Goal: Contribute content

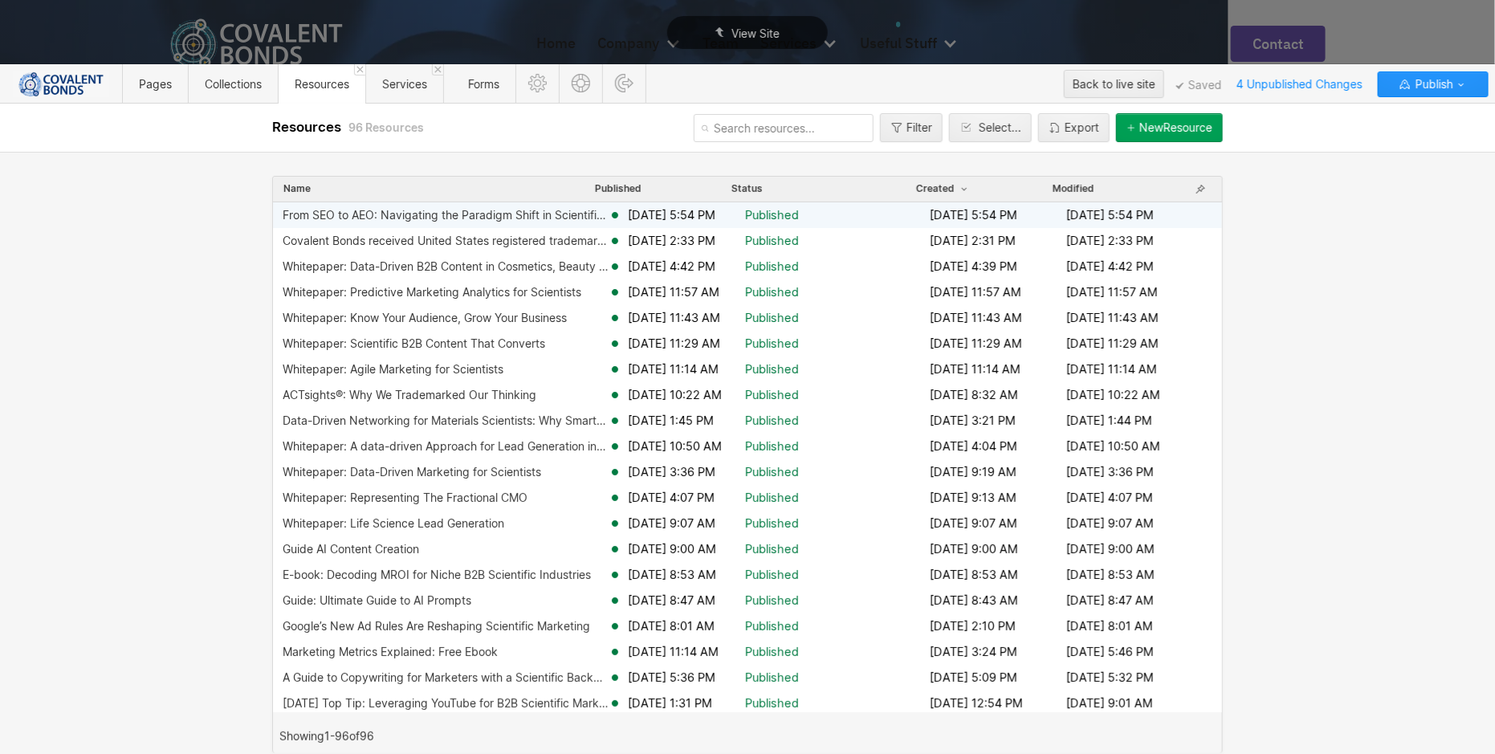
click at [429, 219] on div "From SEO to AEO: Navigating the Paradigm Shift in Scientific Marketing" at bounding box center [446, 215] width 326 height 13
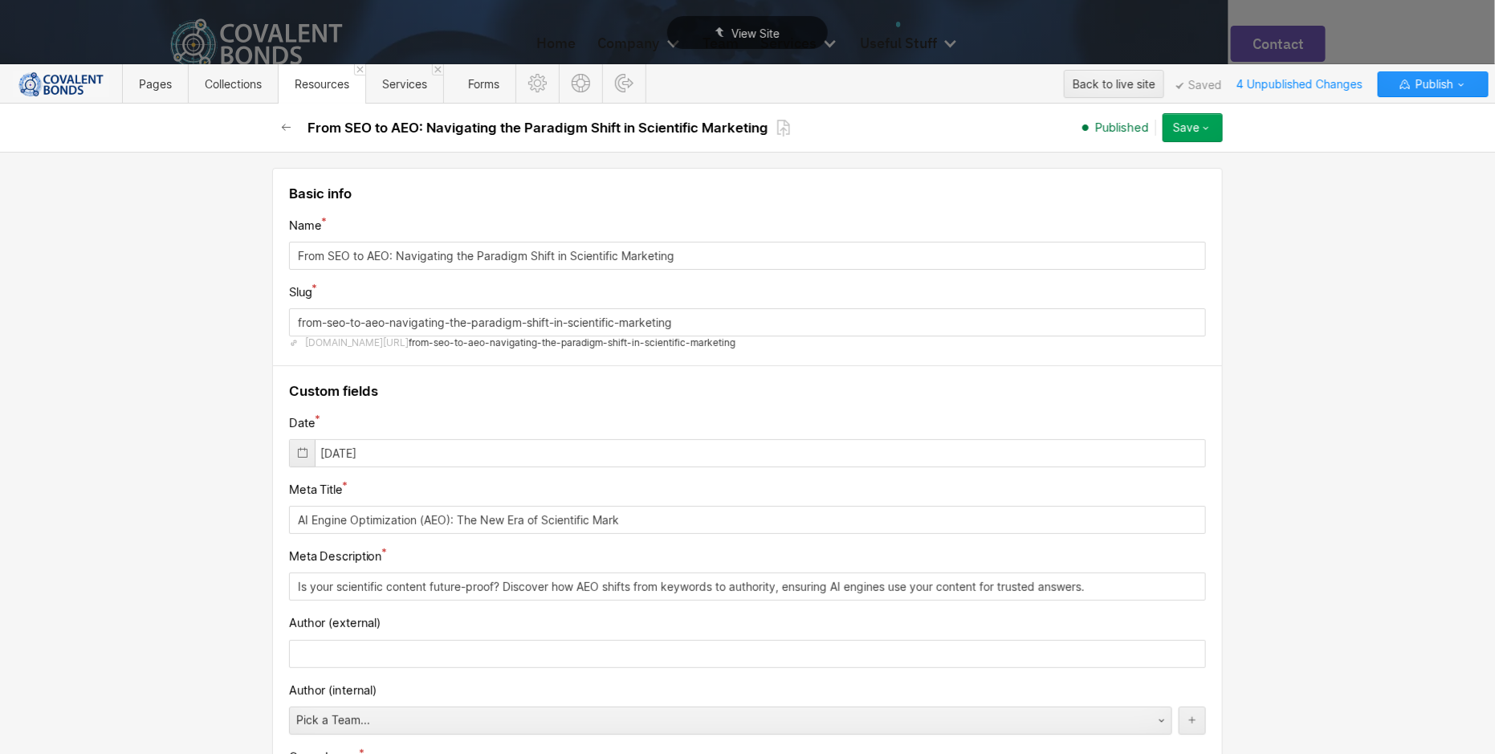
click at [332, 85] on span "Resources" at bounding box center [322, 84] width 55 height 14
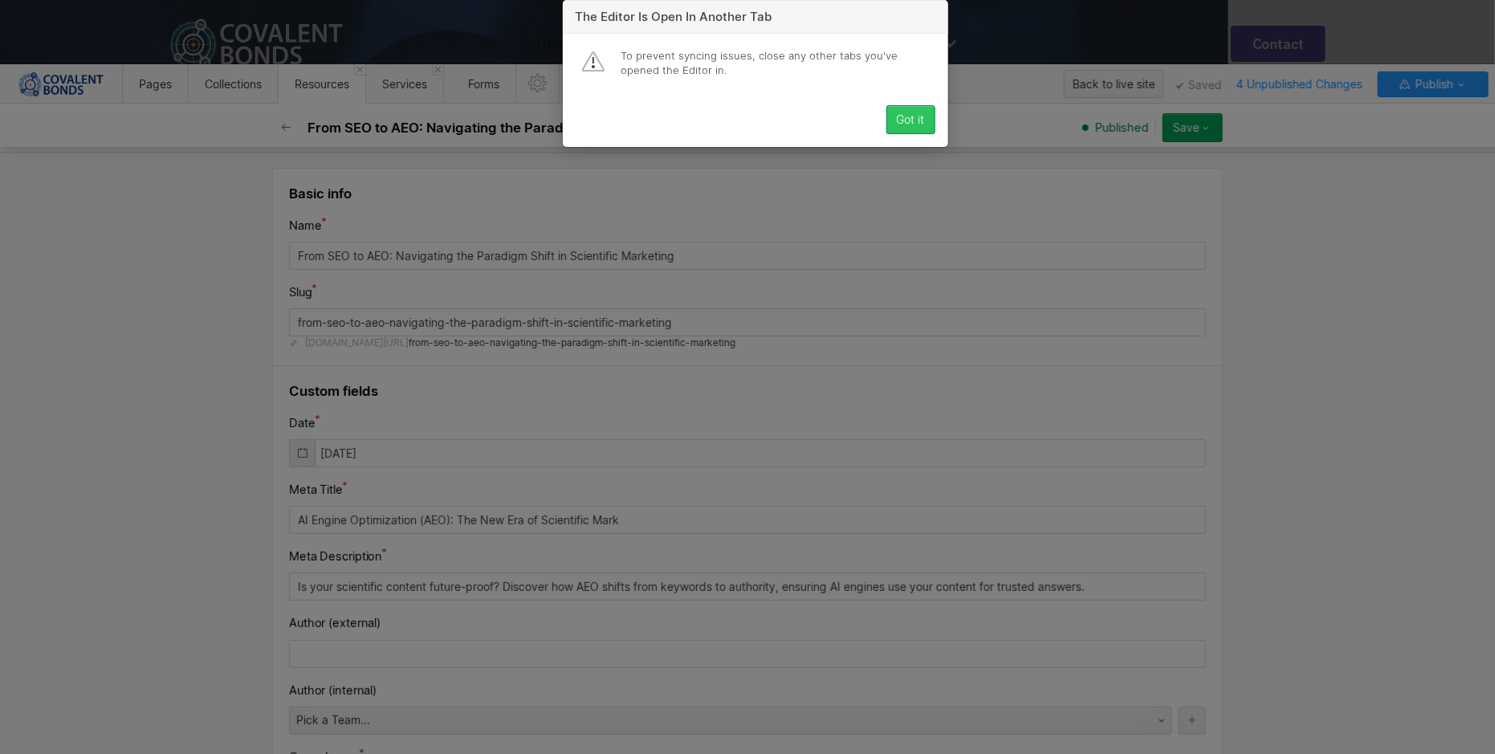
click at [904, 126] on div "Got it" at bounding box center [911, 119] width 28 height 13
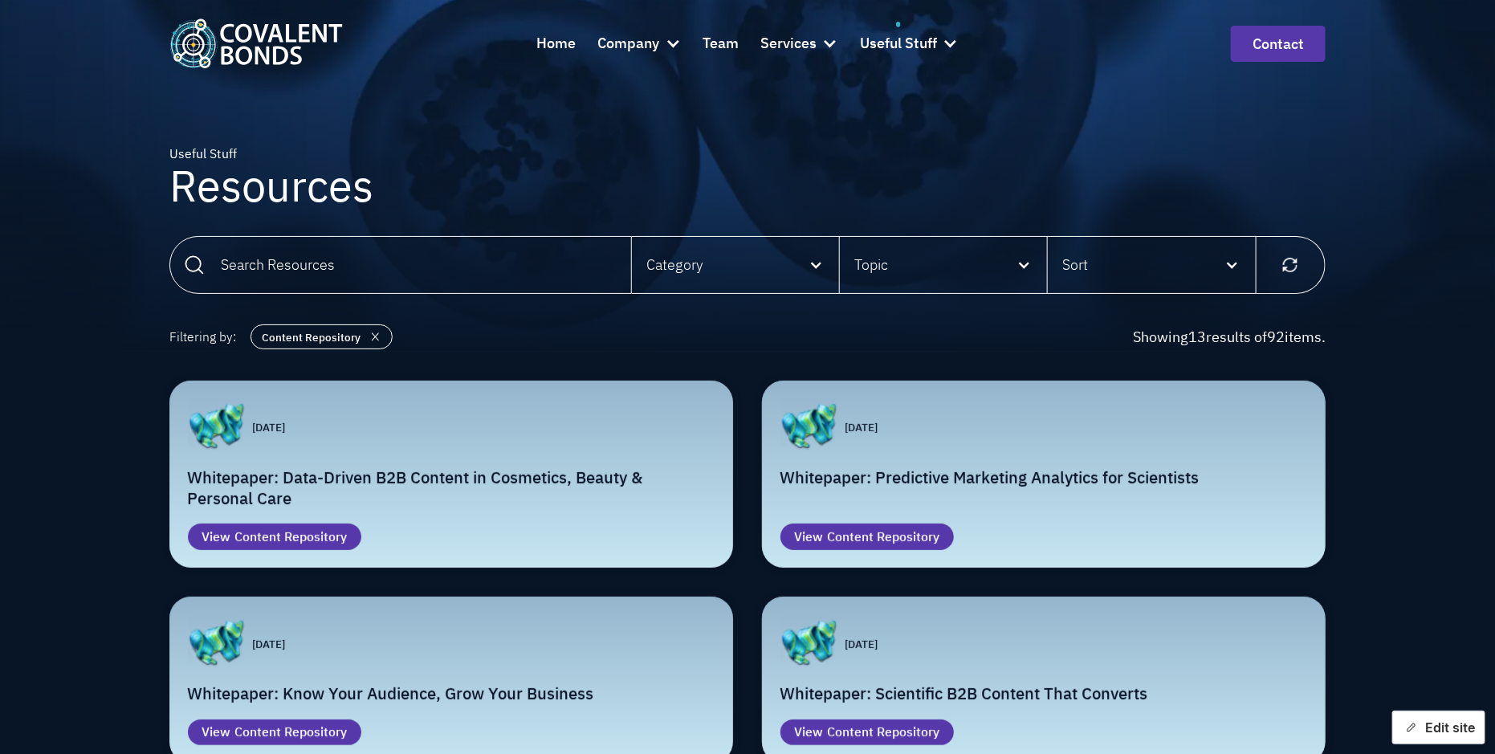
click at [1430, 721] on button "Edit site" at bounding box center [1438, 727] width 93 height 34
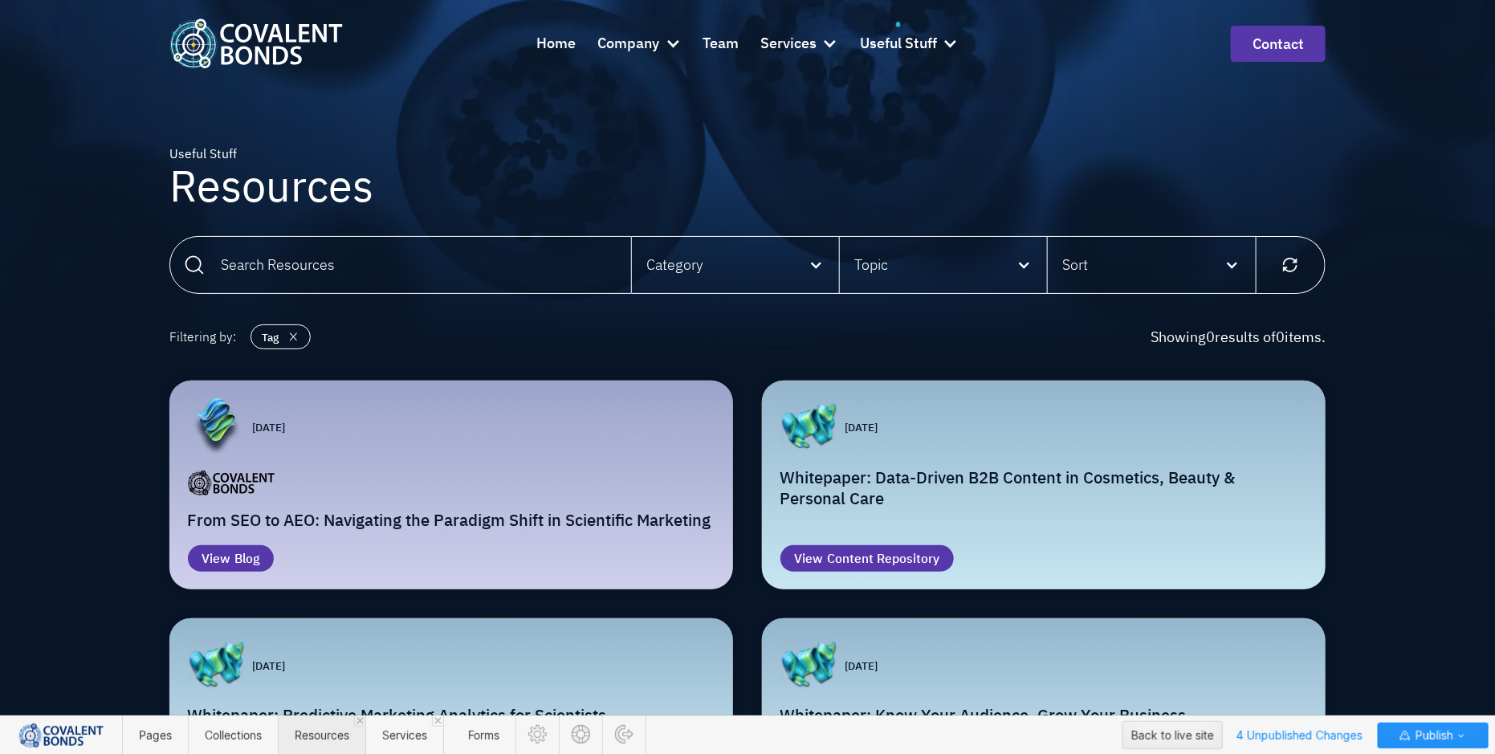
click at [319, 741] on span "Resources" at bounding box center [322, 735] width 55 height 14
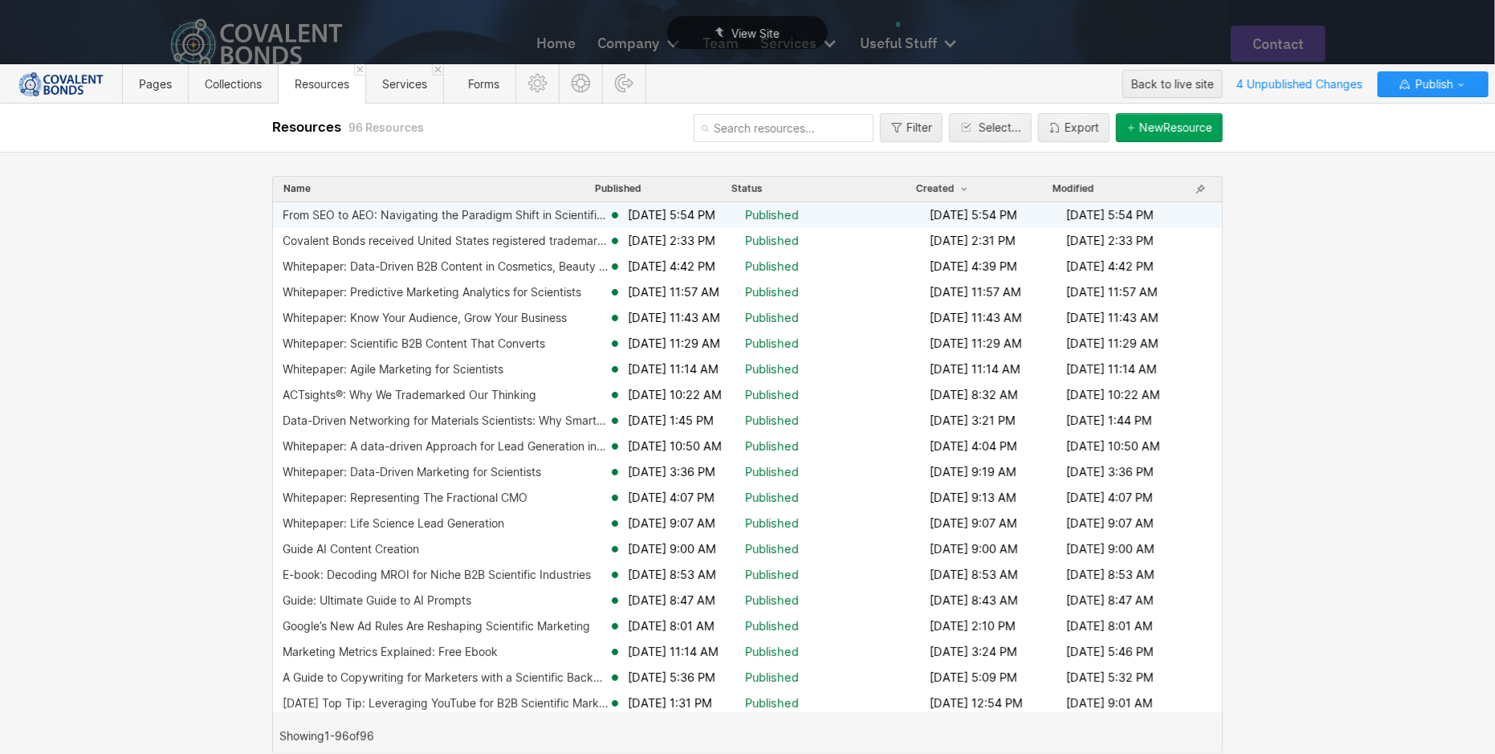
click at [456, 220] on div "From SEO to AEO: Navigating the Paradigm Shift in Scientific Marketing" at bounding box center [446, 215] width 326 height 13
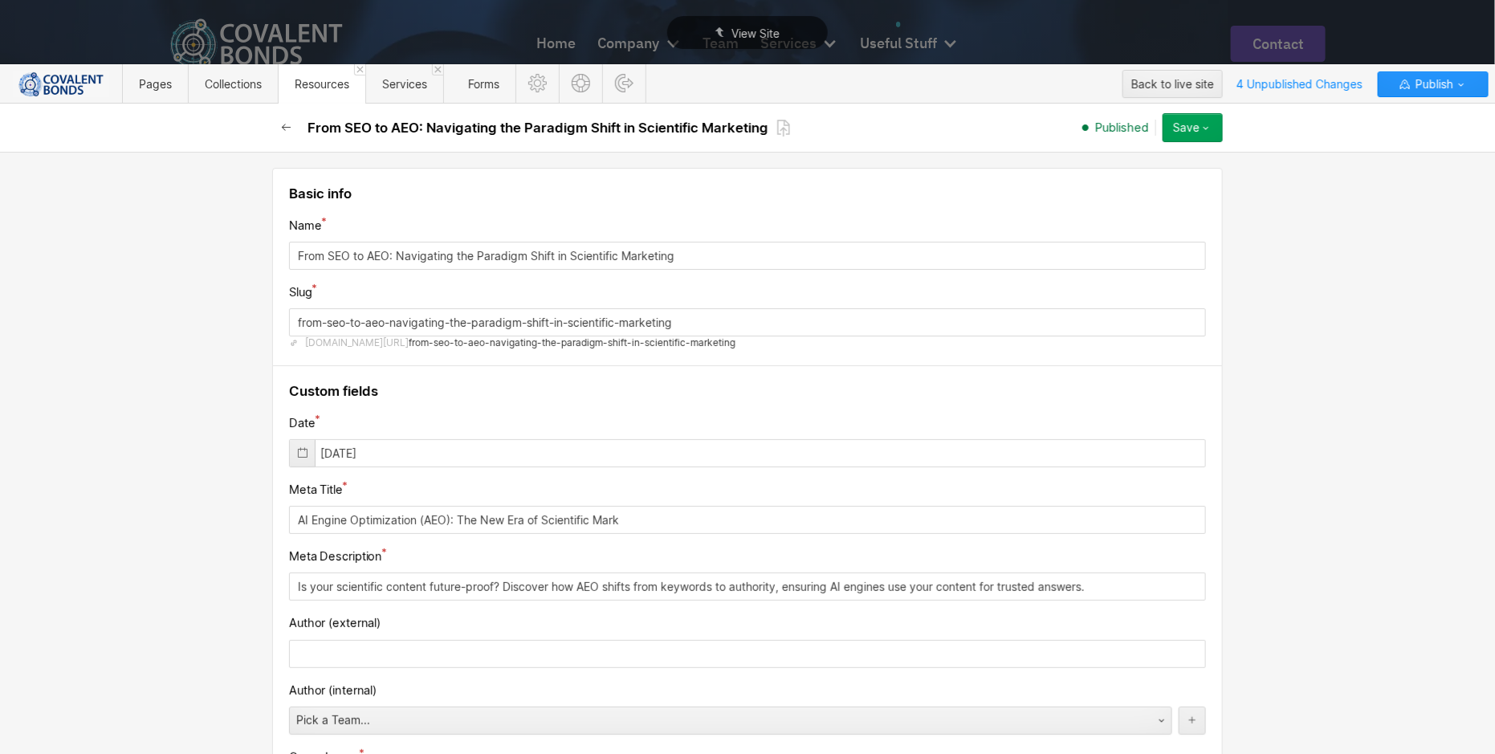
click at [290, 122] on icon "button" at bounding box center [286, 127] width 13 height 13
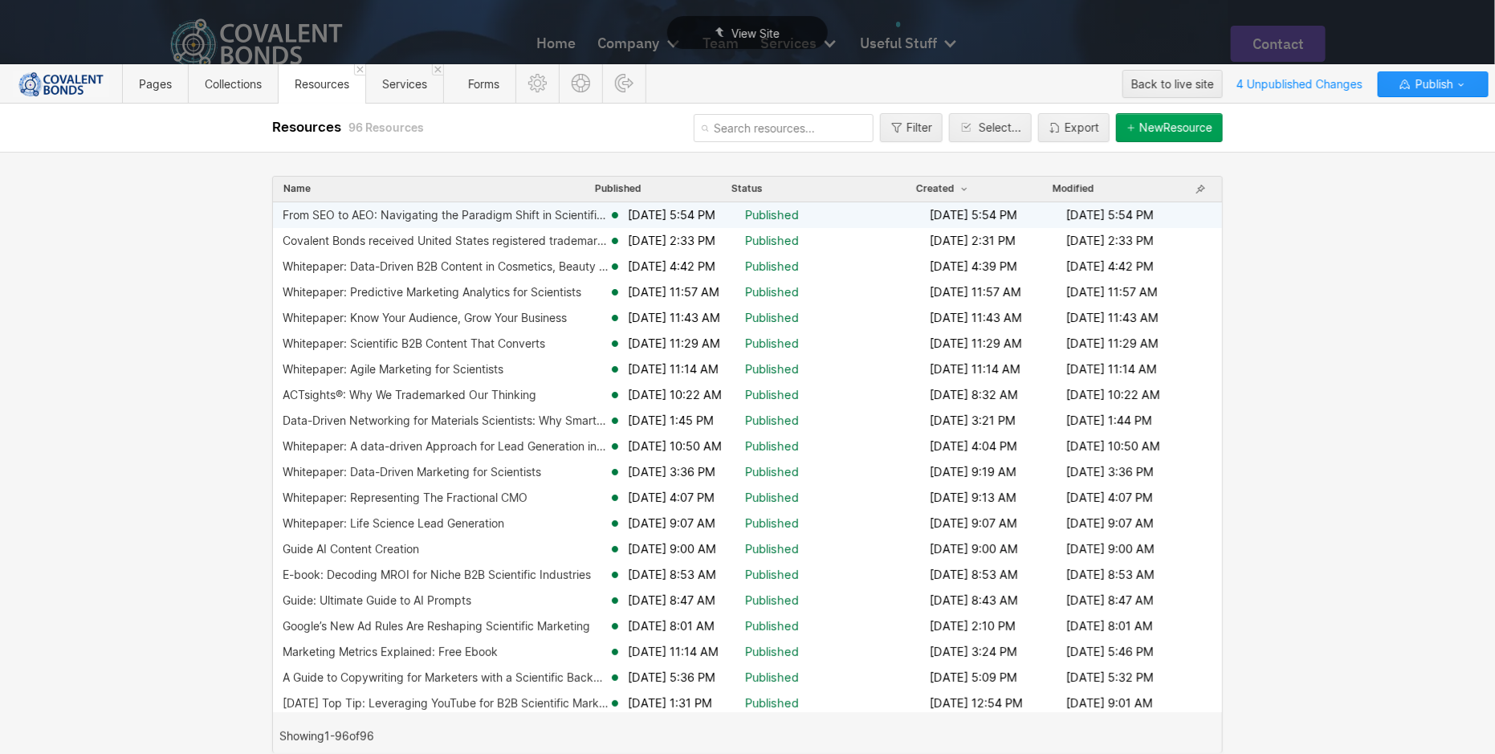
click at [590, 212] on div "From SEO to AEO: Navigating the Paradigm Shift in Scientific Marketing" at bounding box center [446, 215] width 326 height 13
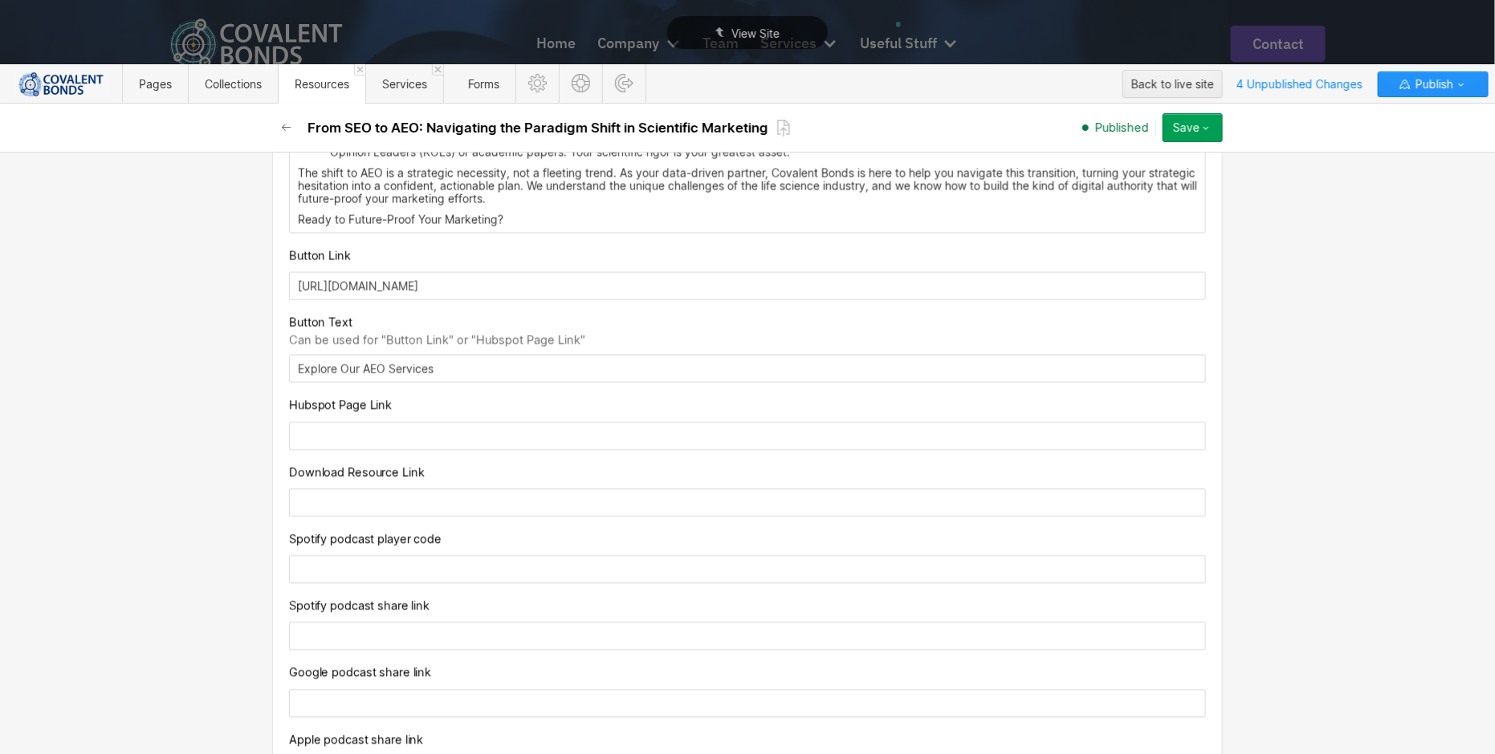
scroll to position [1768, 0]
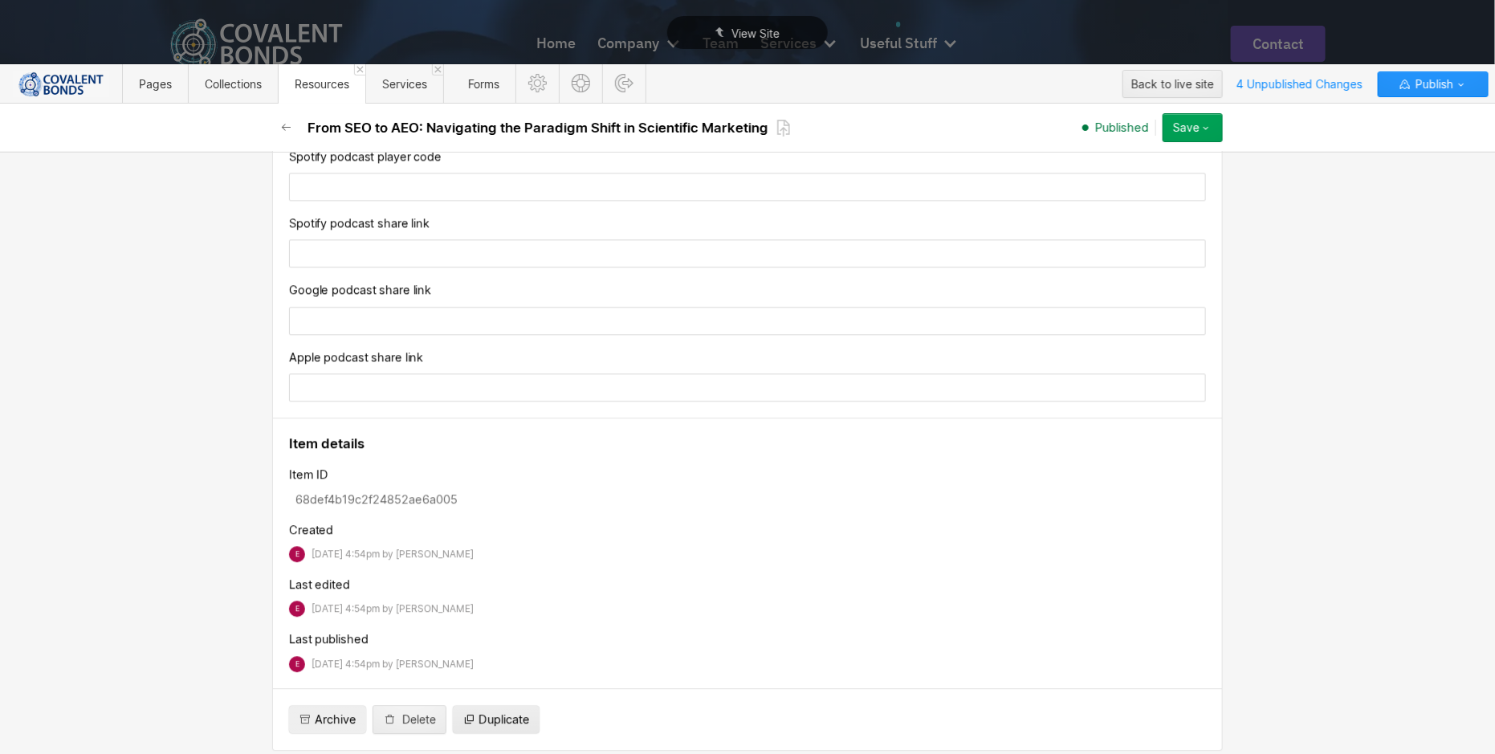
click at [509, 711] on span "Duplicate" at bounding box center [503, 719] width 51 height 16
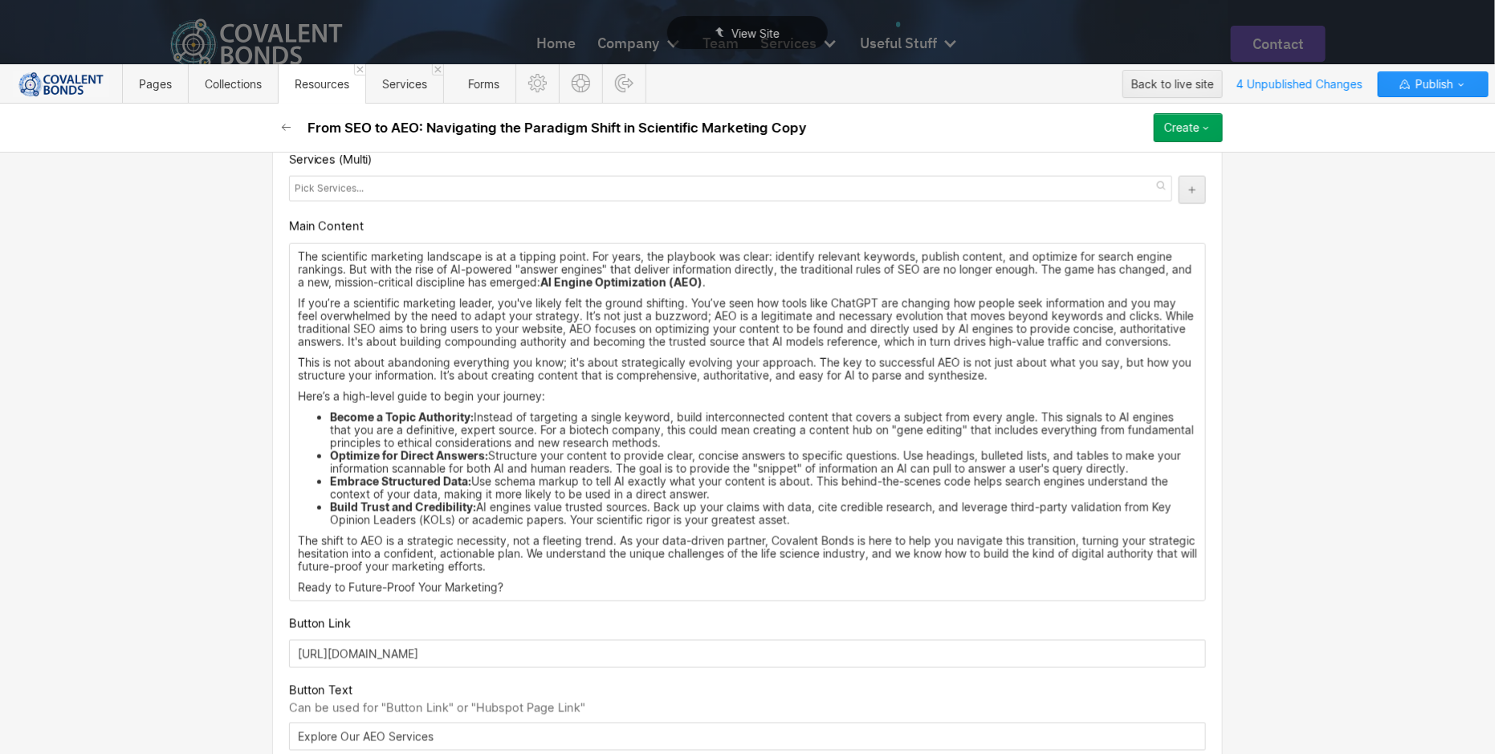
scroll to position [1021, 0]
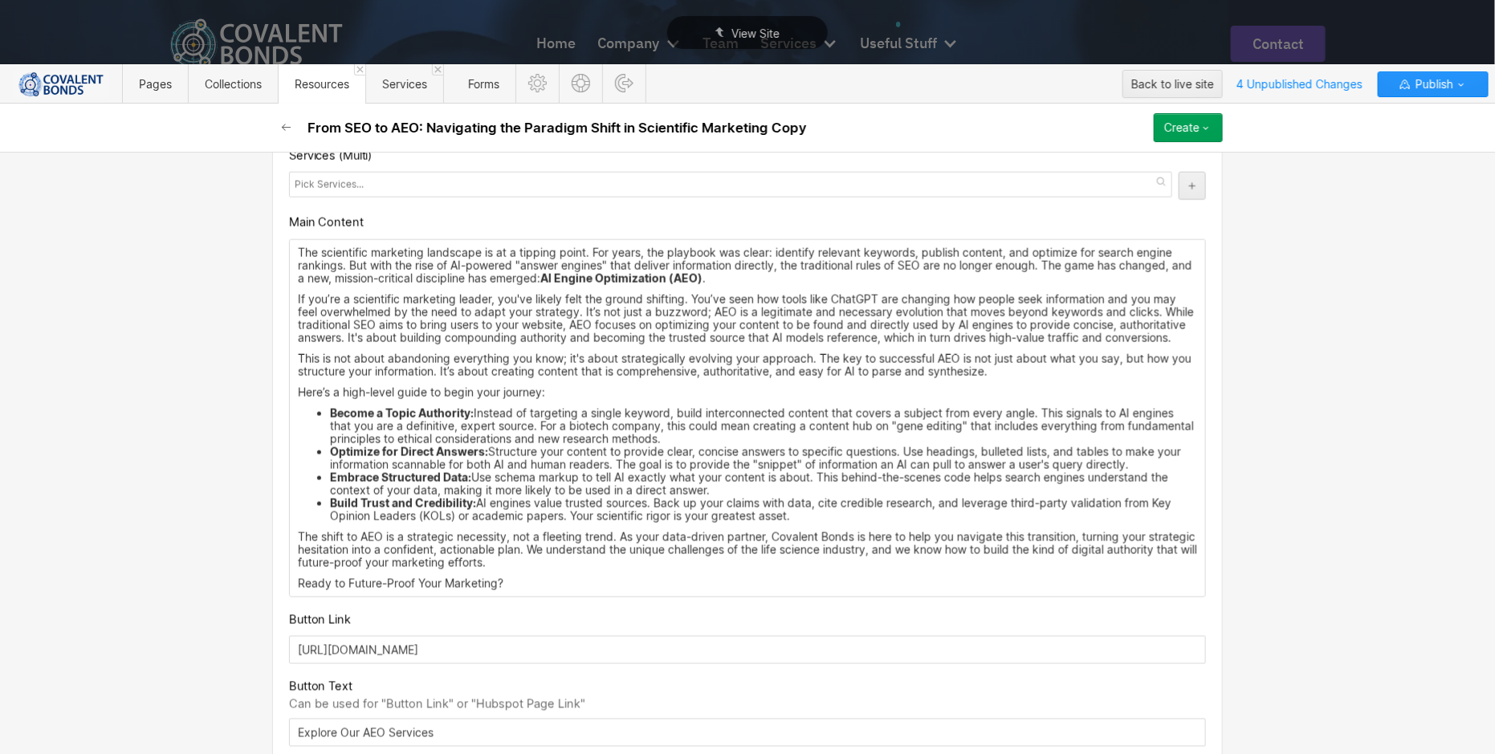
drag, startPoint x: 518, startPoint y: 578, endPoint x: 247, endPoint y: 291, distance: 394.7
click at [247, 290] on div "Basic info Name From SEO to AEO: Navigating the Paradigm Shift in Scientific Ma…" at bounding box center [747, 453] width 1495 height 602
click at [510, 577] on p "Ready to Future-Proof Your Marketing?" at bounding box center [747, 583] width 899 height 13
drag, startPoint x: 510, startPoint y: 577, endPoint x: 271, endPoint y: 241, distance: 412.3
click at [272, 241] on div "Custom fields Date 10/02/2025 Meta Title AI Engine Optimization (AEO): The New …" at bounding box center [747, 255] width 950 height 1820
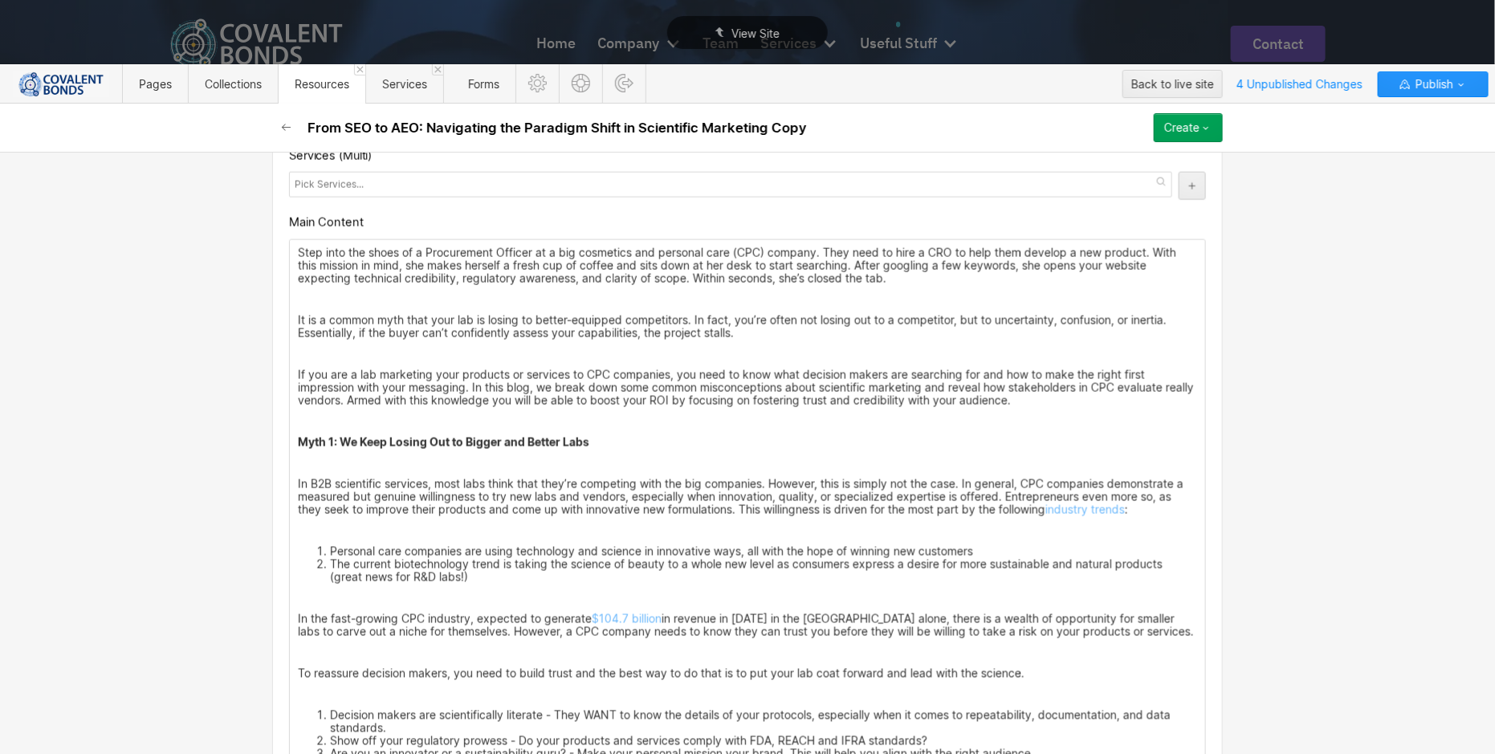
click at [936, 267] on p "Step into the shoes of a Procurement Officer at a big cosmetics and personal ca…" at bounding box center [747, 265] width 899 height 39
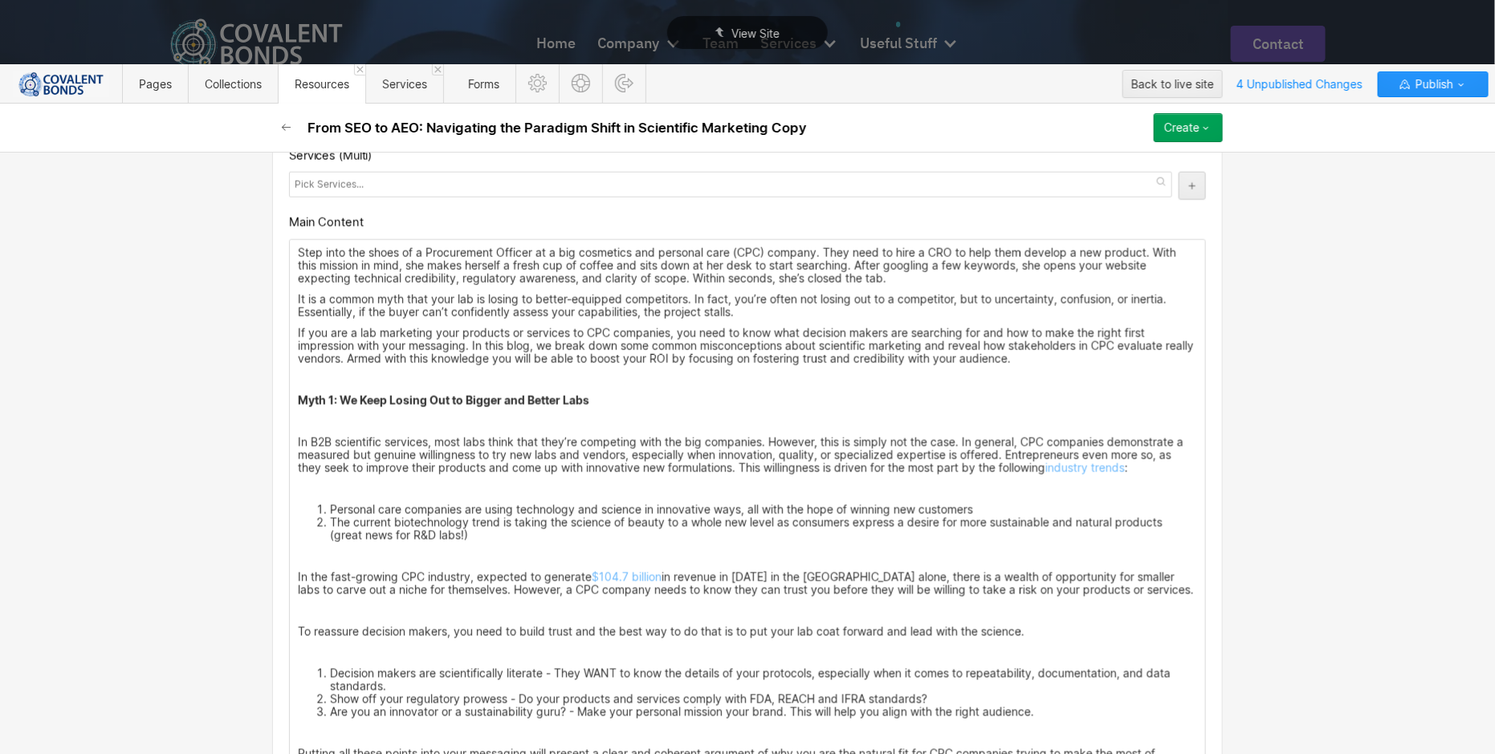
click at [1084, 355] on p "If you are a lab marketing your products or services to CPC companies, you need…" at bounding box center [747, 346] width 899 height 39
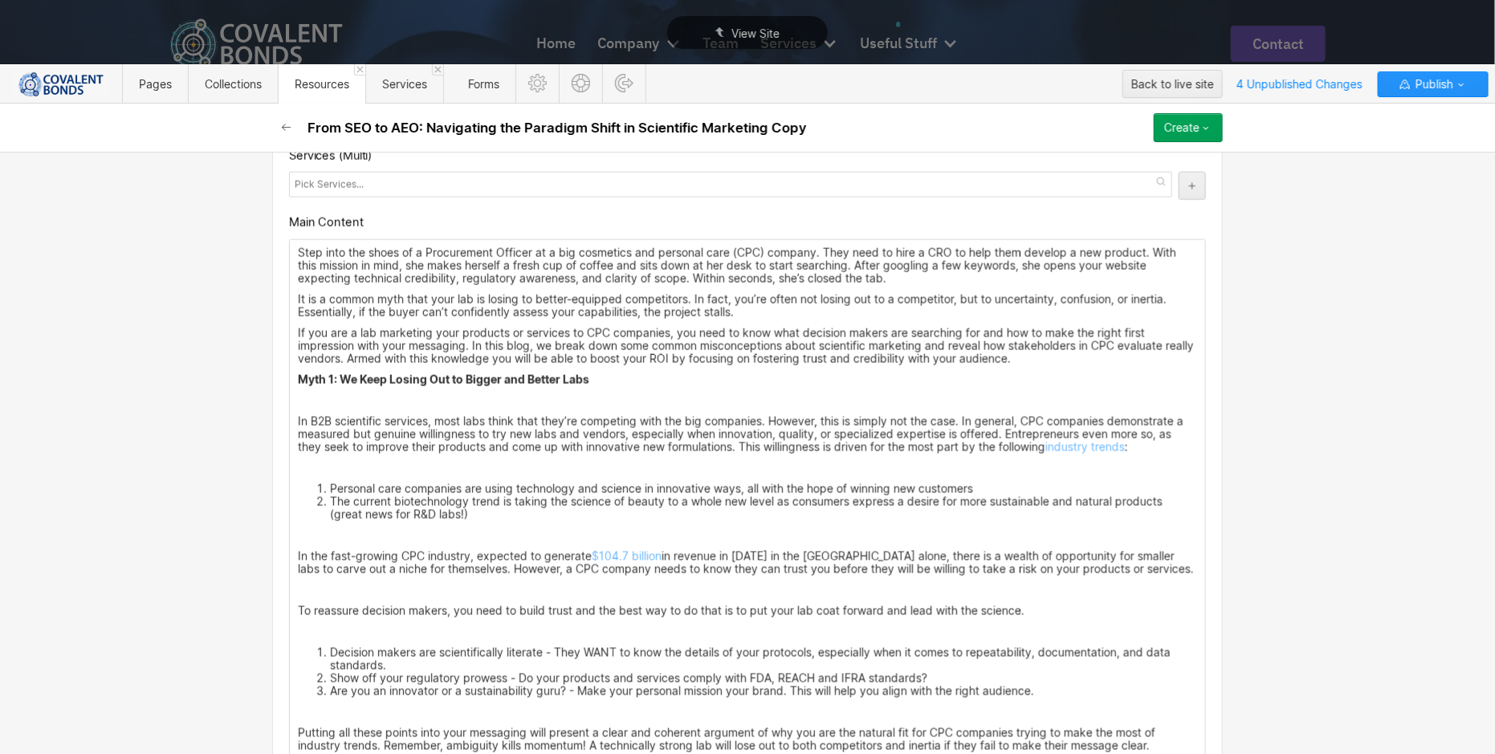
click at [963, 377] on p "Myth 1: We Keep Losing Out to Bigger and Better Labs" at bounding box center [747, 379] width 899 height 13
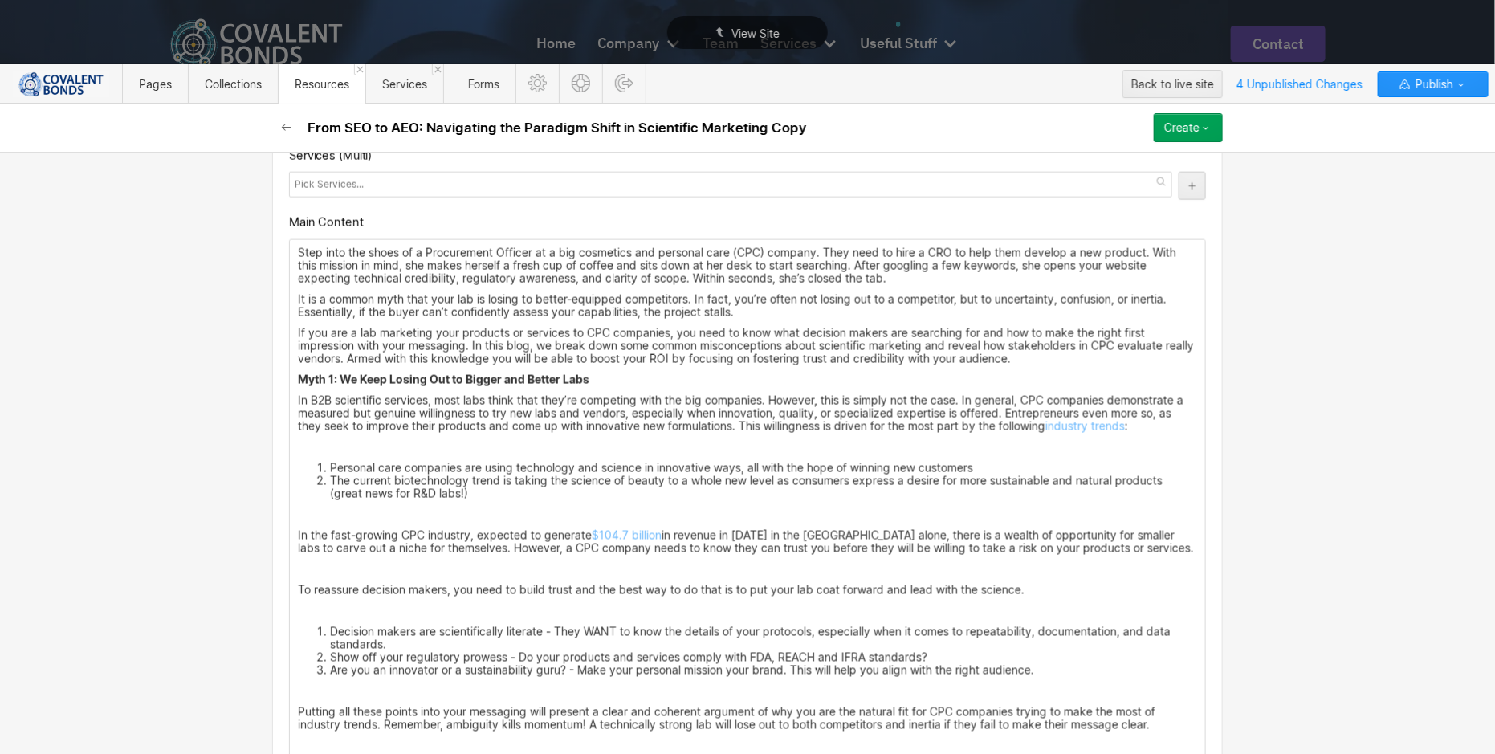
click at [1170, 421] on p "In B2B scientific services, most labs think that they’re competing with the big…" at bounding box center [747, 413] width 899 height 39
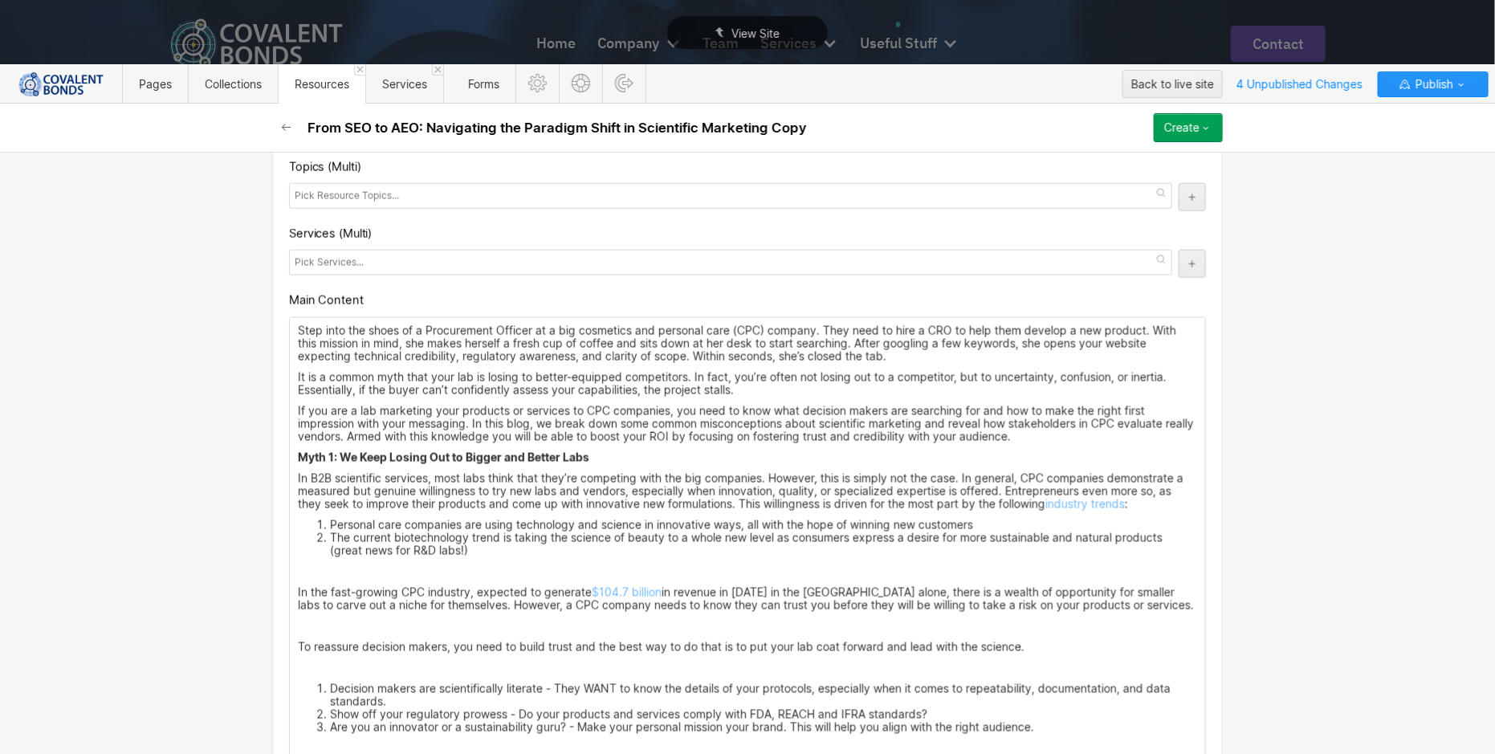
scroll to position [955, 0]
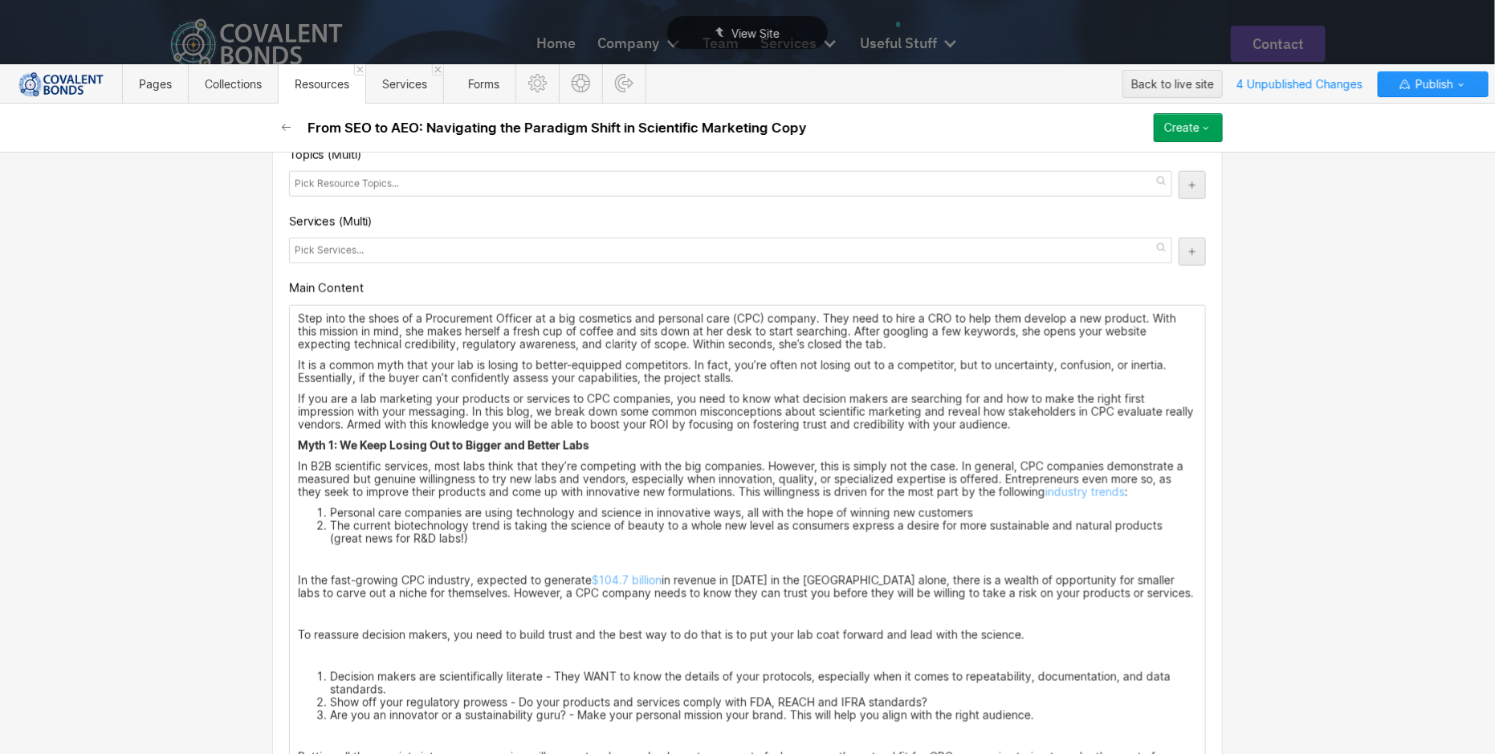
click at [604, 531] on li "The current biotechnology trend is taking the science of beauty to a whole new …" at bounding box center [763, 532] width 867 height 26
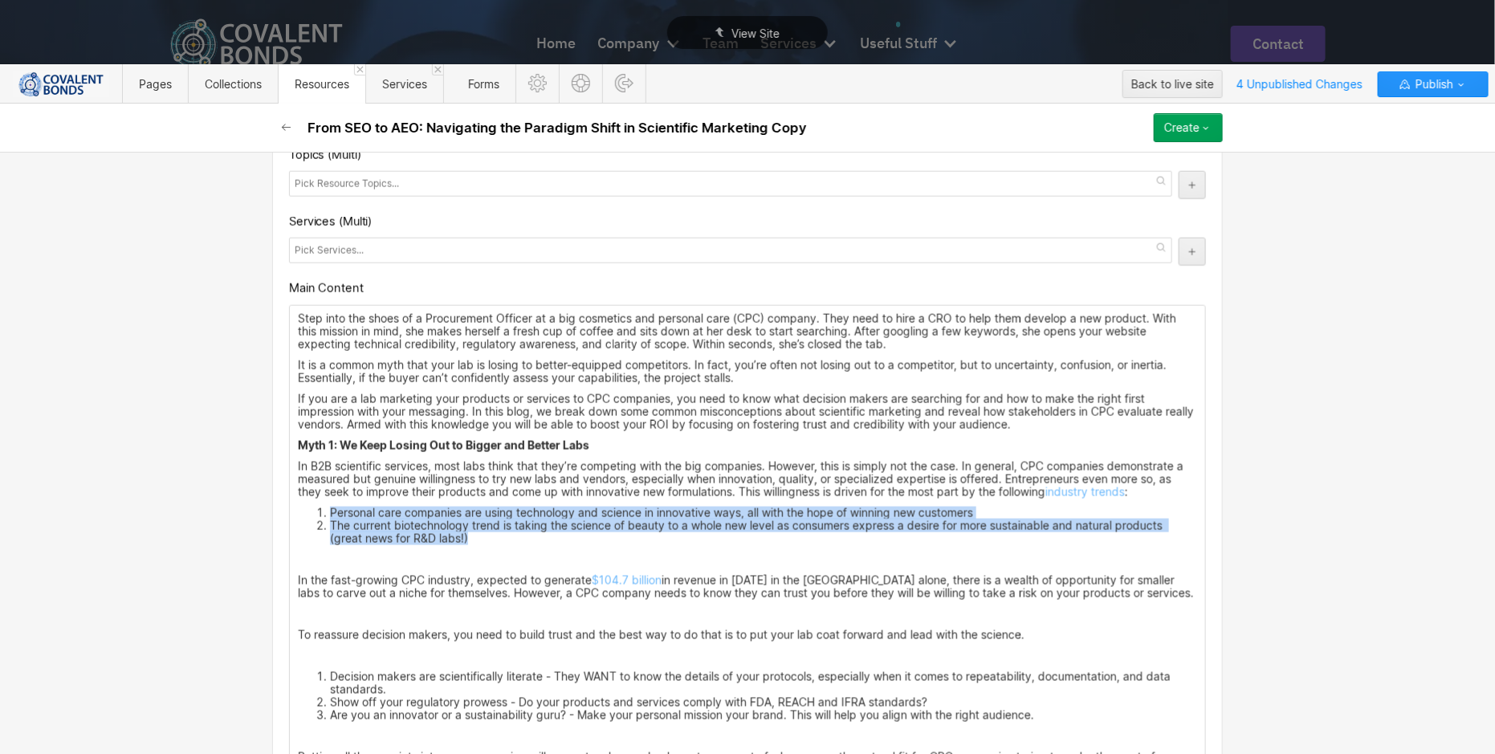
drag, startPoint x: 478, startPoint y: 531, endPoint x: 286, endPoint y: 503, distance: 194.7
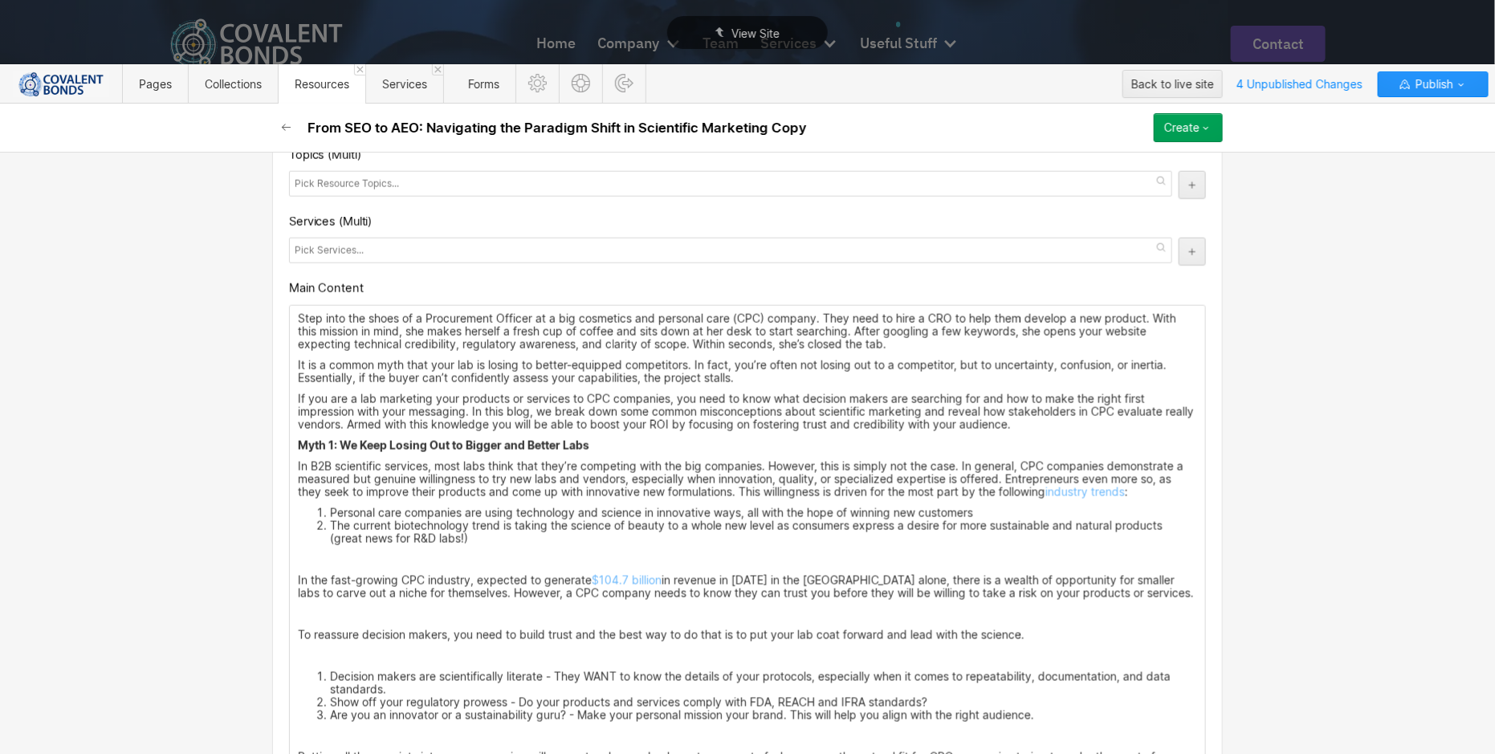
click at [498, 527] on li "The current biotechnology trend is taking the science of beauty to a whole new …" at bounding box center [763, 532] width 867 height 26
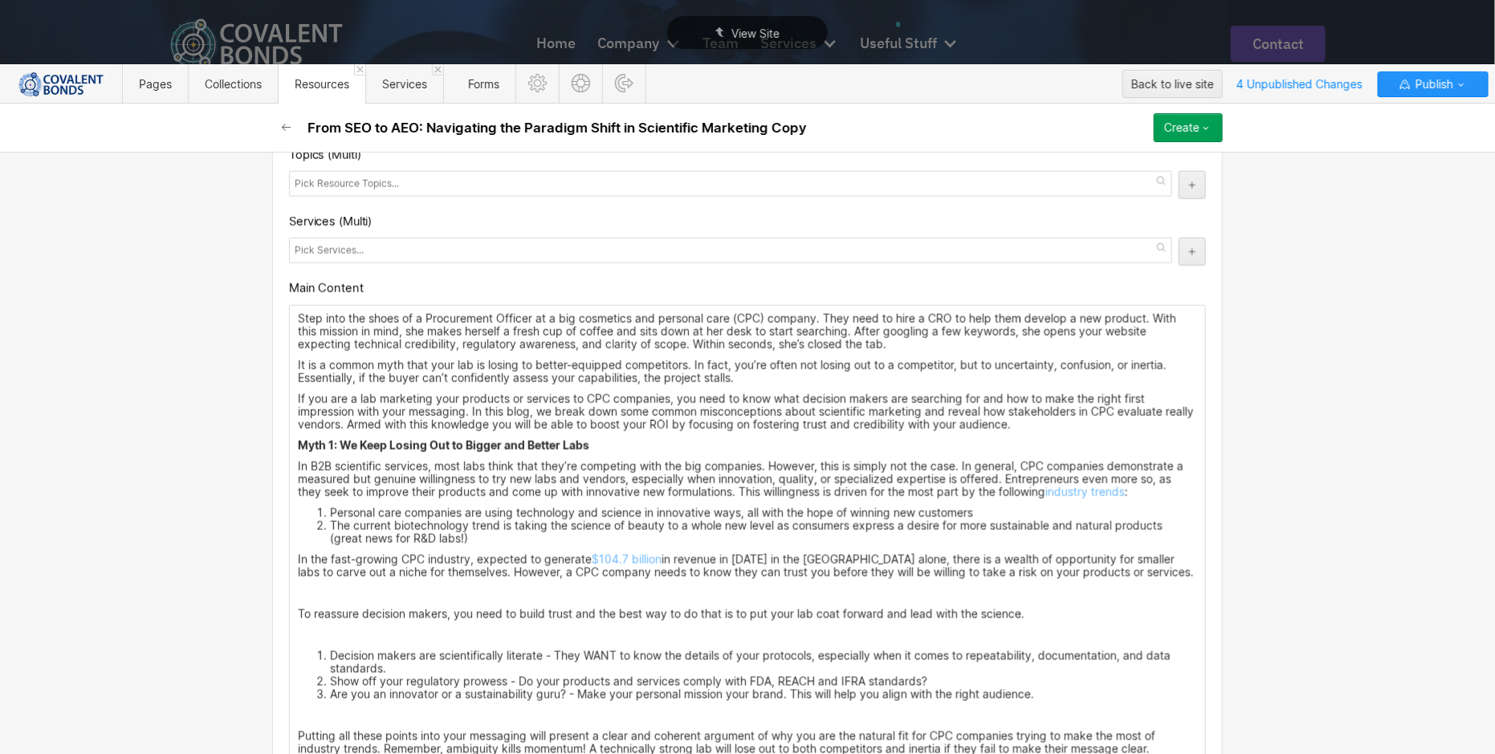
click at [985, 507] on li "Personal care companies are using technology and science in innovative ways, al…" at bounding box center [763, 513] width 867 height 13
click at [818, 530] on li "The current biotechnology trend is taking the science of beauty to a whole new …" at bounding box center [763, 532] width 867 height 26
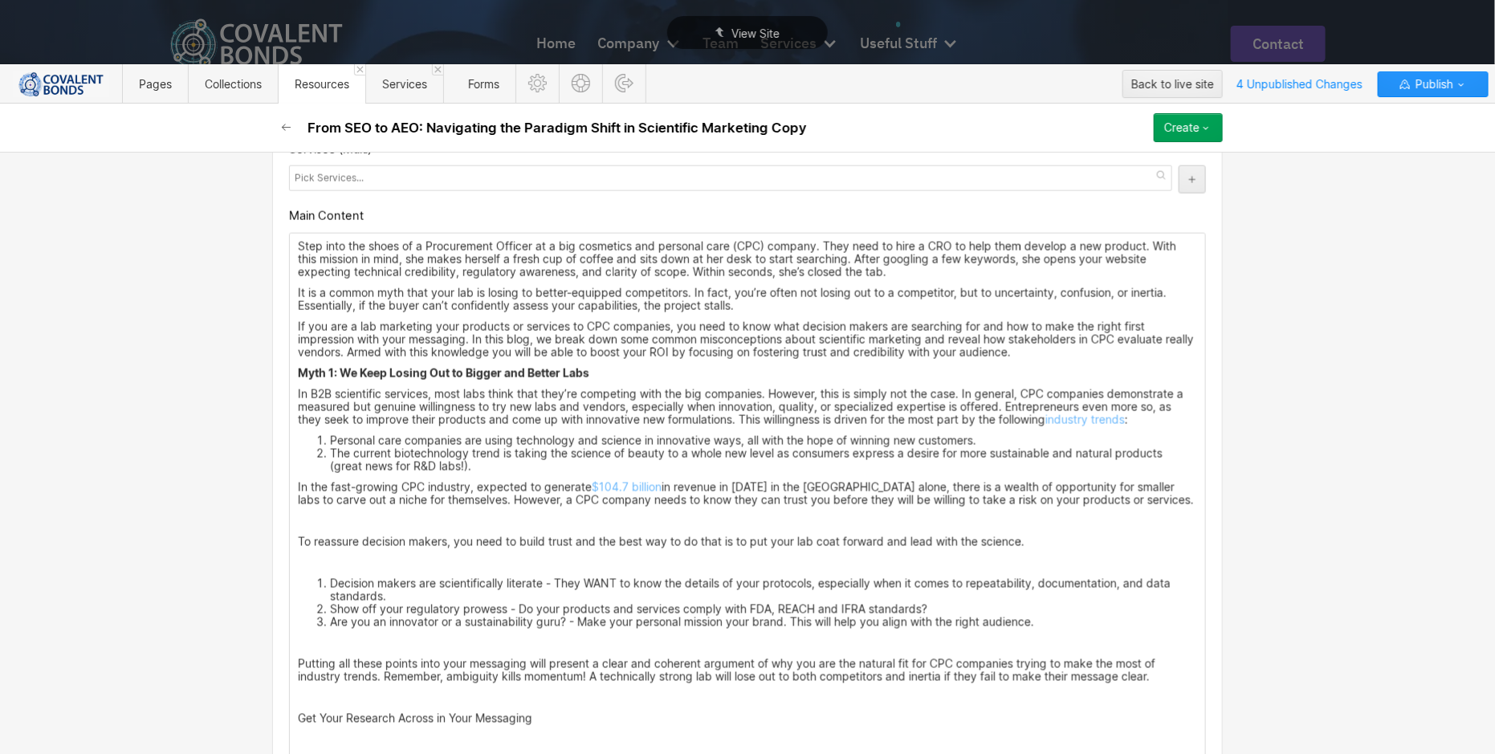
scroll to position [1044, 0]
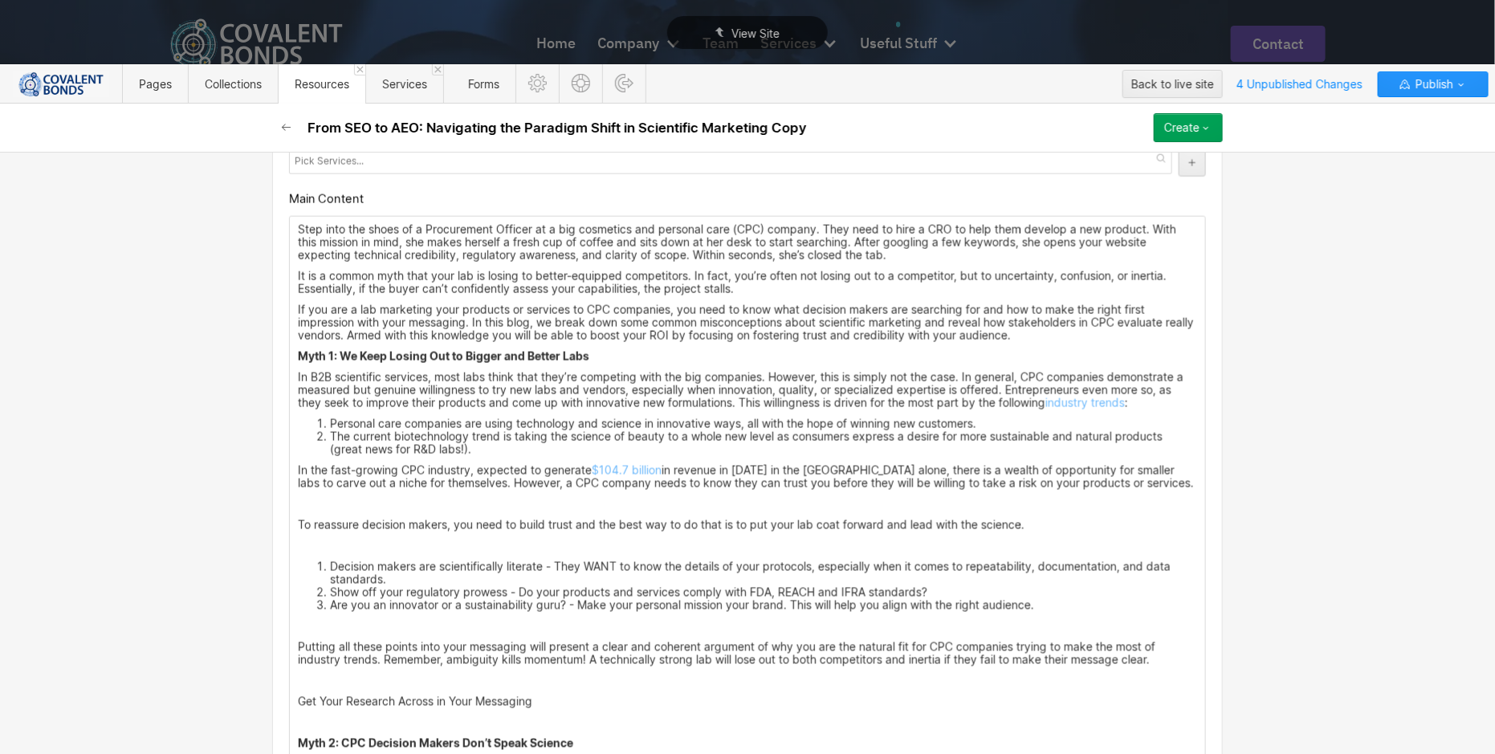
click at [1178, 476] on p "In the fast-growing CPC industry, expected to generate $104.7 billion in revenu…" at bounding box center [747, 477] width 899 height 26
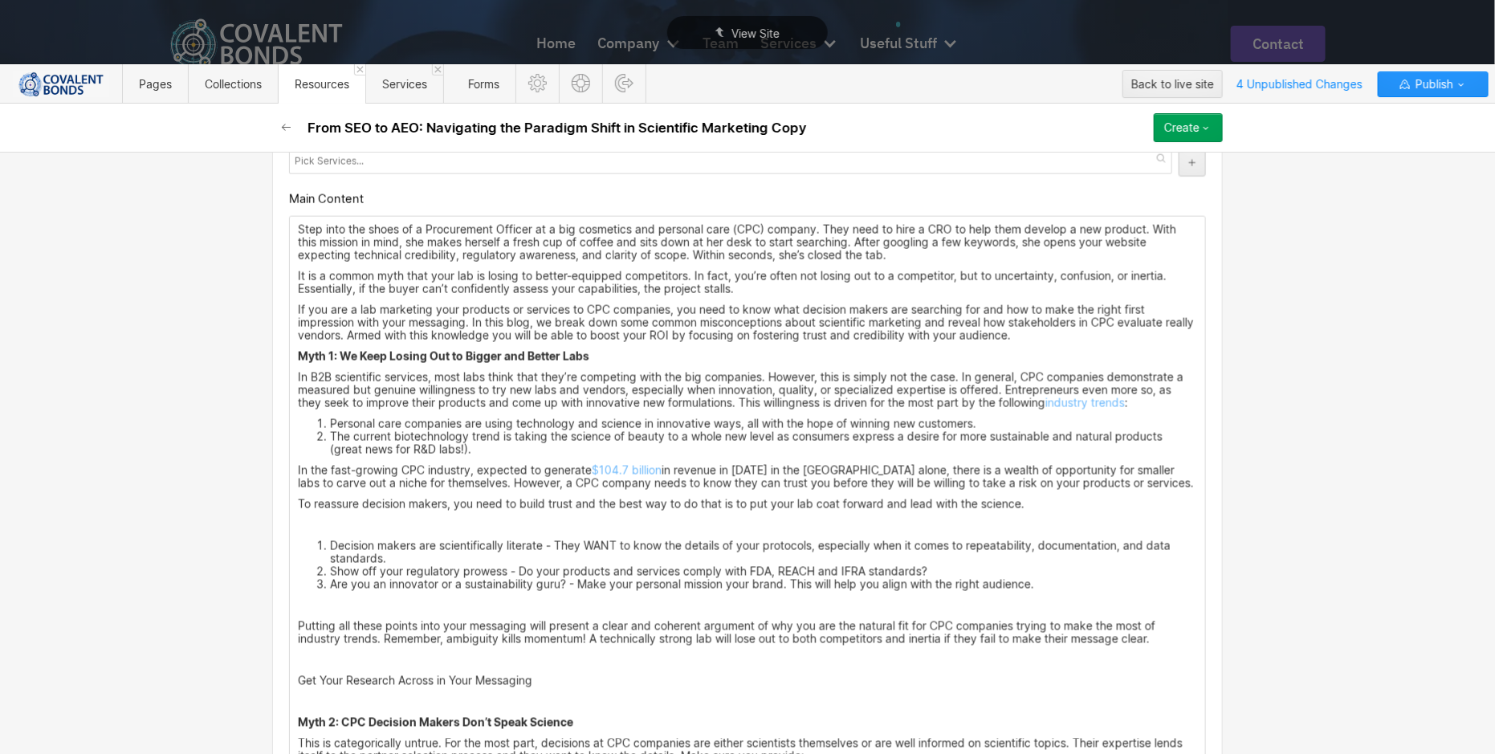
click at [1128, 498] on p "To reassure decision makers, you need to build trust and the best way to do tha…" at bounding box center [747, 504] width 899 height 13
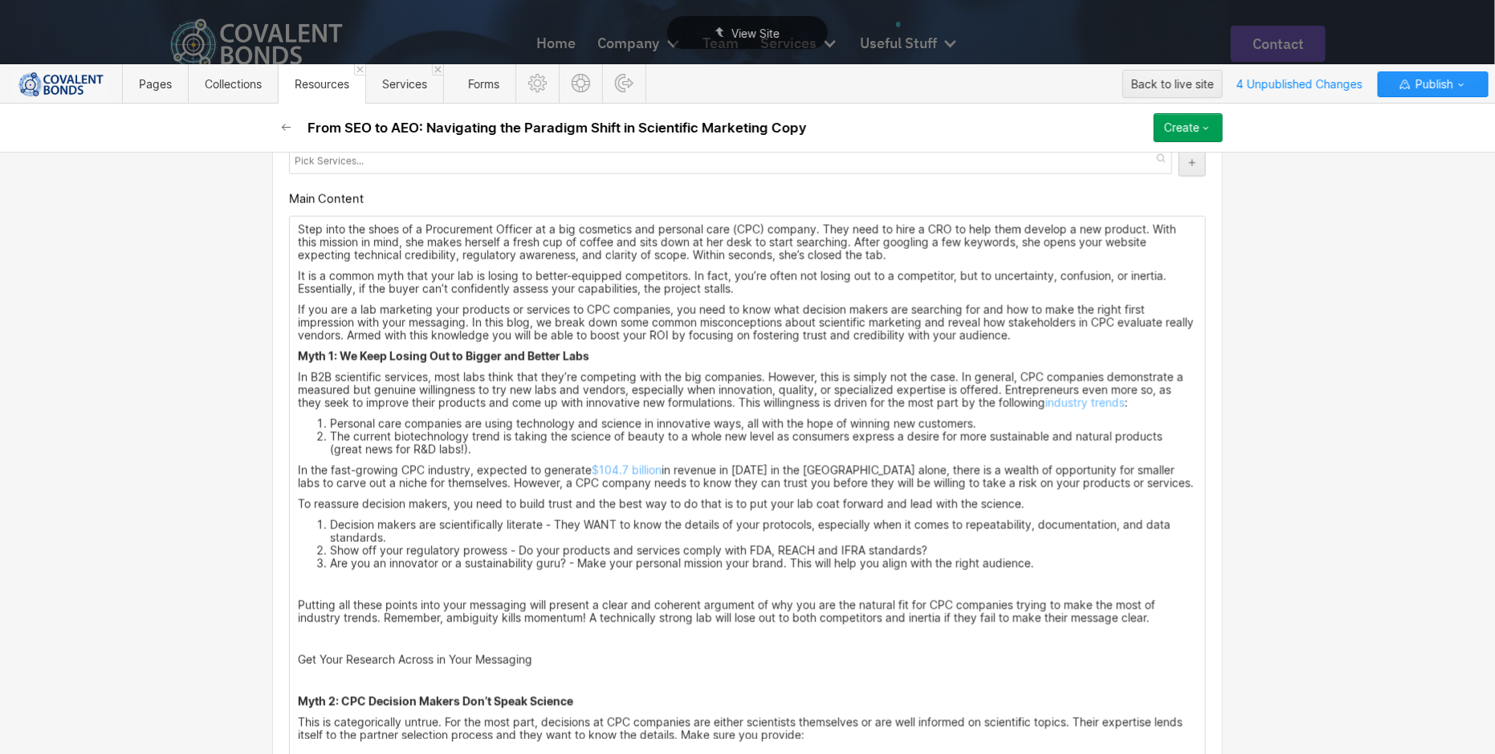
click at [1102, 519] on li "Decision makers are scientifically literate - They WANT to know the details of …" at bounding box center [763, 532] width 867 height 26
click at [1101, 535] on li "Decision makers are scientifically literate - They WANT to know the details of …" at bounding box center [763, 532] width 867 height 26
click at [1105, 544] on li "Show off your regulatory prowess - Do your products and services comply with FD…" at bounding box center [763, 550] width 867 height 13
click at [1102, 557] on li "Are you an innovator or a sustainability guru? - Make your personal mission you…" at bounding box center [763, 563] width 867 height 13
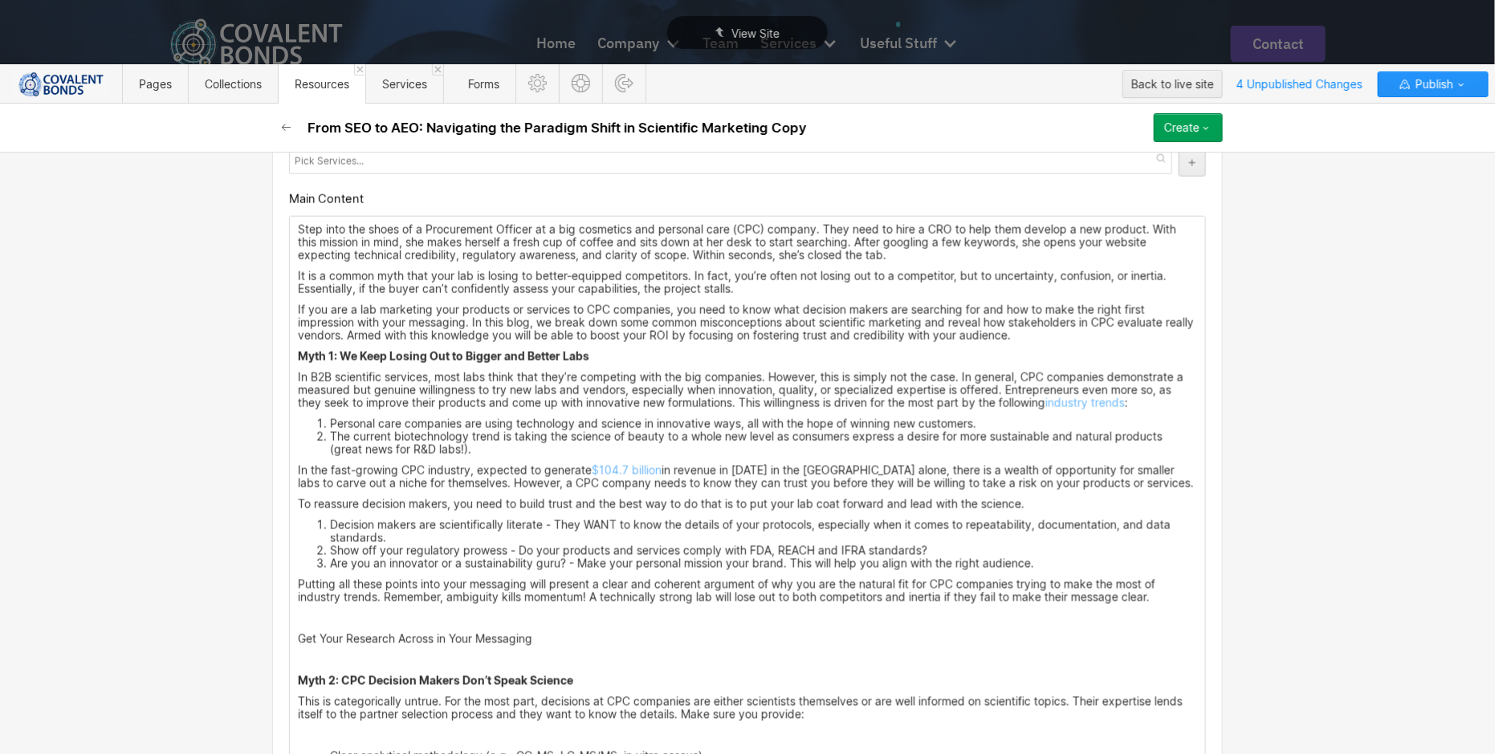
click at [1168, 591] on p "Putting all these points into your messaging will present a clear and coherent …" at bounding box center [747, 591] width 899 height 26
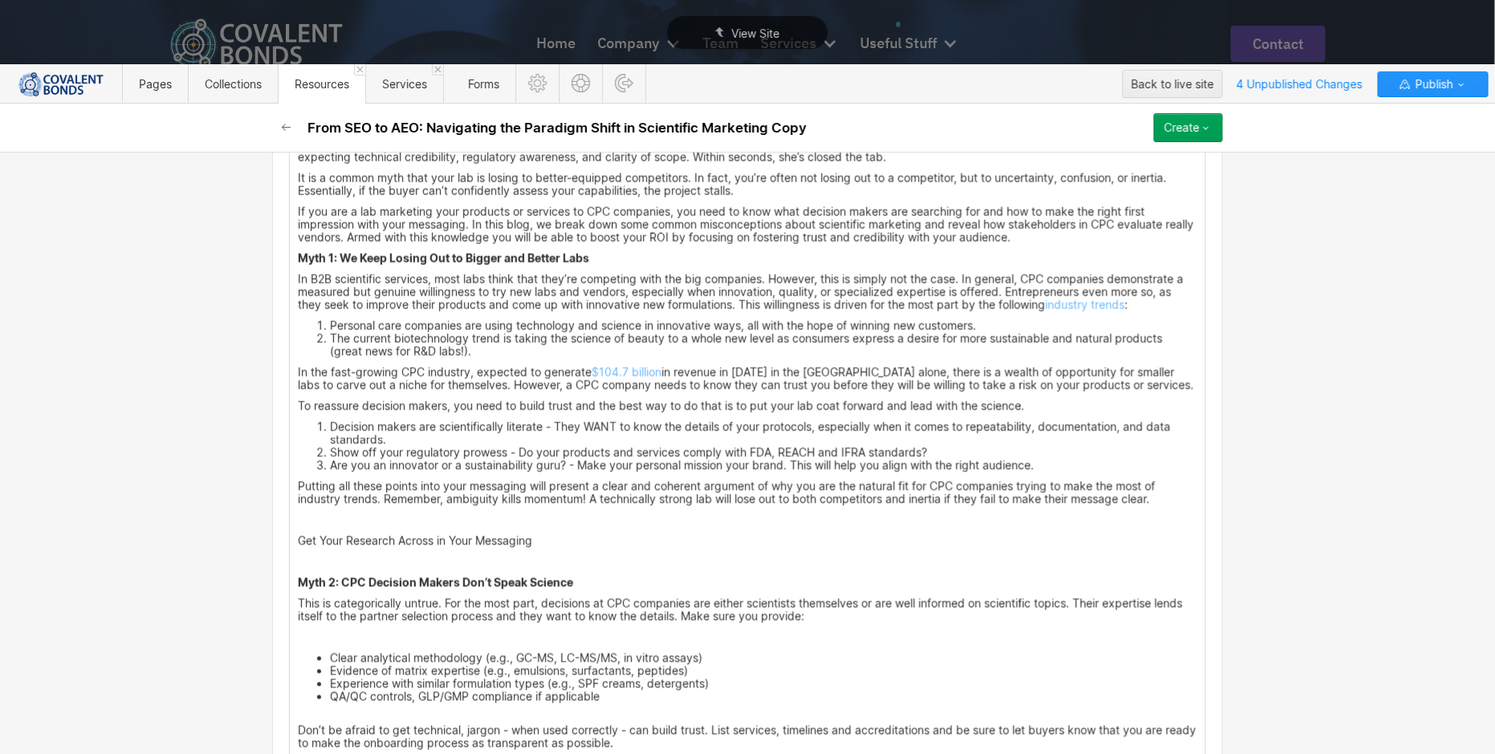
scroll to position [1144, 0]
click at [543, 536] on p "Get Your Research Across in Your Messaging" at bounding box center [747, 539] width 899 height 13
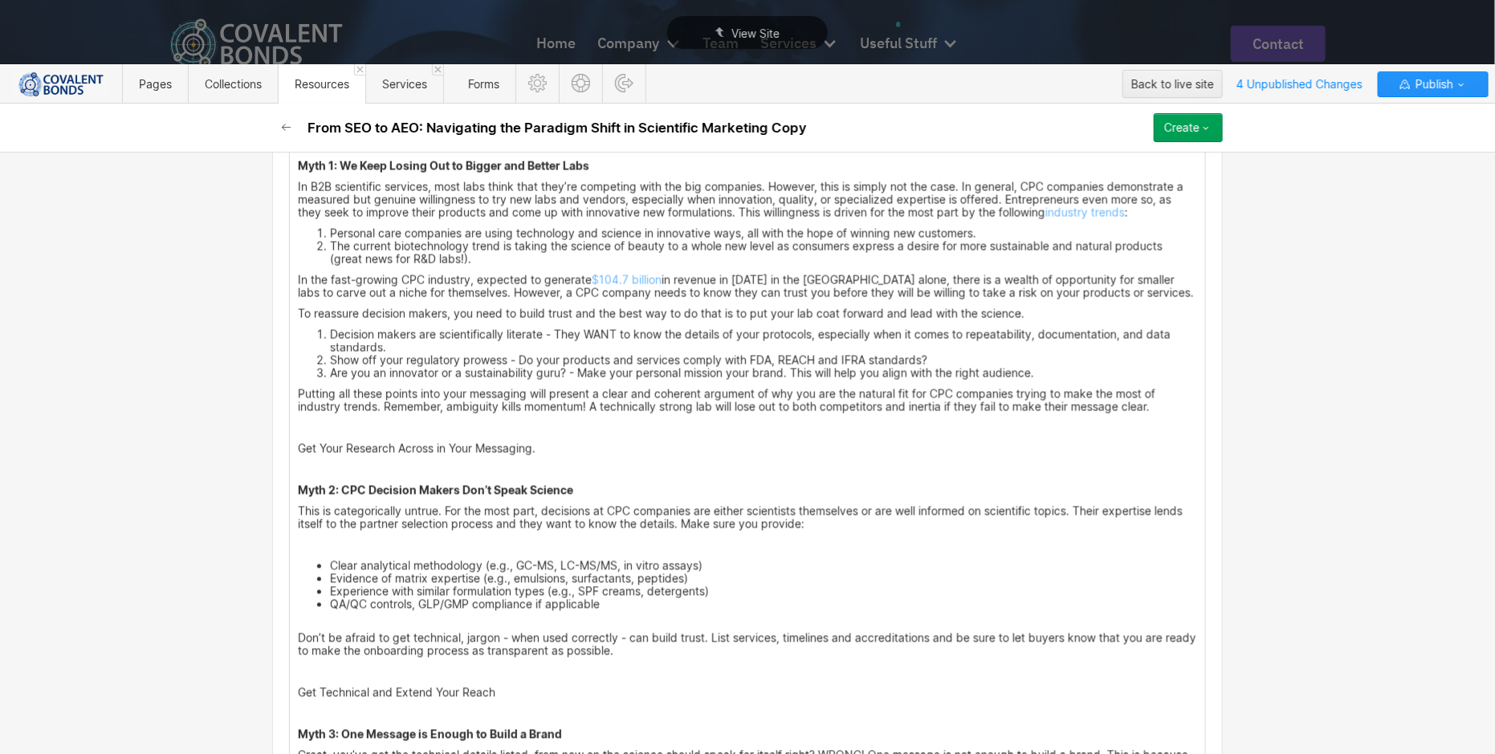
scroll to position [1250, 0]
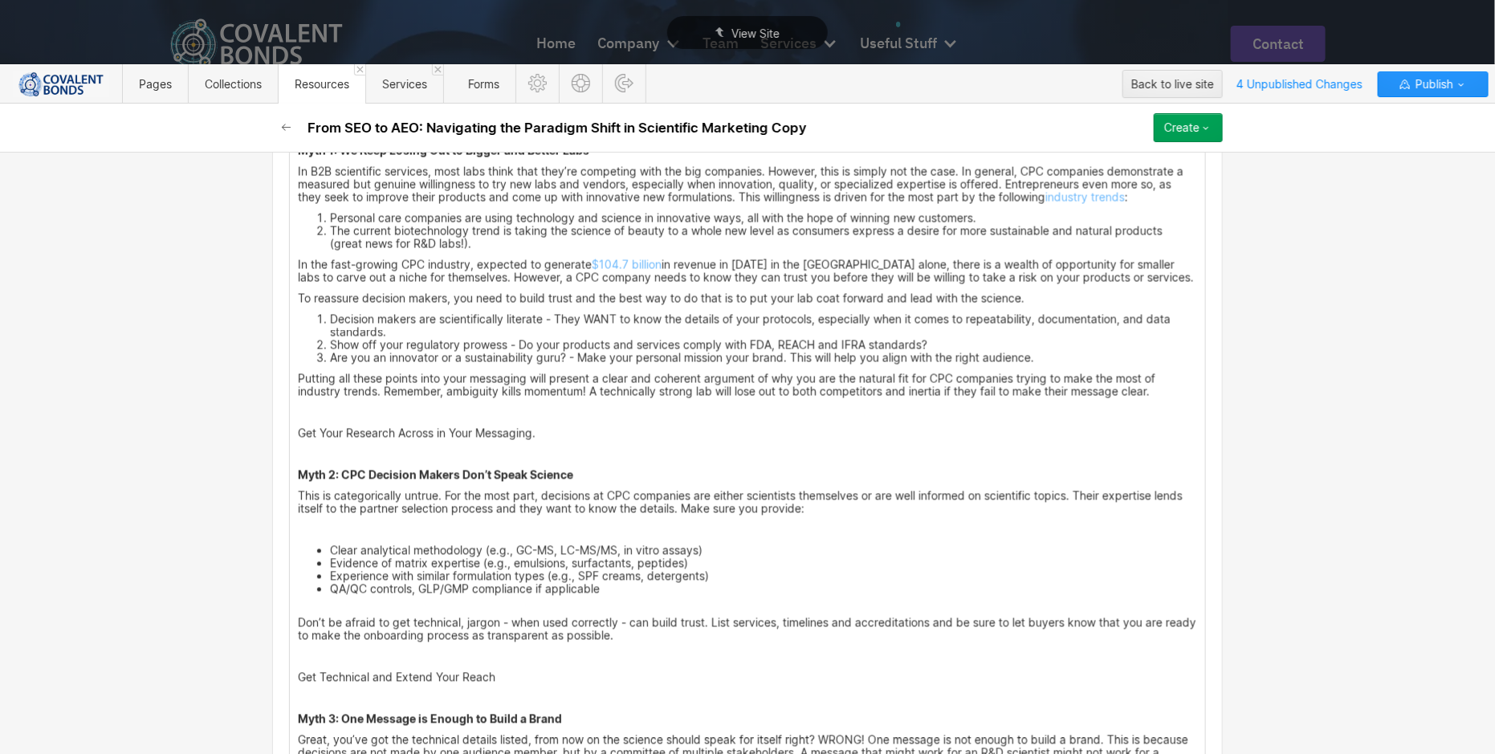
click at [840, 502] on p "This is categorically untrue. For the most part, decisions at CPC companies are…" at bounding box center [747, 503] width 899 height 26
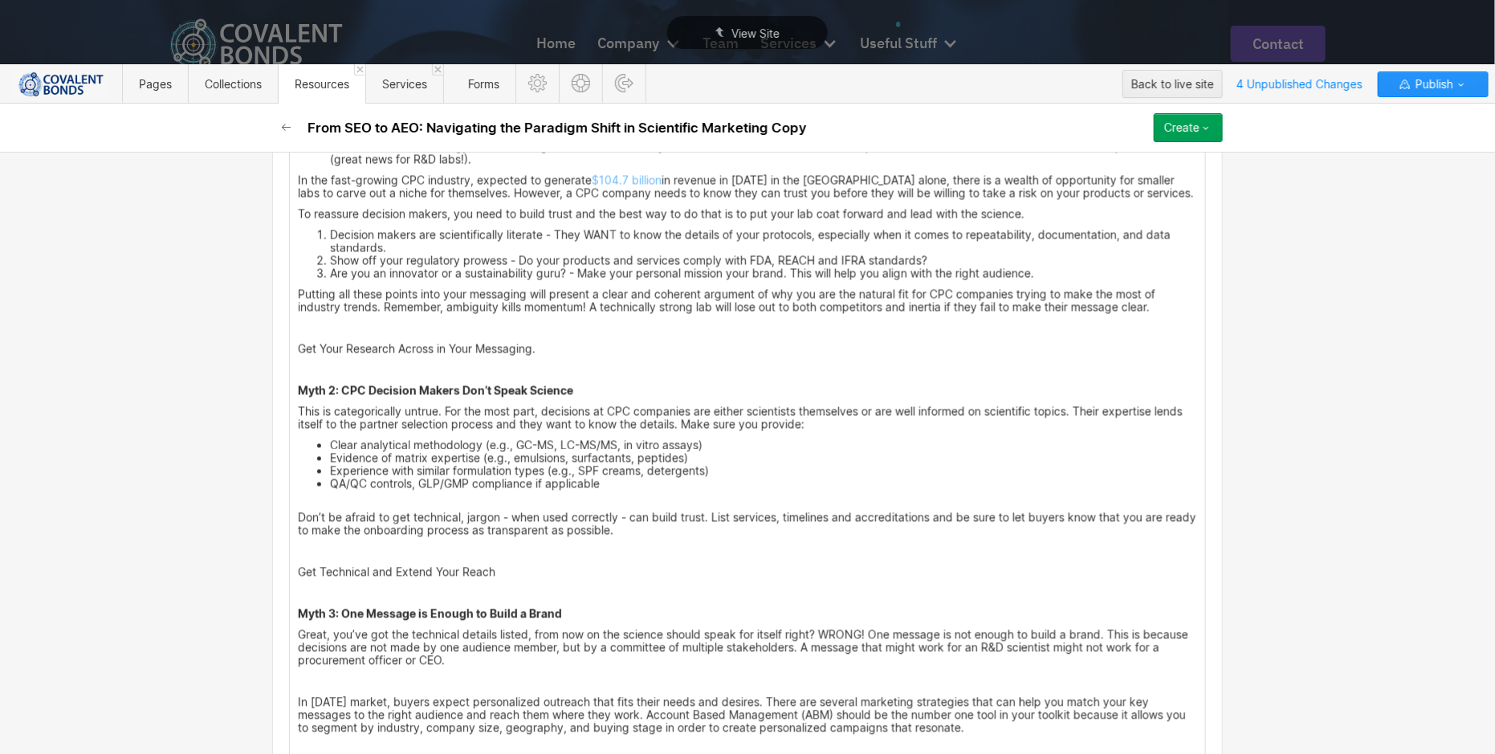
scroll to position [1361, 0]
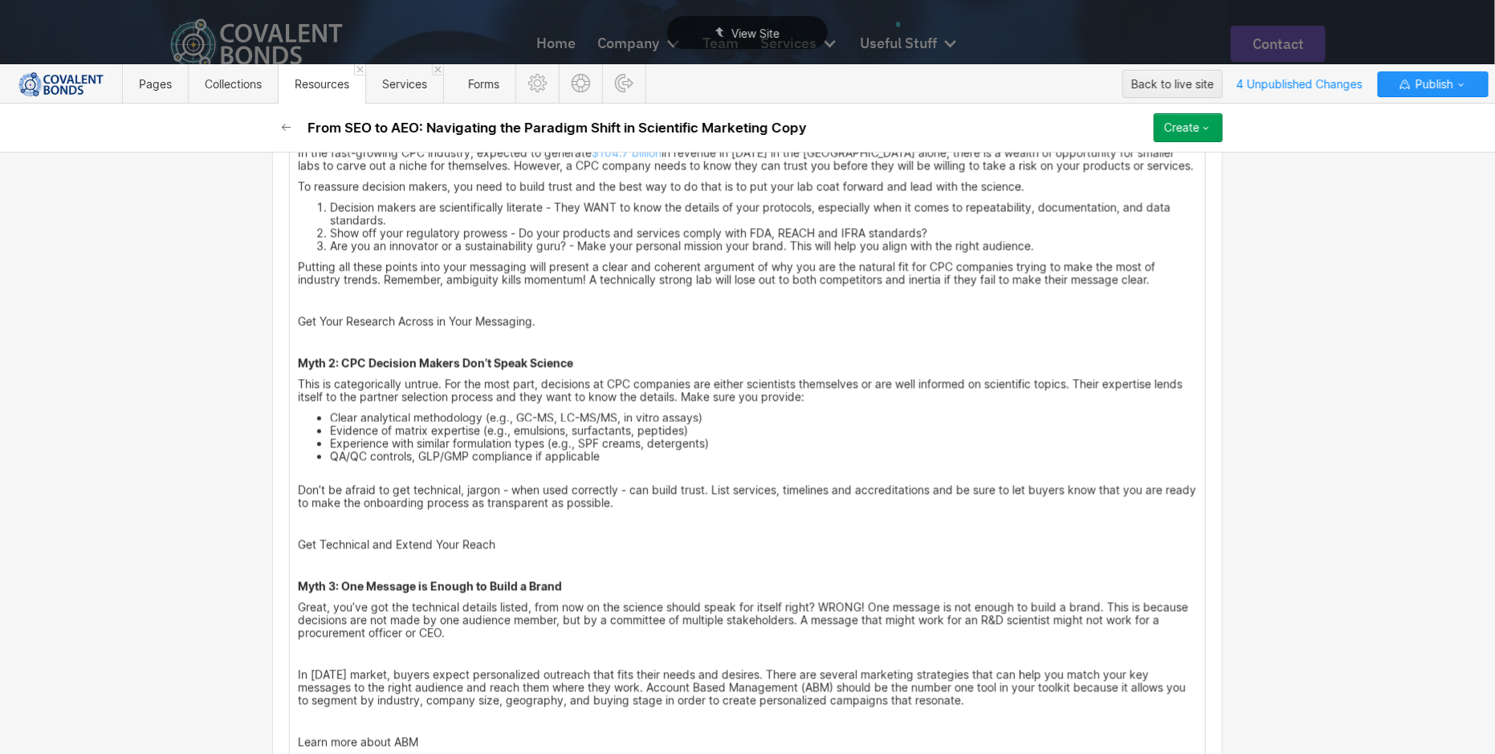
click at [727, 451] on li "QA/QC controls, GLP/GMP compliance if applicable" at bounding box center [763, 463] width 867 height 26
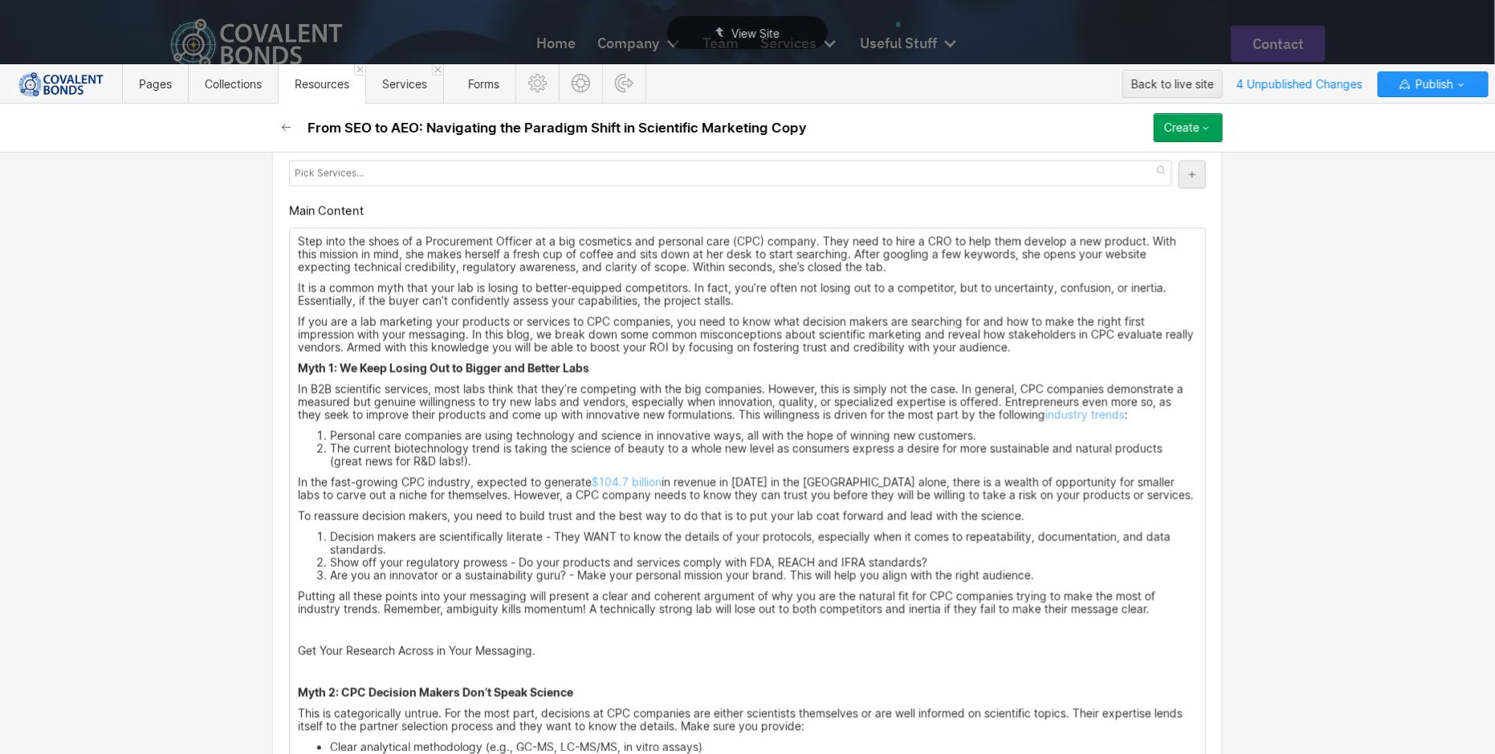
scroll to position [1036, 0]
click at [699, 450] on li "The current biotechnology trend is taking the science of beauty to a whole new …" at bounding box center [763, 452] width 867 height 26
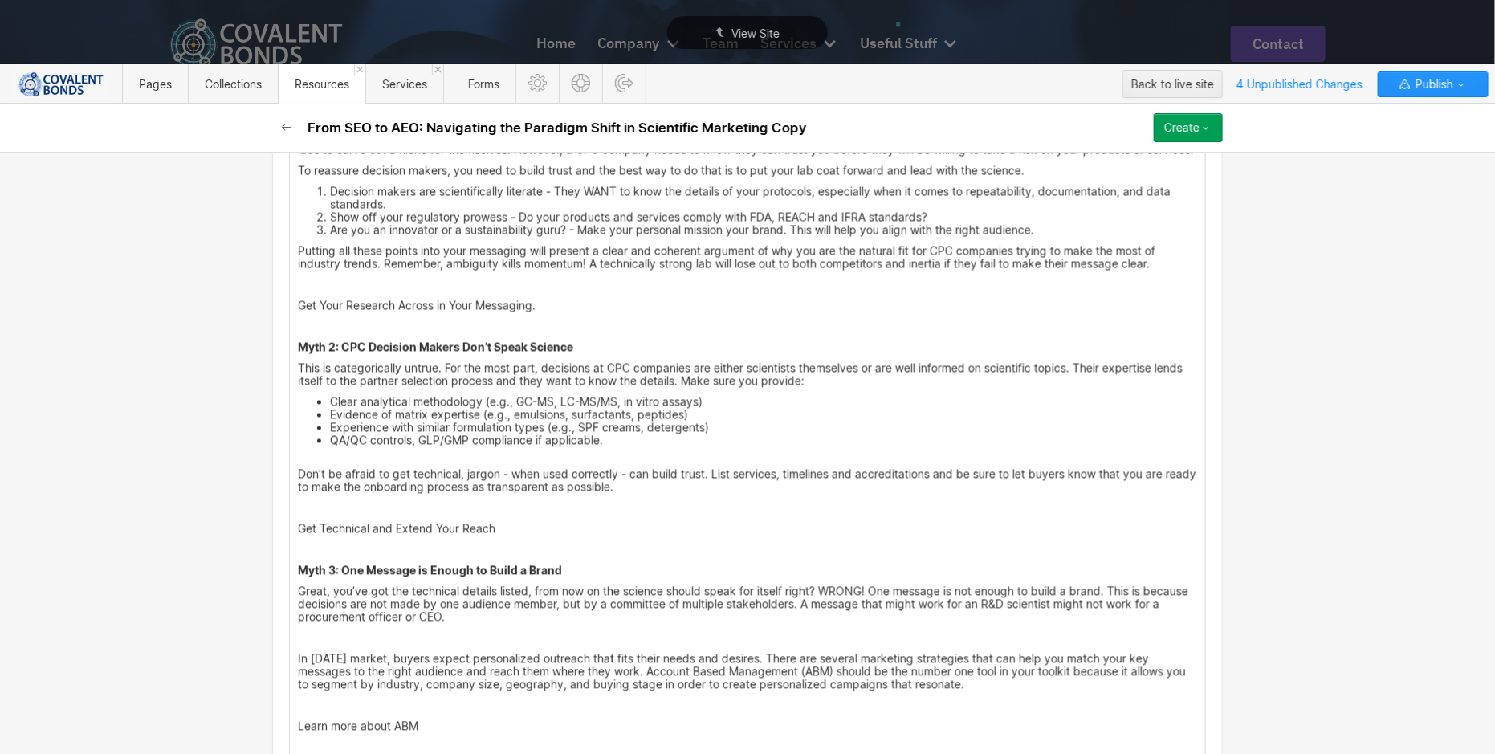
scroll to position [1382, 0]
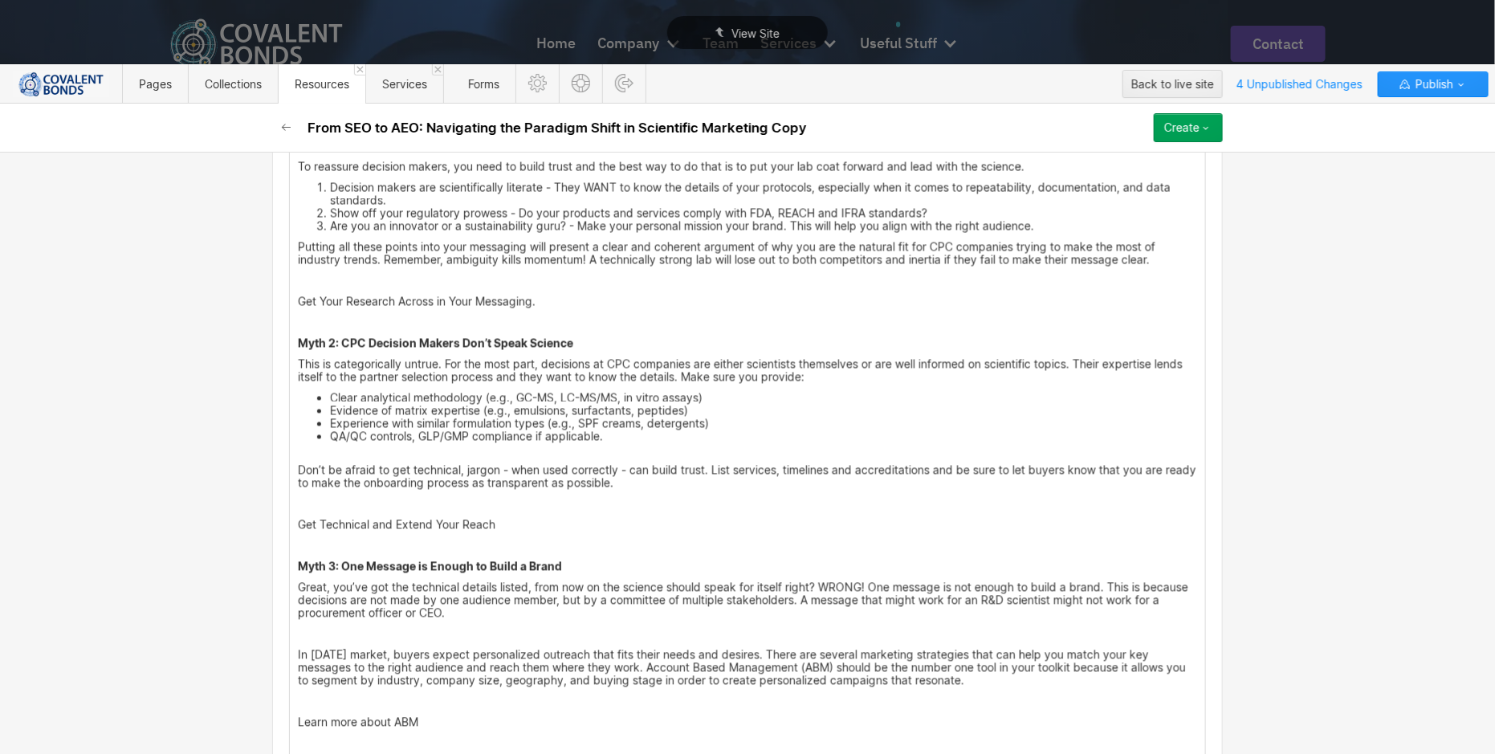
click at [613, 519] on p "Get Technical and Extend Your Reach" at bounding box center [747, 525] width 899 height 13
click at [743, 430] on li "QA/QC controls, GLP/GMP compliance if applicable." at bounding box center [763, 443] width 867 height 26
click at [723, 445] on li "QA/QC controls, GLP/GMP compliance if applicable." at bounding box center [763, 443] width 867 height 26
click at [735, 436] on li "QA/QC controls, GLP/GMP compliance if applicable." at bounding box center [763, 443] width 867 height 26
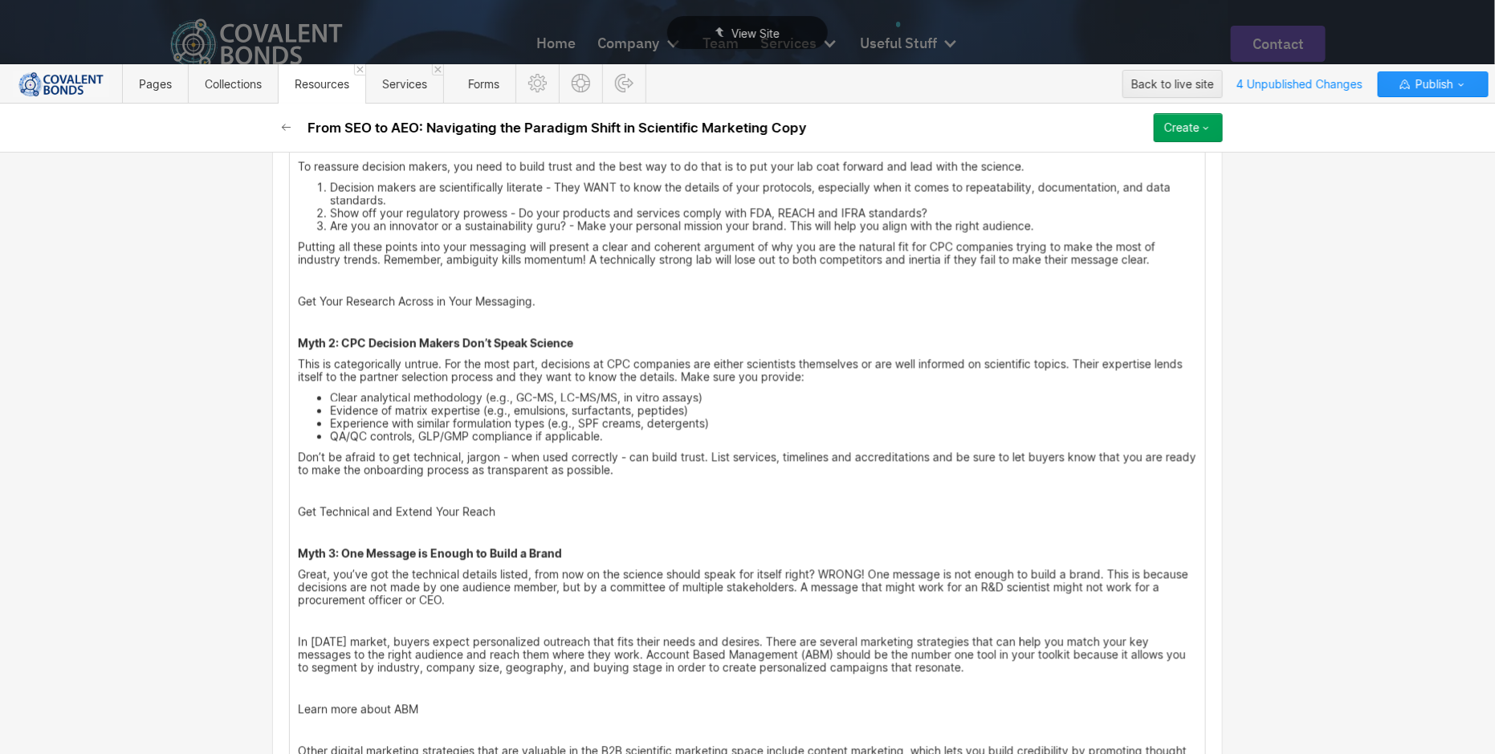
click at [744, 396] on li "Clear analytical methodology (e.g., GC-MS, LC-MS/MS, in vitro assays)" at bounding box center [763, 398] width 867 height 13
click at [726, 417] on li "Experience with similar formulation types (e.g., SPF creams, detergents)" at bounding box center [763, 423] width 867 height 13
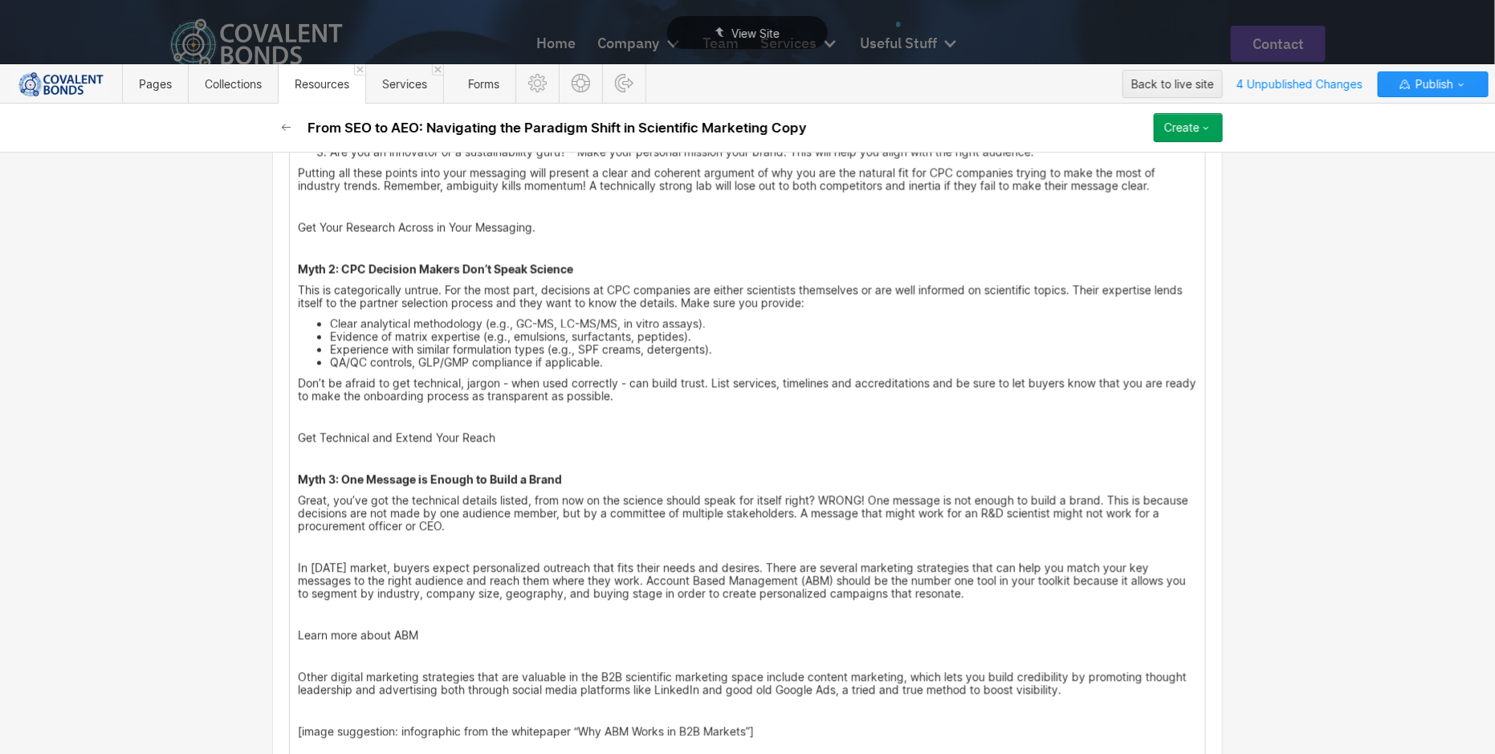
scroll to position [1473, 0]
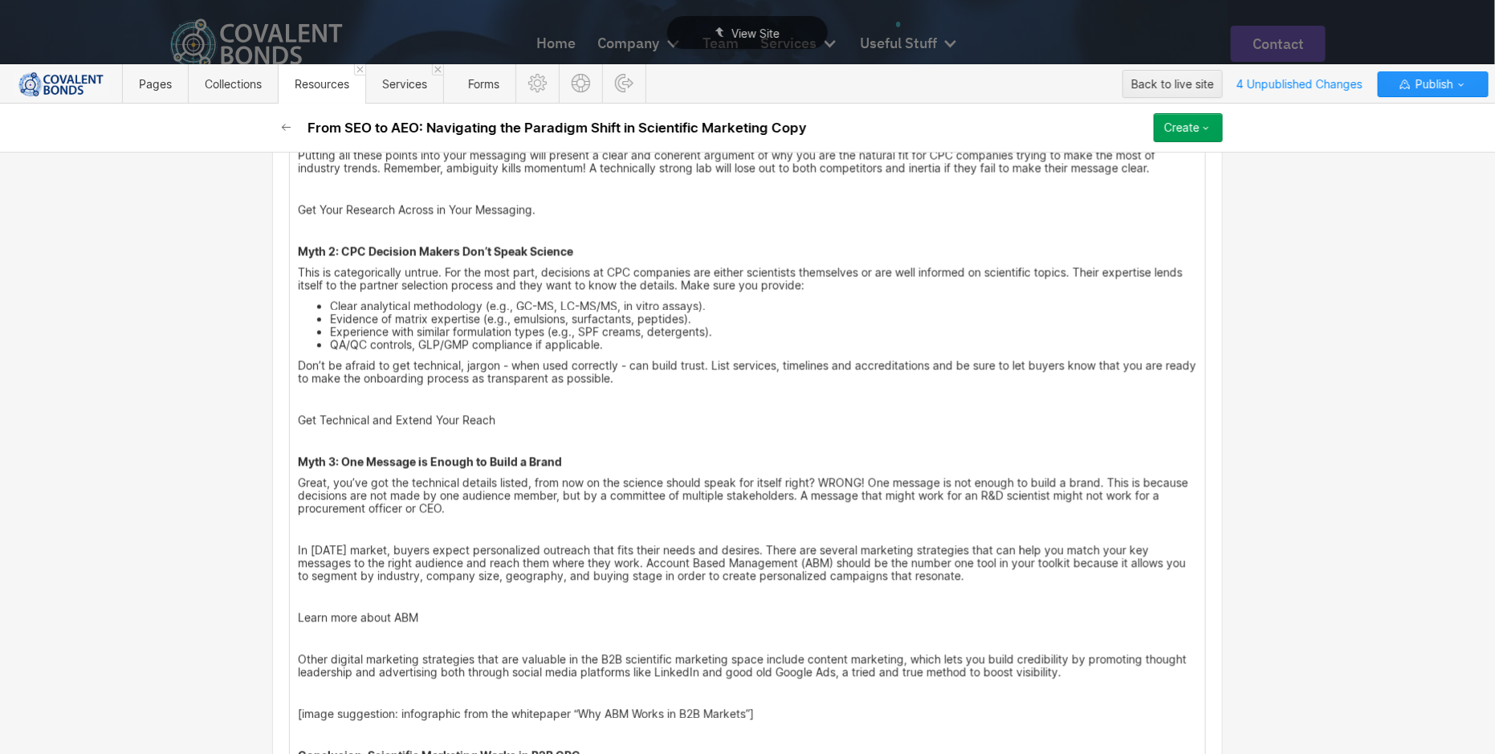
click at [688, 456] on p "Myth 3: One Message is Enough to Build a Brand" at bounding box center [747, 462] width 899 height 13
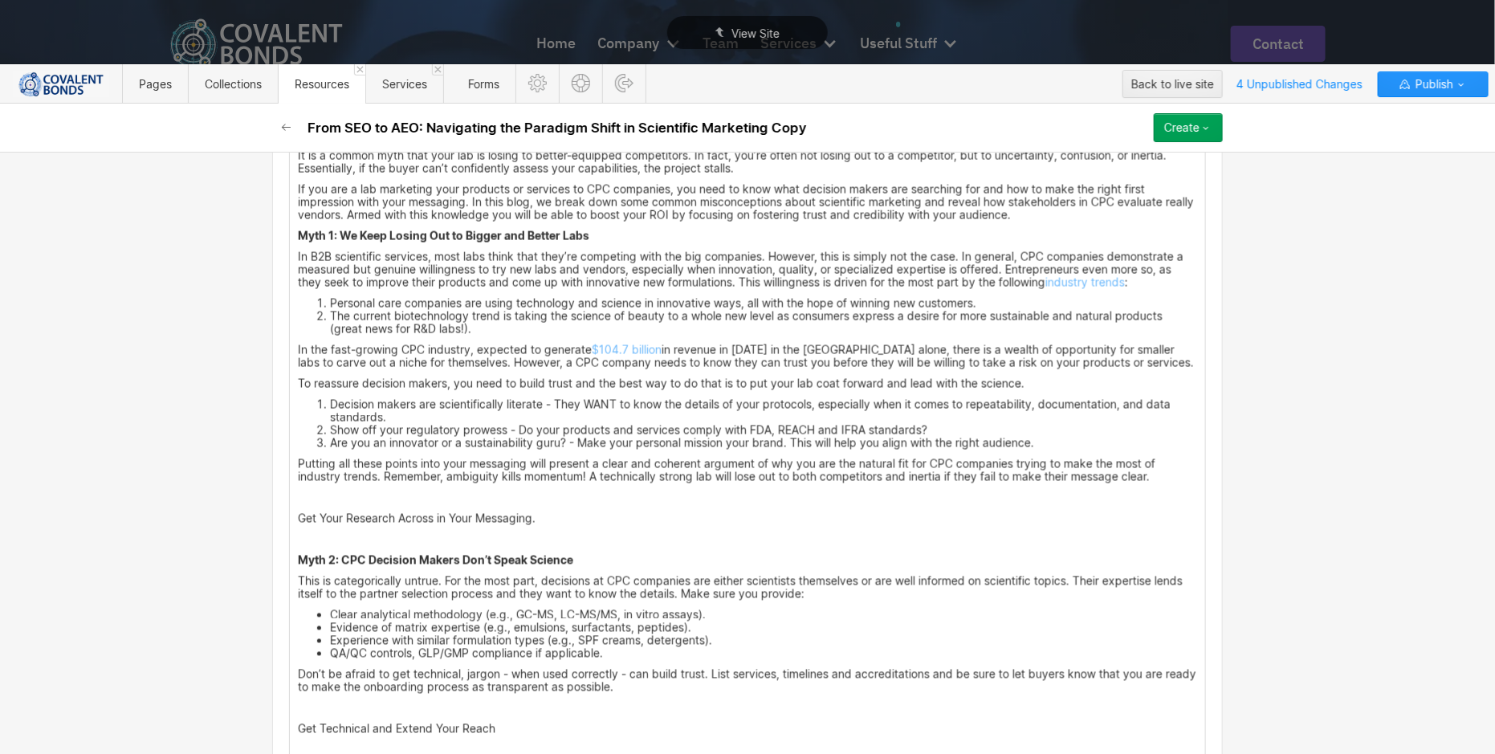
scroll to position [1154, 0]
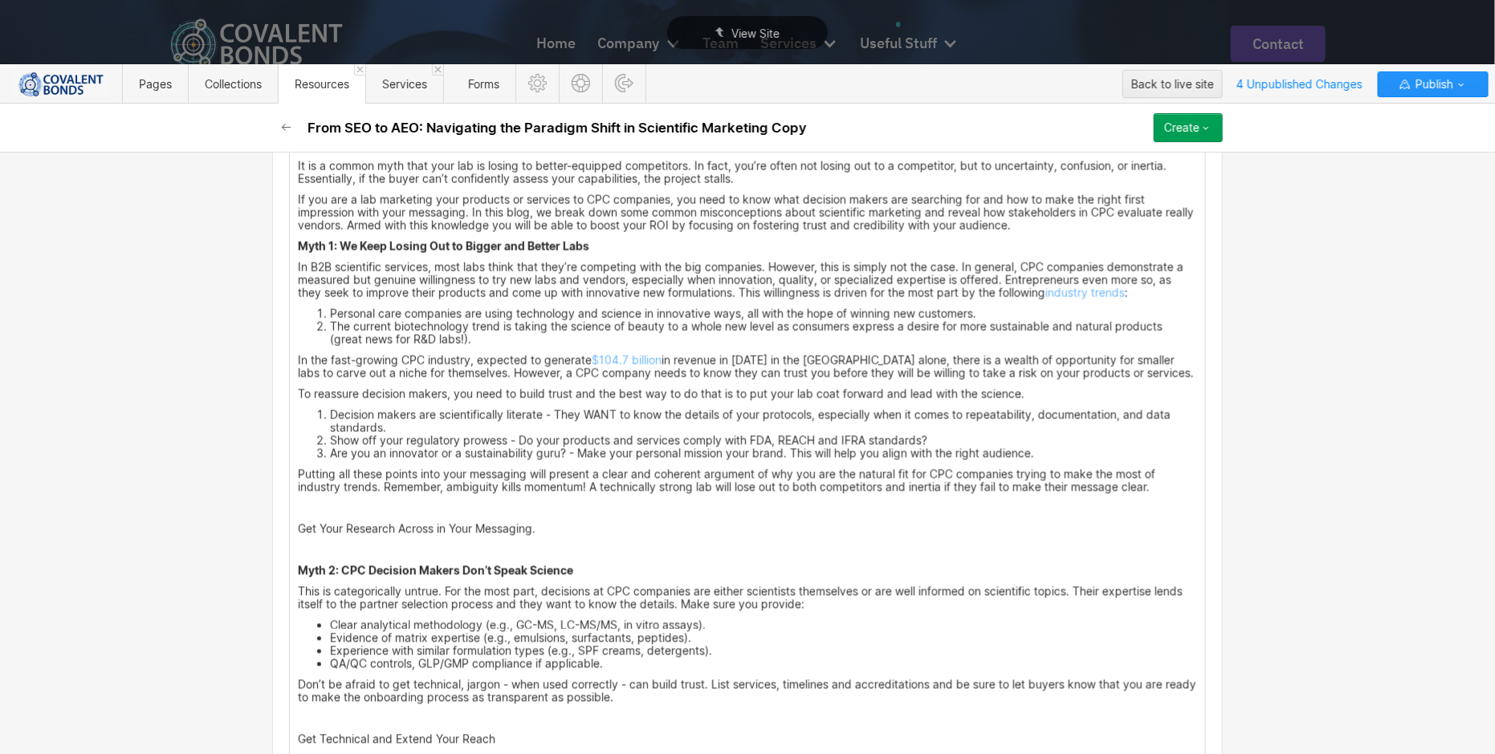
click at [1070, 219] on p "If you are a lab marketing your products or services to CPC companies, you need…" at bounding box center [747, 212] width 899 height 39
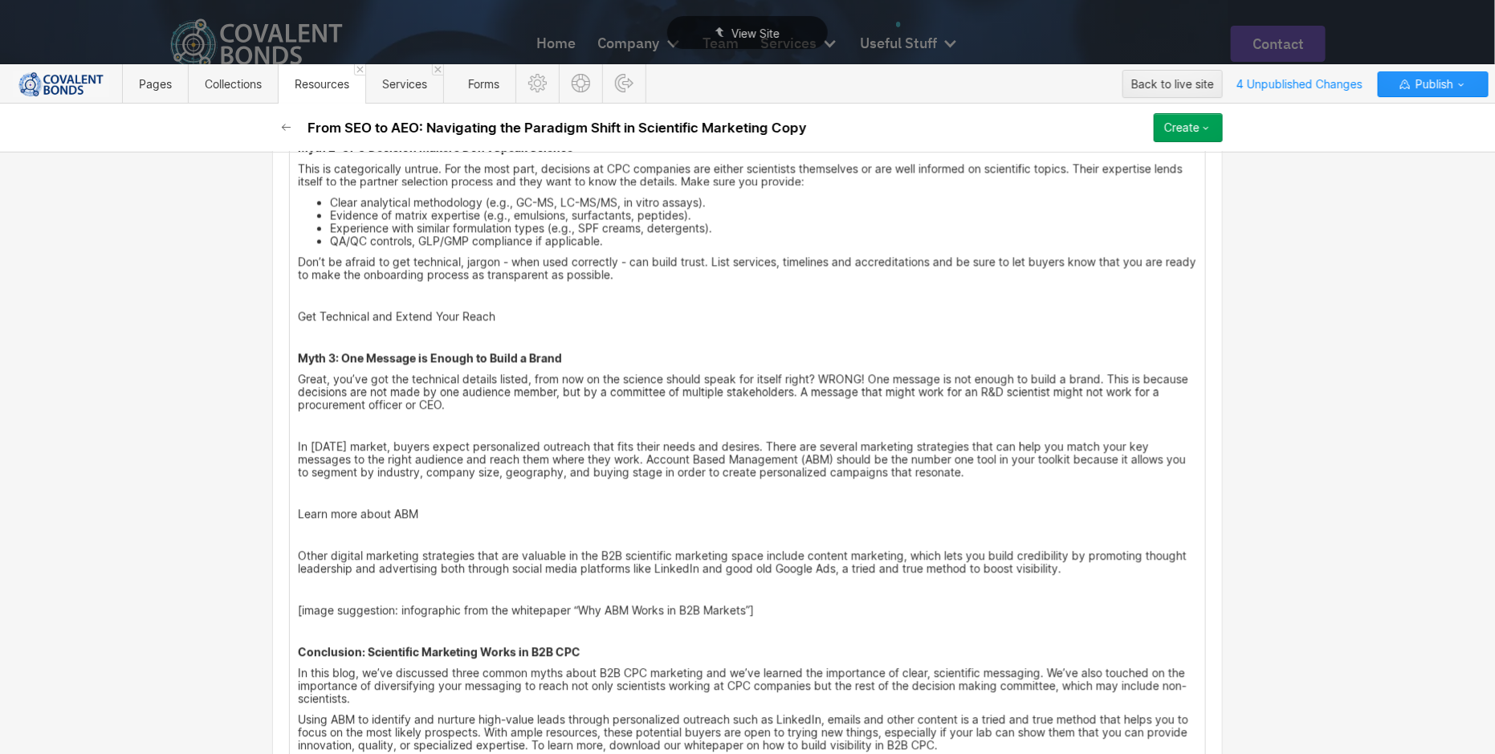
scroll to position [1614, 0]
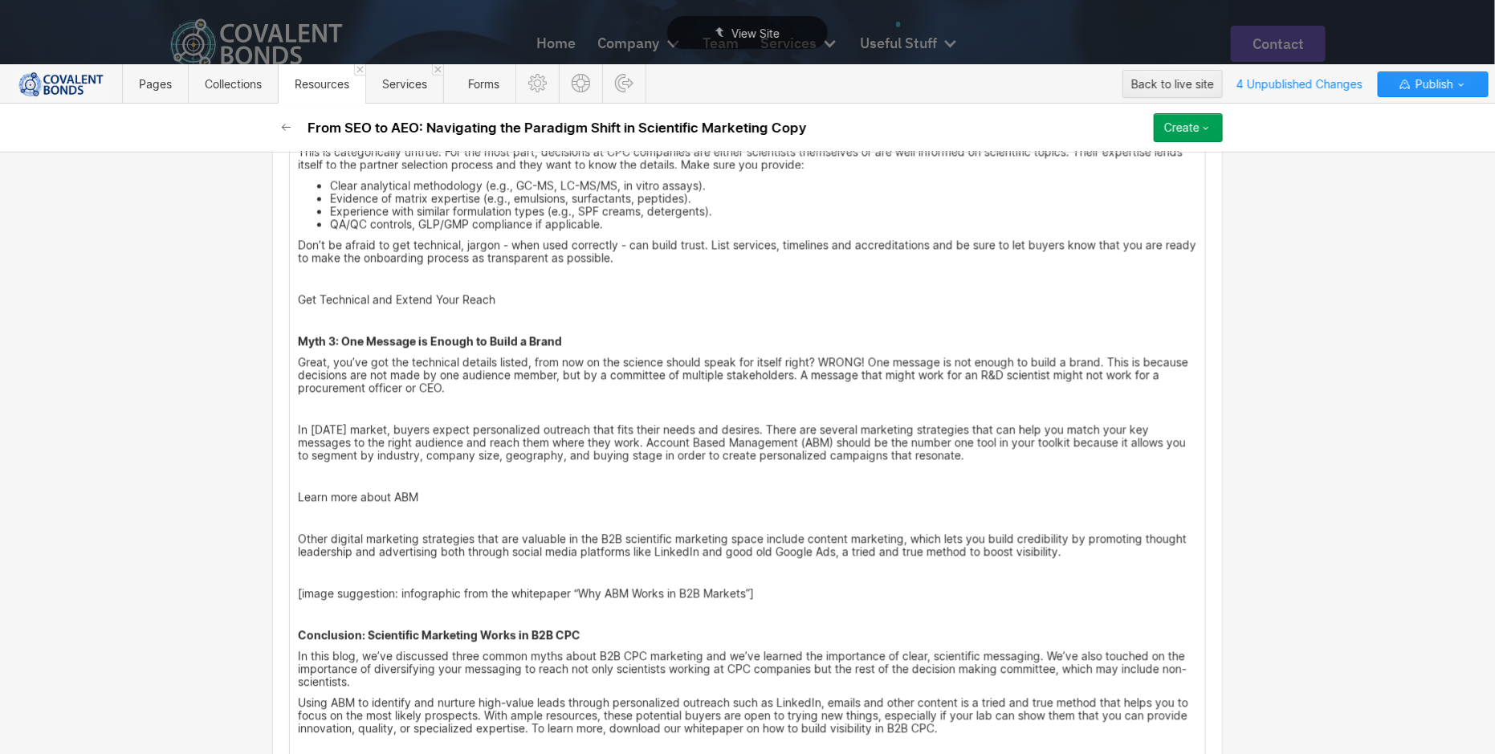
click at [690, 387] on p "Great, you’ve got the technical details listed, from now on the science should …" at bounding box center [747, 375] width 899 height 39
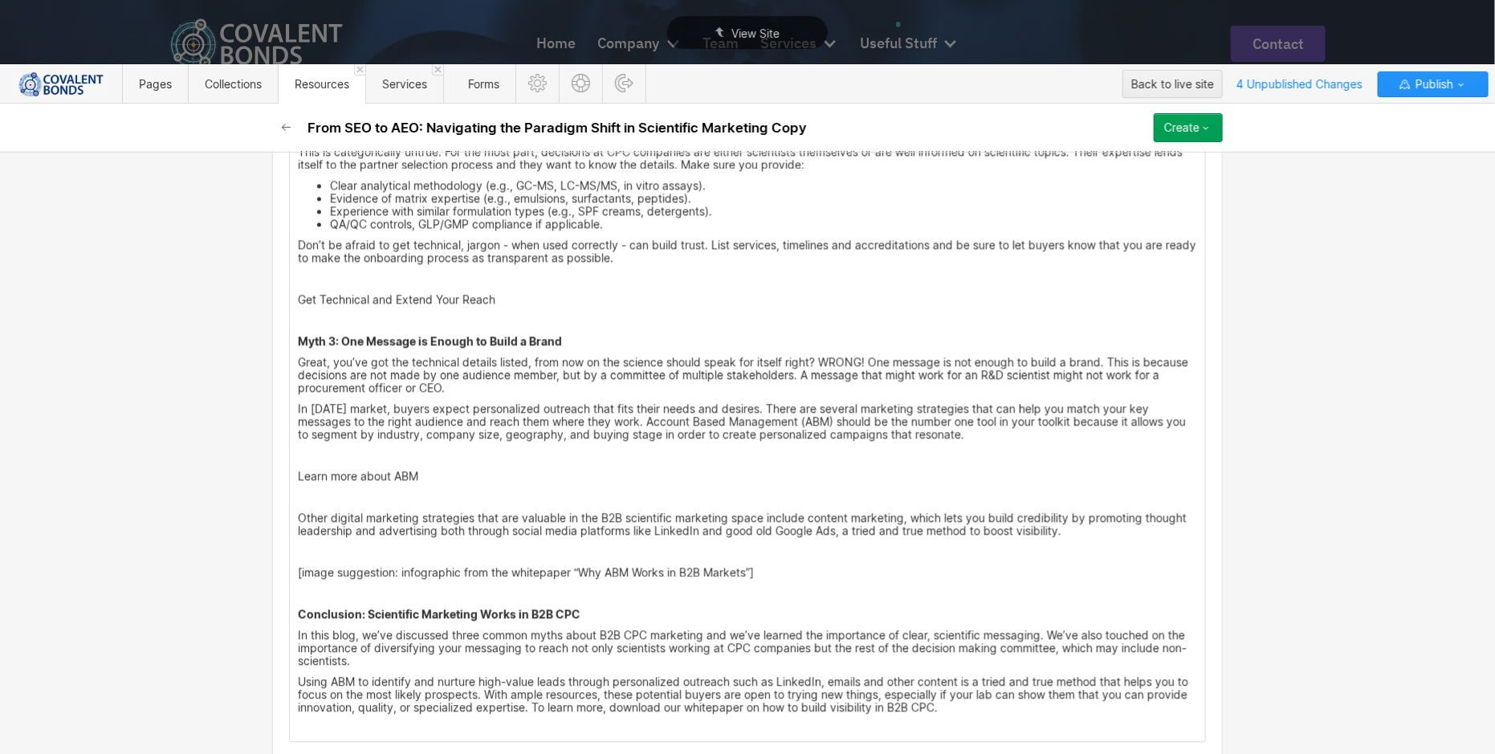
click at [1005, 431] on p "In [DATE] market, buyers expect personalized outreach that fits their needs and…" at bounding box center [747, 422] width 899 height 39
click at [1020, 453] on p "‍" at bounding box center [747, 456] width 899 height 13
click at [1007, 470] on p "Learn more about ABM" at bounding box center [747, 476] width 899 height 13
drag, startPoint x: 787, startPoint y: 570, endPoint x: 299, endPoint y: 556, distance: 488.3
click at [299, 556] on div "Step into the shoes of a Procurement Officer at a big cosmetics and personal ca…" at bounding box center [747, 194] width 915 height 1095
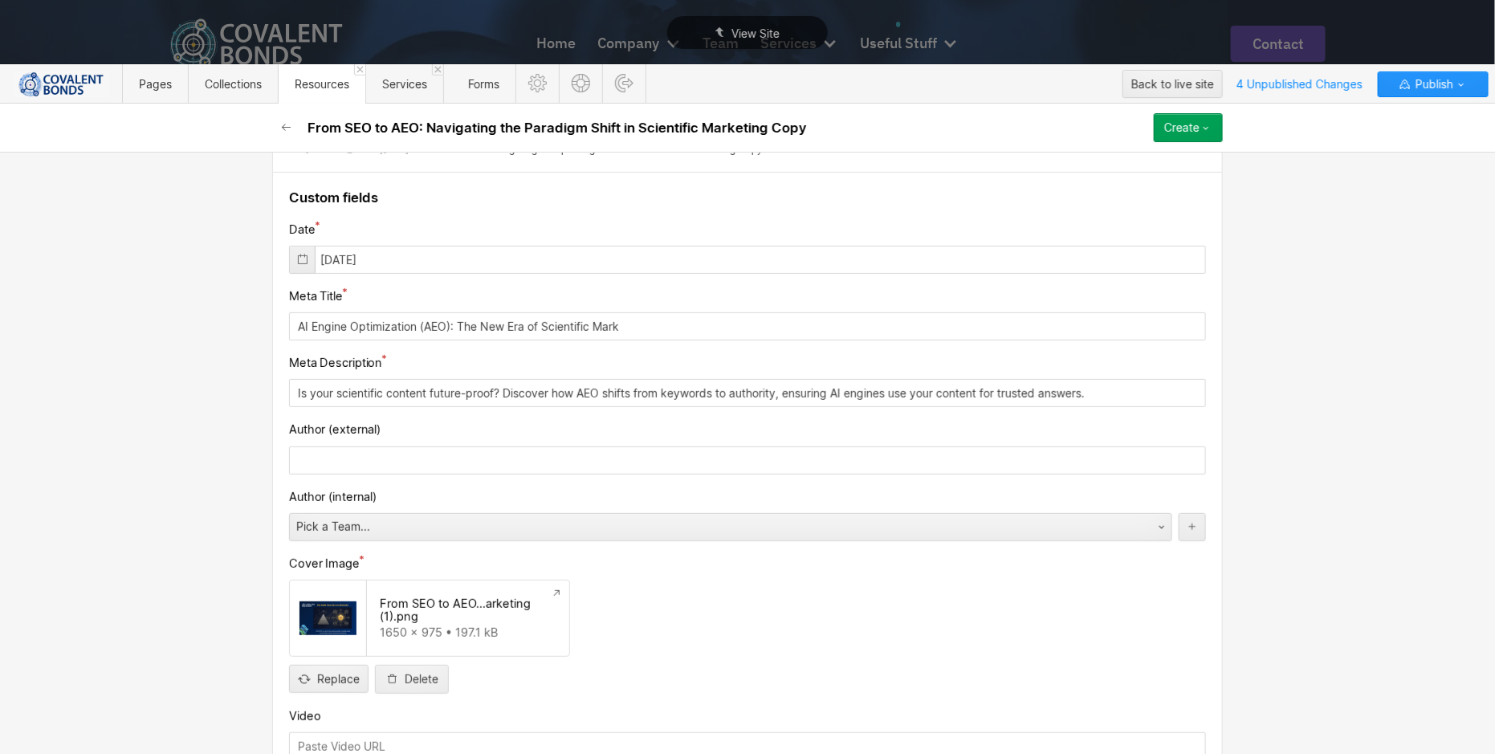
scroll to position [185, 0]
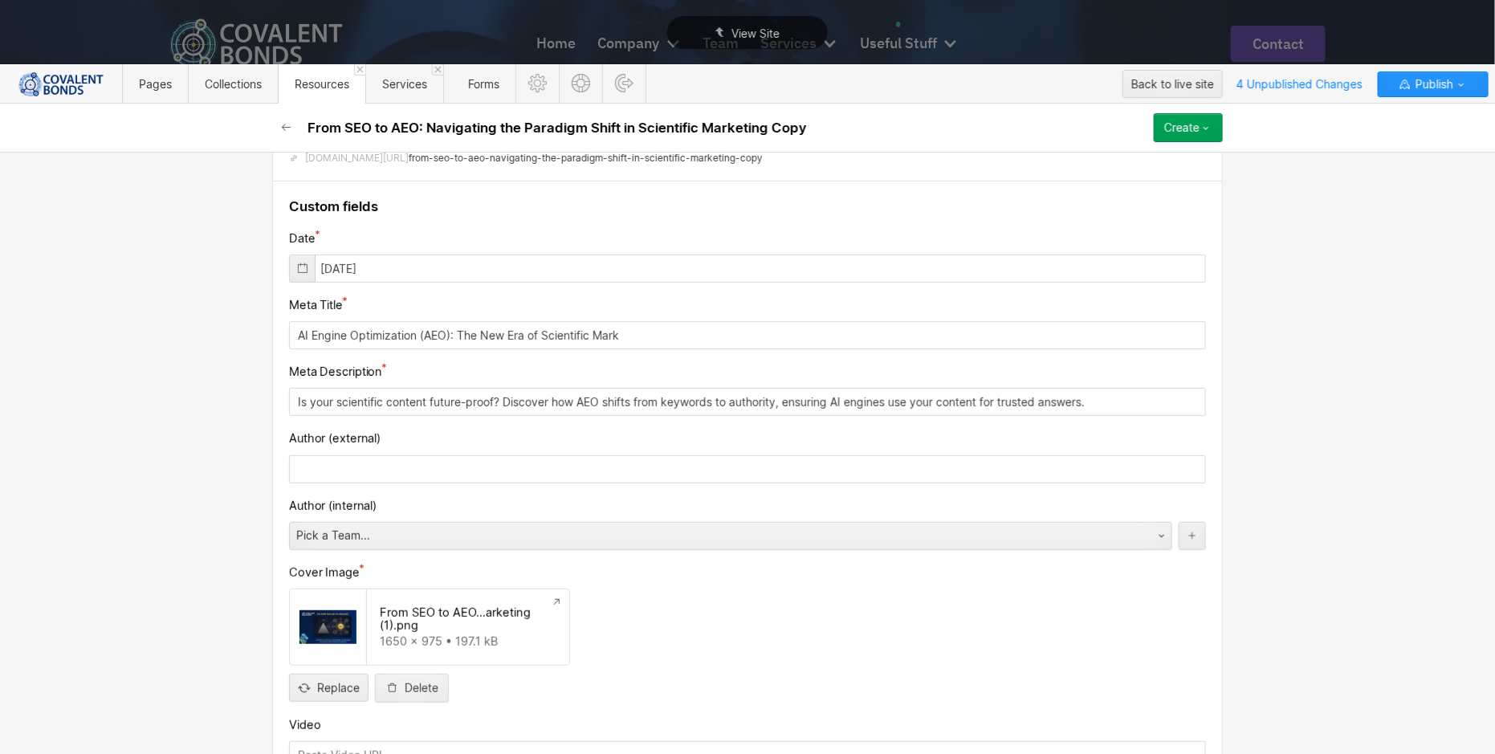
click at [444, 462] on input "text" at bounding box center [747, 469] width 917 height 28
click at [429, 462] on input "text" at bounding box center [747, 469] width 917 height 28
paste input "Co-authored by [PERSON_NAME], Scientific Content Associate and [PERSON_NAME], A…"
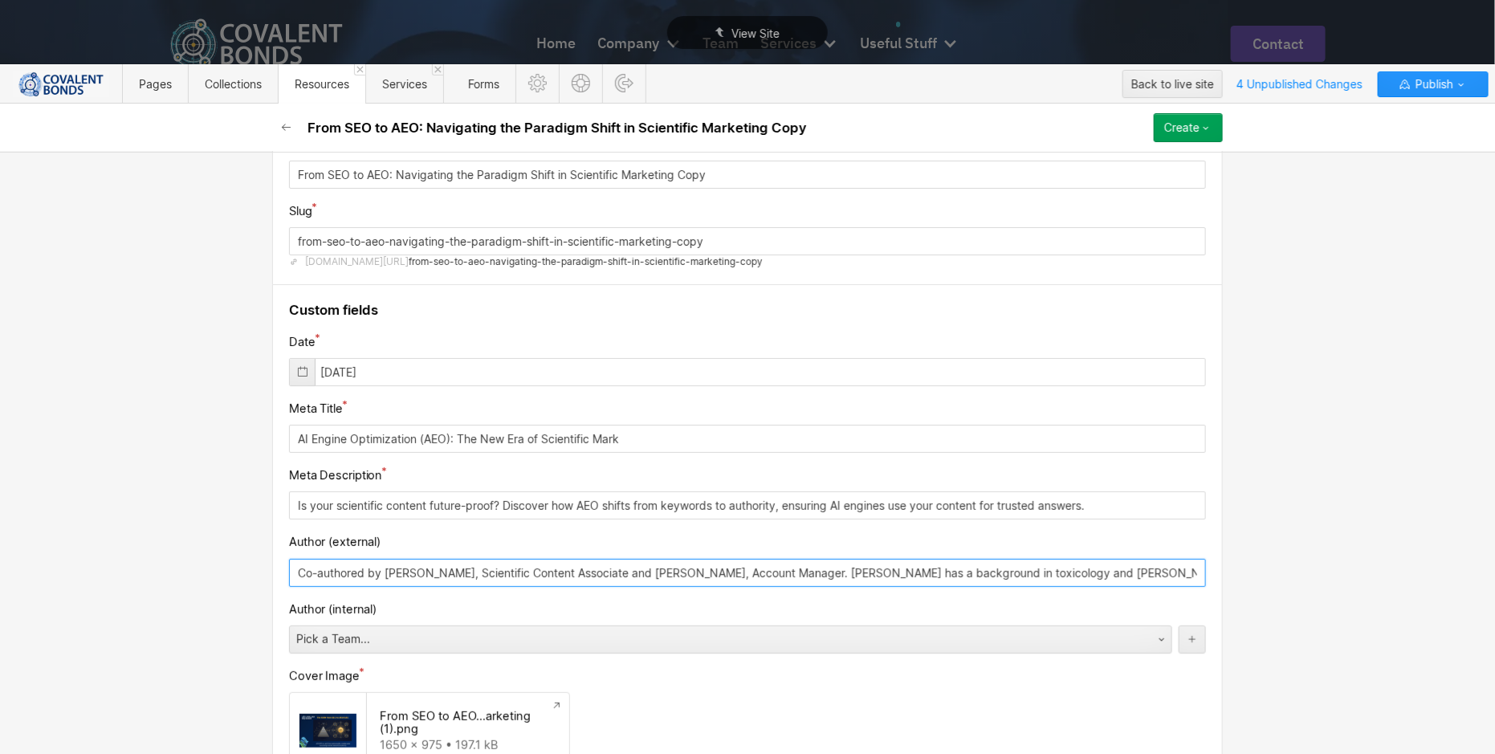
scroll to position [0, 0]
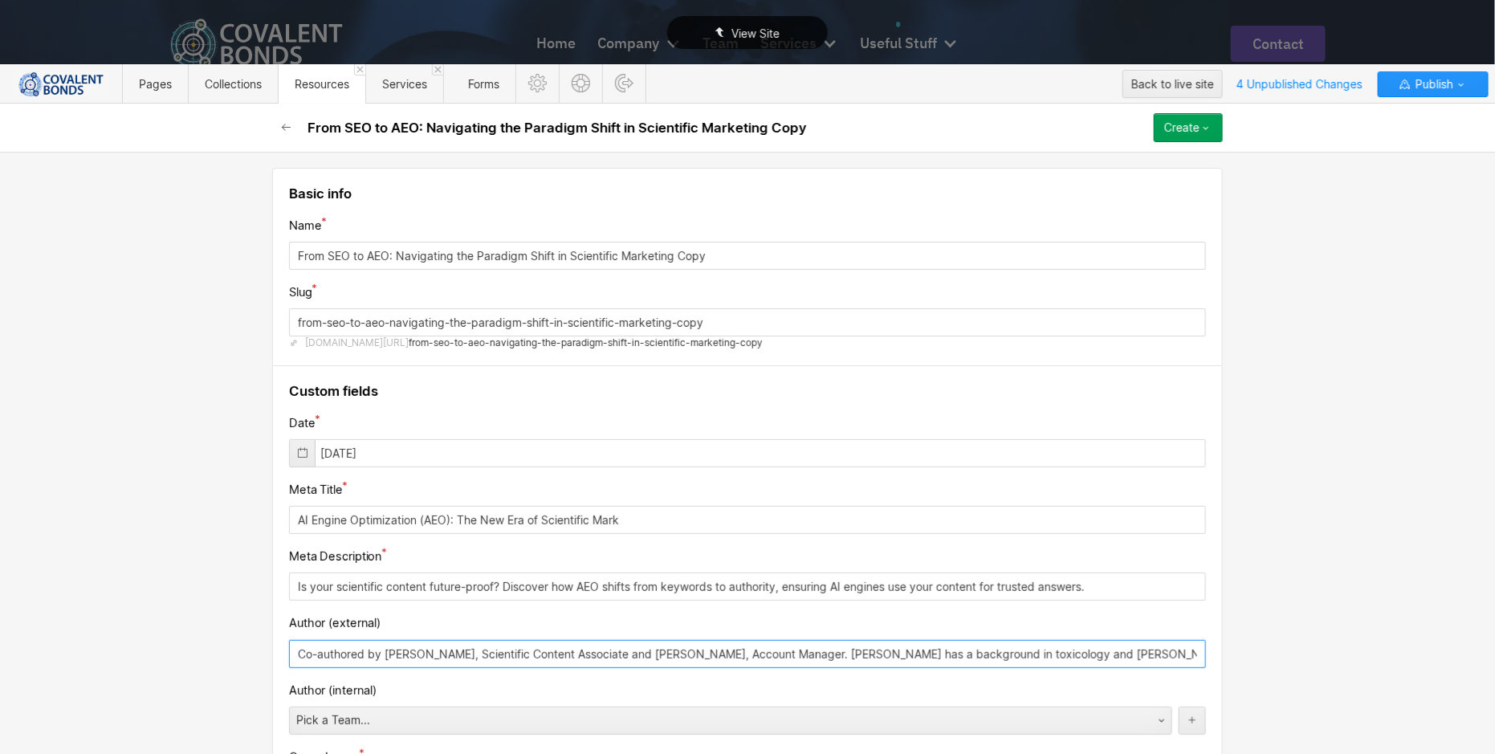
type input "Co-authored by [PERSON_NAME], Scientific Content Associate and [PERSON_NAME], A…"
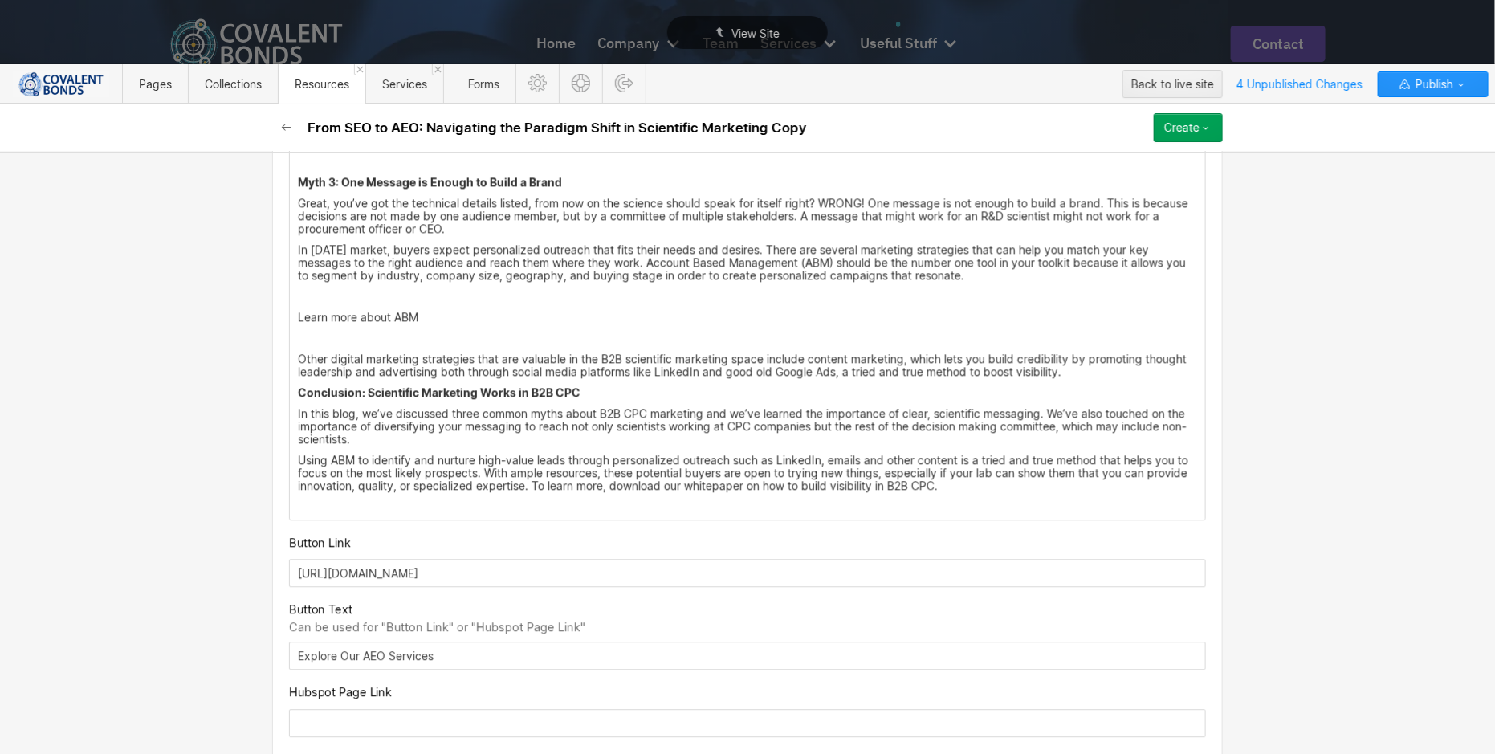
click at [971, 482] on p "Using ABM to identify and nurture high-value leads through personalized outreac…" at bounding box center [747, 473] width 899 height 39
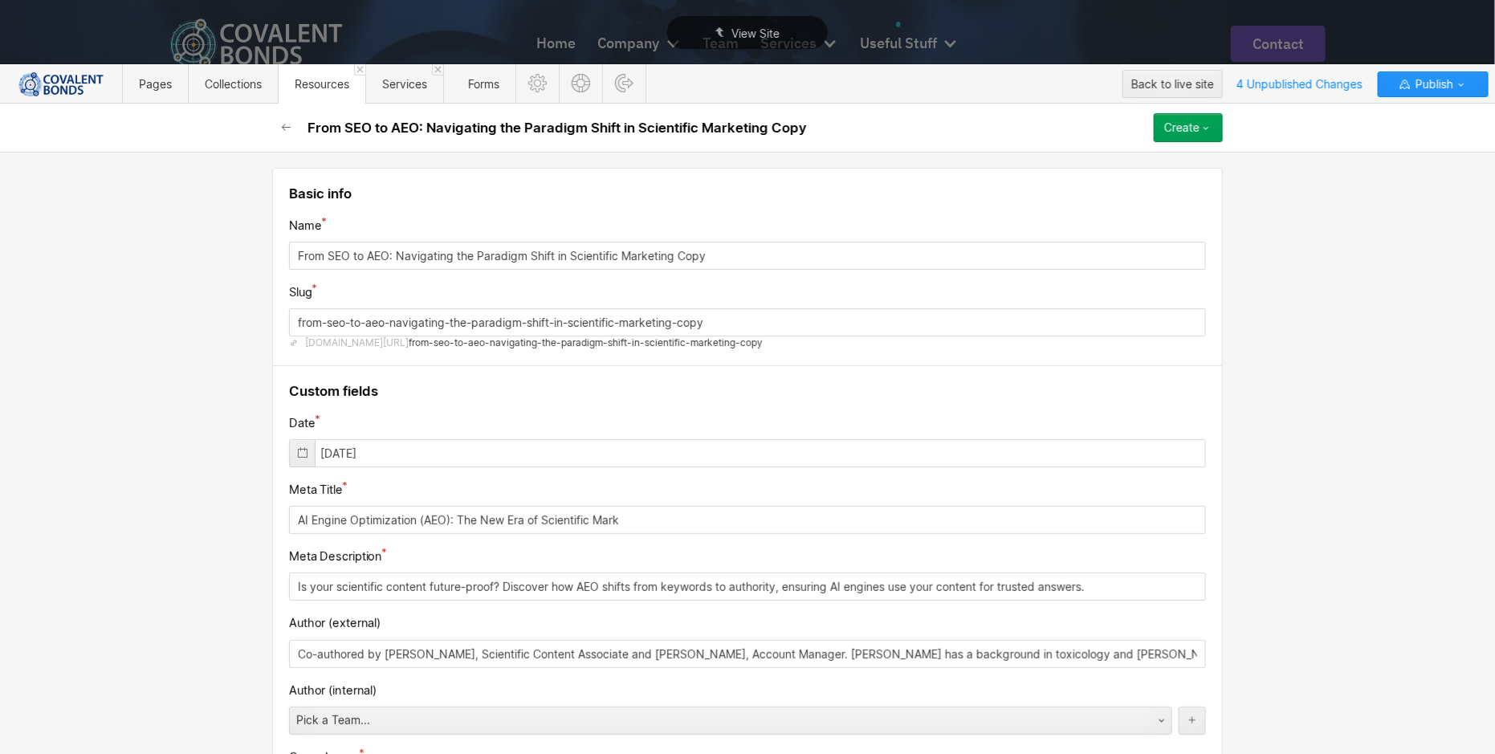
drag, startPoint x: 737, startPoint y: 262, endPoint x: 257, endPoint y: 238, distance: 480.6
click at [257, 238] on div "Basic info Name From SEO to AEO: Navigating the Paradigm Shift in Scientific Ma…" at bounding box center [747, 453] width 1495 height 602
drag, startPoint x: 722, startPoint y: 263, endPoint x: 287, endPoint y: 254, distance: 436.0
click at [289, 254] on input "From SEO to AEO: Navigating the Paradigm Shift in Scientific Marketing Copy" at bounding box center [747, 256] width 917 height 28
paste input "Boost Your ROI: 3 Scientific Marketing Myths That Kill Lab Trust with Cosmetics…"
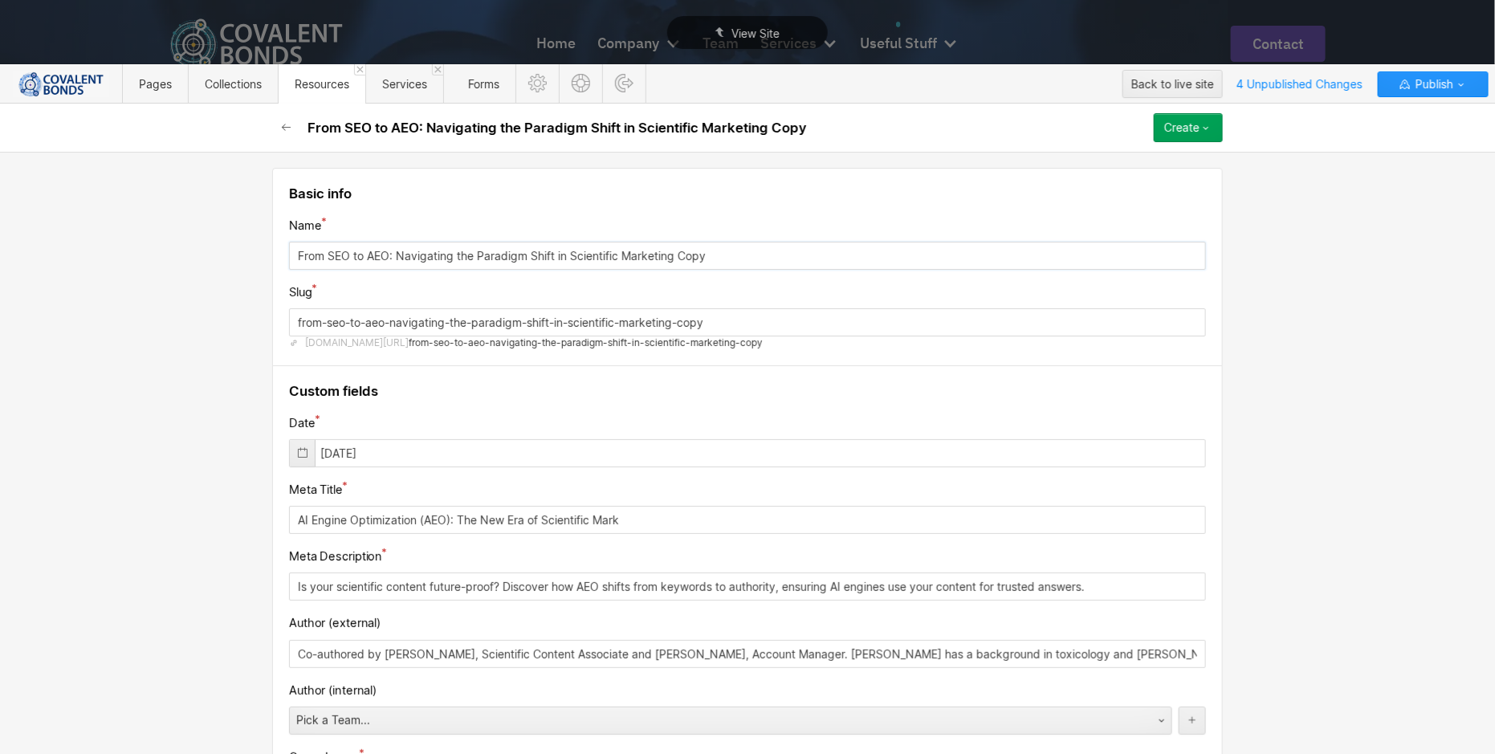
type input "Boost Your ROI: 3 Scientific Marketing Myths That Kill Lab Trust with Cosmetics…"
type input "boost-your-roi-3-scientific-marketing-myths-that-kill-lab-trust-with-cosmetics-…"
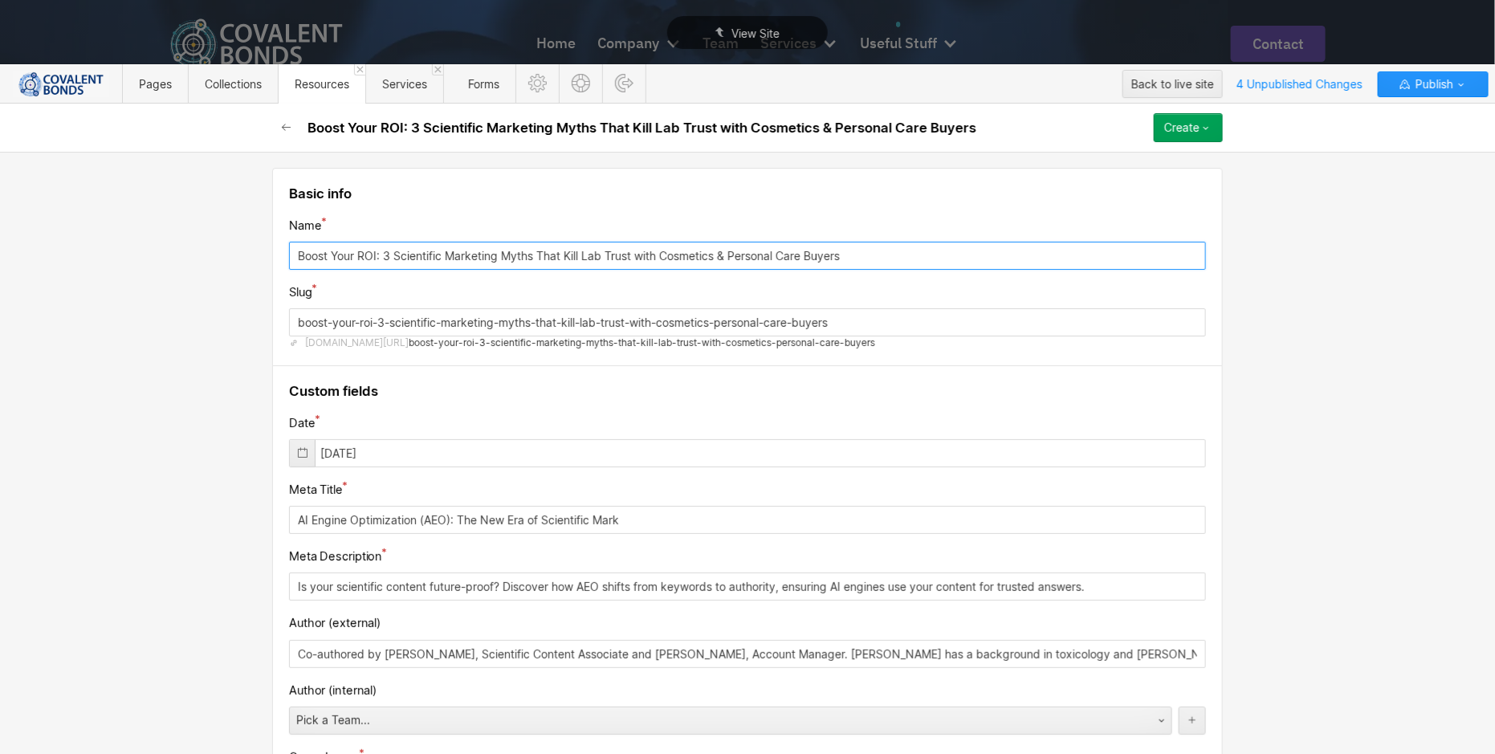
type input "Boost Your ROI: 3 Scientific Marketing Myths That Kill Lab Trust with Cosmetics…"
click at [378, 321] on input "boost-your-roi-3-scientific-marketing-myths-that-kill-lab-trust-with-cosmetics-…" at bounding box center [747, 322] width 917 height 28
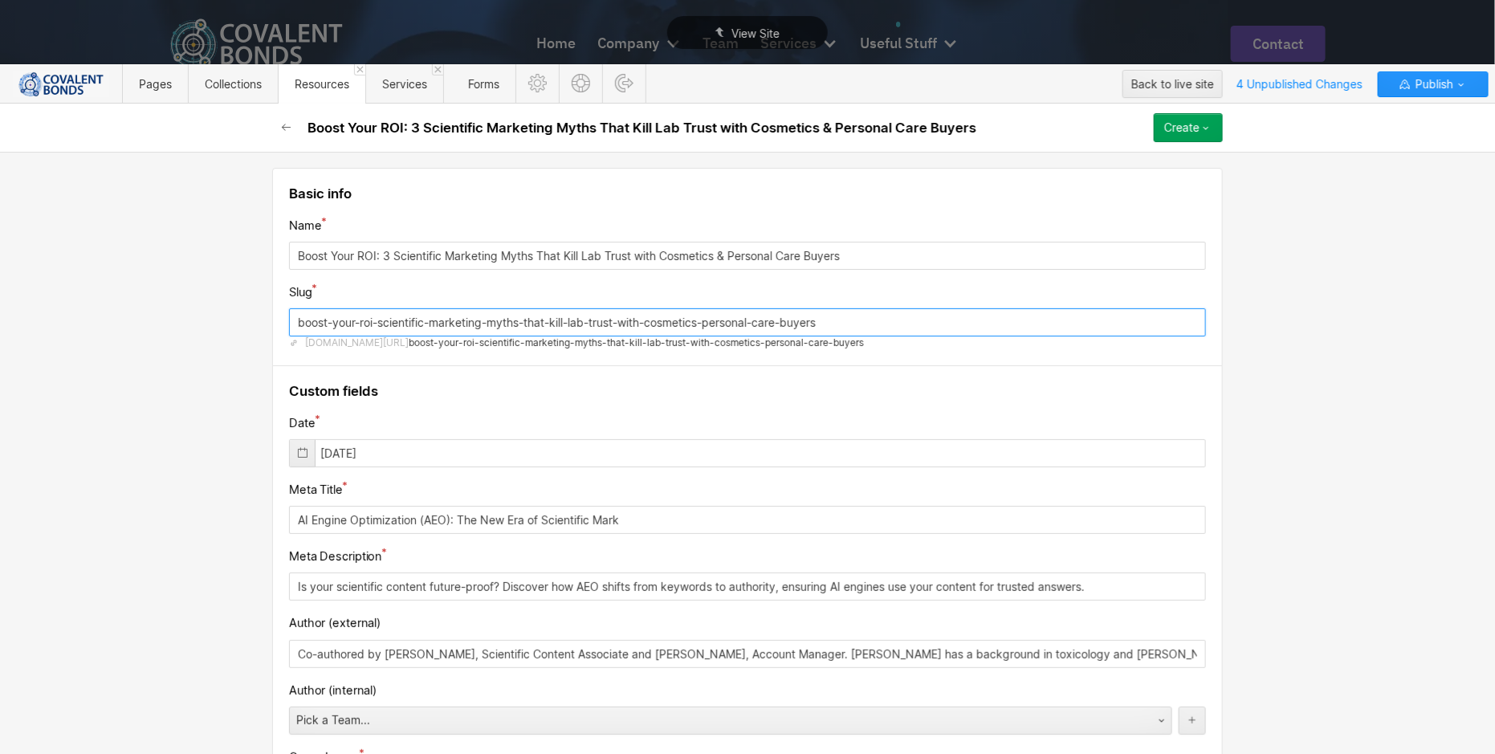
scroll to position [51, 0]
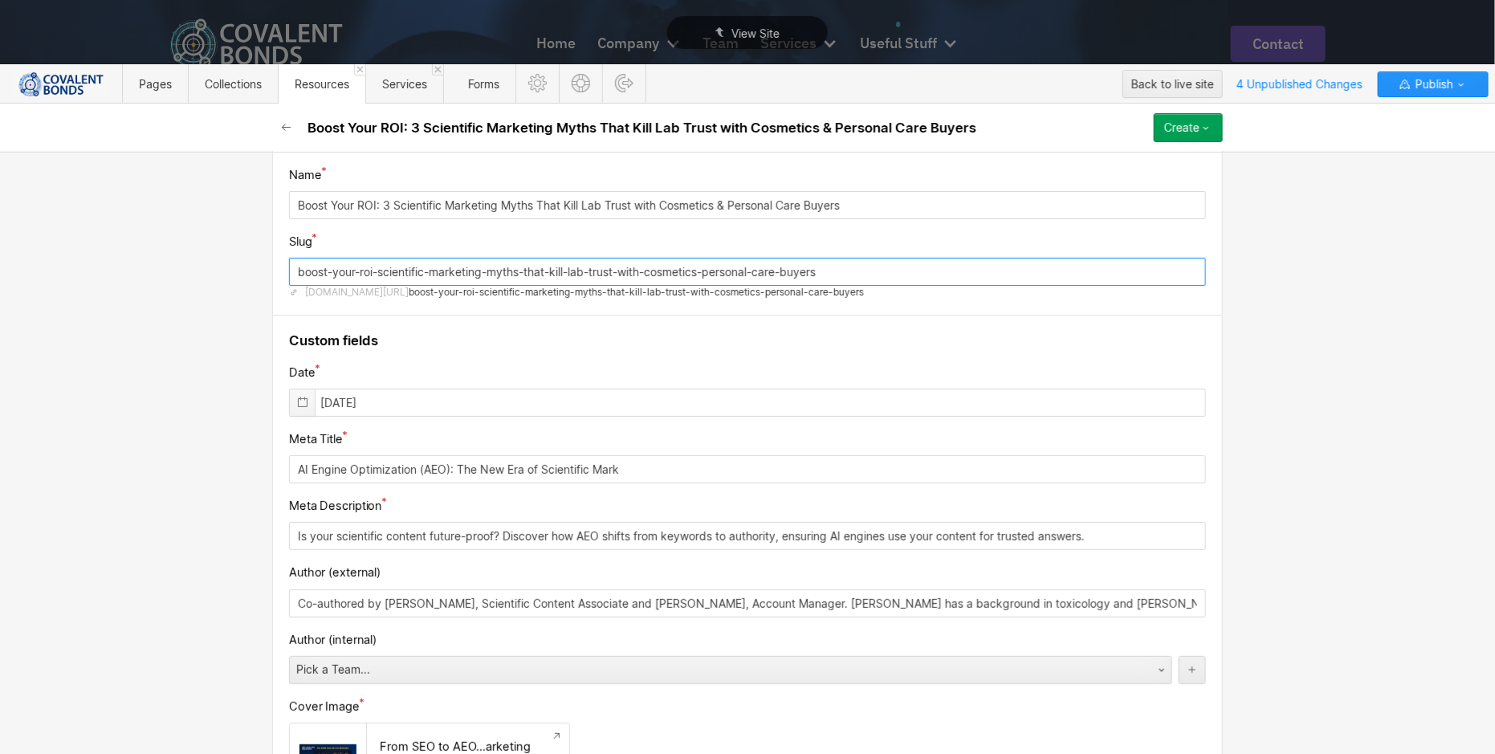
type input "boost-your-roi-scientific-marketing-myths-that-kill-lab-trust-with-cosmetics-pe…"
click at [297, 405] on icon at bounding box center [302, 402] width 13 height 13
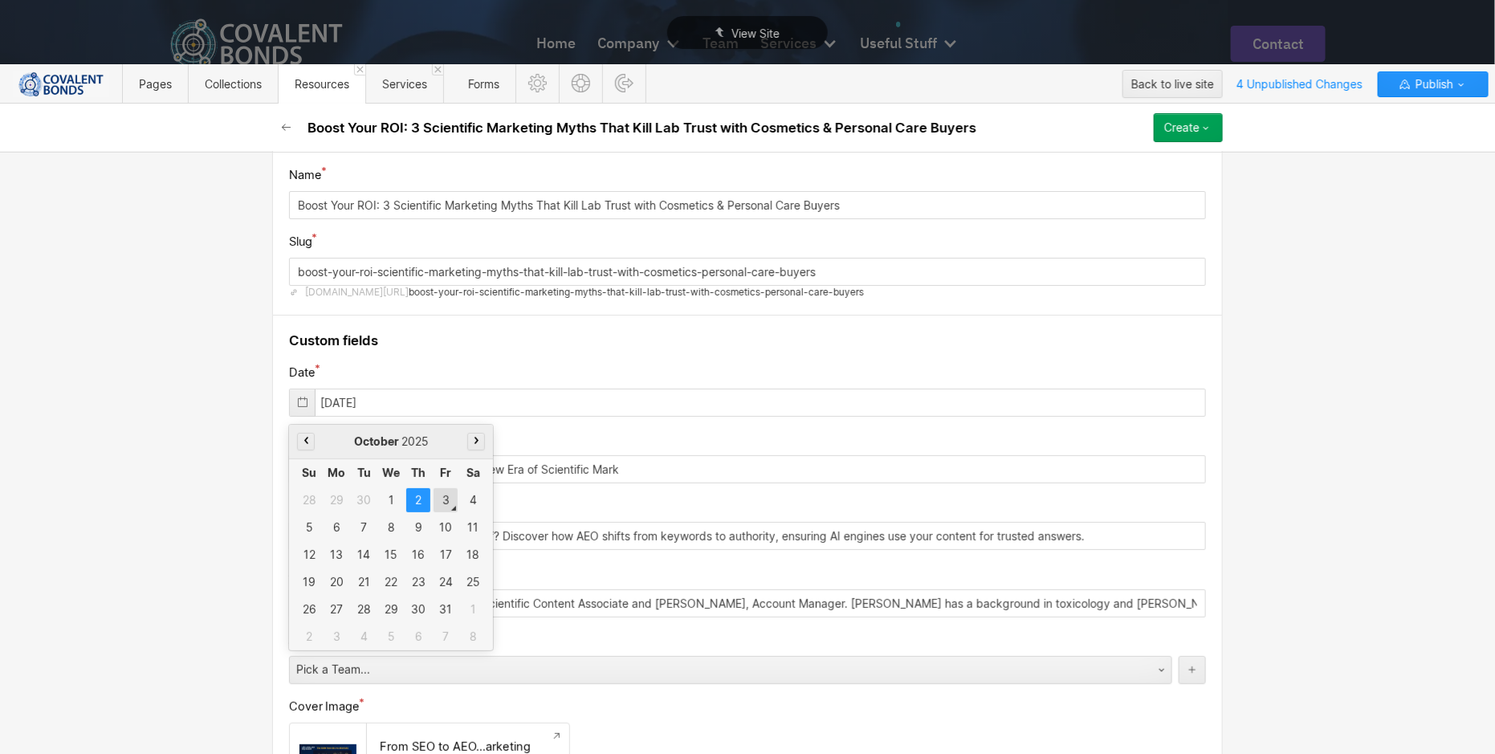
click at [435, 503] on div "3" at bounding box center [445, 500] width 24 height 24
type input "[DATE]"
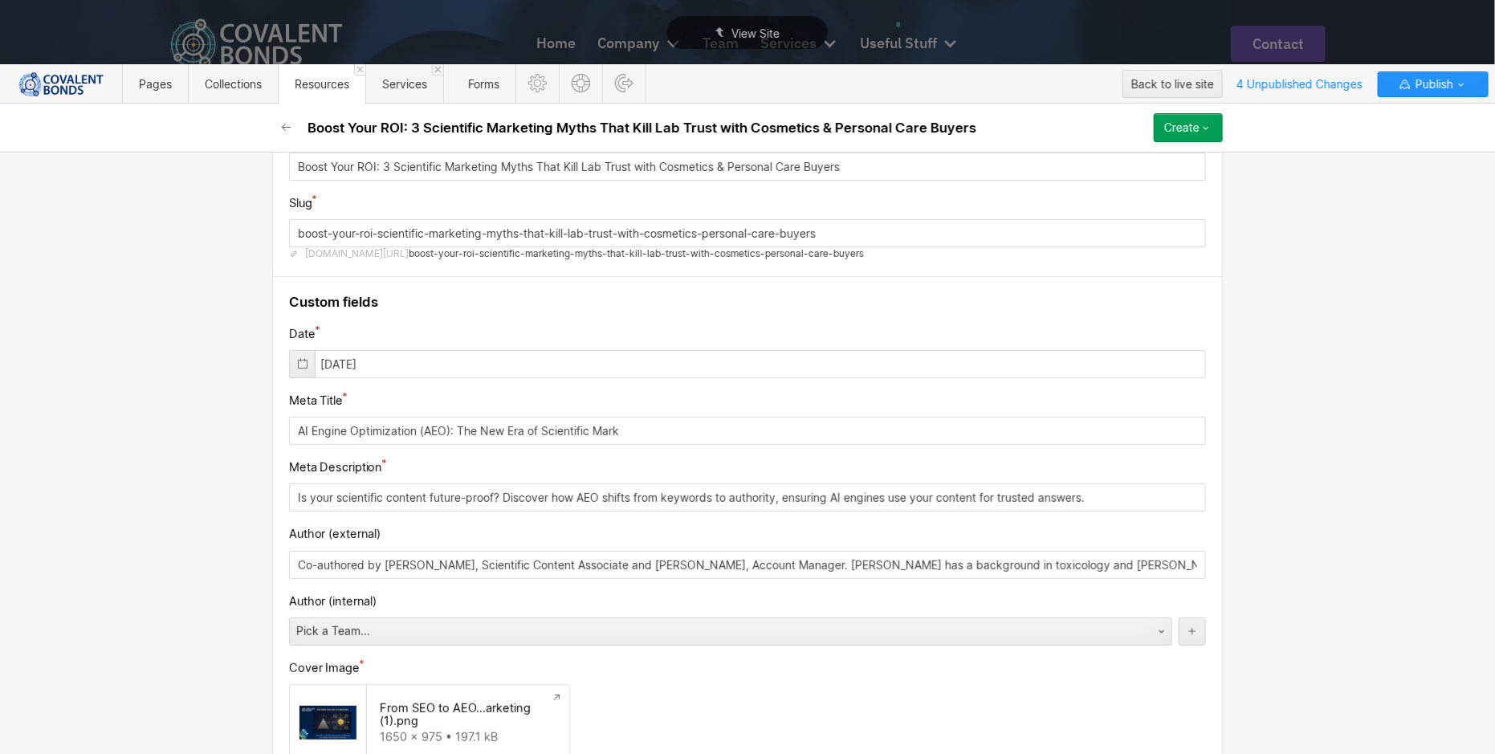
scroll to position [91, 0]
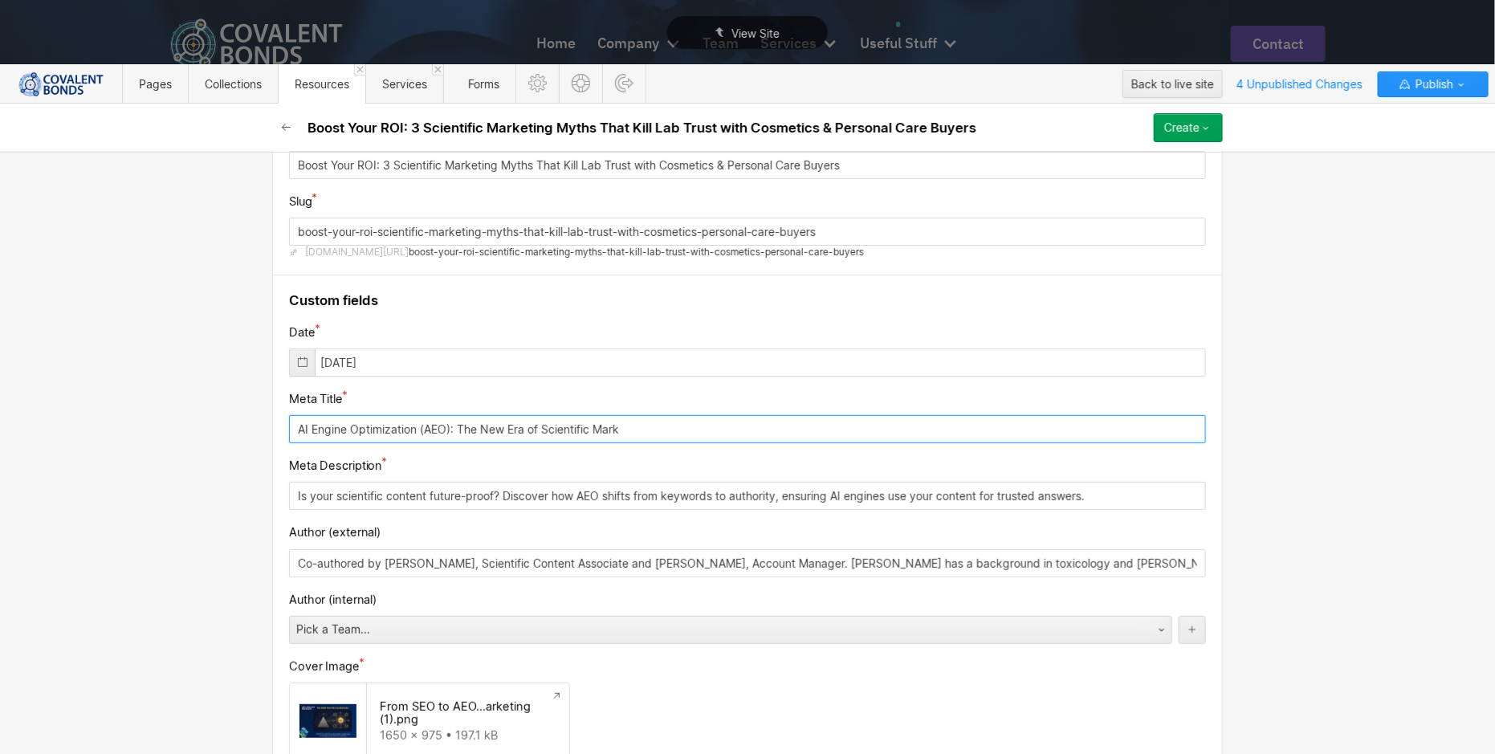
drag, startPoint x: 662, startPoint y: 421, endPoint x: 254, endPoint y: 416, distance: 407.8
click at [254, 416] on div "Basic info Name Boost Your ROI: 3 Scientific Marketing Myths That Kill Lab Trus…" at bounding box center [747, 453] width 1495 height 602
paste input "Scientific Marketing for Labs: Fix the 3 Myths Killing Credi"
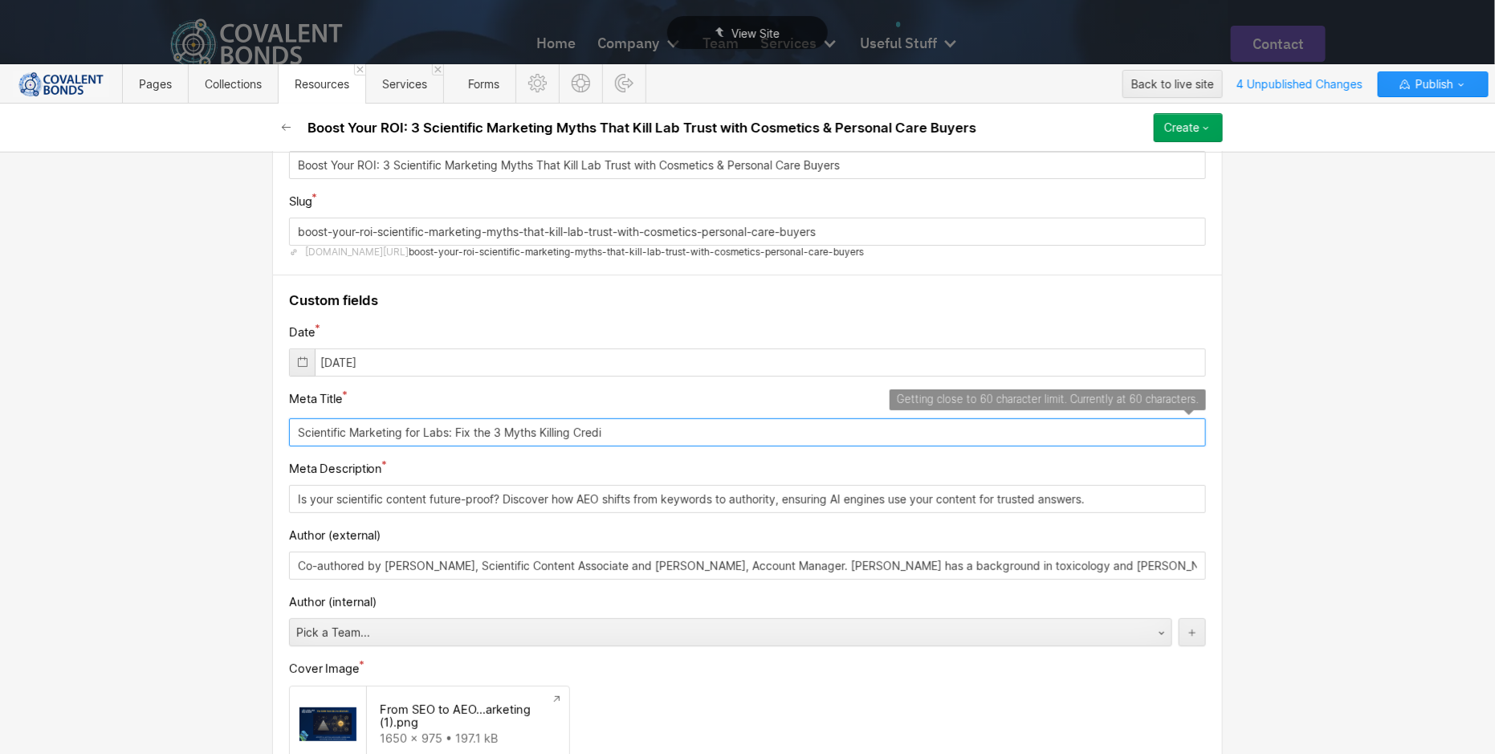
drag, startPoint x: 650, startPoint y: 429, endPoint x: 201, endPoint y: 417, distance: 449.7
click at [201, 417] on div "Basic info Name Boost Your ROI: 3 Scientific Marketing Myths That Kill Lab Trus…" at bounding box center [747, 453] width 1495 height 602
paste input ": 3 Myths to Win CPC Lab Contracts"
type input "Scientific Marketing: 3 Myths to Win CPC Lab Contracts"
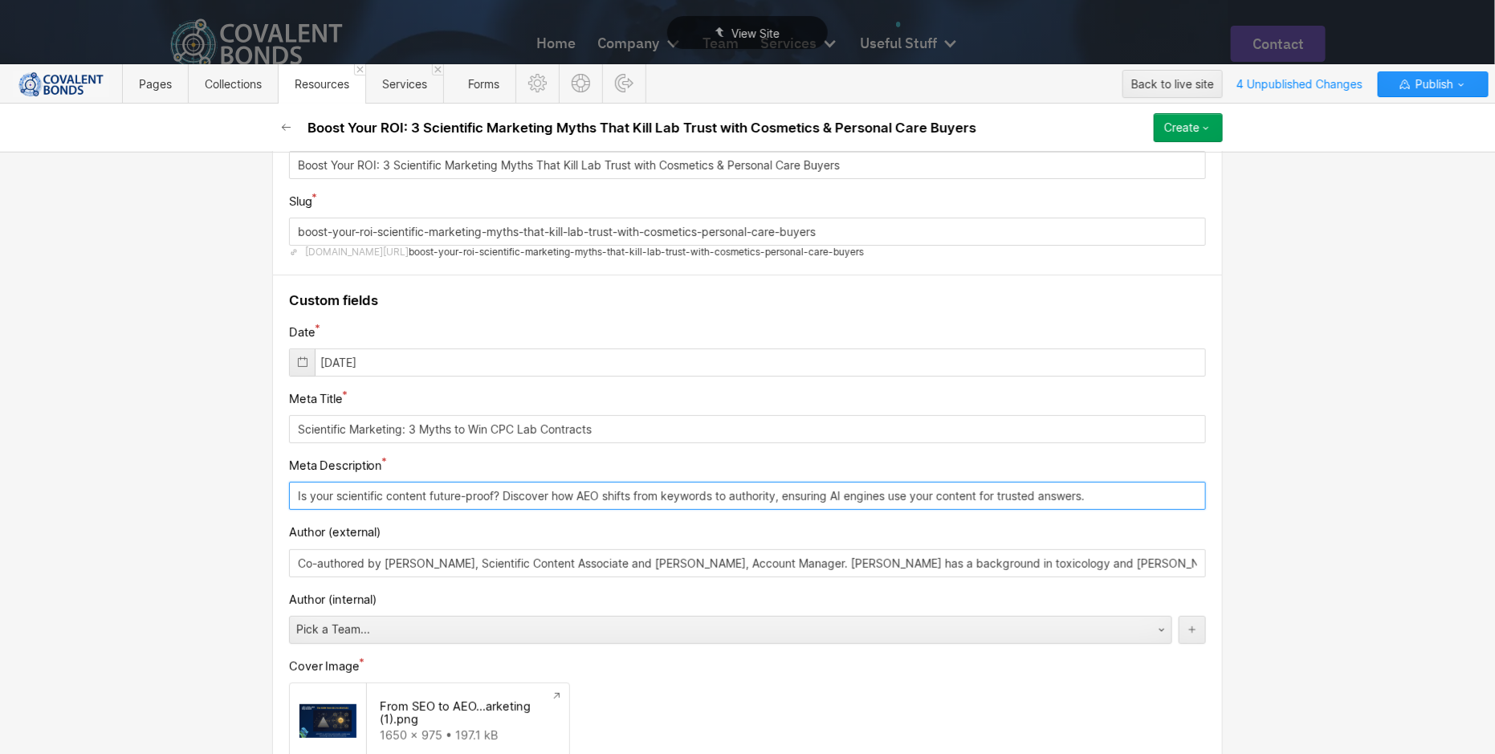
drag, startPoint x: 1114, startPoint y: 486, endPoint x: 303, endPoint y: 476, distance: 811.6
click at [303, 476] on div "Meta Description Is your scientific content future-proof? Discover how AEO shif…" at bounding box center [747, 483] width 917 height 54
paste input "A Procurement Officer closed your lab's tab in seconds. Stop losing contracts t…"
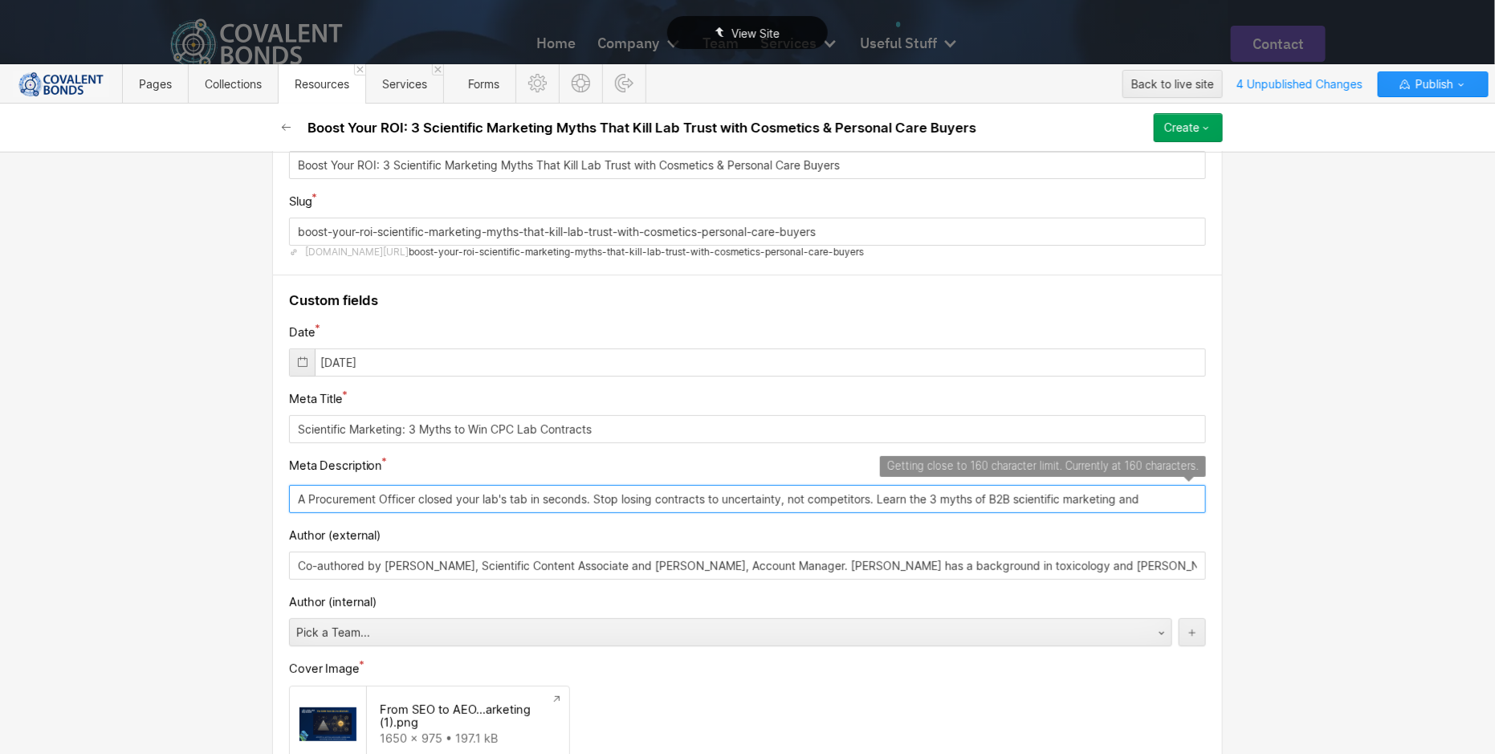
type input "A Procurement Officer closed your lab's tab in seconds. Stop losing contracts t…"
drag, startPoint x: 1154, startPoint y: 493, endPoint x: 271, endPoint y: 487, distance: 883.0
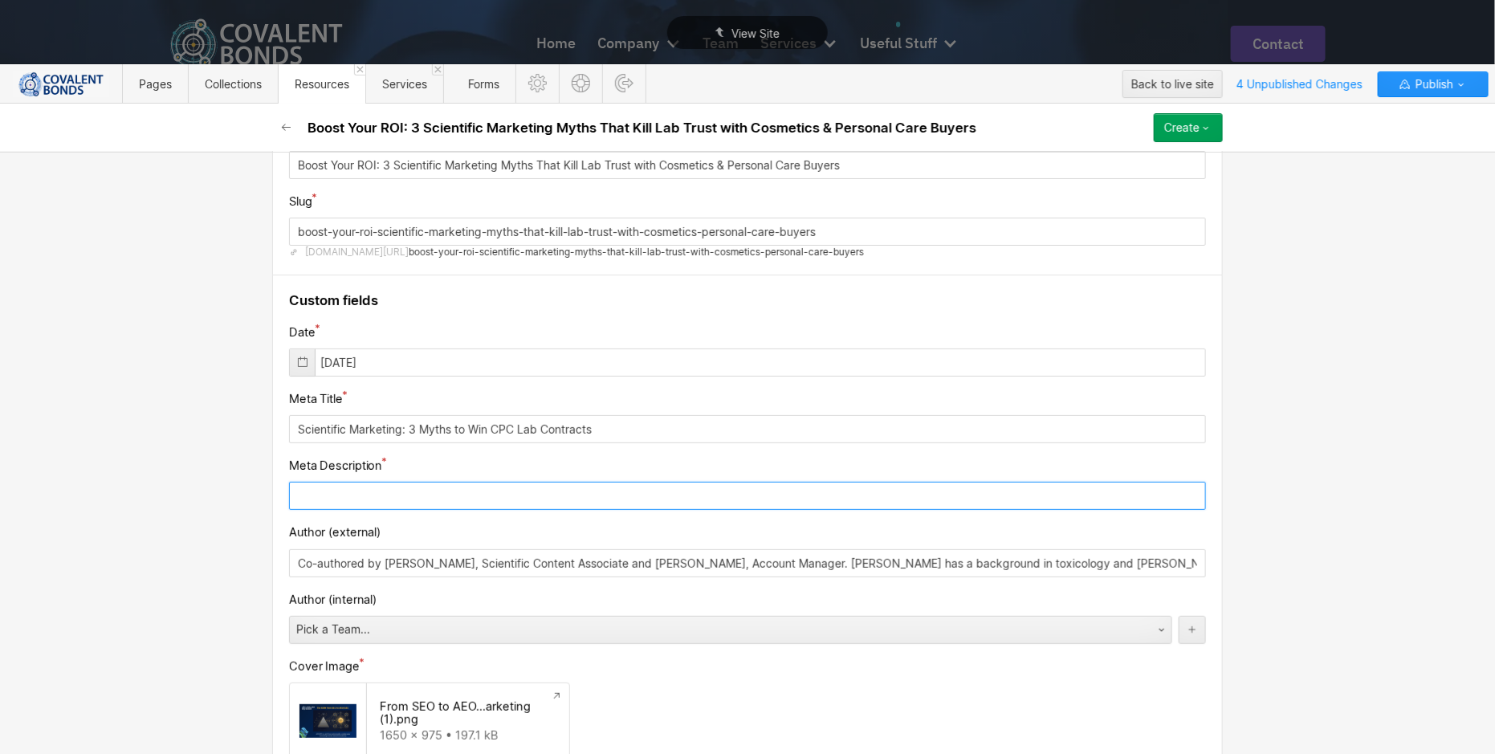
paste input "Stop losing CPC lab contracts to confusion. Learn the 3 scientific marketing my…"
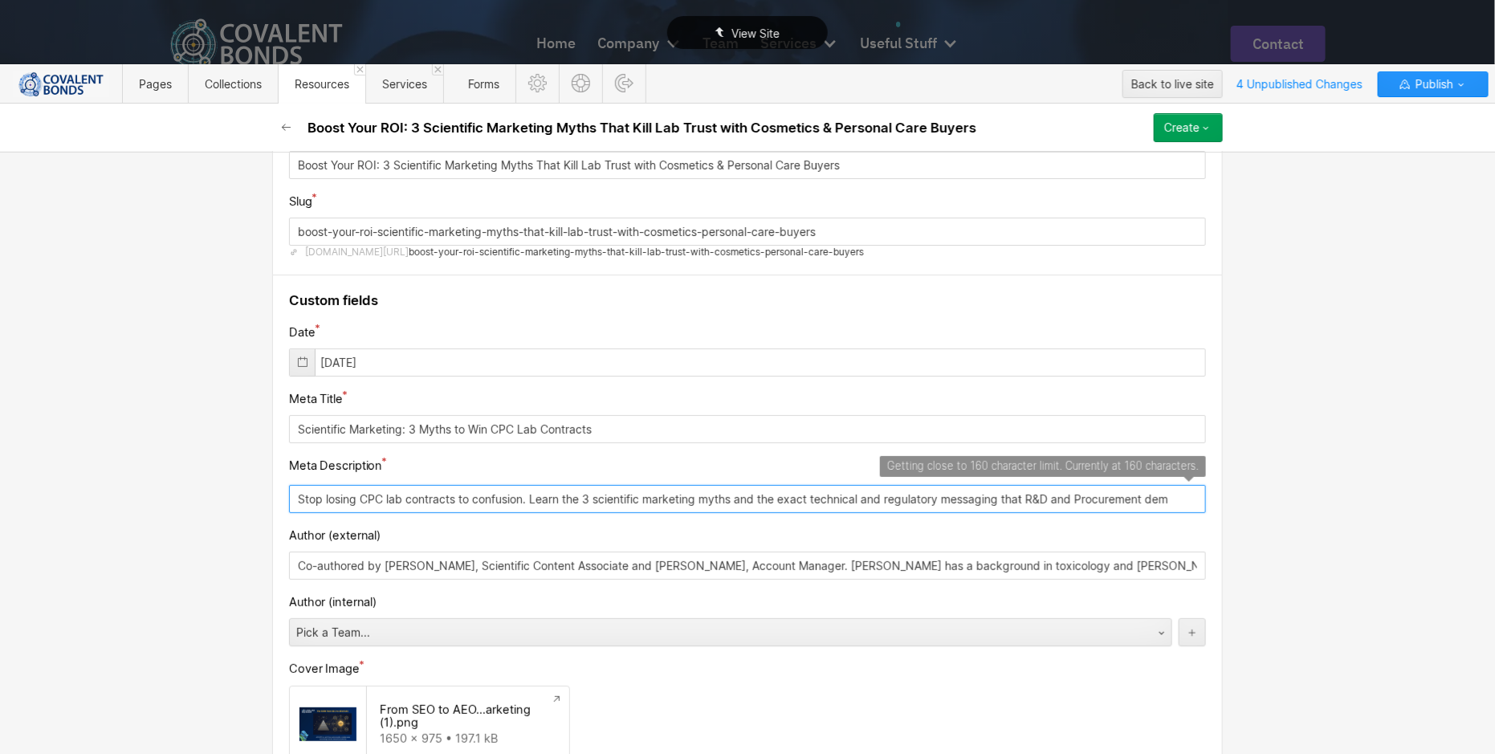
type input "Stop losing CPC lab contracts to confusion. Learn the 3 scientific marketing my…"
drag, startPoint x: 1172, startPoint y: 494, endPoint x: 364, endPoint y: 482, distance: 807.6
click at [364, 485] on input "Stop losing CPC lab contracts to confusion. Learn the 3 scientific marketing my…" at bounding box center [747, 499] width 917 height 28
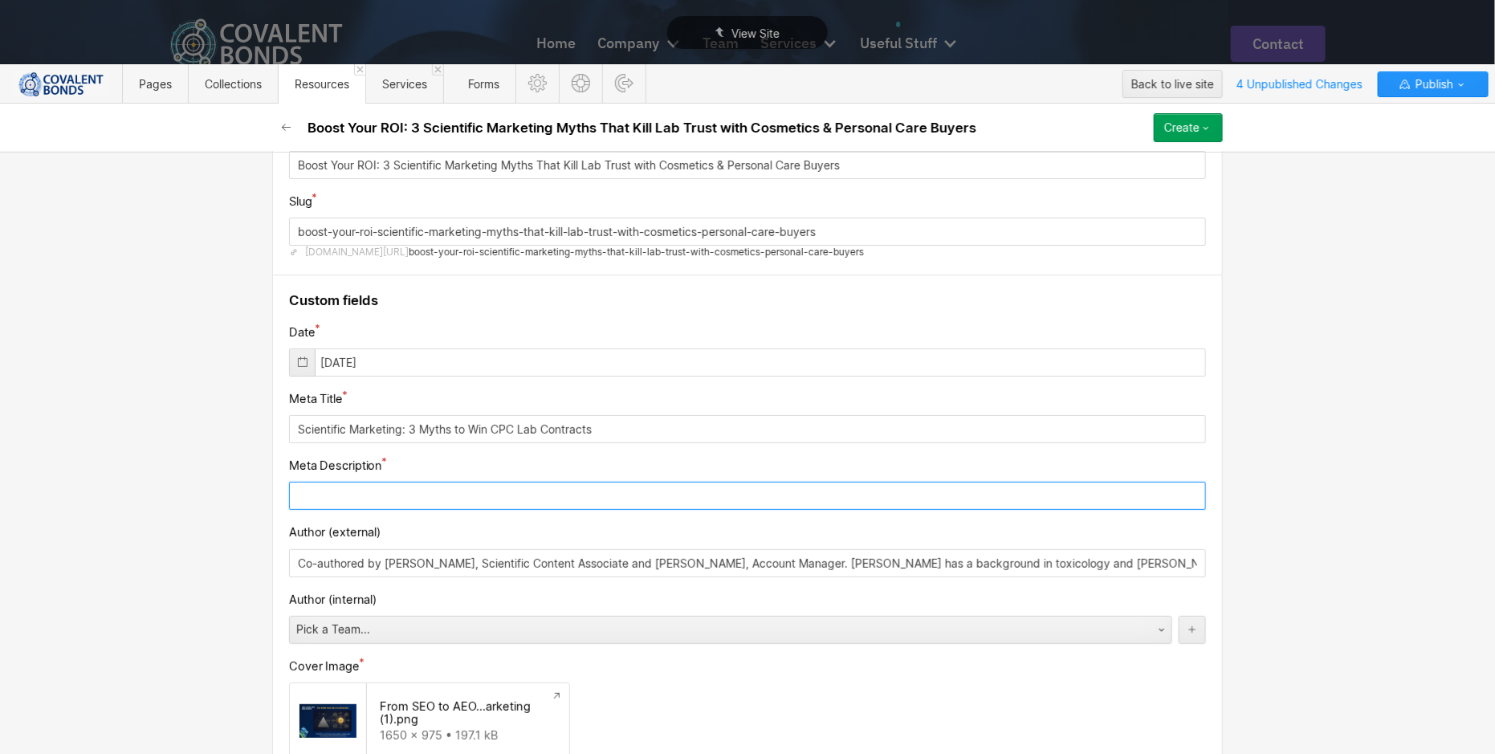
paste input "Stop losing CPC lab contracts to confusion. Learn the 3 scientific marketing my…"
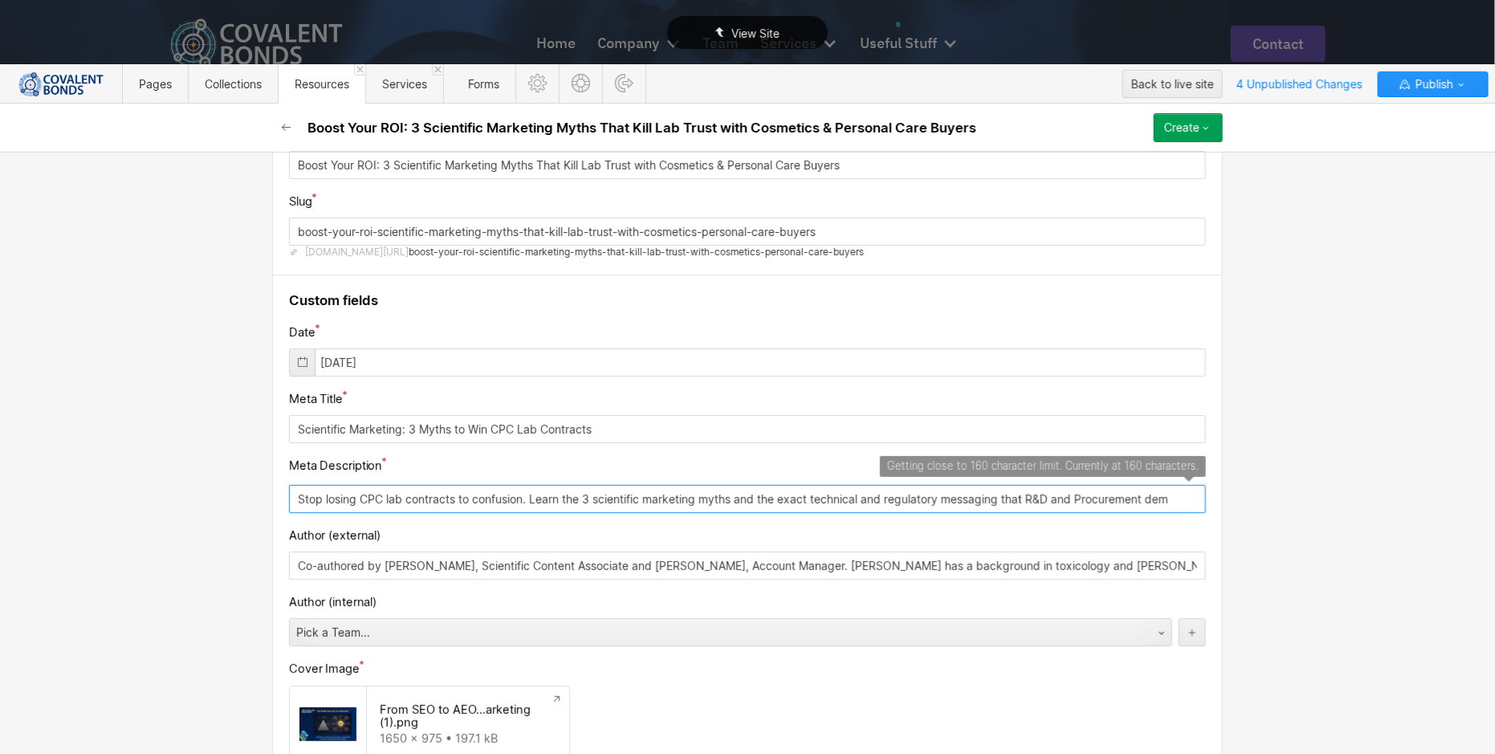
type input "Stop losing CPC lab contracts to confusion. Learn the 3 scientific marketing my…"
drag, startPoint x: 1182, startPoint y: 490, endPoint x: 257, endPoint y: 498, distance: 925.6
click at [257, 498] on div "Basic info Name Boost Your ROI: 3 Scientific Marketing Myths That Kill Lab Trus…" at bounding box center [747, 453] width 1495 height 602
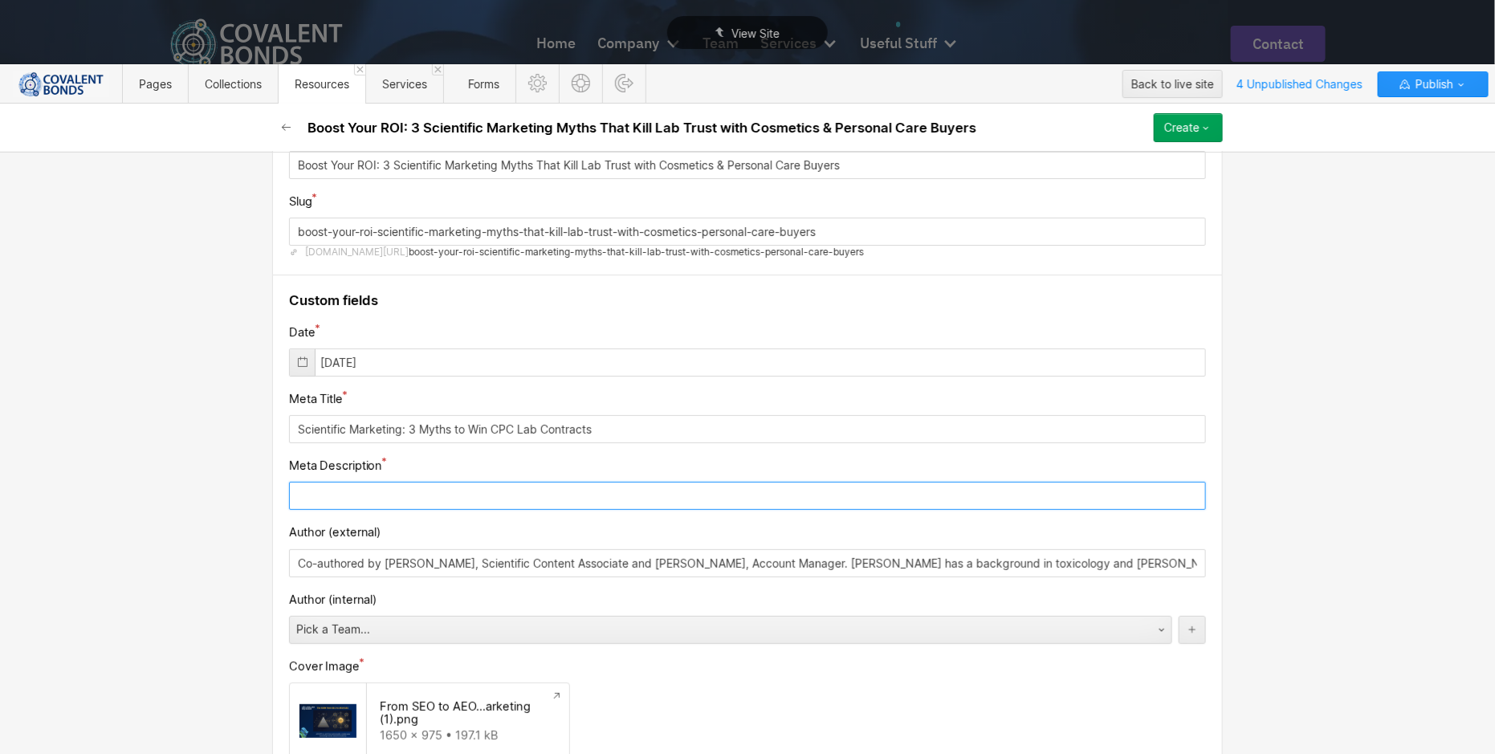
paste input "Stop losing CPC lab contracts to confusion. Learn the 3 scientific marketing my…"
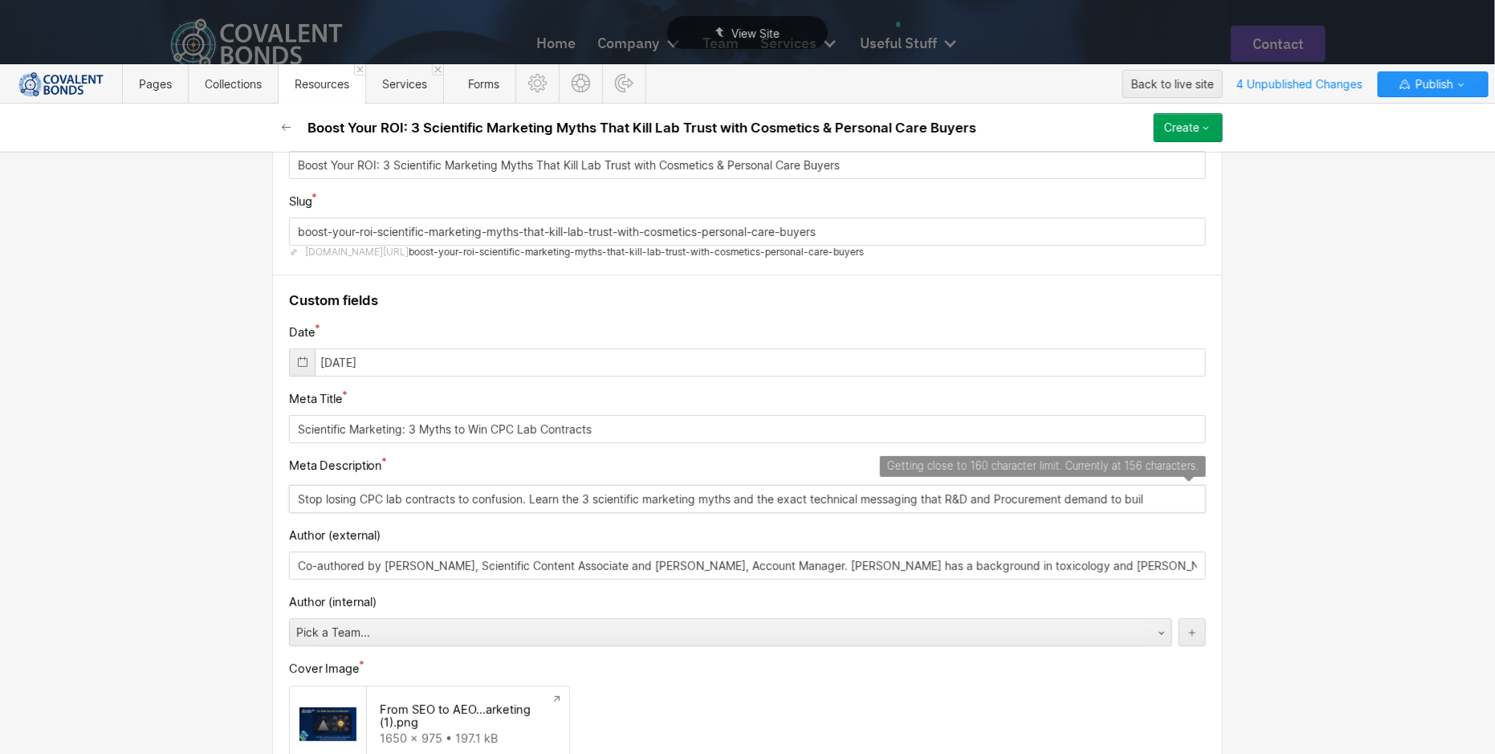
drag, startPoint x: 1166, startPoint y: 493, endPoint x: 391, endPoint y: 480, distance: 775.5
click at [391, 485] on input "Stop losing CPC lab contracts to confusion. Learn the 3 scientific marketing my…" at bounding box center [747, 499] width 917 height 28
paste input "Description (Shortest) Stop losing CPC lab contracts to confusion. Learn the 3 …"
drag, startPoint x: 1176, startPoint y: 490, endPoint x: 263, endPoint y: 498, distance: 912.8
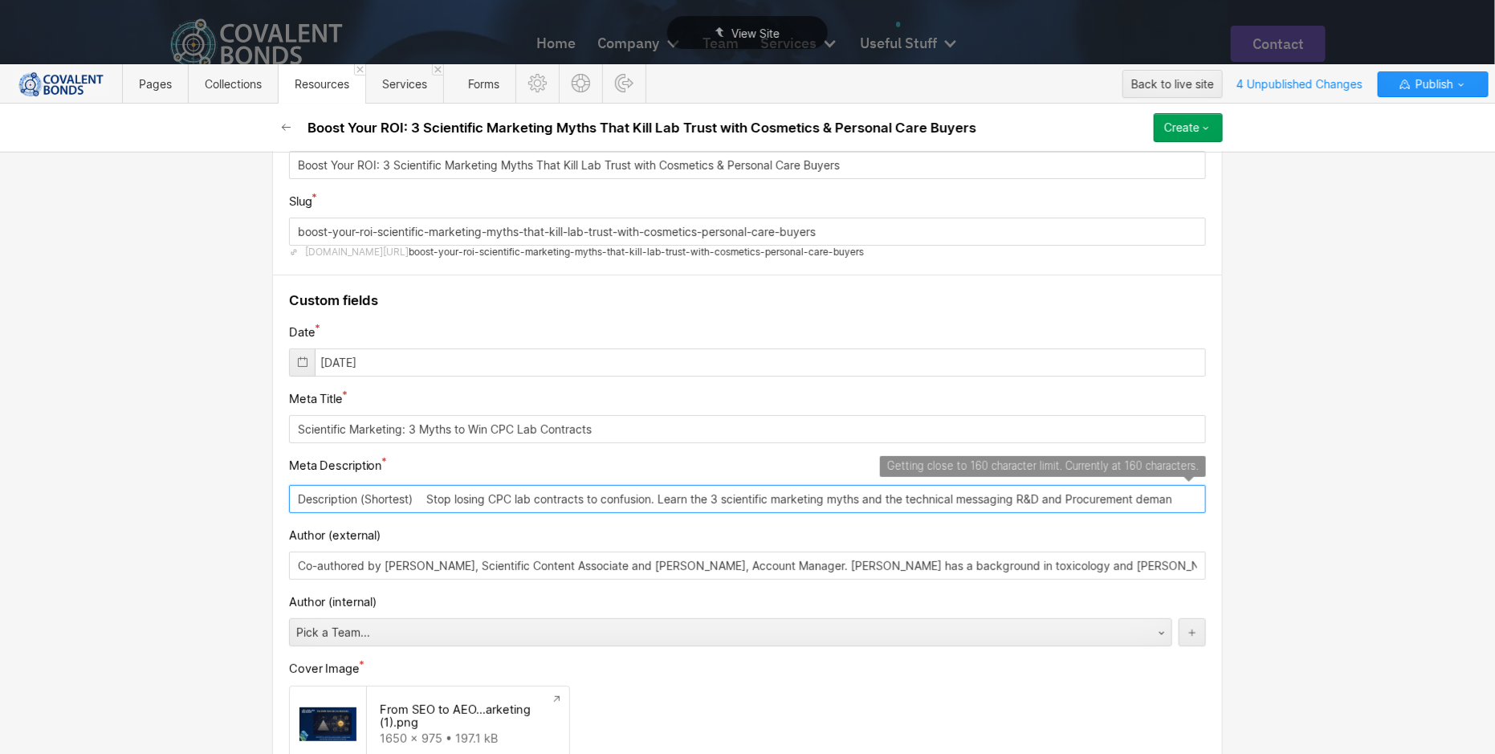
paste input "Win CPC lab contracts. We debunk 3 scientific marketing myths and show the tech…"
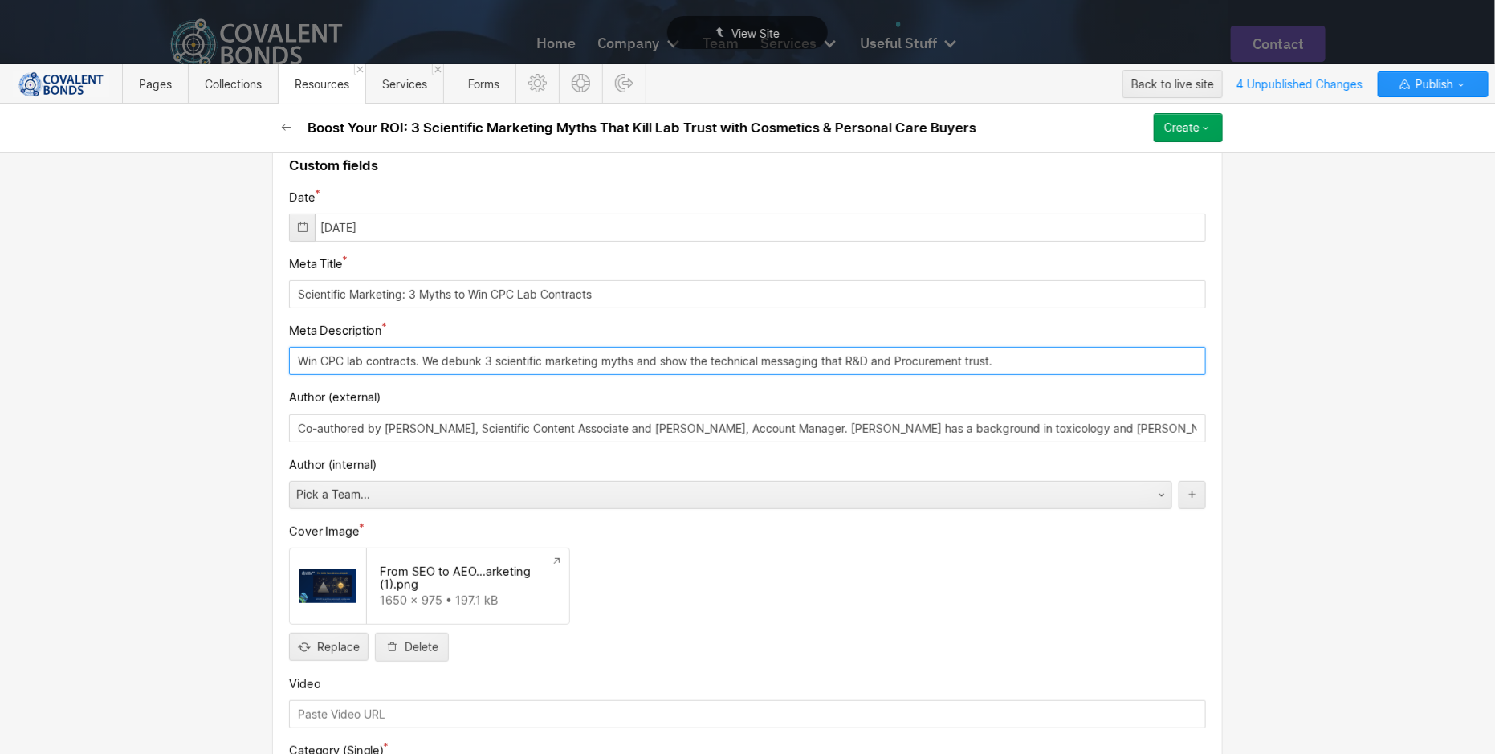
scroll to position [237, 0]
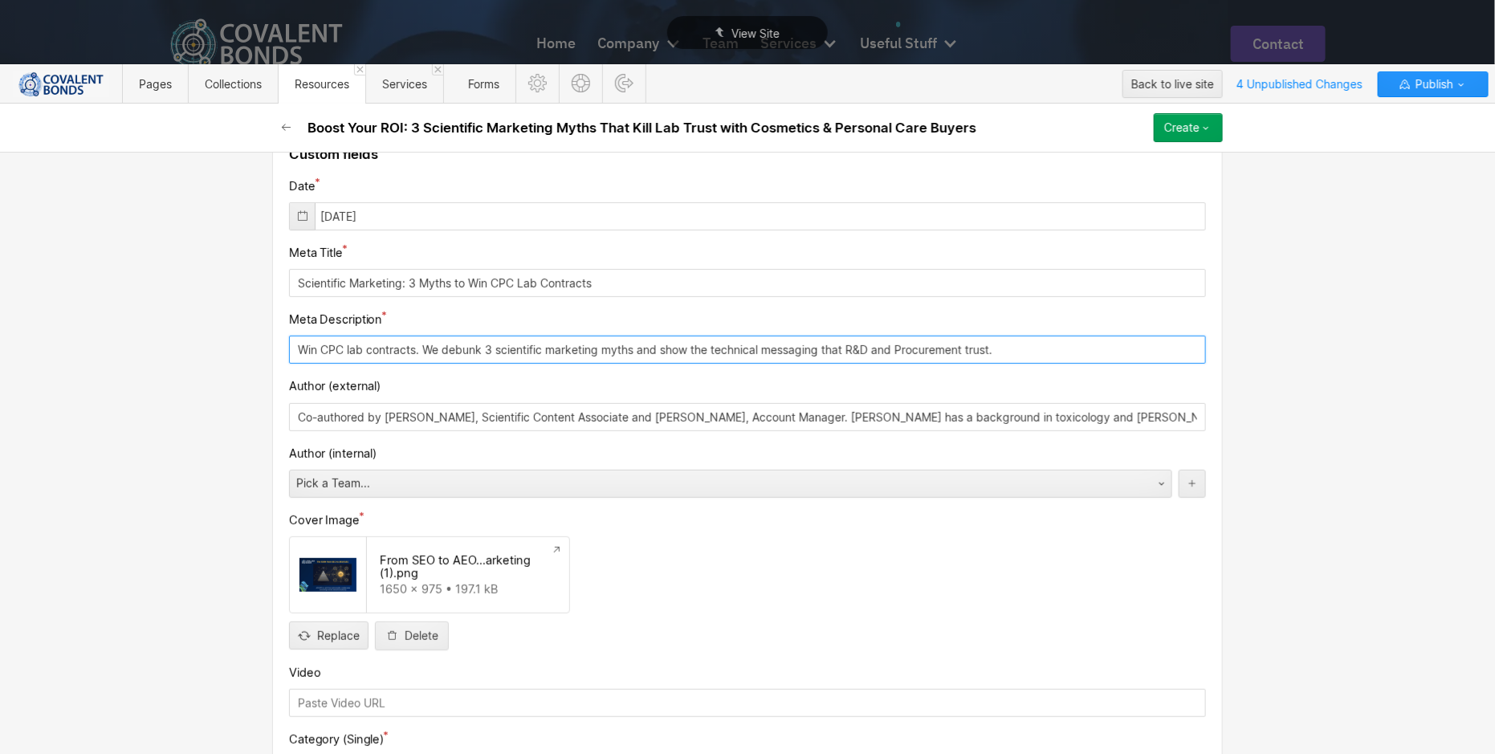
type input "Win CPC lab contracts. We debunk 3 scientific marketing myths and show the tech…"
click at [614, 293] on input "Scientific Marketing: 3 Myths to Win CPC Lab Contracts" at bounding box center [747, 283] width 917 height 28
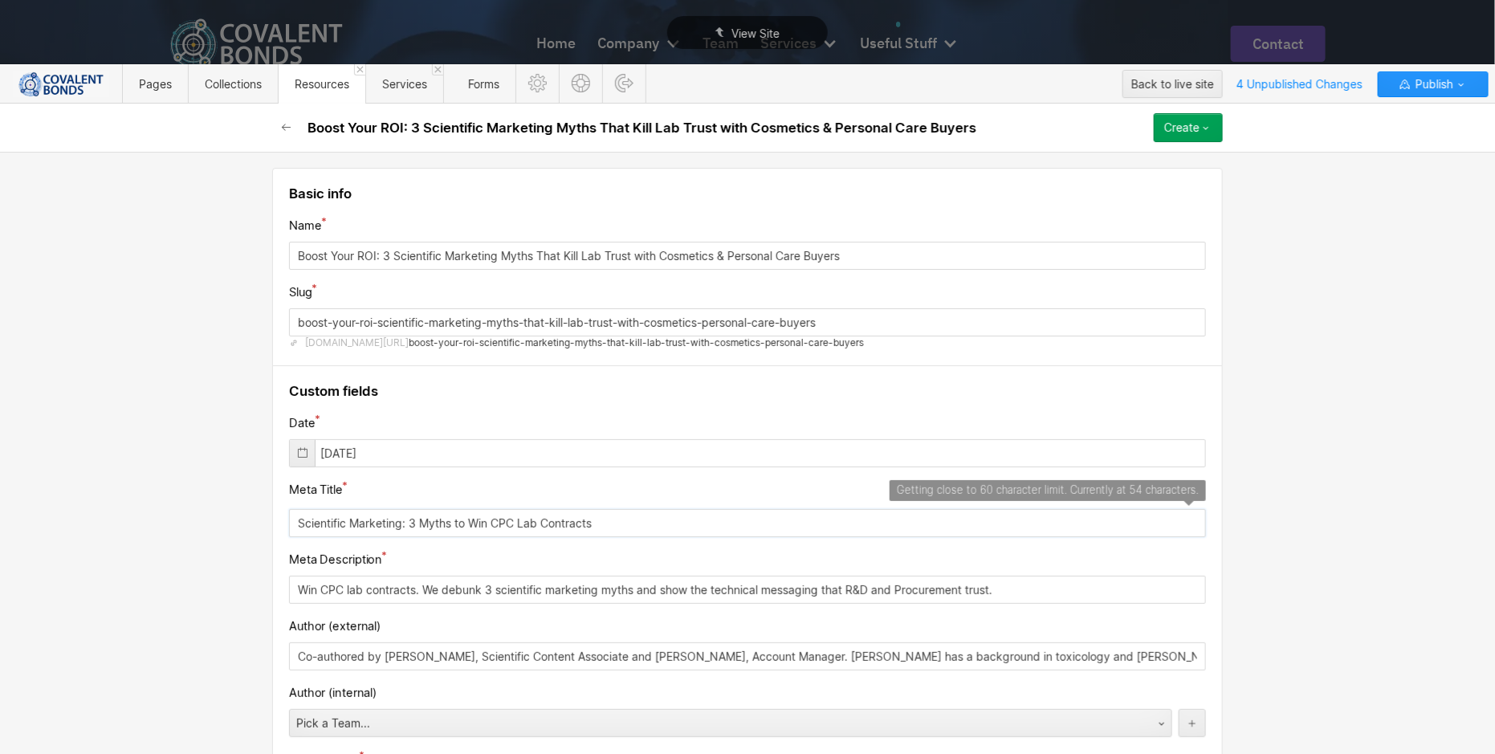
scroll to position [2, 0]
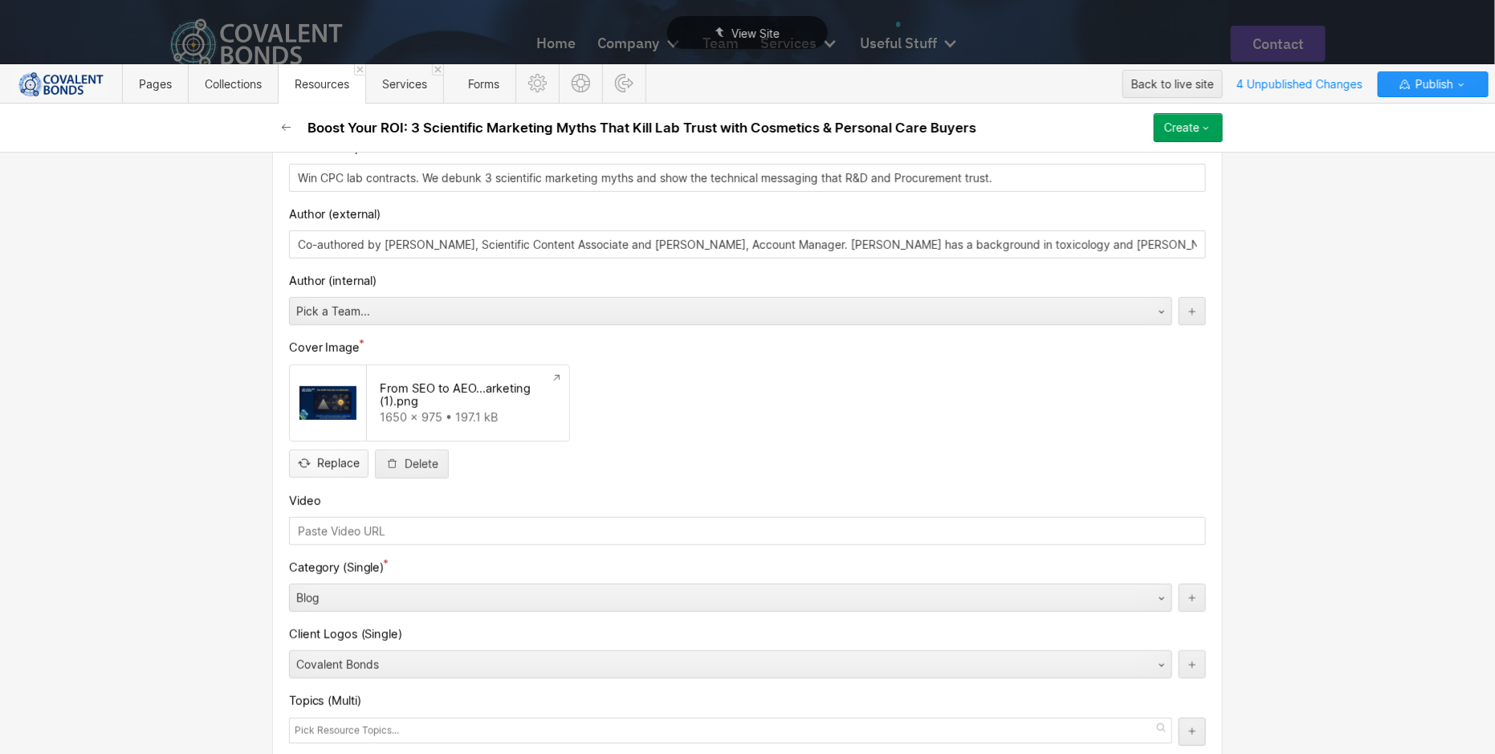
click at [329, 453] on input "file" at bounding box center [329, 450] width 78 height 53
type input "C:\fakepath\Cosmetics & Personal Care Blog.png"
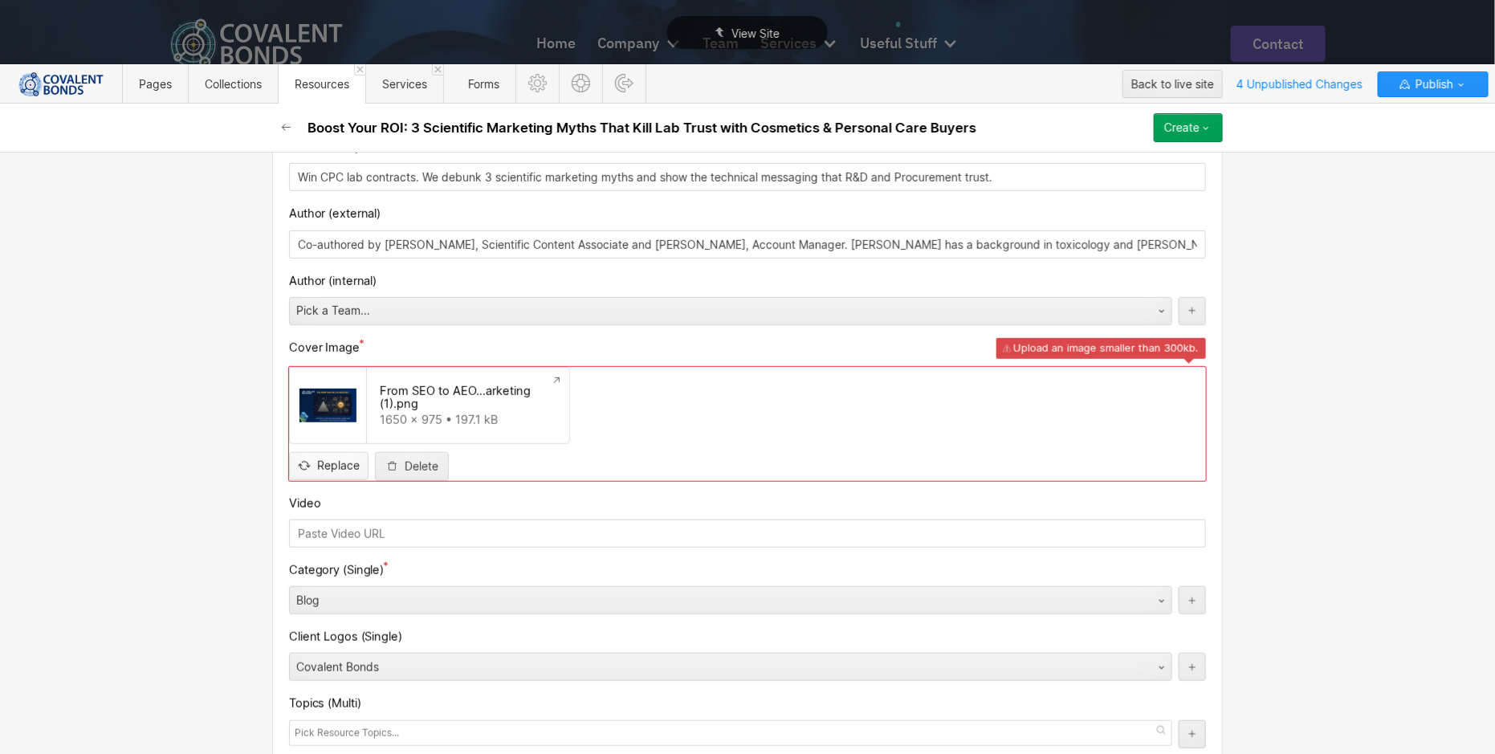
click at [329, 462] on input "file" at bounding box center [329, 452] width 78 height 53
type input "C:\fakepath\Cosmetics & Personal Care Blog CB.png"
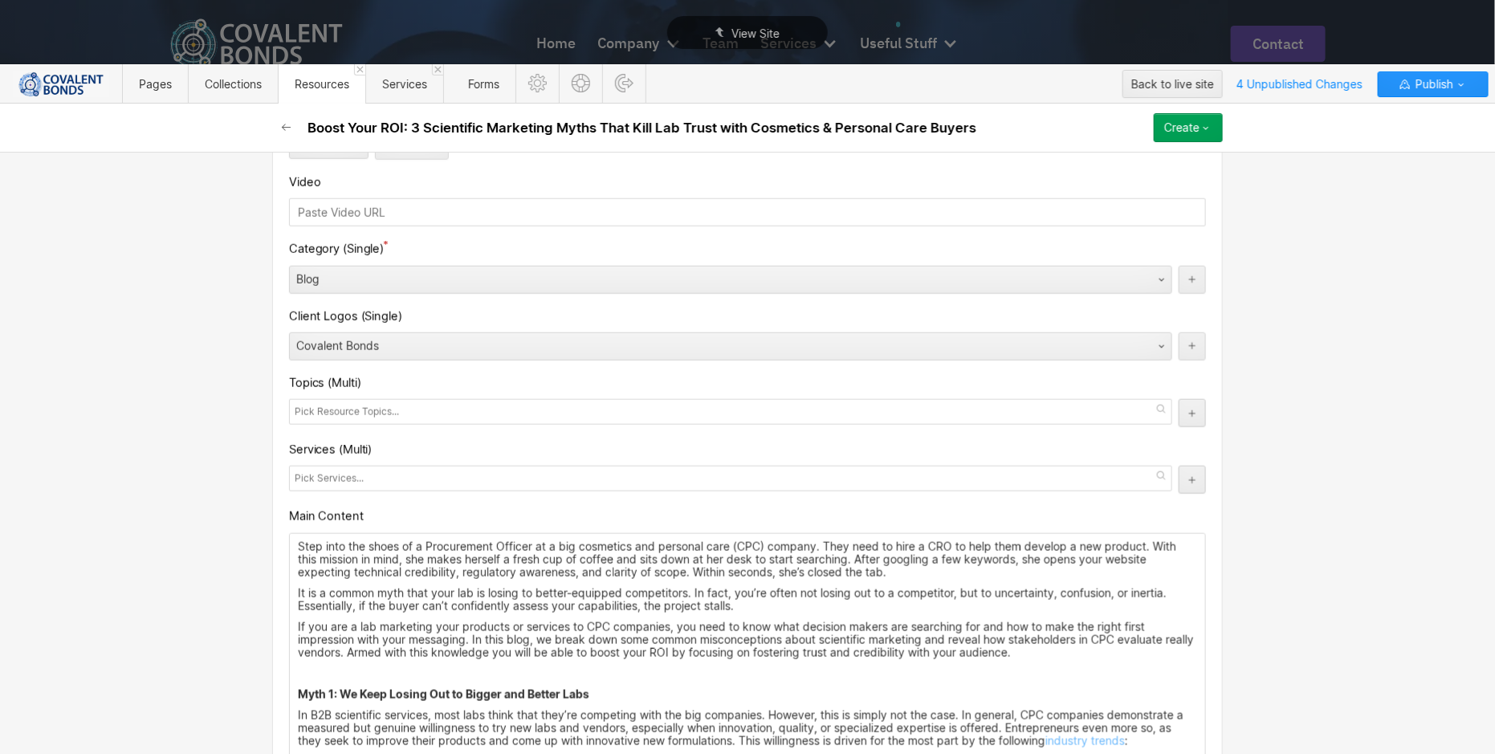
scroll to position [716, 0]
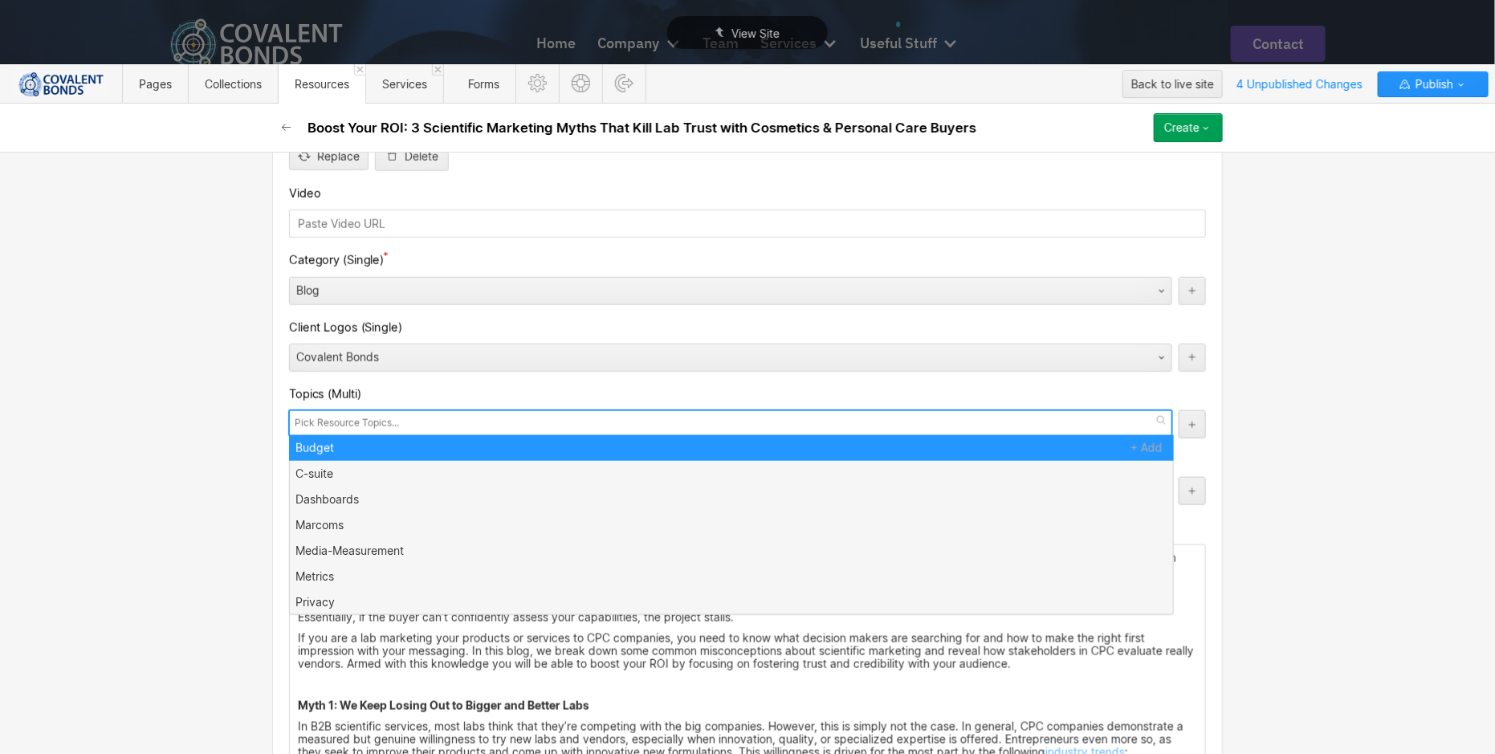
click at [498, 419] on div at bounding box center [730, 423] width 883 height 26
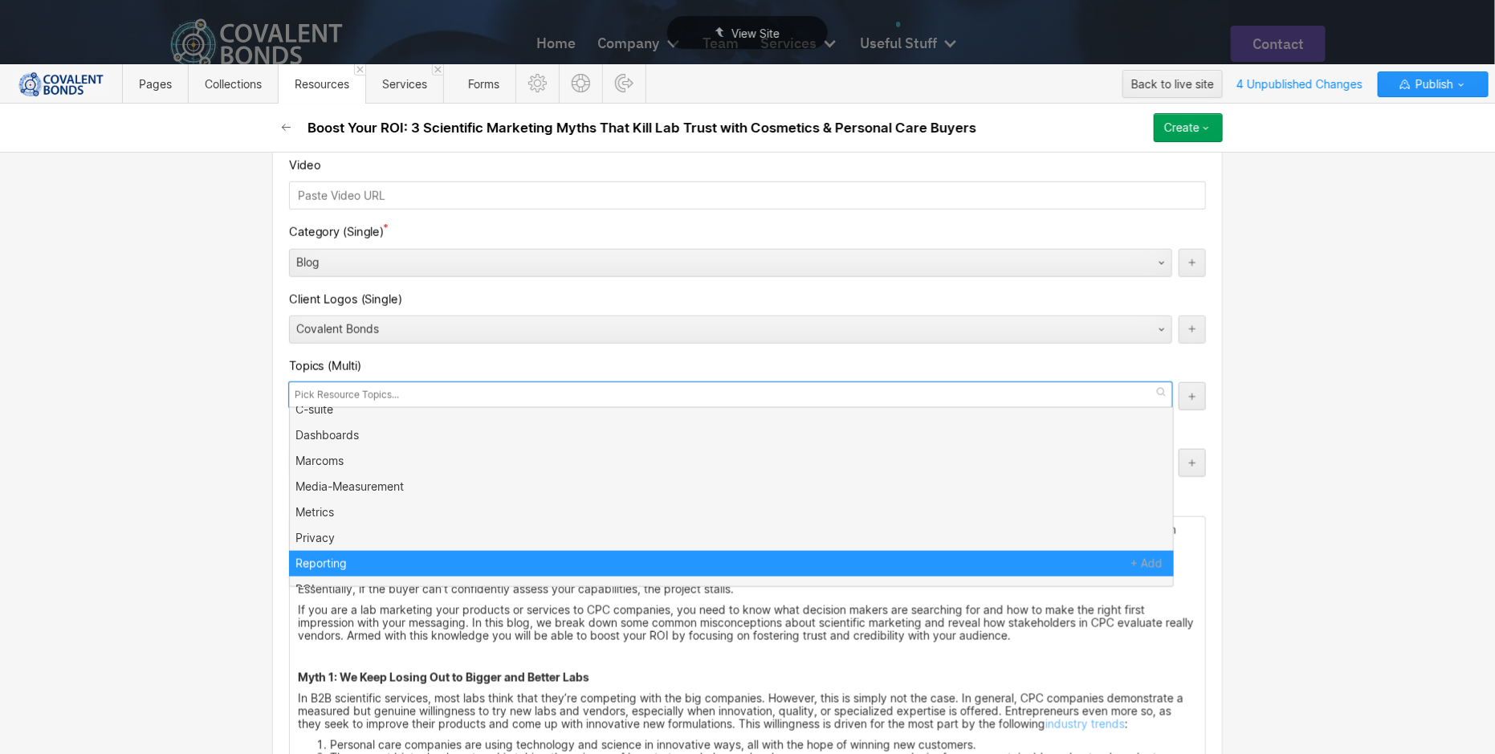
scroll to position [0, 0]
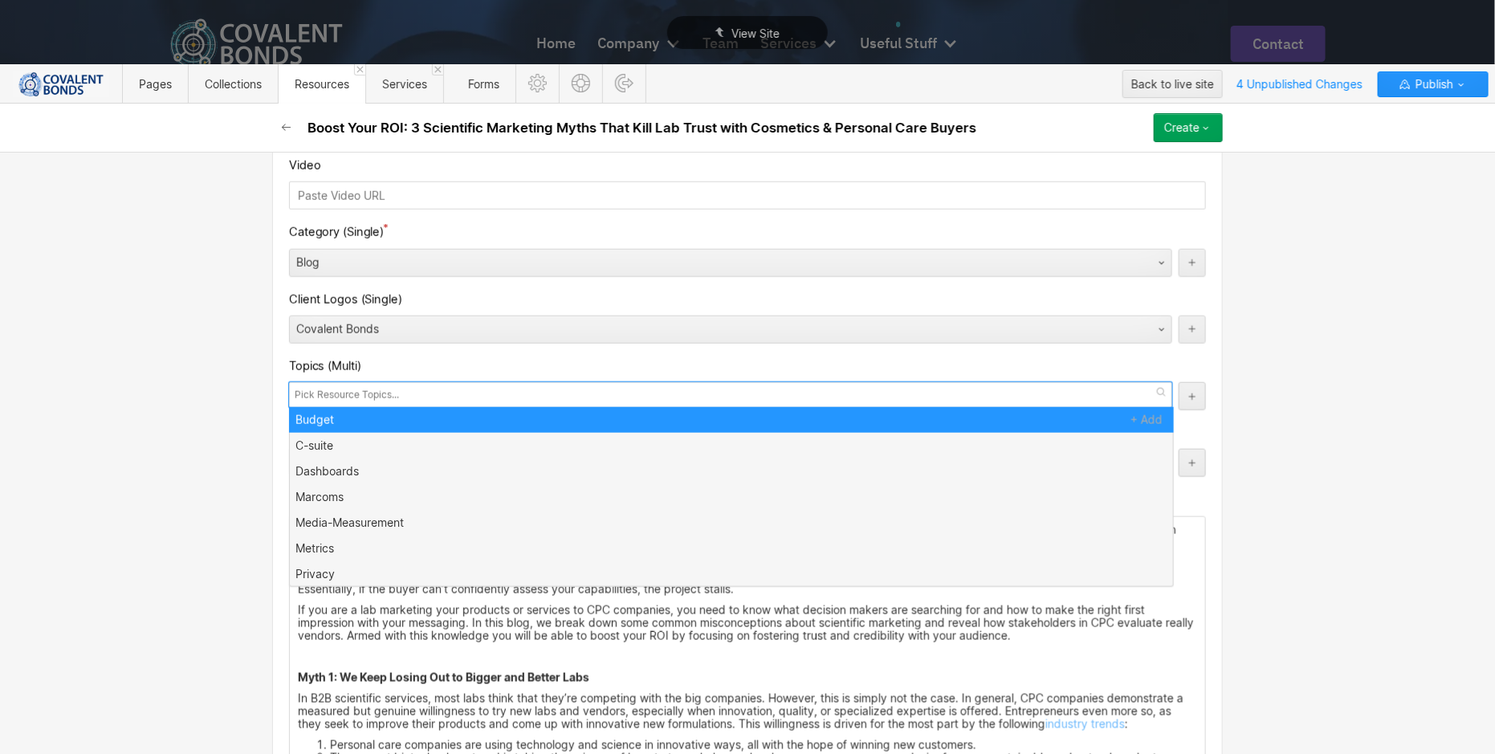
click at [1231, 356] on div "Basic info Name Boost Your ROI: 3 Scientific Marketing Myths That Kill Lab Trus…" at bounding box center [747, 453] width 1495 height 602
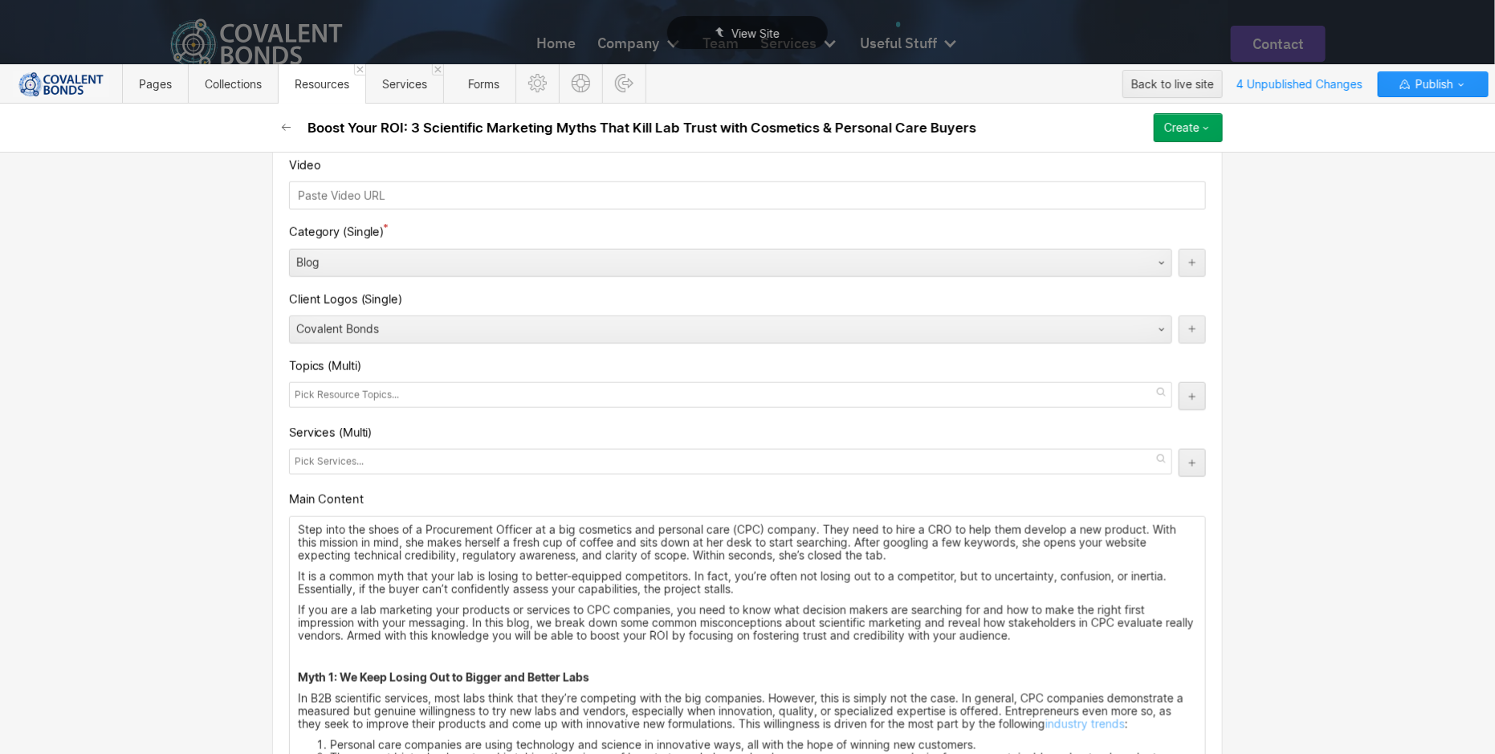
click at [698, 458] on div at bounding box center [730, 462] width 883 height 26
click at [722, 424] on div "Services (Multi)" at bounding box center [747, 432] width 917 height 19
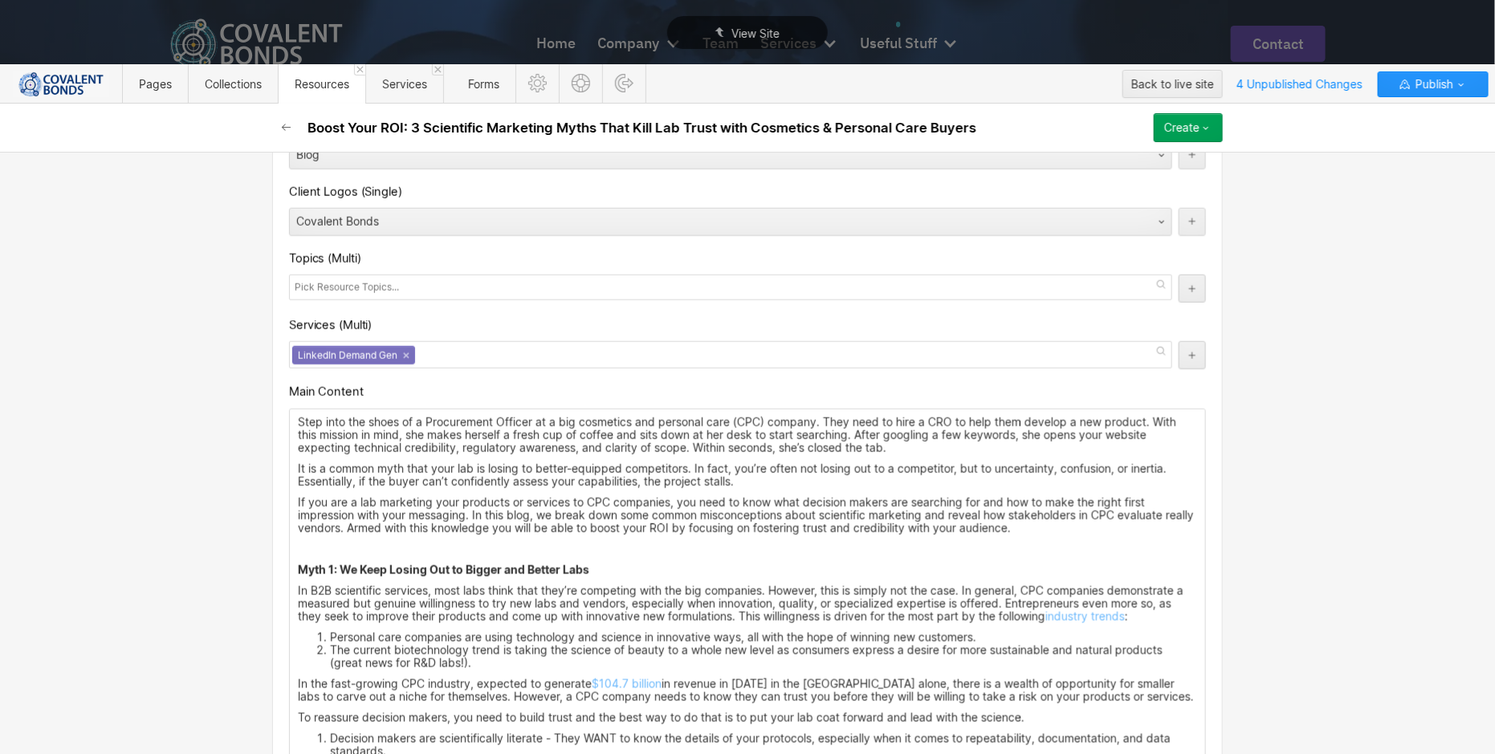
scroll to position [864, 0]
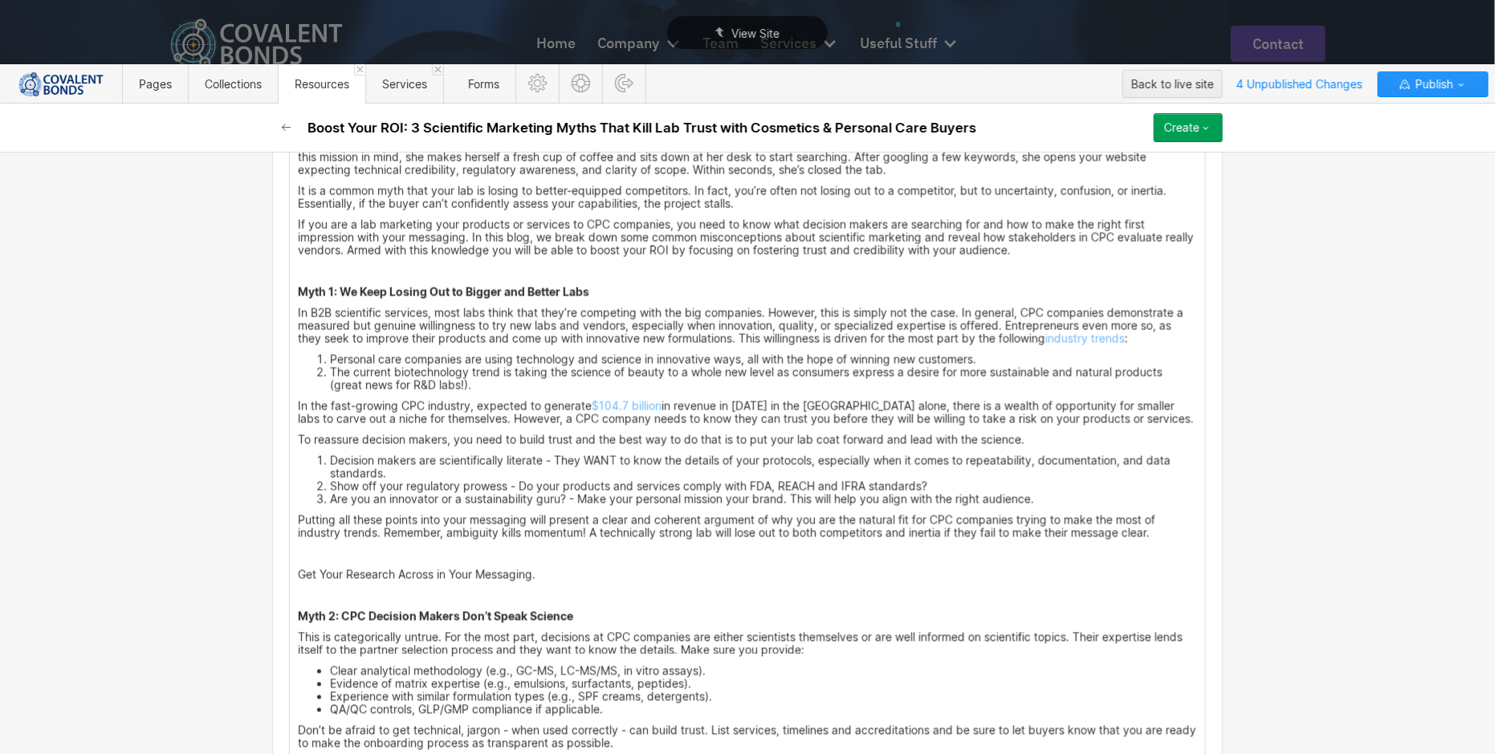
click at [584, 572] on p "Get Your Research Across in Your Messaging." at bounding box center [747, 574] width 899 height 13
drag, startPoint x: 543, startPoint y: 570, endPoint x: 280, endPoint y: 571, distance: 263.3
click at [280, 571] on div "Custom fields Date 10/03/2025 Meta Title Scientific Marketing: 3 Myths to Win C…" at bounding box center [747, 495] width 950 height 2517
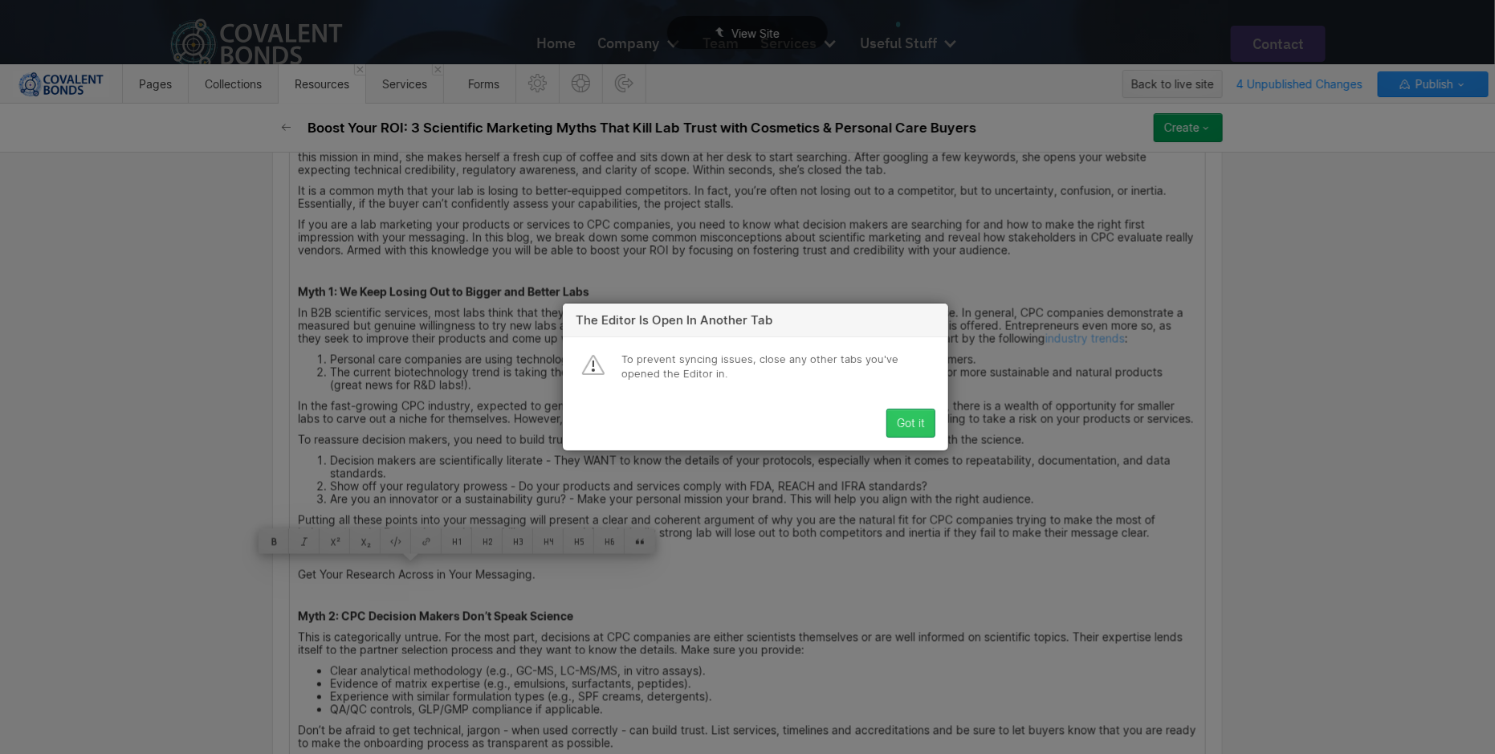
click at [901, 425] on div "Got it" at bounding box center [911, 423] width 28 height 13
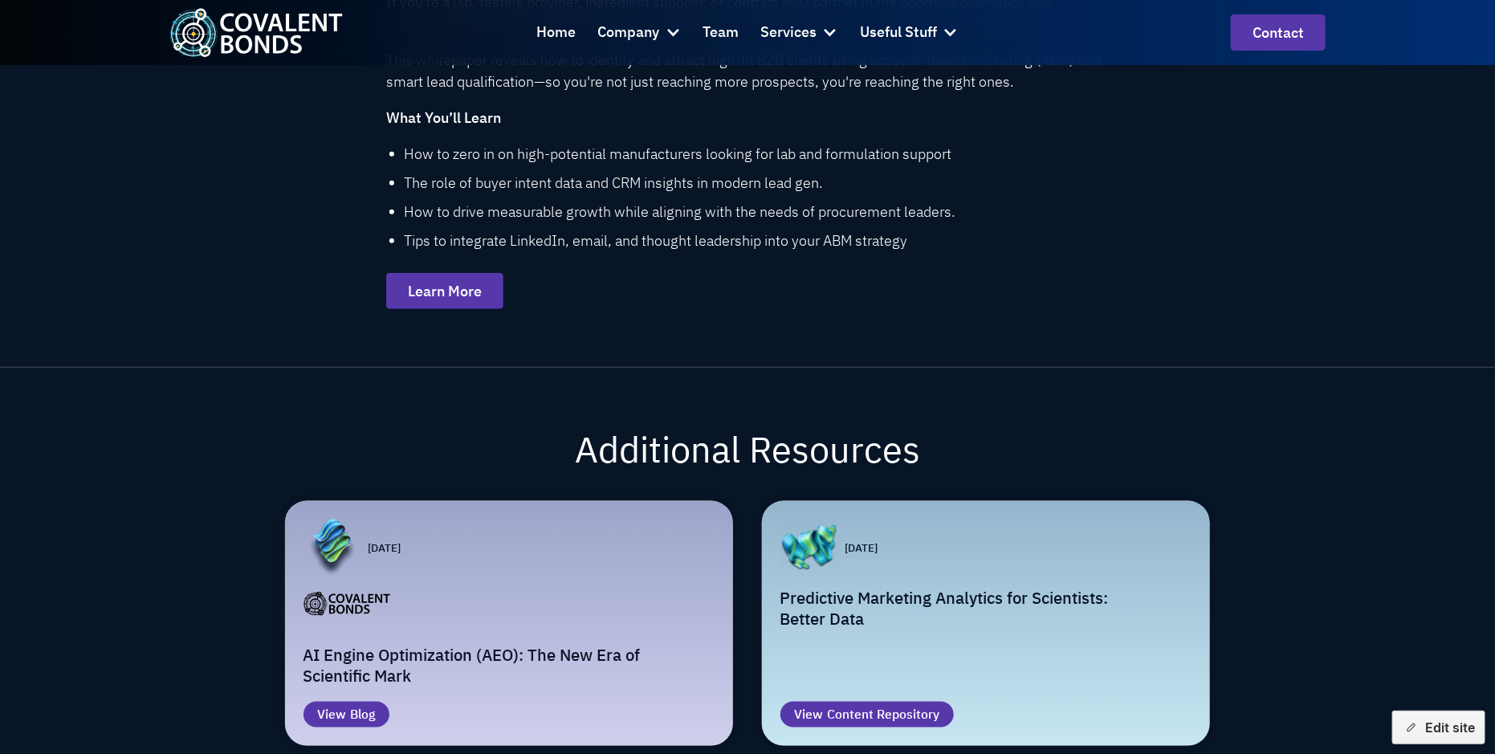
scroll to position [728, 0]
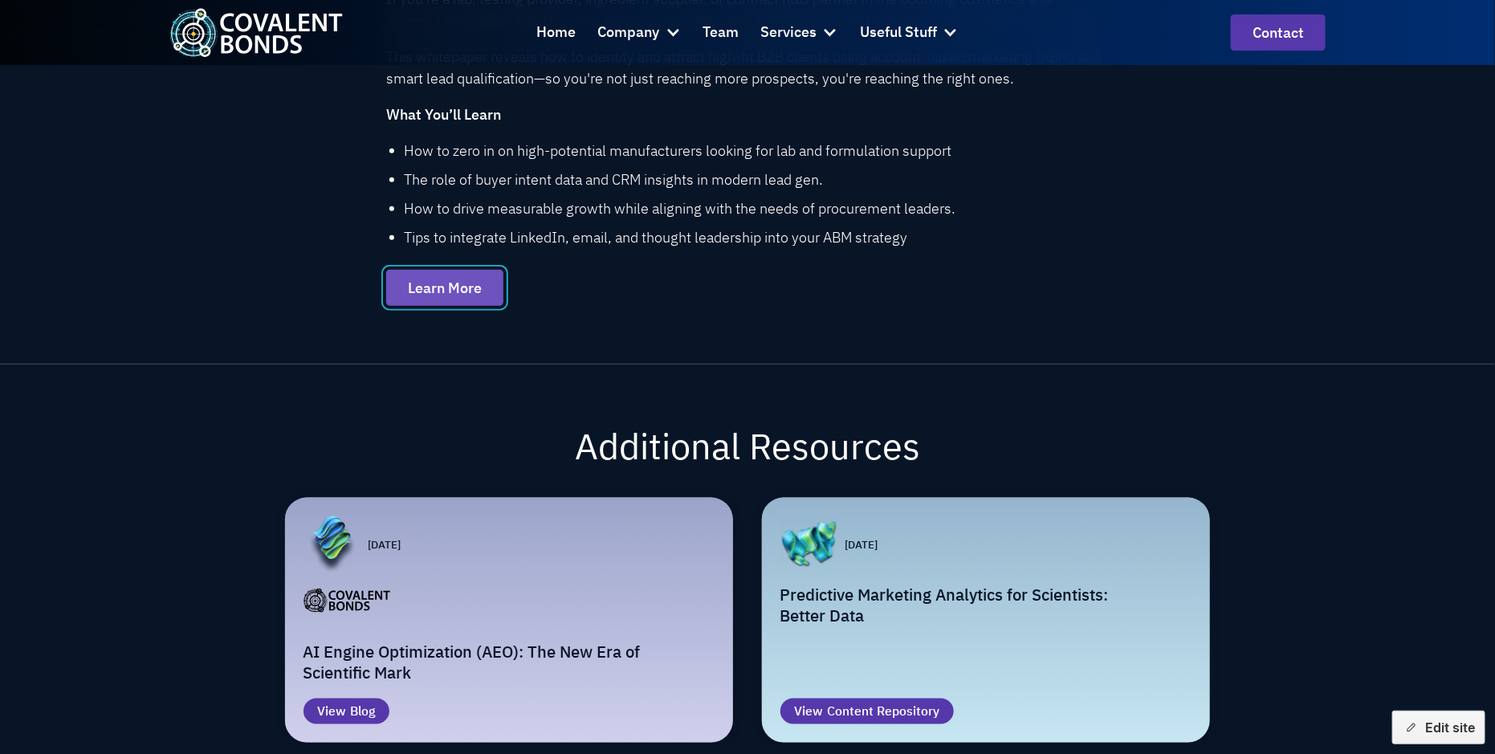
click at [481, 286] on link "Learn More" at bounding box center [444, 288] width 117 height 36
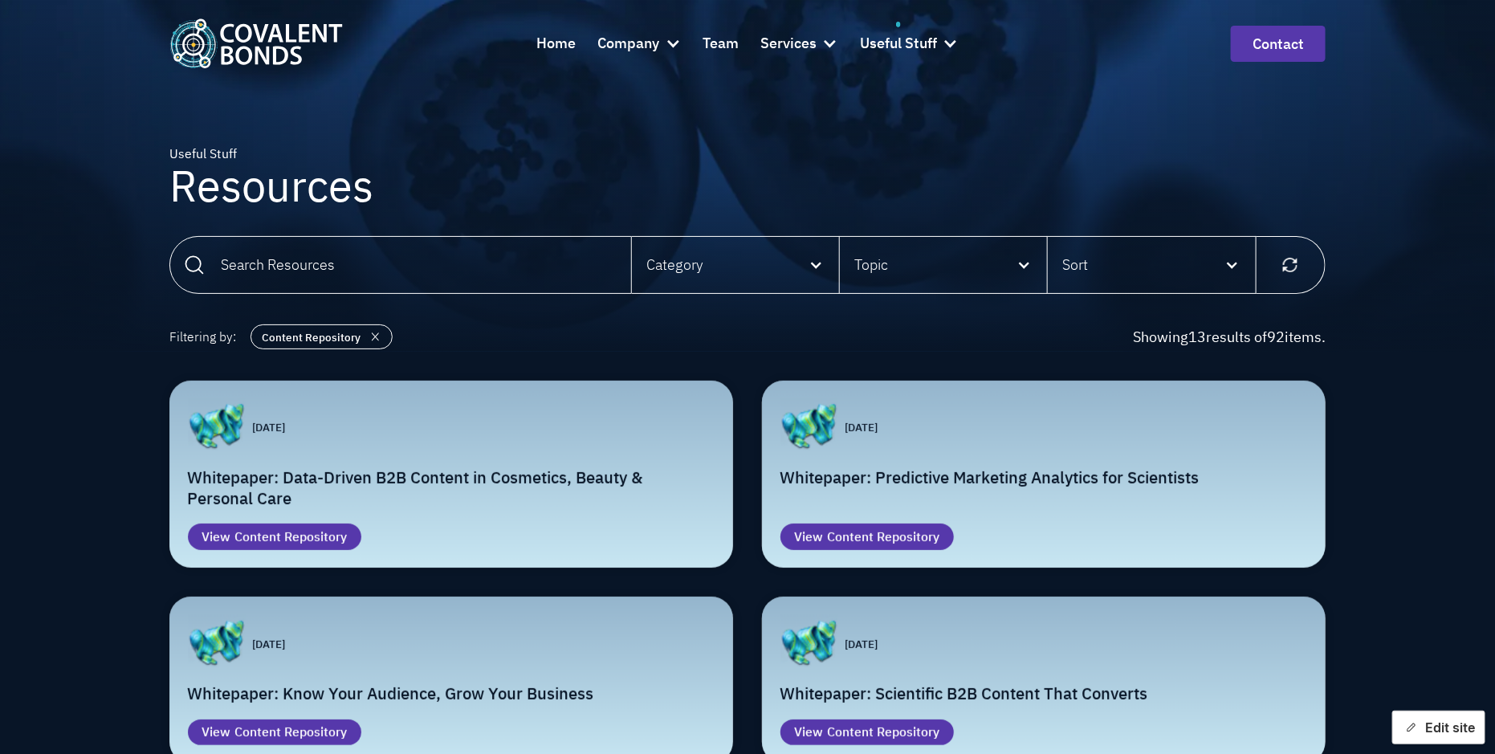
click at [1432, 728] on button "Edit site" at bounding box center [1438, 727] width 93 height 34
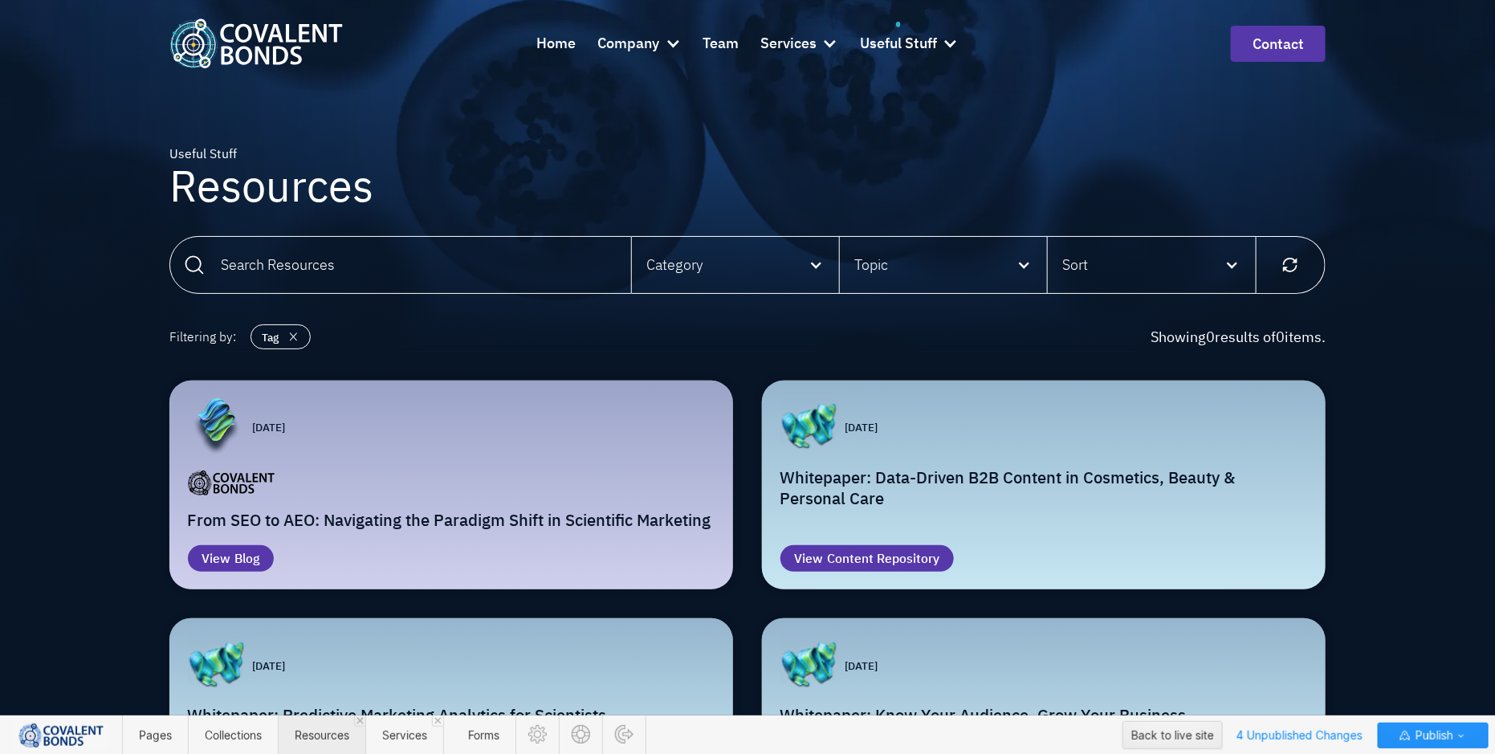
click at [324, 739] on span "Resources" at bounding box center [322, 735] width 55 height 14
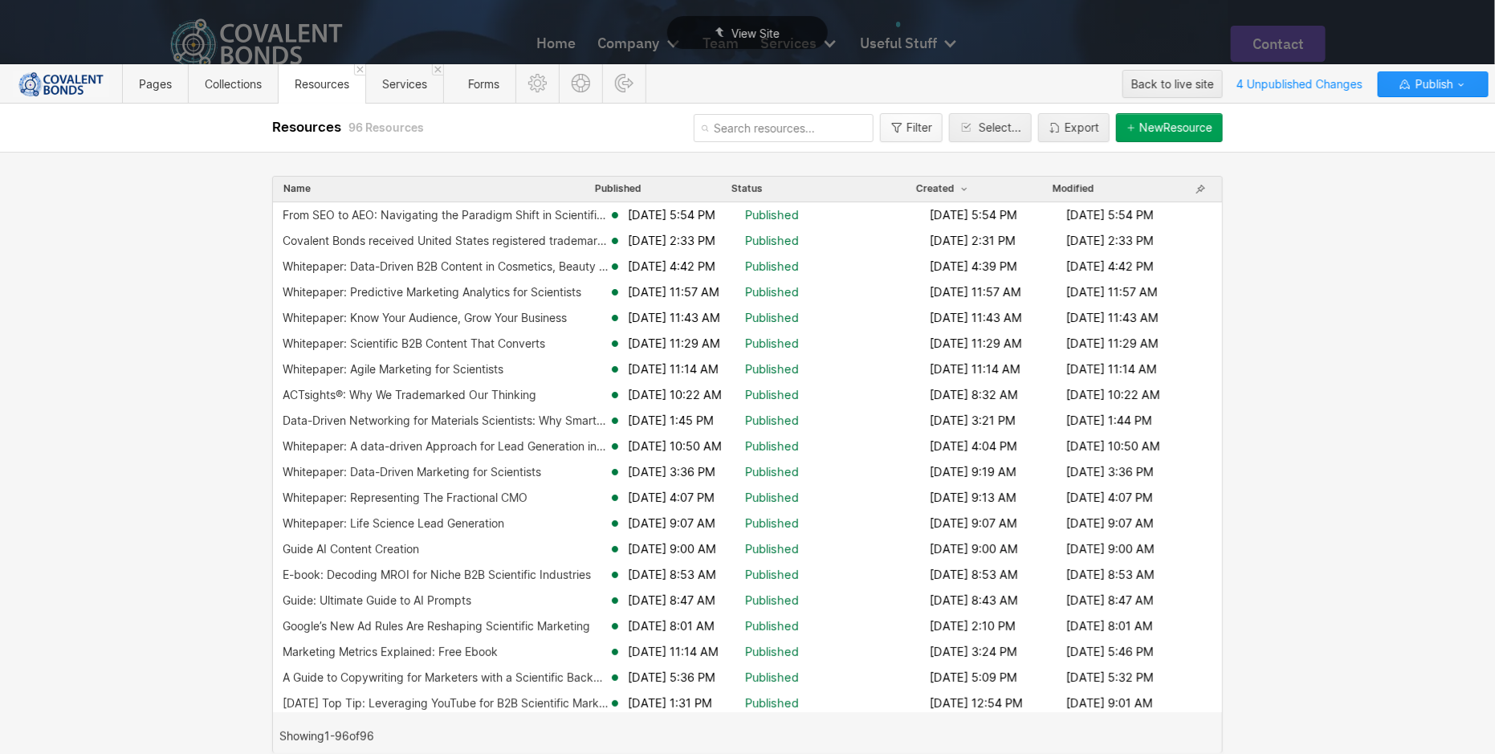
click at [919, 131] on div "Filter" at bounding box center [919, 127] width 26 height 13
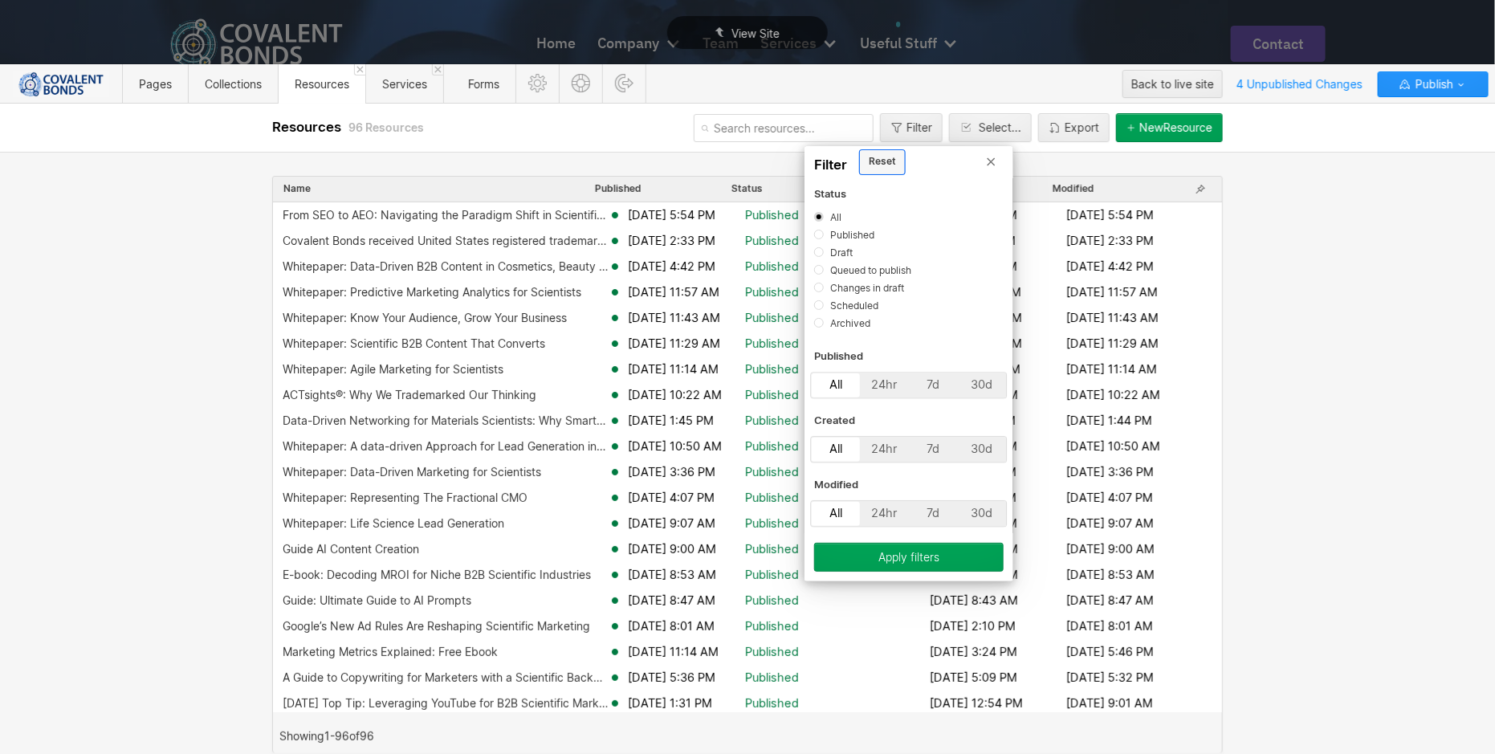
click at [845, 251] on div "Draft" at bounding box center [841, 253] width 22 height 14
click at [0, 0] on input "Content Repository" at bounding box center [0, 0] width 0 height 0
click at [819, 254] on input "Draft" at bounding box center [819, 252] width 10 height 10
radio input "true"
click at [914, 556] on div "Apply filters" at bounding box center [908, 557] width 61 height 13
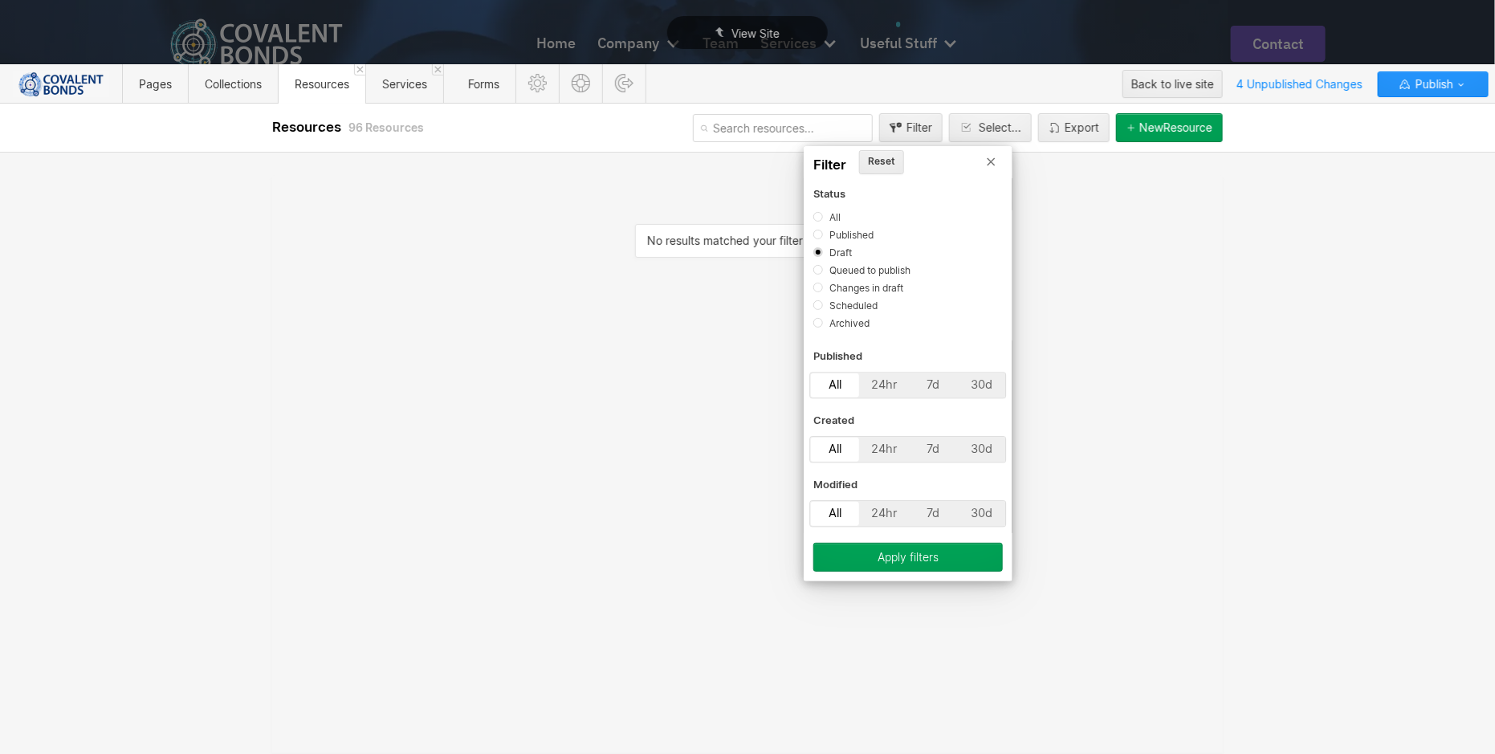
click at [819, 251] on input "Draft" at bounding box center [818, 252] width 10 height 10
click at [816, 215] on input "All" at bounding box center [818, 217] width 10 height 10
radio input "true"
click at [946, 563] on button "Apply filters" at bounding box center [907, 557] width 189 height 29
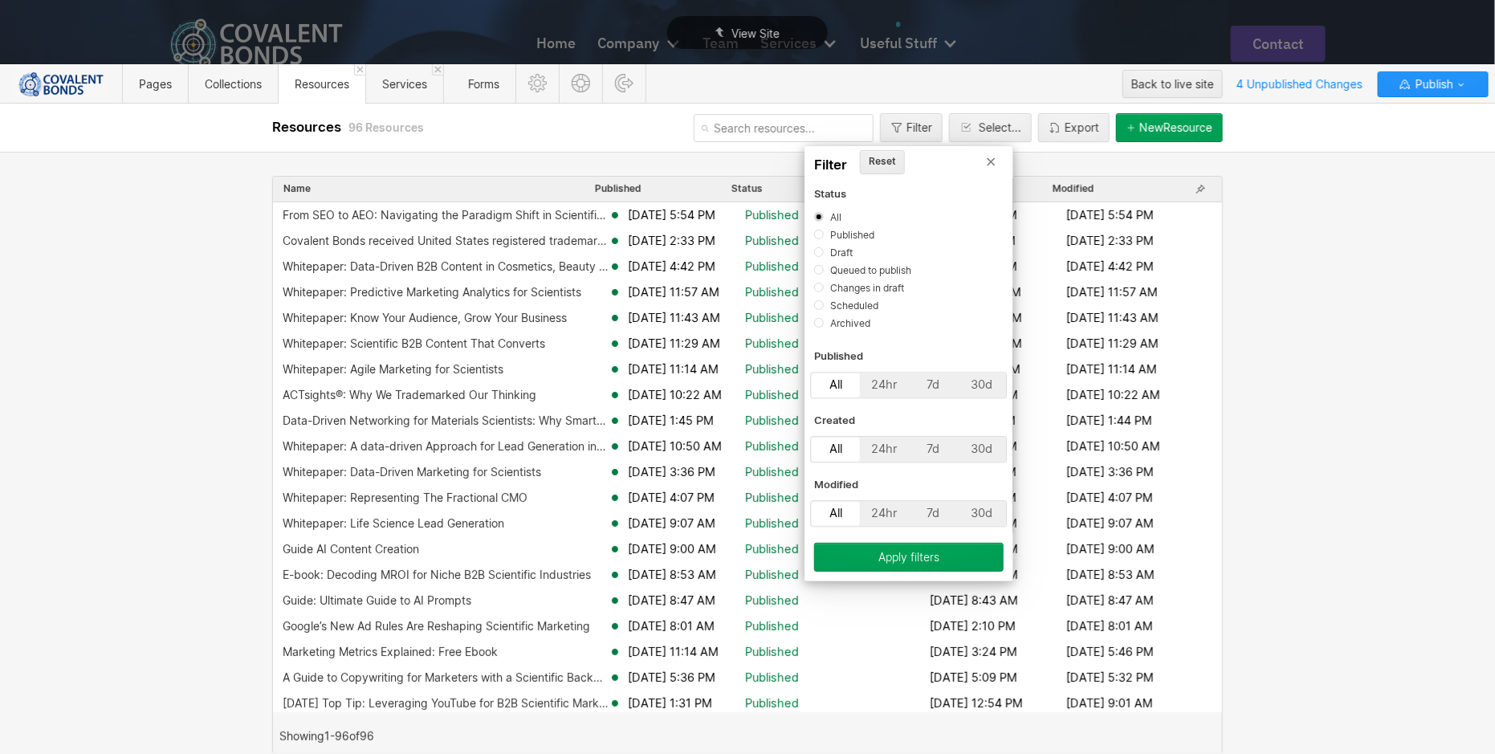
click at [1296, 382] on icon at bounding box center [755, 377] width 1510 height 754
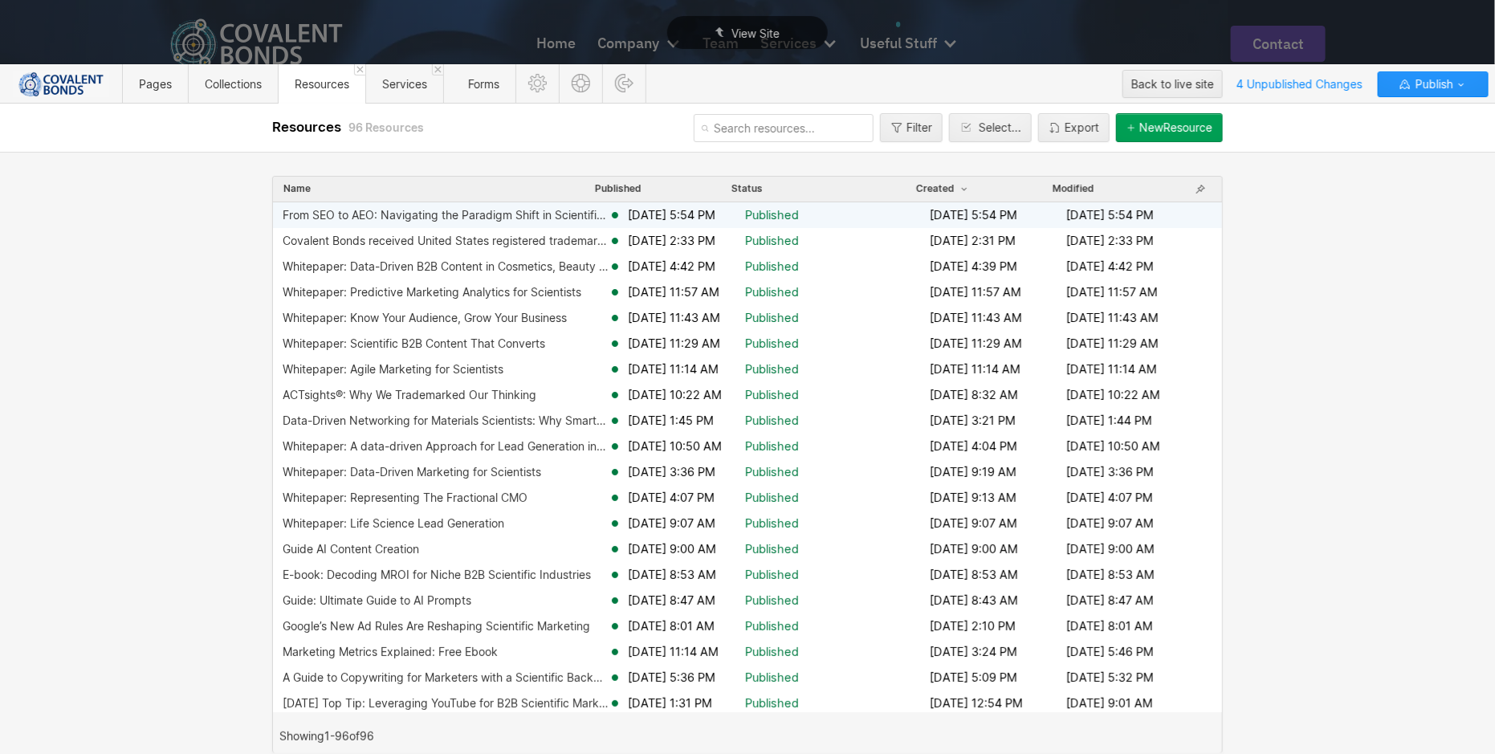
click at [519, 216] on div "From SEO to AEO: Navigating the Paradigm Shift in Scientific Marketing" at bounding box center [446, 215] width 326 height 13
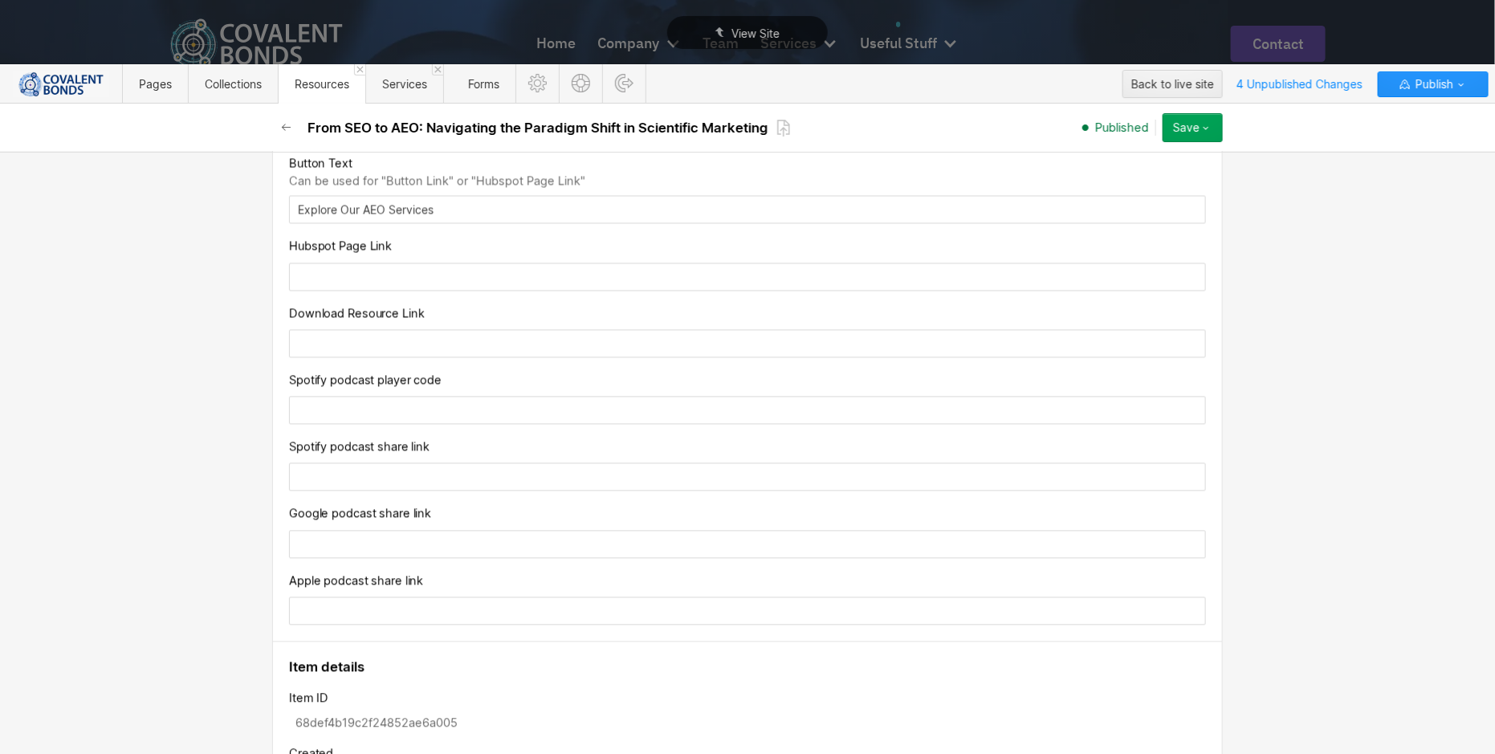
scroll to position [1768, 0]
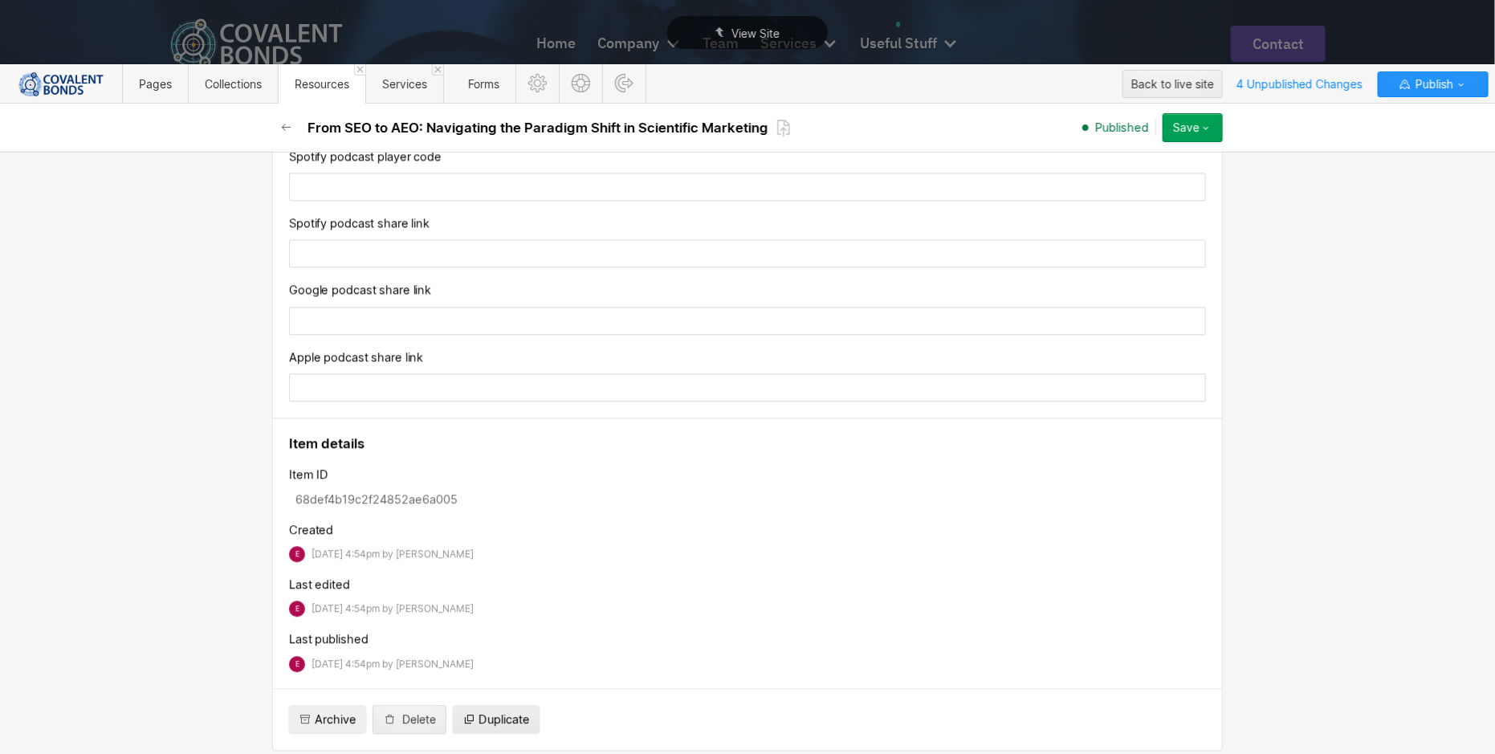
click at [469, 711] on span "Duplicate" at bounding box center [495, 719] width 67 height 16
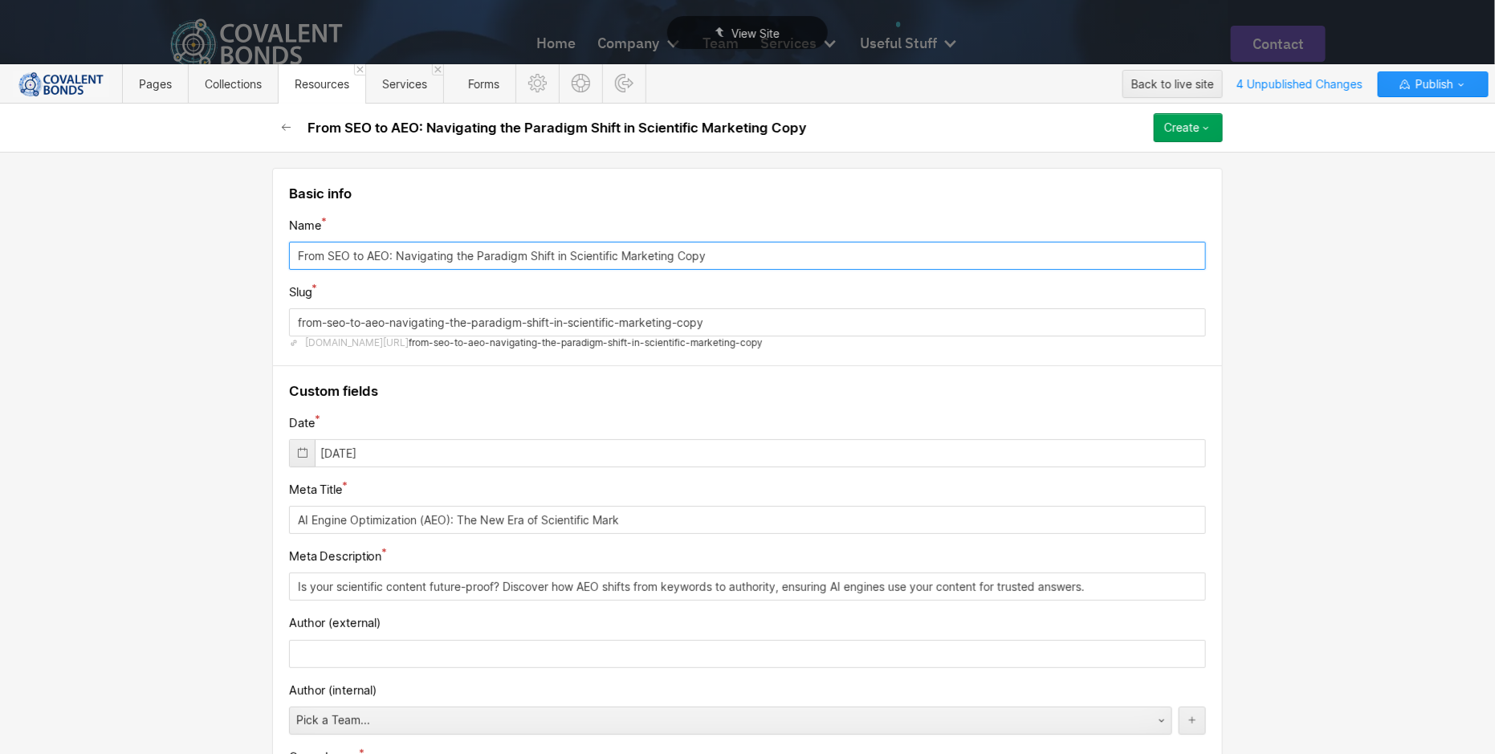
drag, startPoint x: 737, startPoint y: 253, endPoint x: 238, endPoint y: 254, distance: 499.3
click at [238, 254] on div "Basic info Name From SEO to AEO: Navigating the Paradigm Shift in Scientific Ma…" at bounding box center [747, 453] width 1495 height 602
paste input "Boost Your ROI: 3 Scientific Marketing Myths That Kill Lab Trust with Cosmetics…"
type input "Boost Your ROI: 3 Scientific Marketing Myths That Kill Lab Trust with Cosmetics…"
type input "boost-your-roi-3-scientific-marketing-myths-that-kill-lab-trust-with-cosmetics-…"
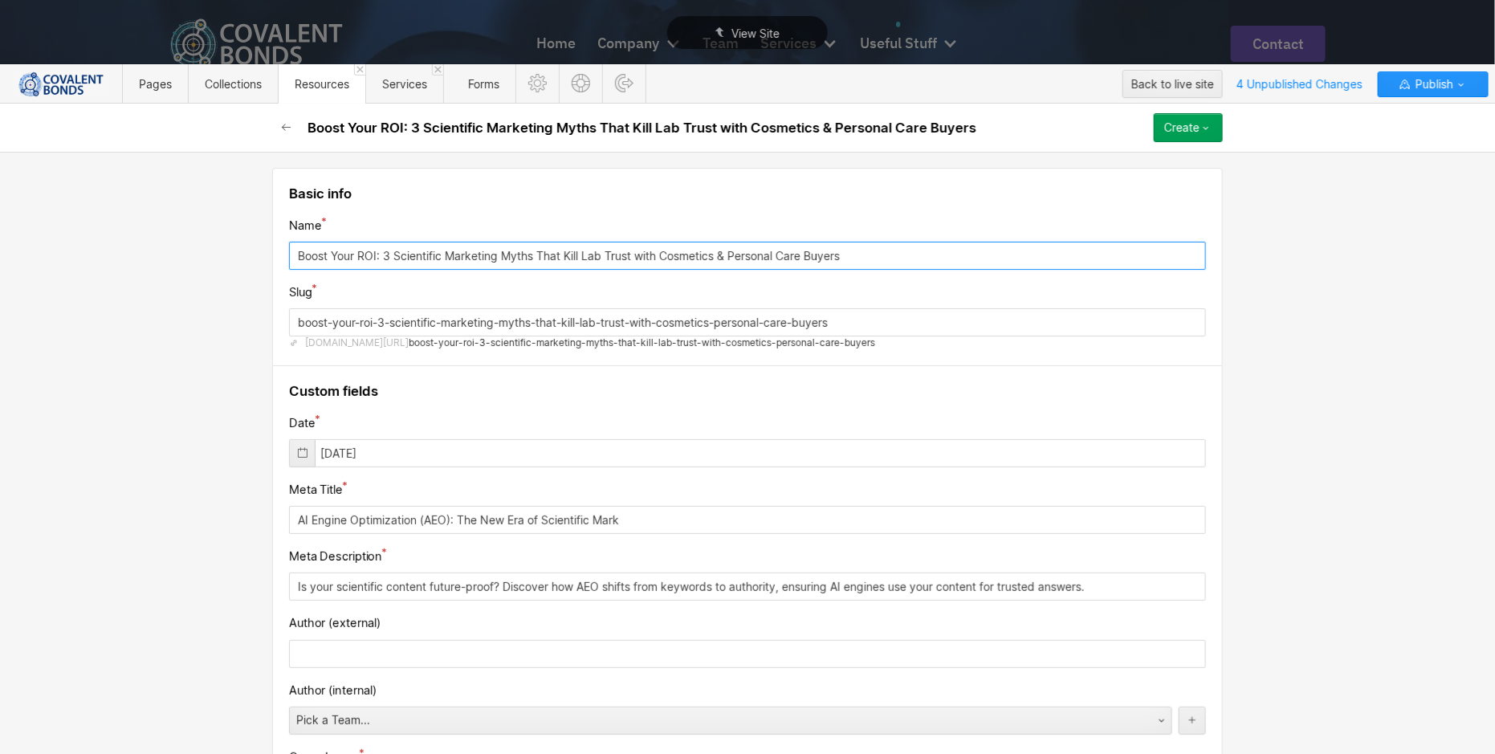
type input "Boost Your ROI: 3 Scientific Marketing Myths That Kill Lab Trust with Cosmetics…"
click at [377, 321] on input "boost-your-roi-3-scientific-marketing-myths-that-kill-lab-trust-with-cosmetics-…" at bounding box center [747, 322] width 917 height 28
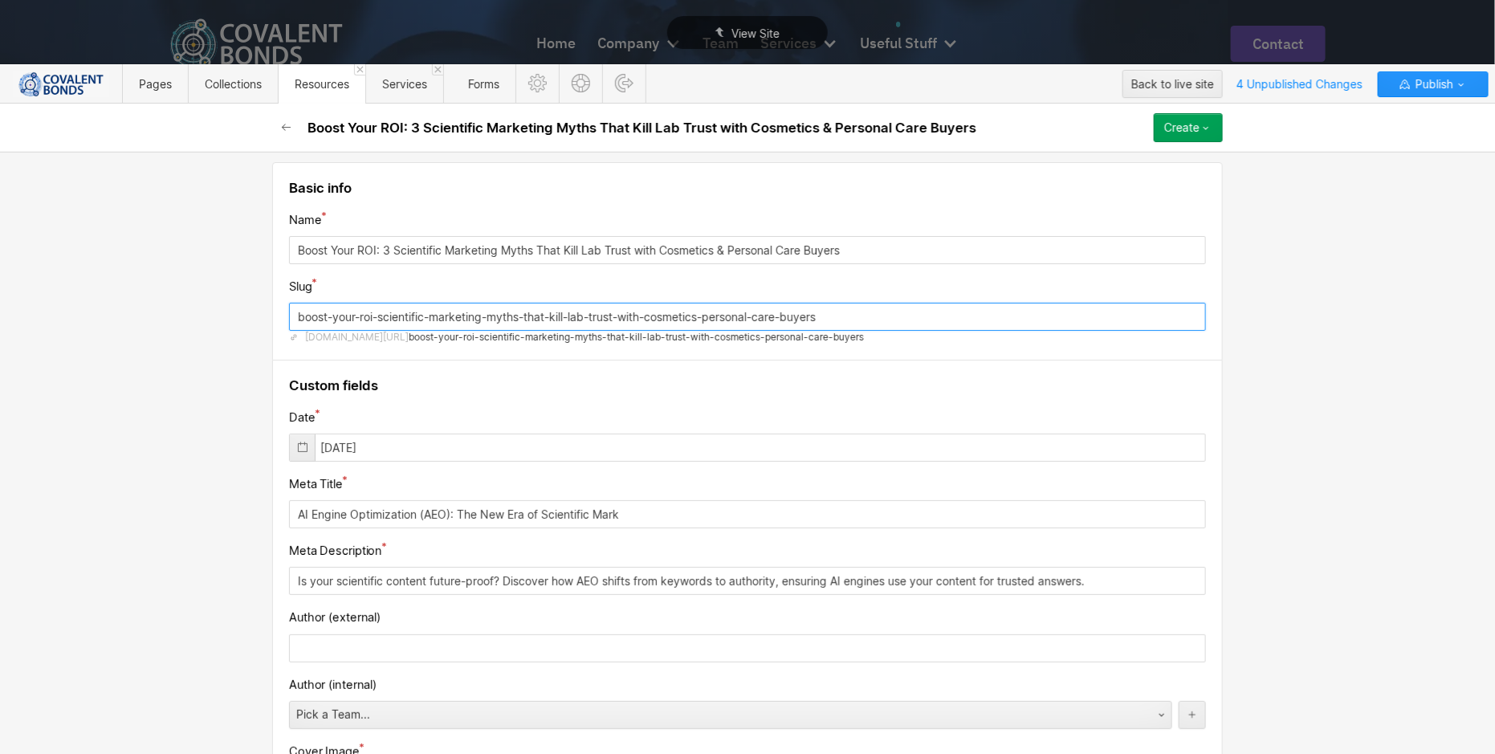
scroll to position [100, 0]
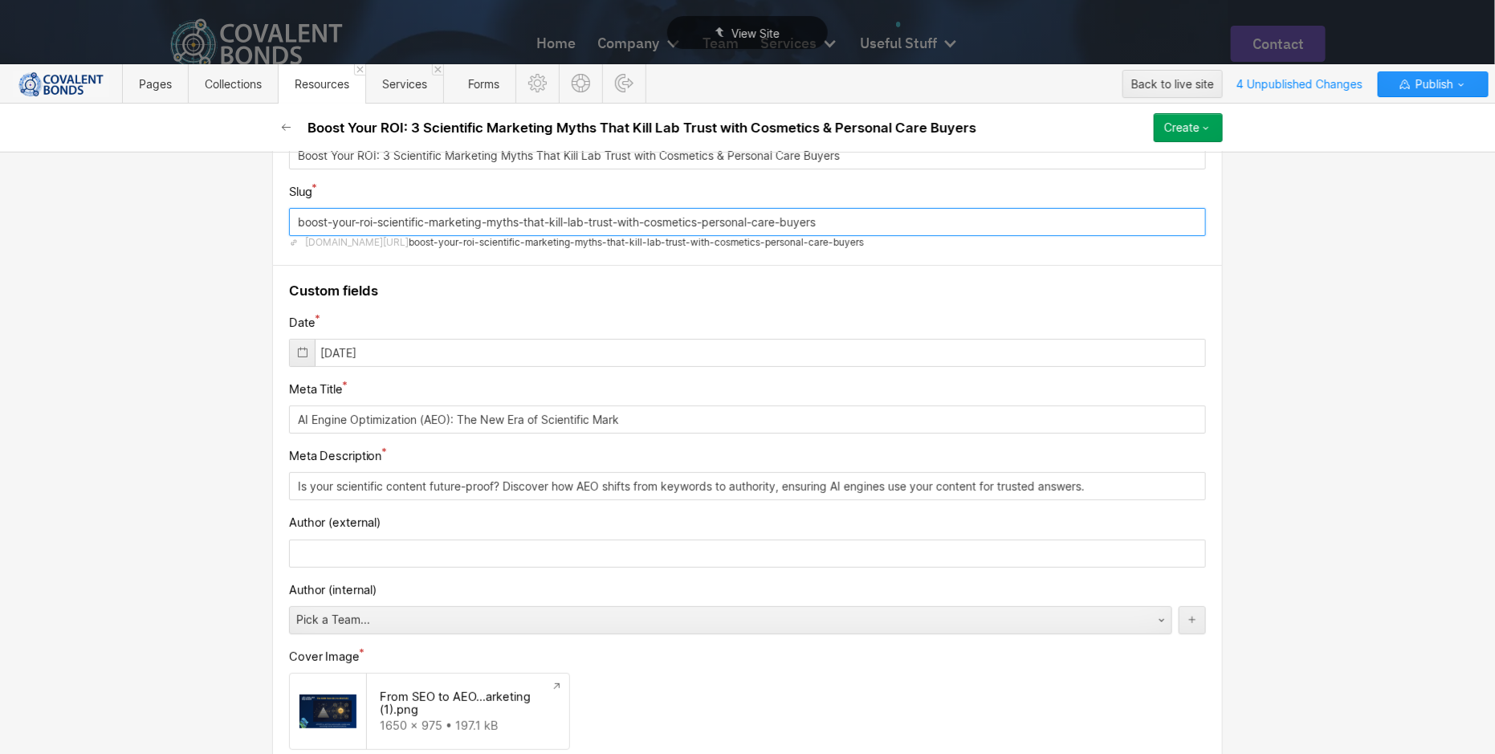
type input "boost-your-roi-scientific-marketing-myths-that-kill-lab-trust-with-cosmetics-pe…"
click at [490, 345] on input "[DATE]" at bounding box center [747, 353] width 917 height 28
click at [290, 348] on div at bounding box center [302, 353] width 25 height 26
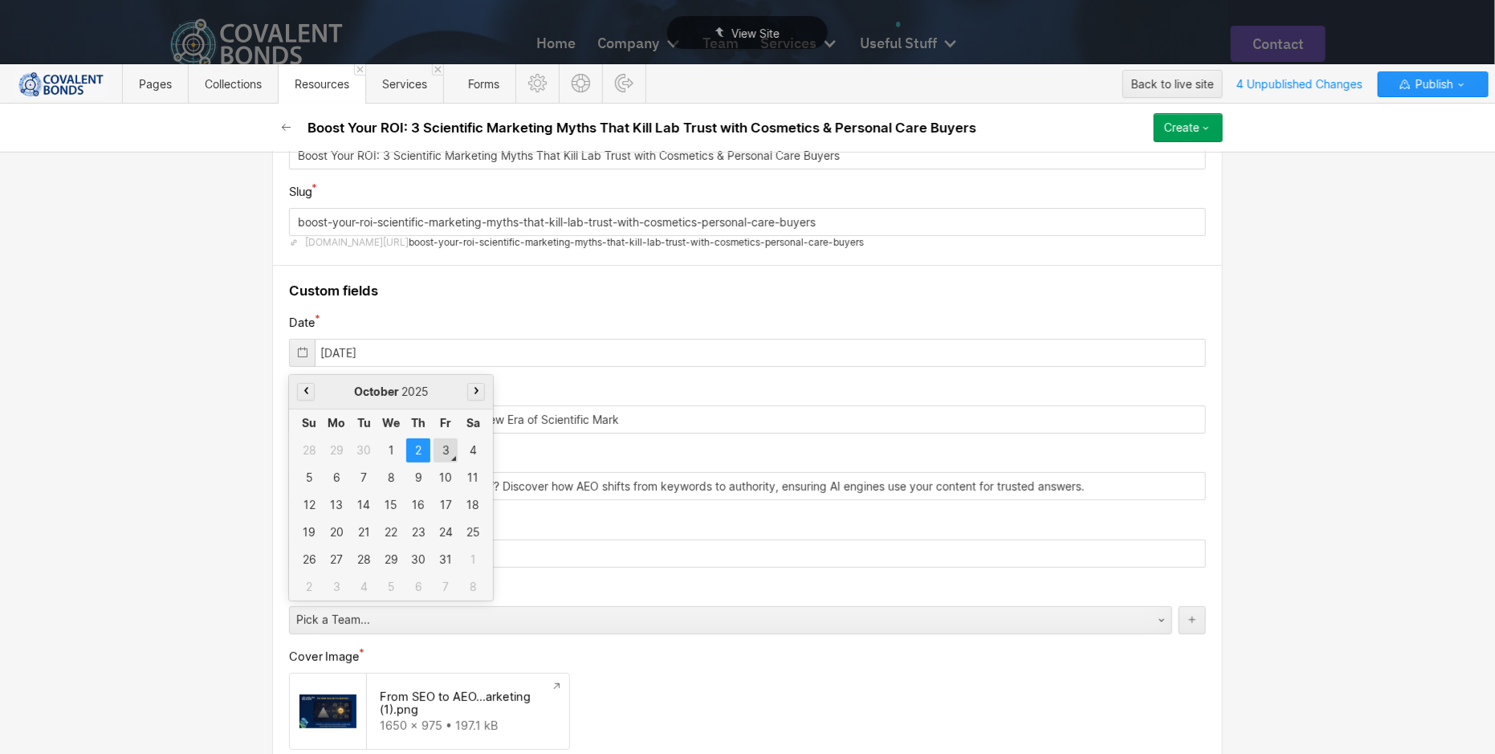
click at [440, 452] on div "3" at bounding box center [445, 450] width 24 height 24
type input "[DATE]"
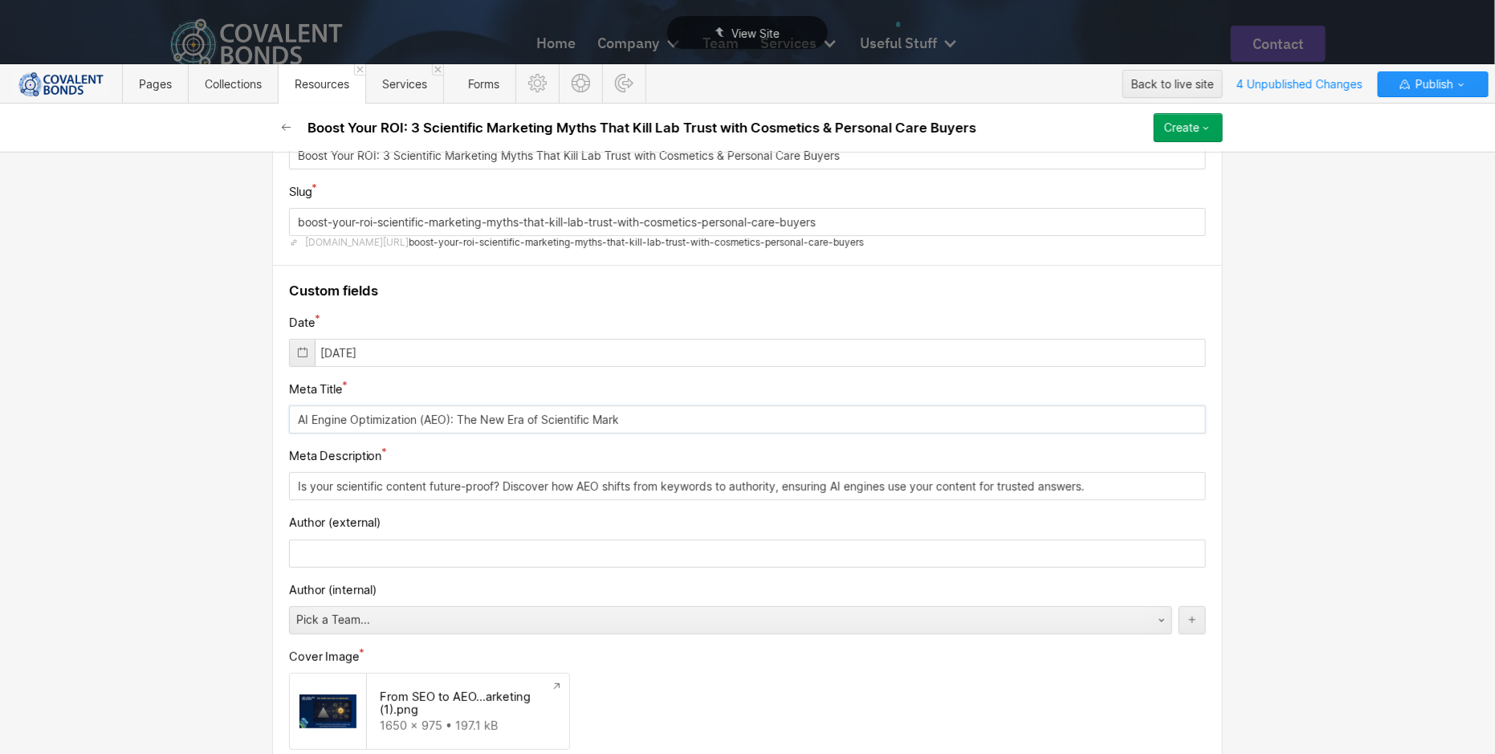
click at [645, 408] on input "AI Engine Optimization (AEO): The New Era of Scientific Mark" at bounding box center [747, 419] width 917 height 28
click at [680, 408] on input "AI Engine Optimization (AEO): The New Era of Scientific Mark" at bounding box center [747, 419] width 917 height 28
drag, startPoint x: 663, startPoint y: 421, endPoint x: 266, endPoint y: 424, distance: 397.4
drag, startPoint x: 633, startPoint y: 411, endPoint x: 266, endPoint y: 411, distance: 367.7
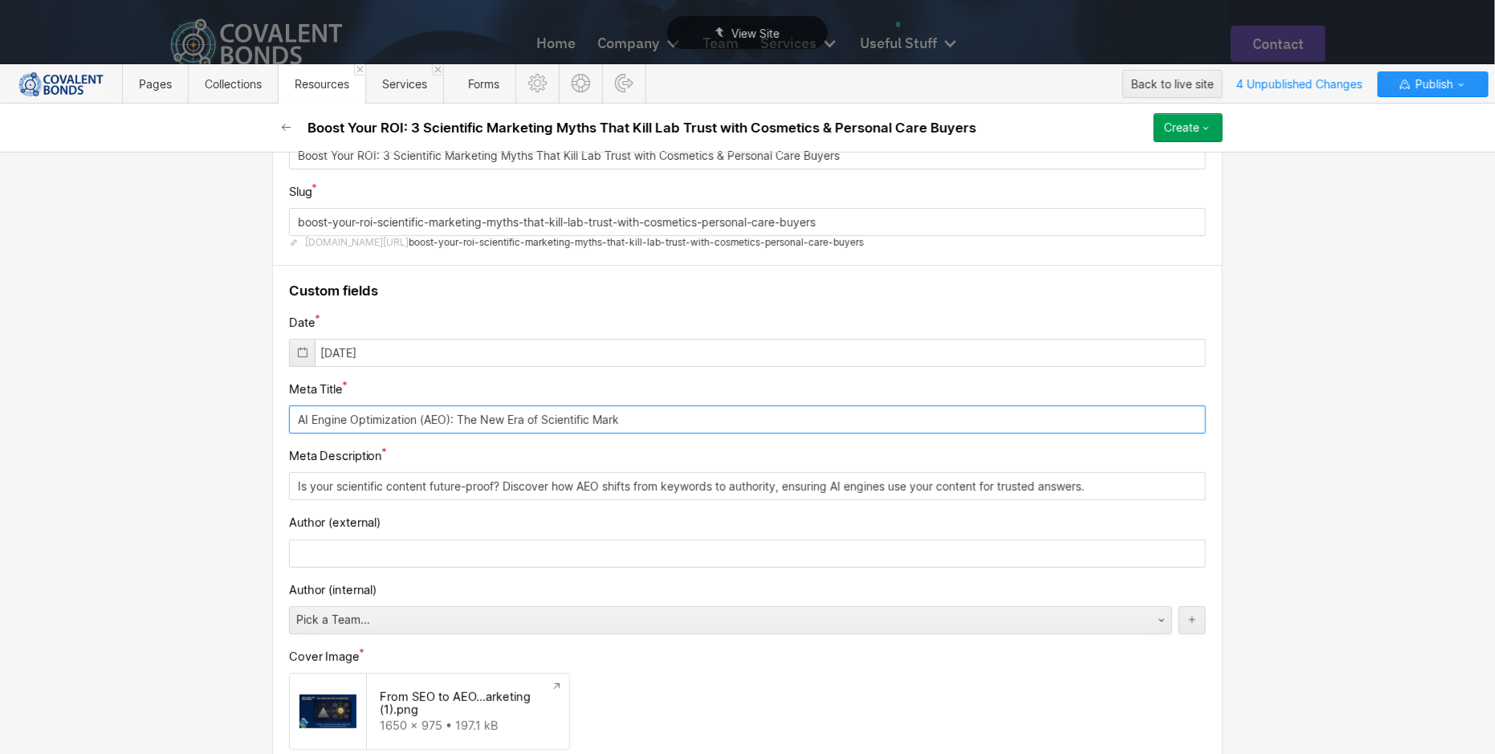
paste input "Scientific Marketing for Labs: Fix the 3 Myths Killing Credi"
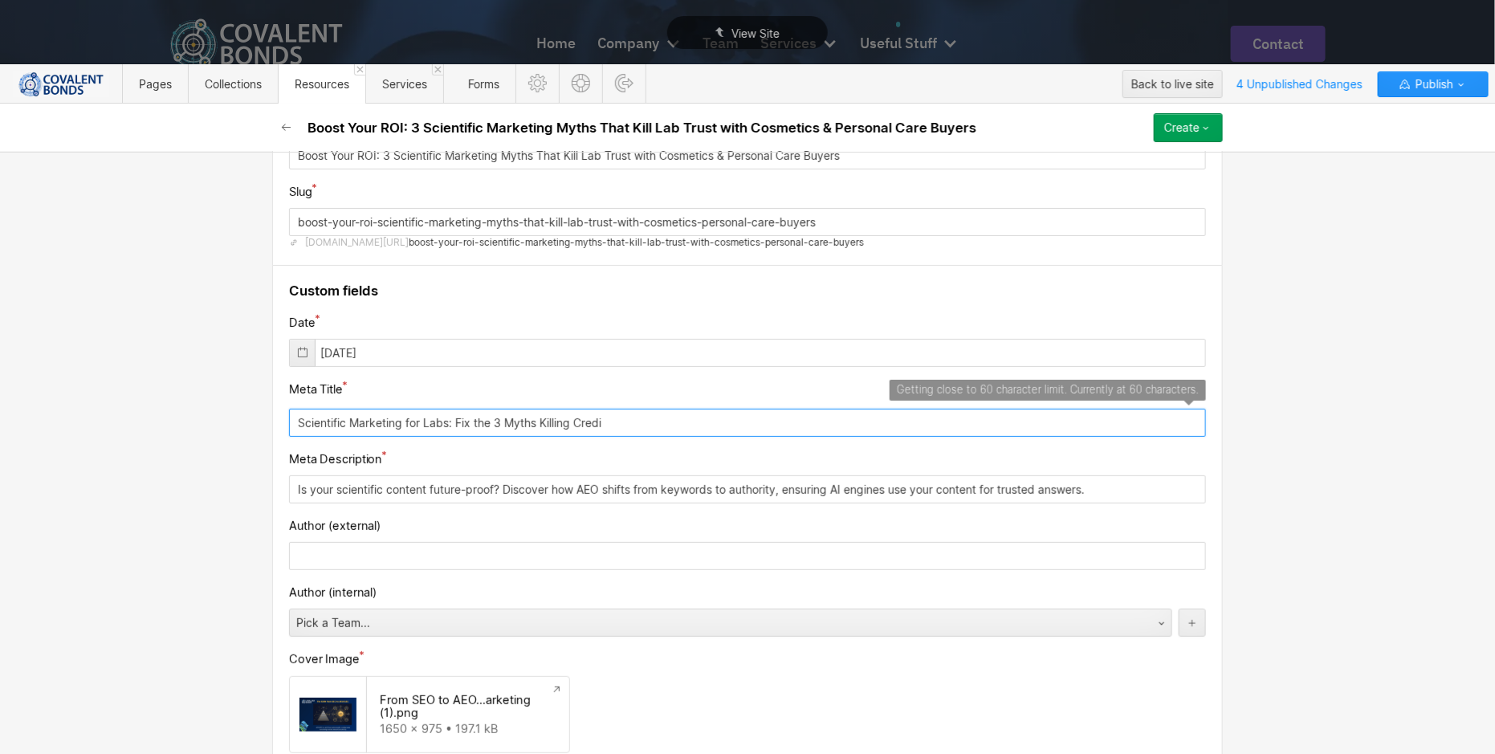
drag, startPoint x: 629, startPoint y: 421, endPoint x: 259, endPoint y: 421, distance: 370.1
paste input ": 3 Myths to Win CPC Lab Contracts"
type input "Scientific Marketing: 3 Myths to Win CPC Lab Contracts"
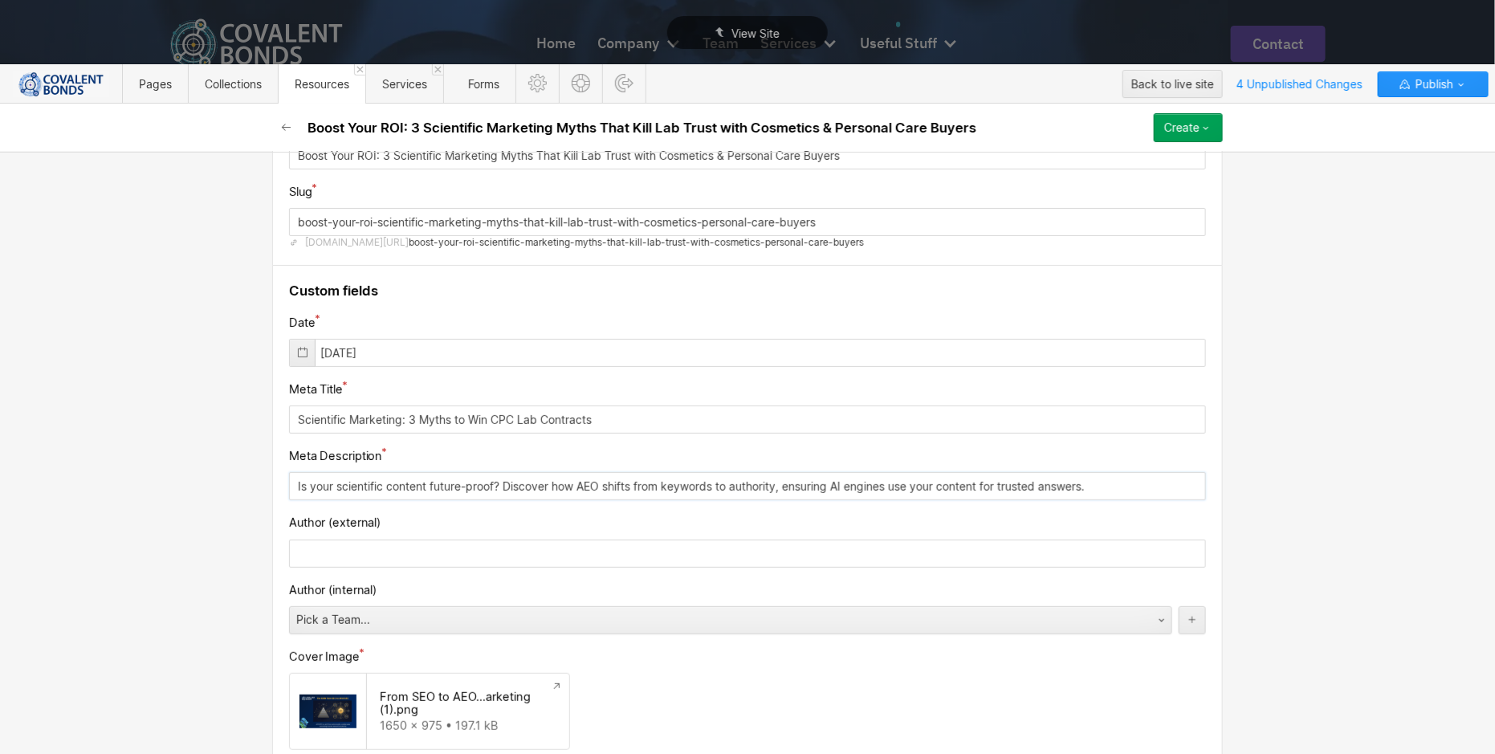
drag, startPoint x: 1108, startPoint y: 482, endPoint x: 503, endPoint y: 474, distance: 604.5
click at [503, 474] on input "Is your scientific content future-proof? Discover how AEO shifts from keywords …" at bounding box center [747, 486] width 917 height 28
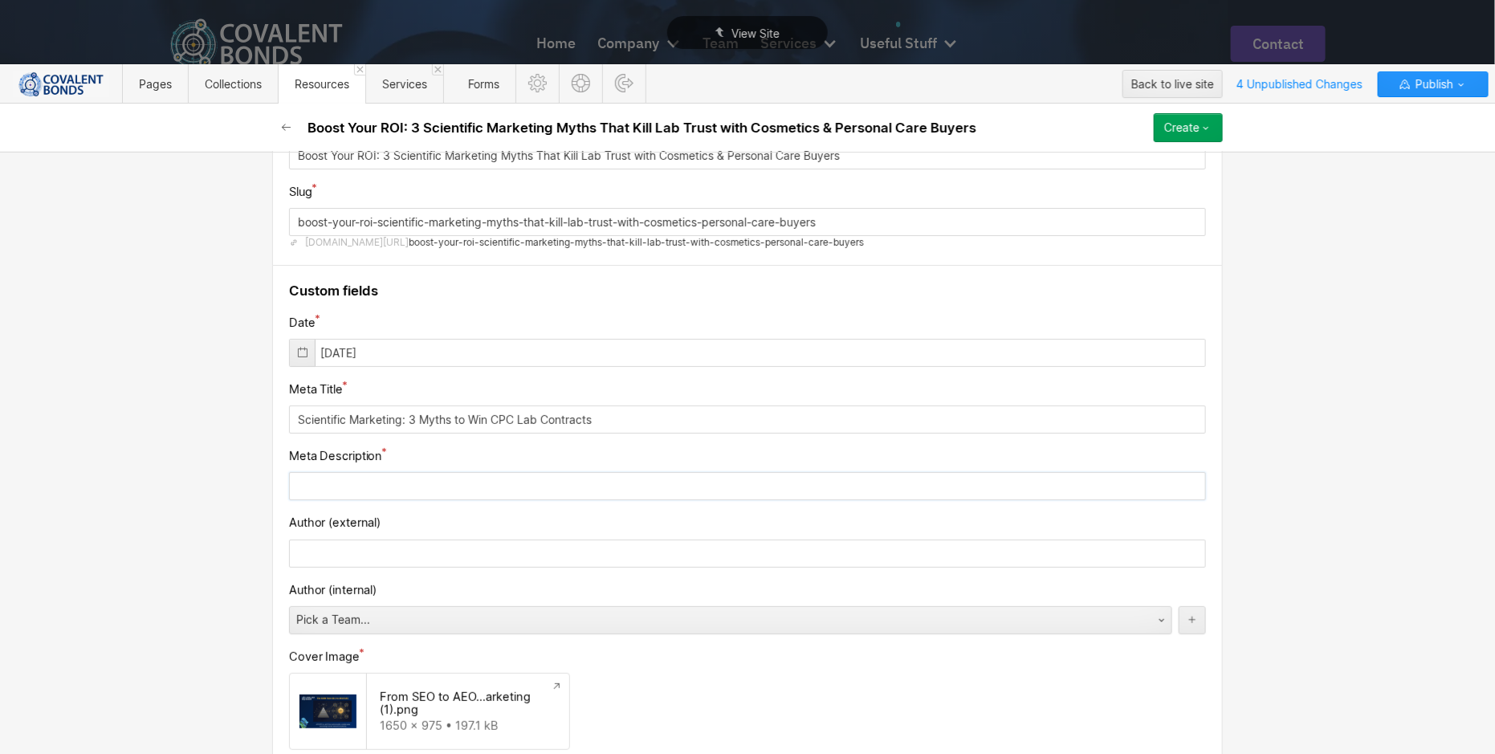
paste input "Win CPC lab contracts. We debunk 3 scientific marketing myths and show the tech…"
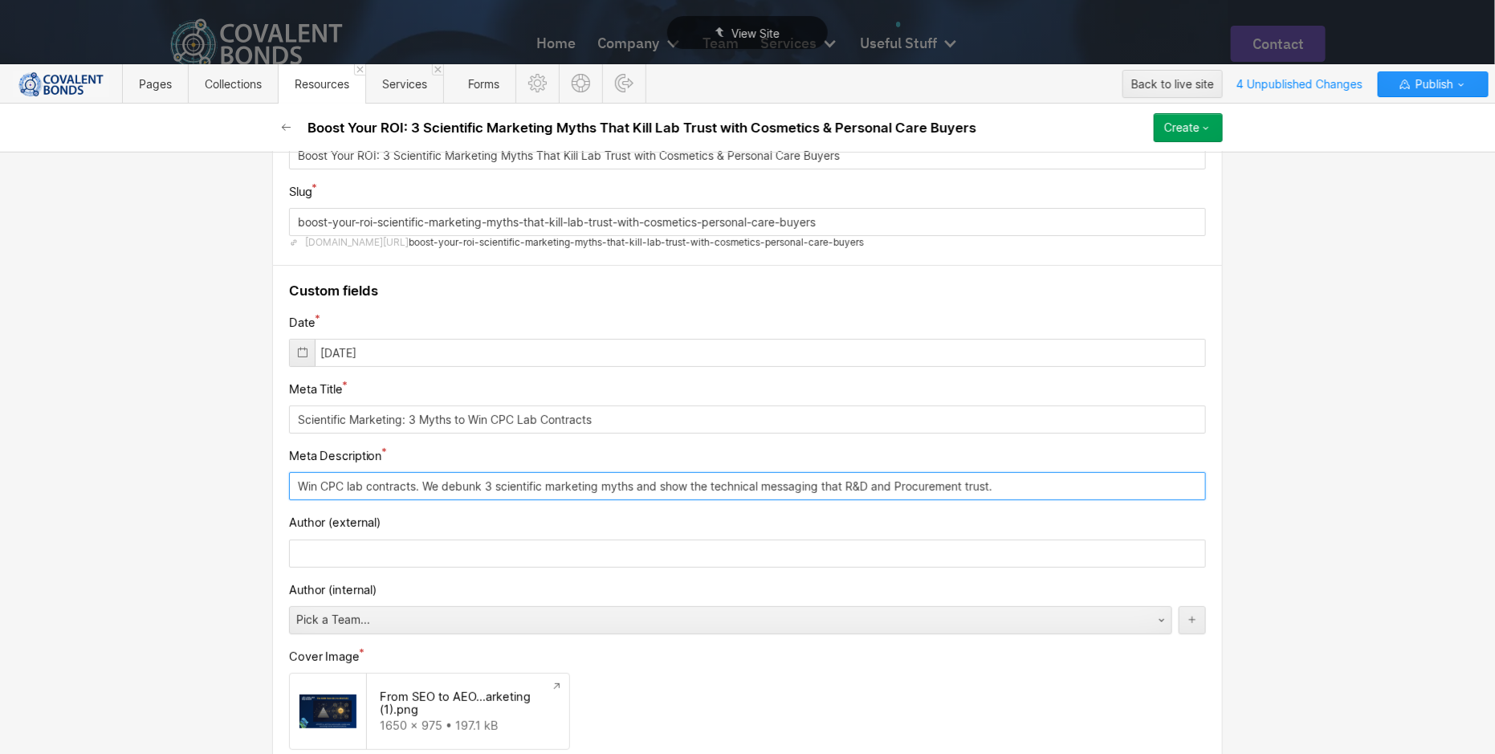
type input "Win CPC lab contracts. We debunk 3 scientific marketing myths and show the tech…"
click at [448, 552] on input "text" at bounding box center [747, 553] width 917 height 28
paste input "Co-authored by [PERSON_NAME], Scientific Content Associate and [PERSON_NAME], A…"
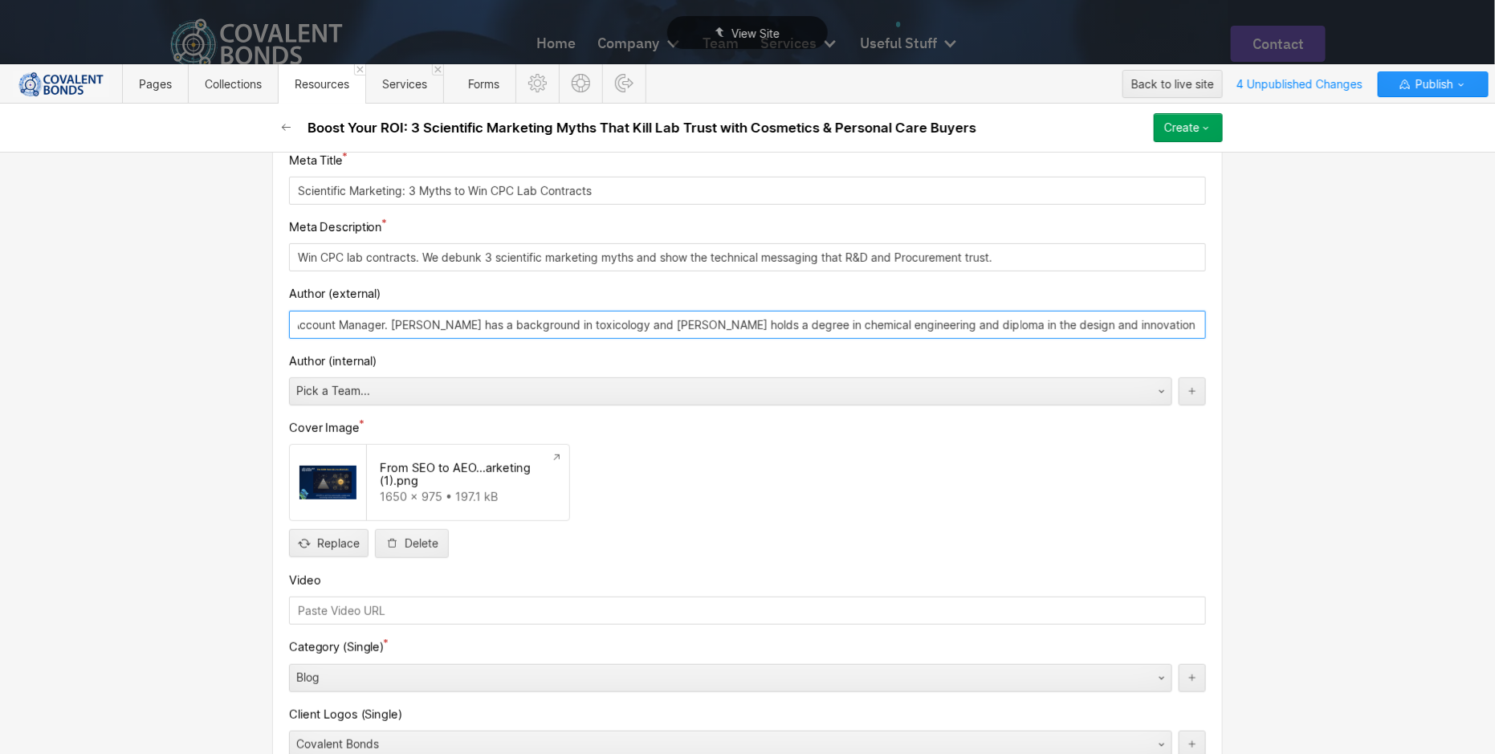
scroll to position [332, 0]
type input "Co-authored by [PERSON_NAME], Scientific Content Associate and [PERSON_NAME], A…"
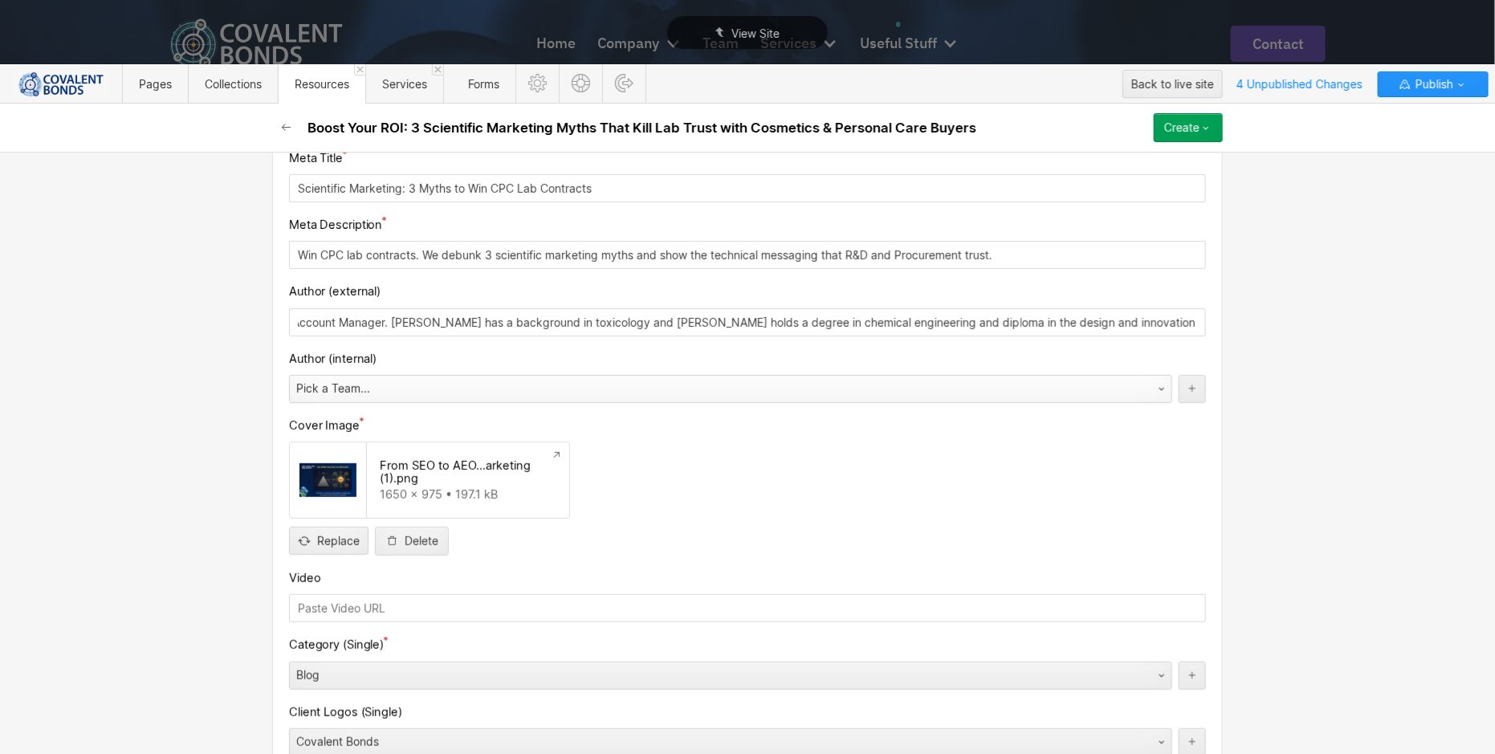
click at [595, 376] on div "Pick a Team..." at bounding box center [714, 389] width 849 height 26
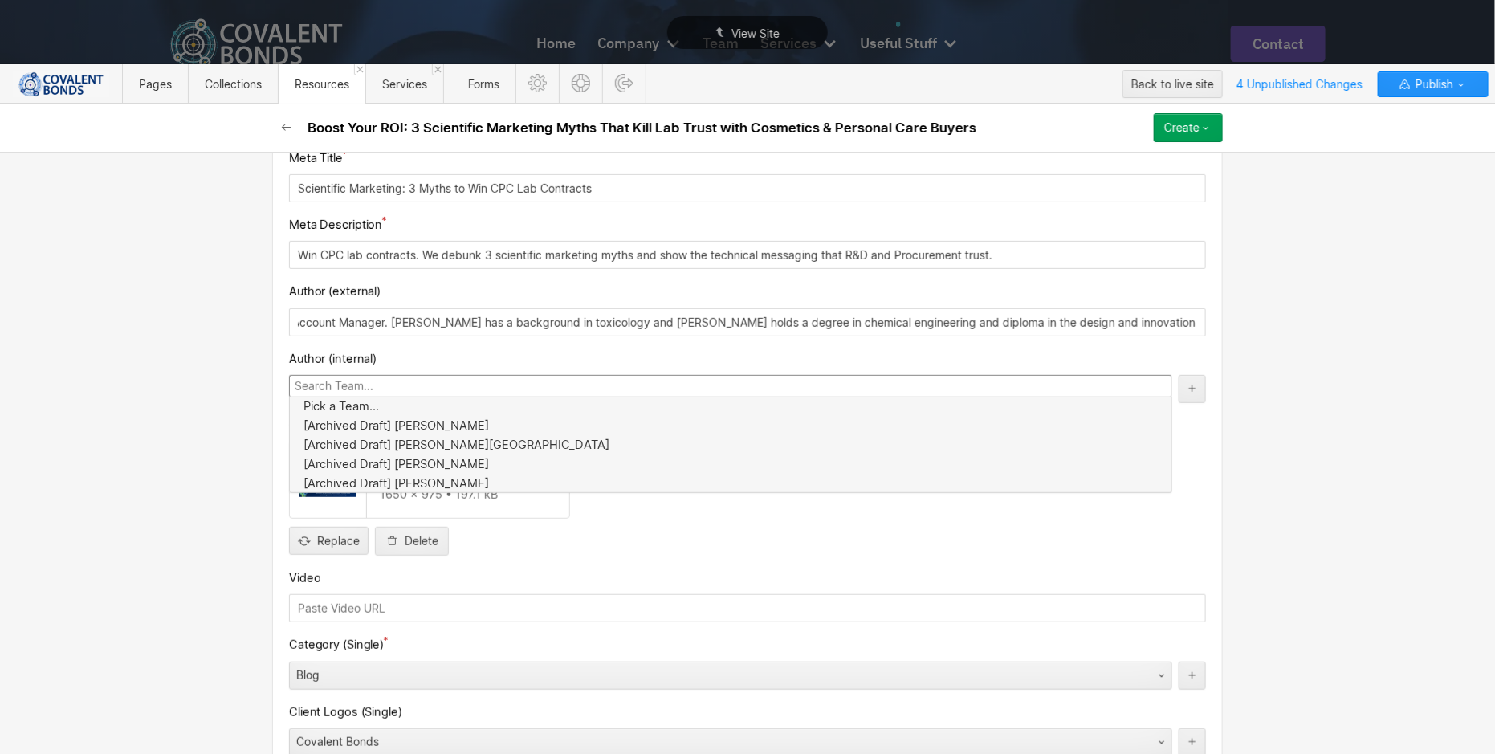
scroll to position [0, 0]
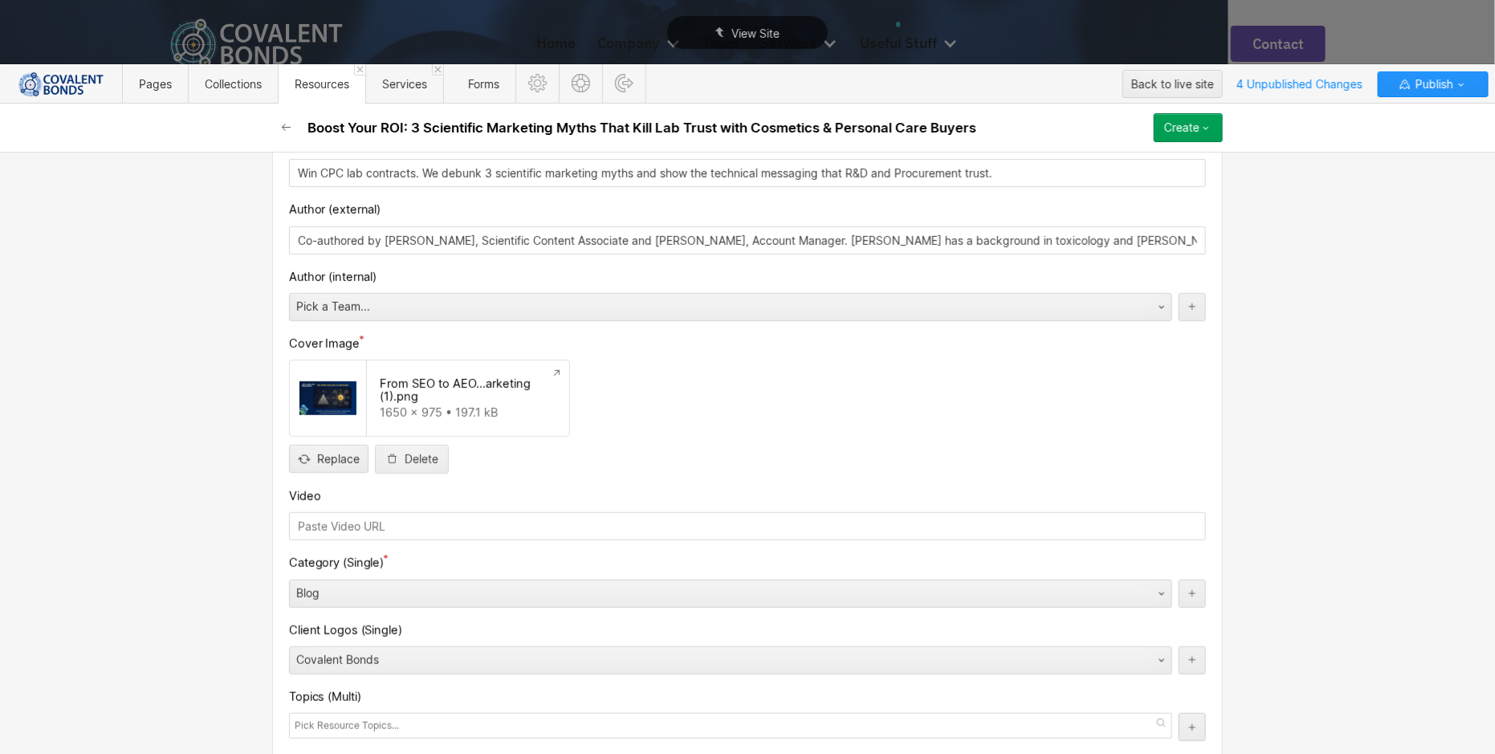
scroll to position [466, 0]
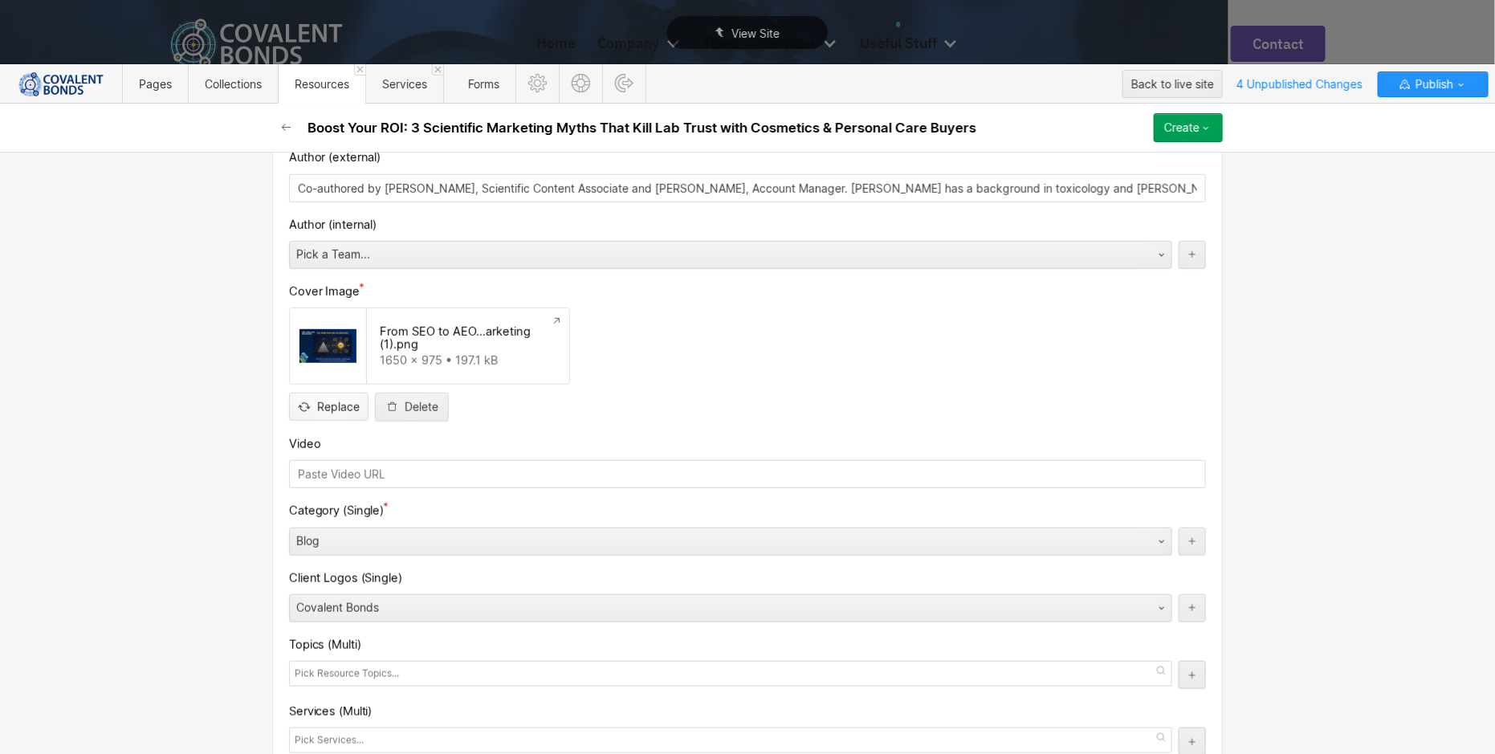
click at [340, 397] on input "file" at bounding box center [329, 393] width 78 height 53
type input "C:\fakepath\Cosmetics & Personal Care Blog CB.png"
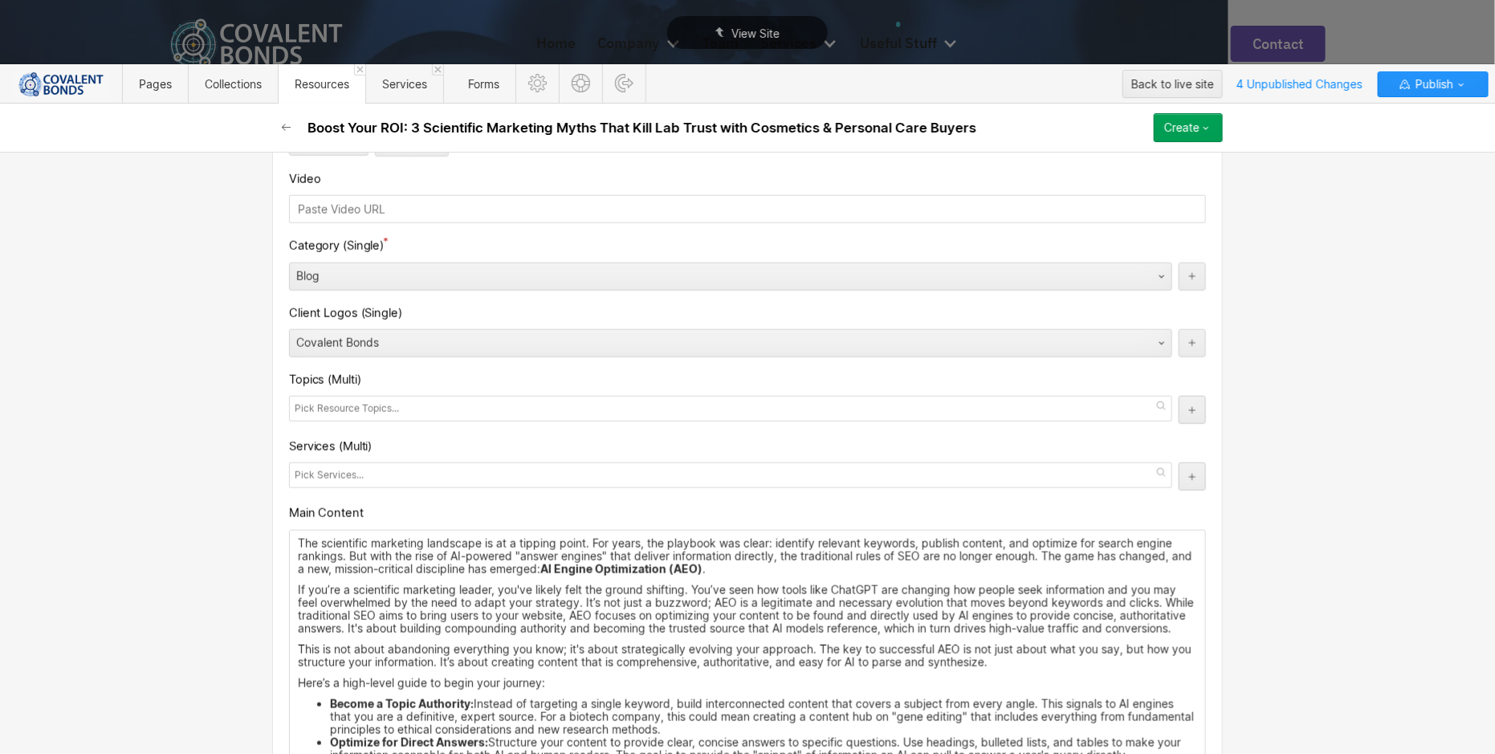
scroll to position [767, 0]
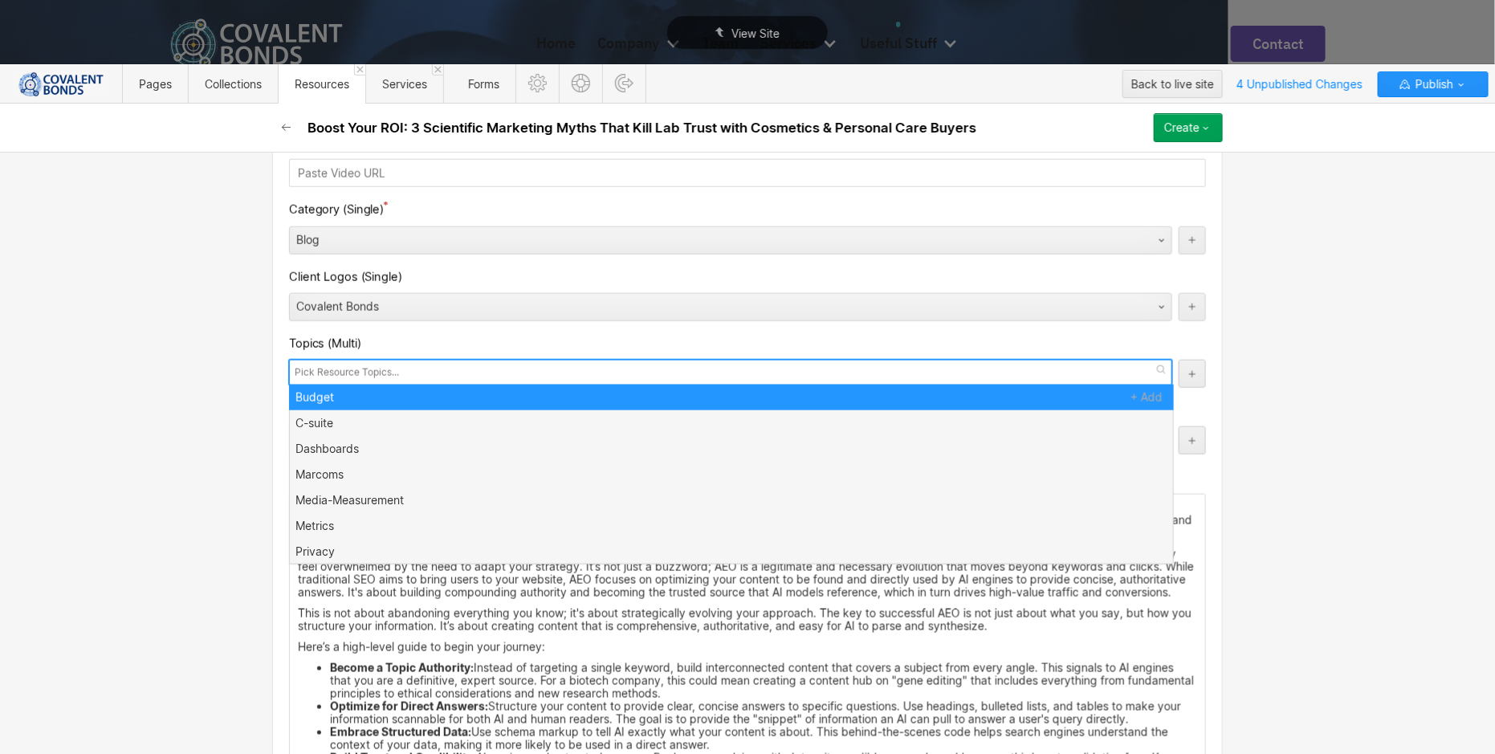
click at [511, 372] on div at bounding box center [730, 373] width 883 height 26
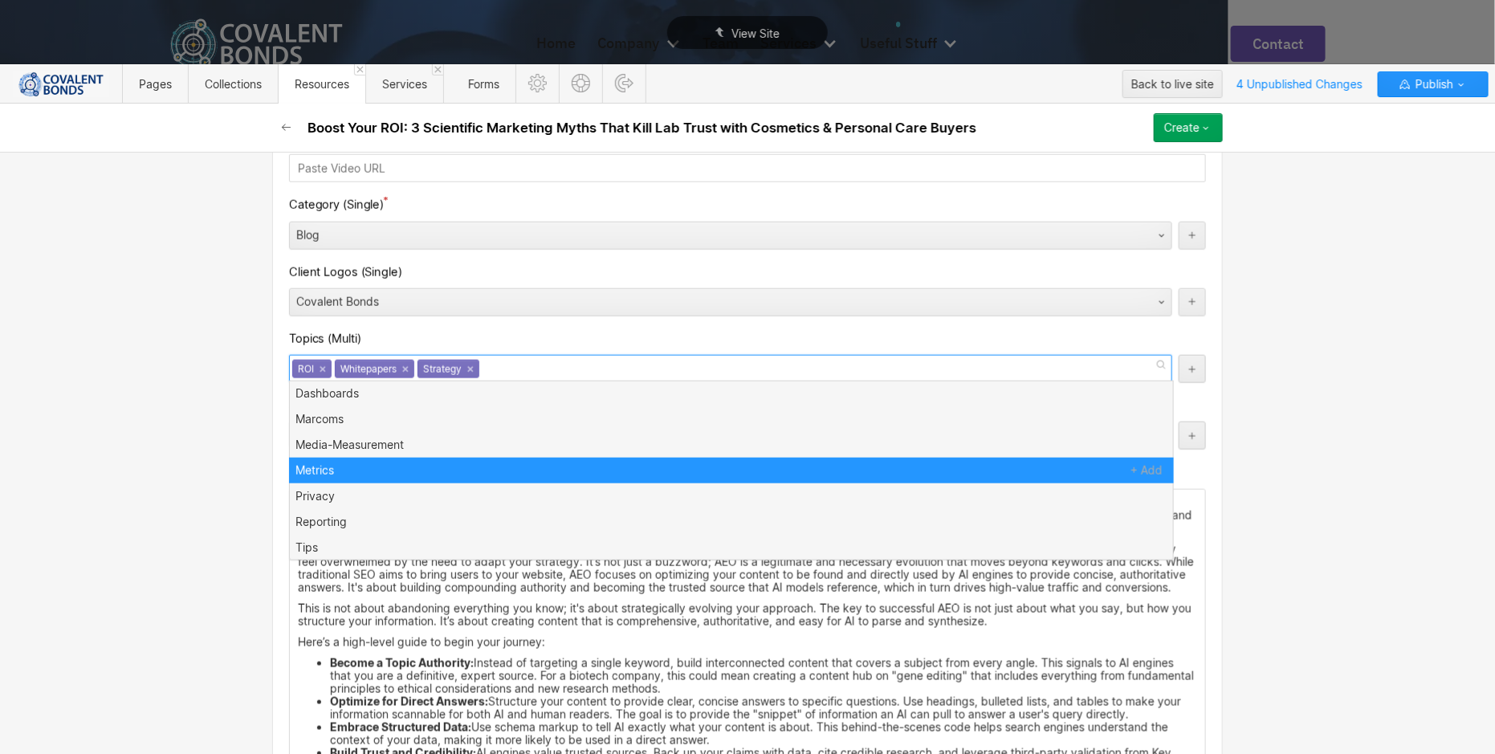
scroll to position [0, 0]
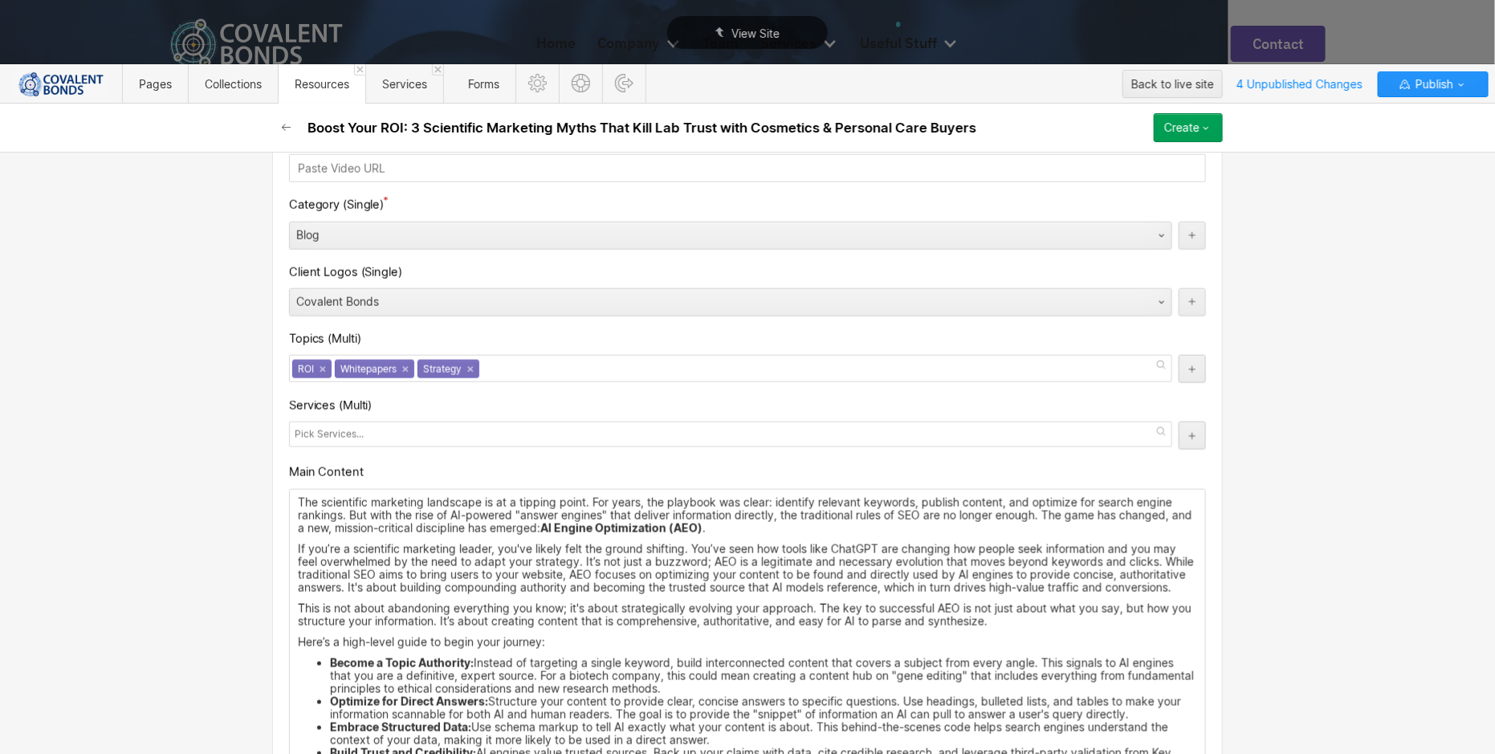
click at [580, 319] on div "Custom fields Date [DATE] Meta Title Scientific Marketing: 3 Myths to Win CPC L…" at bounding box center [747, 505] width 950 height 1820
click at [494, 422] on div at bounding box center [730, 434] width 883 height 26
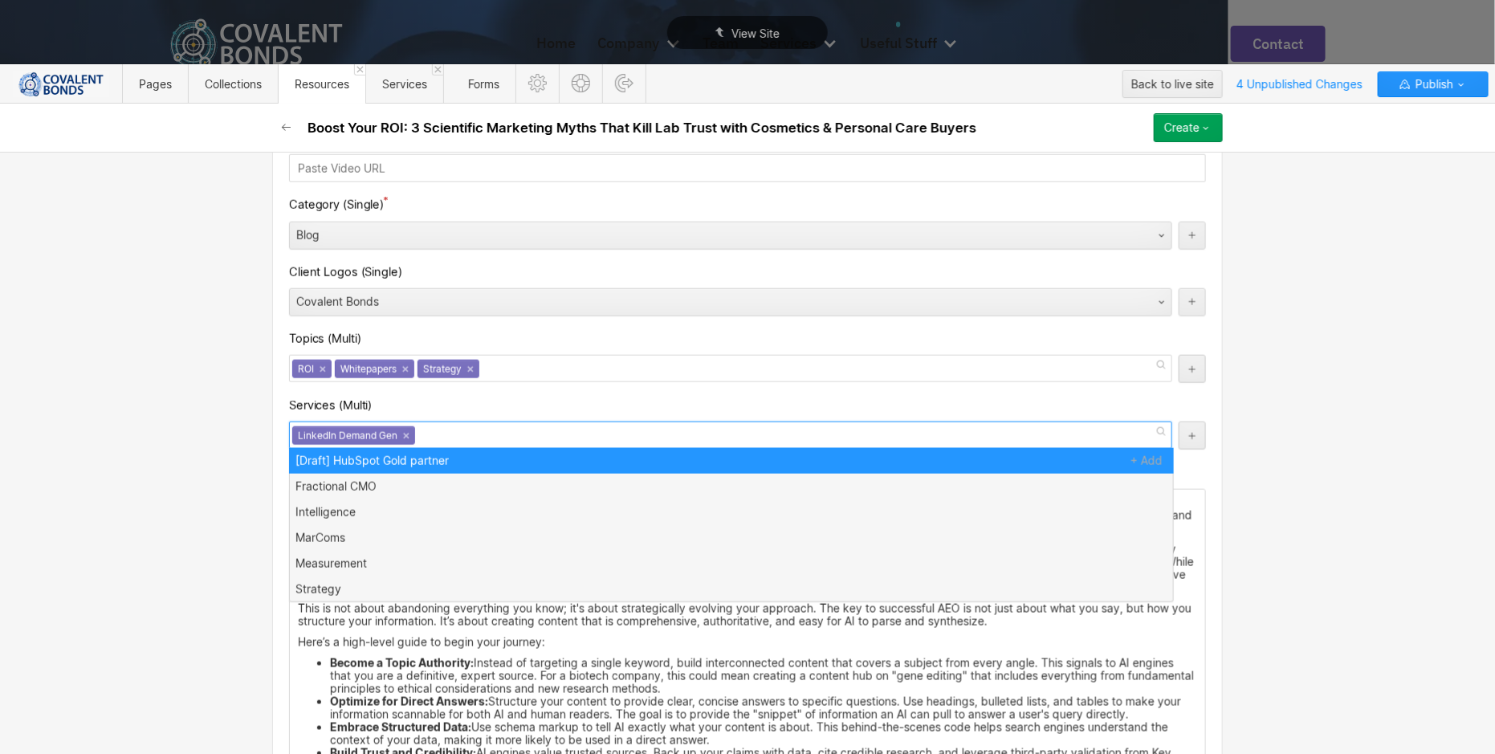
click at [649, 399] on div "Services (Multi)" at bounding box center [747, 405] width 917 height 19
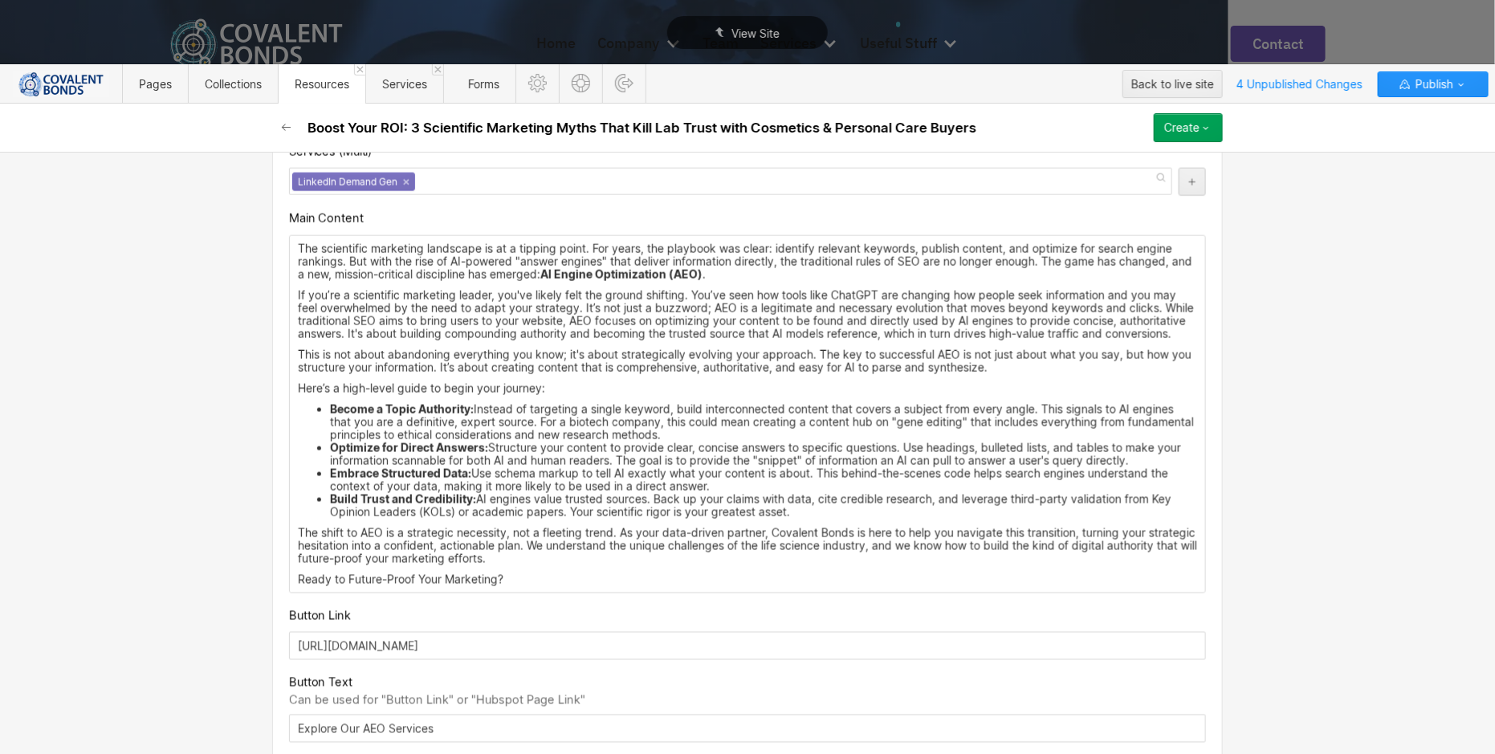
scroll to position [1053, 0]
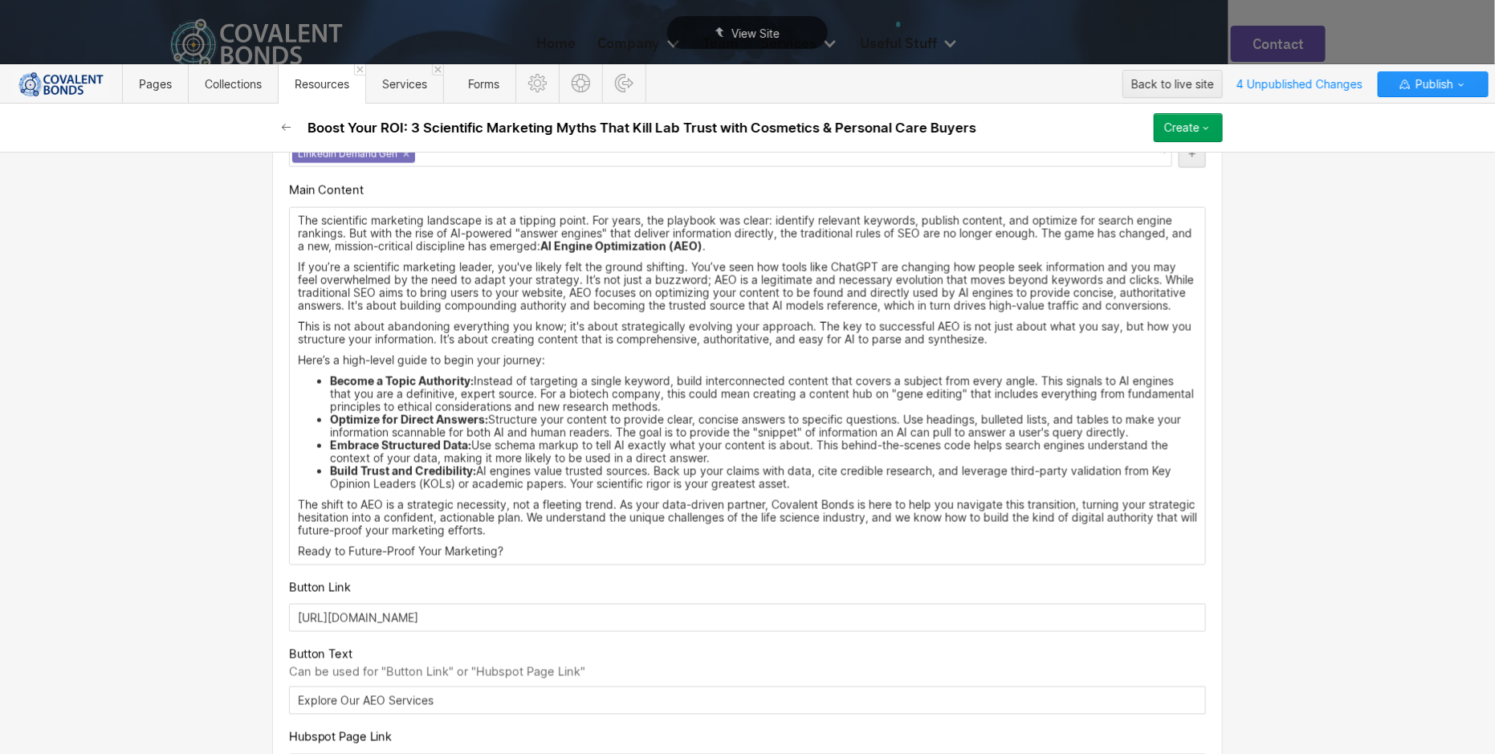
drag, startPoint x: 529, startPoint y: 546, endPoint x: 217, endPoint y: 171, distance: 487.9
click at [217, 171] on div "Basic info Name Boost Your ROI: 3 Scientific Marketing Myths That Kill Lab Trus…" at bounding box center [747, 453] width 1495 height 602
drag, startPoint x: 515, startPoint y: 541, endPoint x: 254, endPoint y: 206, distance: 424.9
click at [254, 206] on div "Basic info Name Boost Your ROI: 3 Scientific Marketing Myths That Kill Lab Trus…" at bounding box center [747, 453] width 1495 height 602
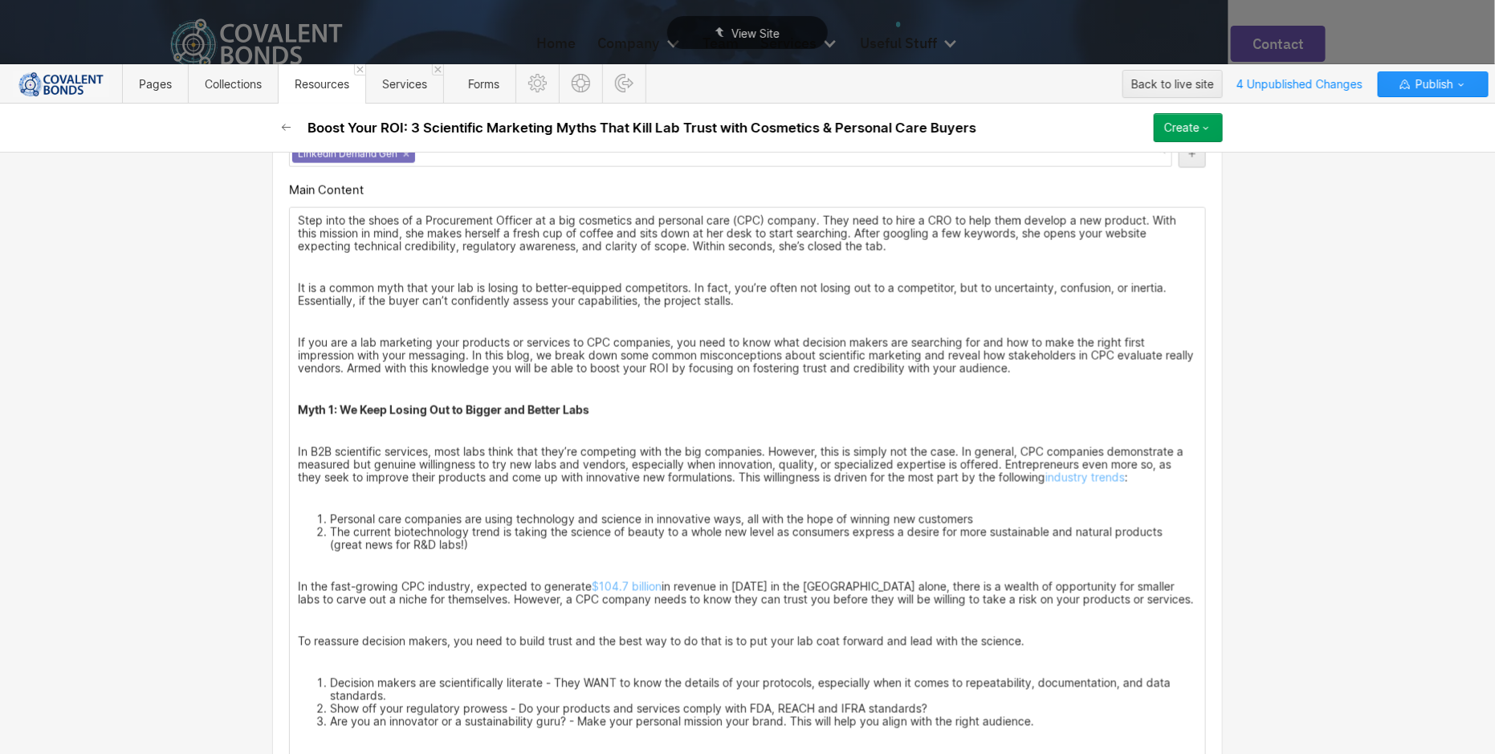
click at [923, 241] on p "Step into the shoes of a Procurement Officer at a big cosmetics and personal ca…" at bounding box center [747, 233] width 899 height 39
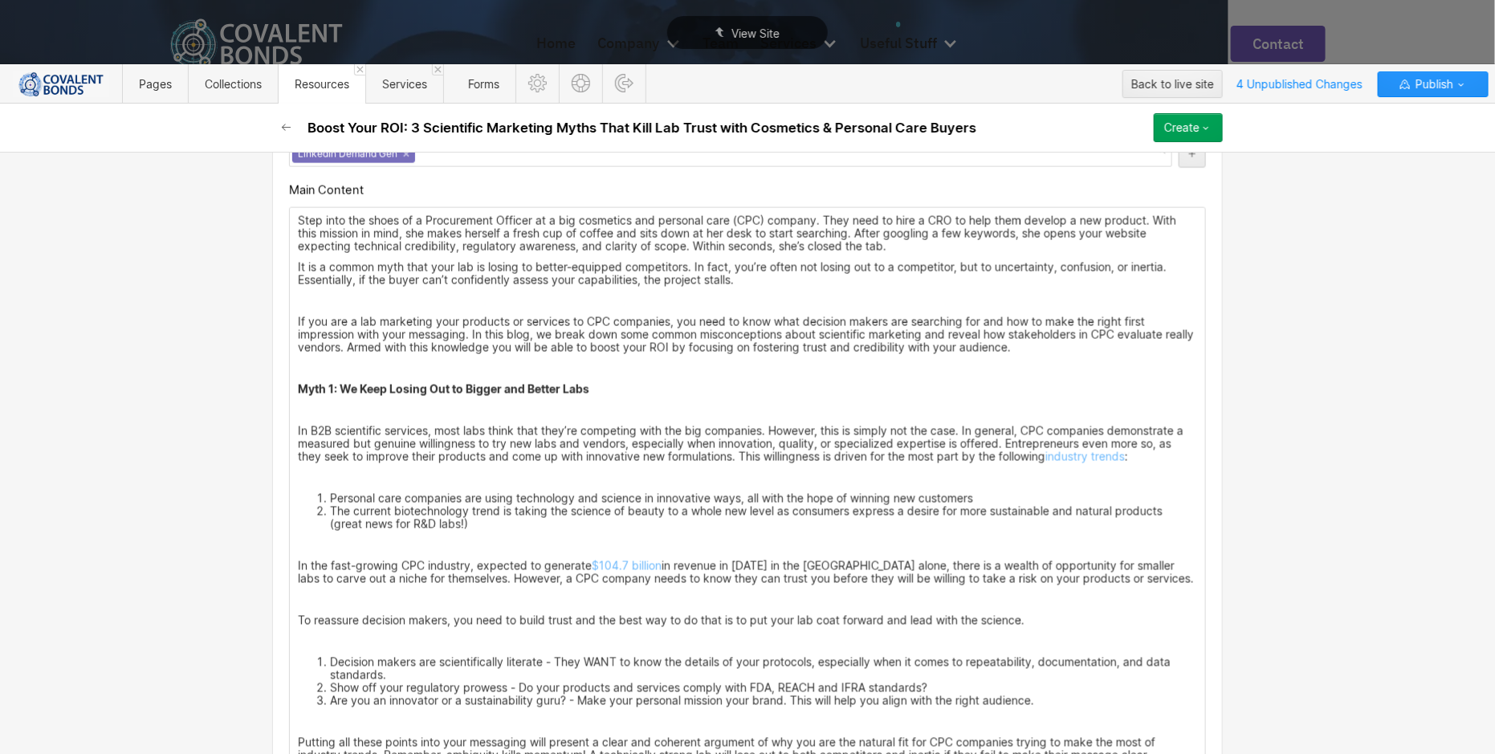
click at [814, 275] on p "It is a common myth that your lab is losing to better-equipped competitors. In …" at bounding box center [747, 274] width 899 height 26
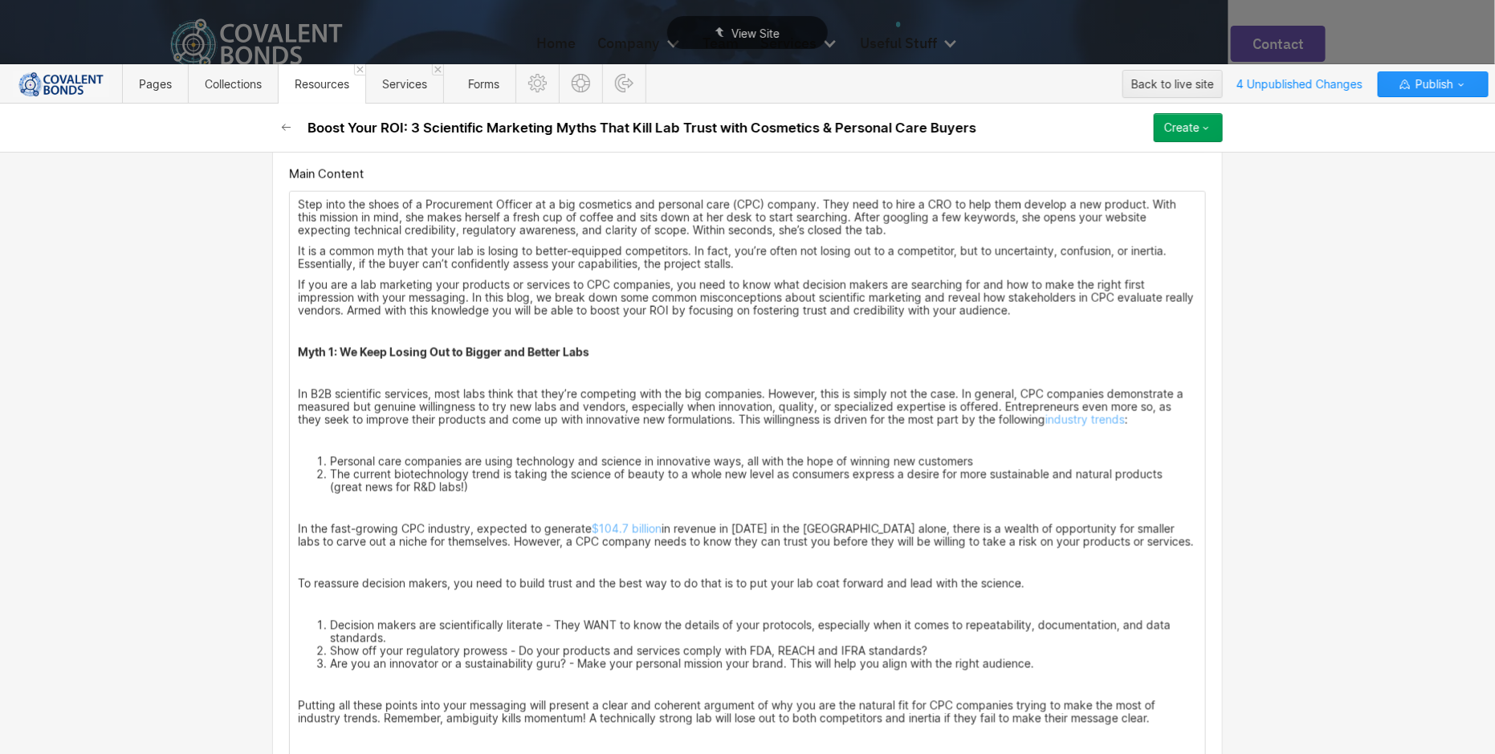
scroll to position [1081, 0]
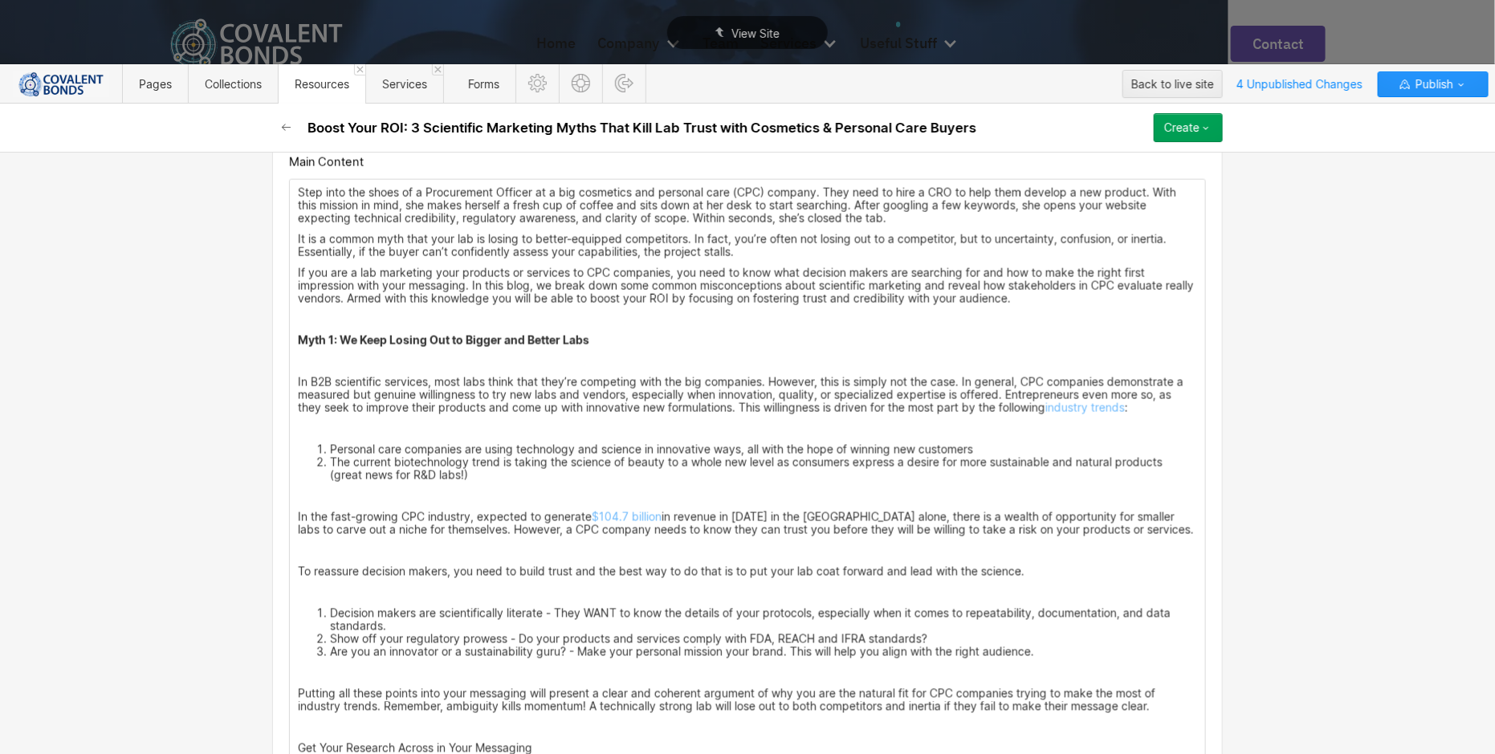
click at [819, 336] on p "Myth 1: We Keep Losing Out to Bigger and Better Labs" at bounding box center [747, 340] width 899 height 13
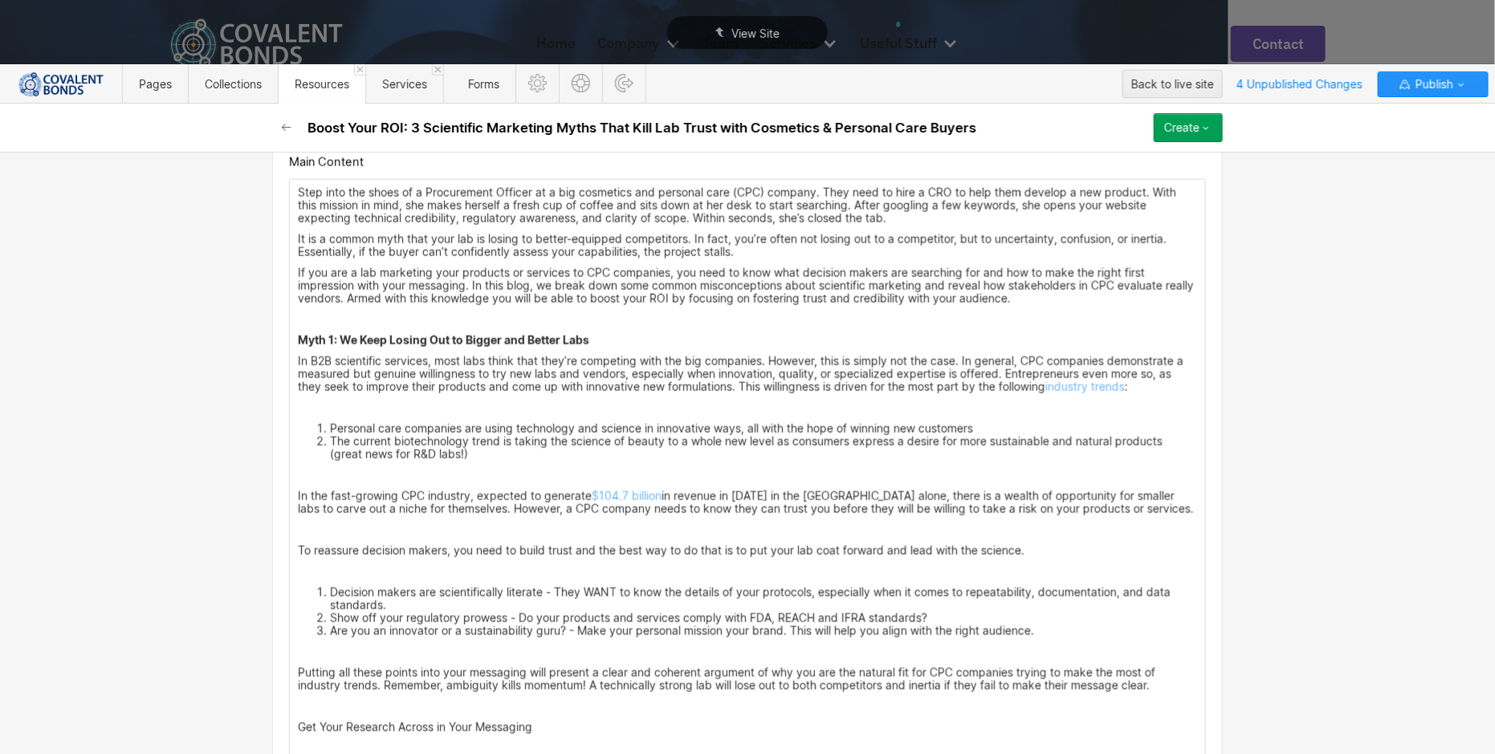
click at [1167, 380] on p "In B2B scientific services, most labs think that they’re competing with the big…" at bounding box center [747, 374] width 899 height 39
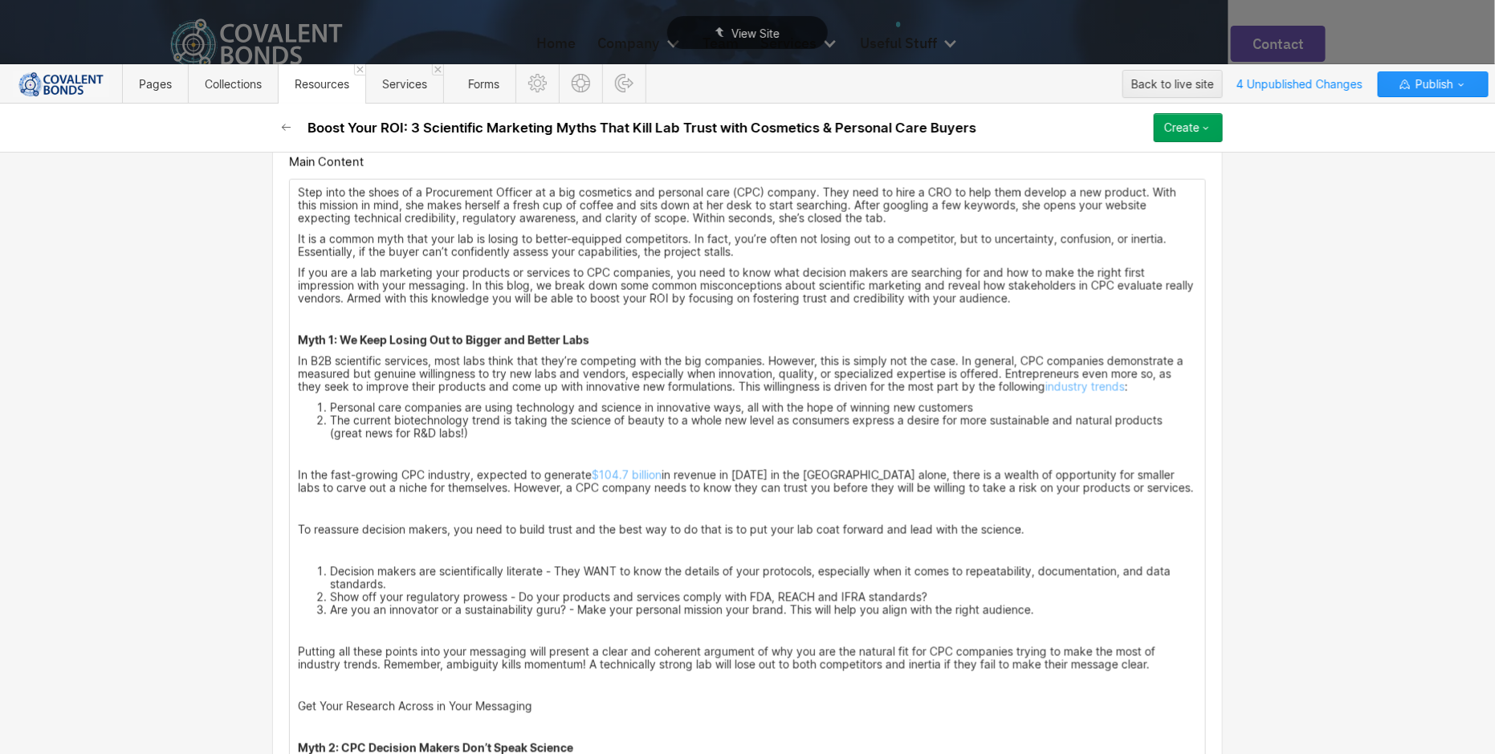
click at [915, 432] on li "The current biotechnology trend is taking the science of beauty to a whole new …" at bounding box center [763, 427] width 867 height 26
click at [997, 401] on li "Personal care companies are using technology and science in innovative ways, al…" at bounding box center [763, 407] width 867 height 13
click at [926, 432] on li "The current biotechnology trend is taking the science of beauty to a whole new …" at bounding box center [763, 427] width 867 height 26
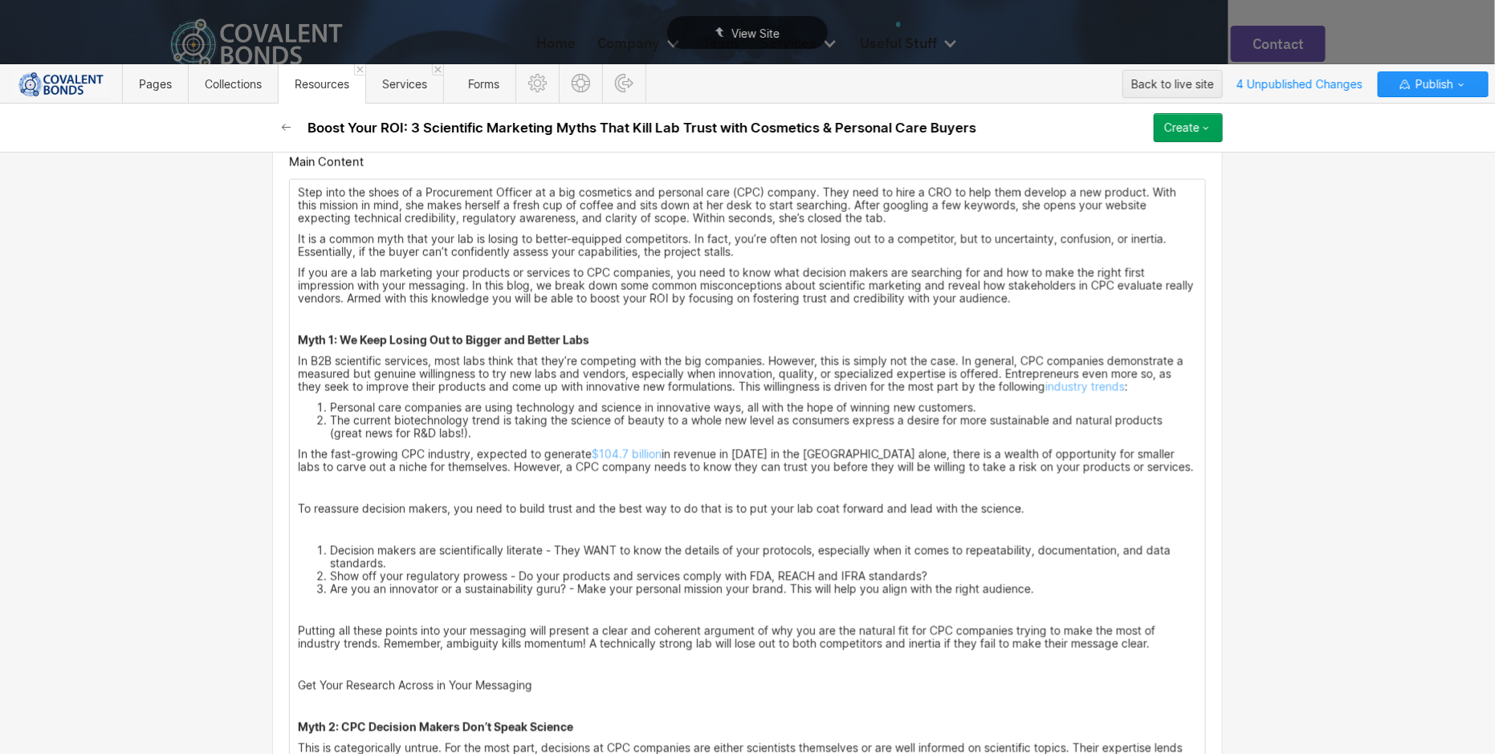
click at [972, 484] on p "‍" at bounding box center [747, 488] width 899 height 13
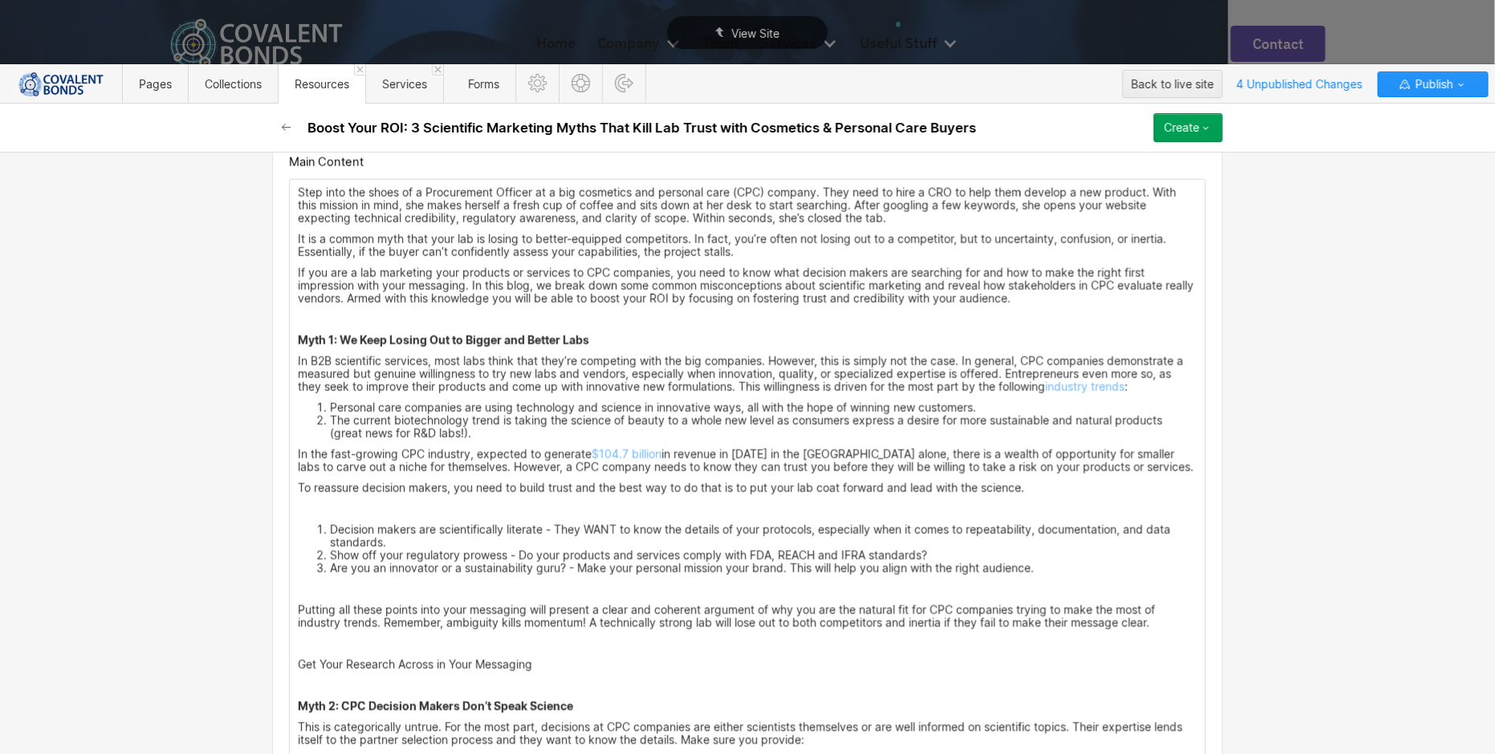
click at [1070, 484] on p "To reassure decision makers, you need to build trust and the best way to do tha…" at bounding box center [747, 488] width 899 height 13
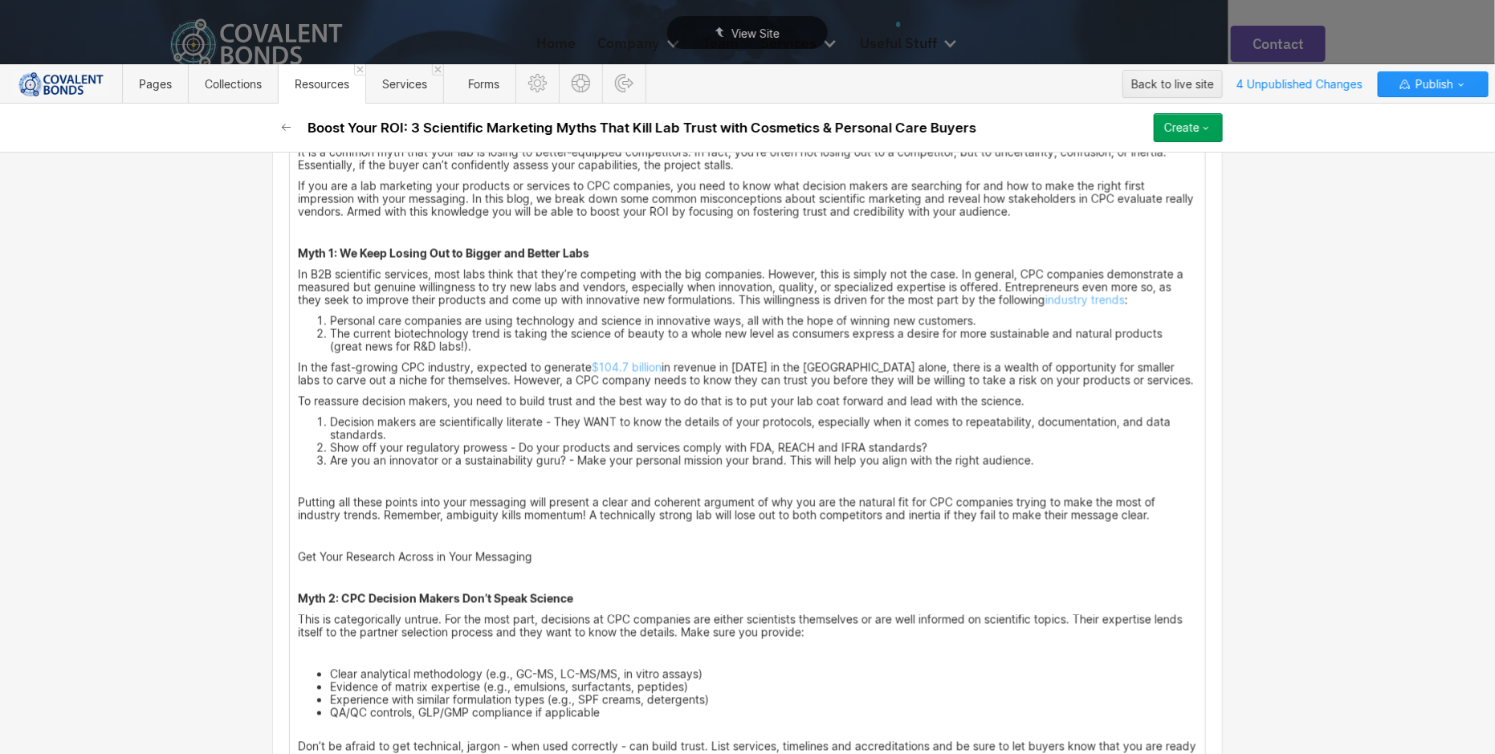
scroll to position [1180, 0]
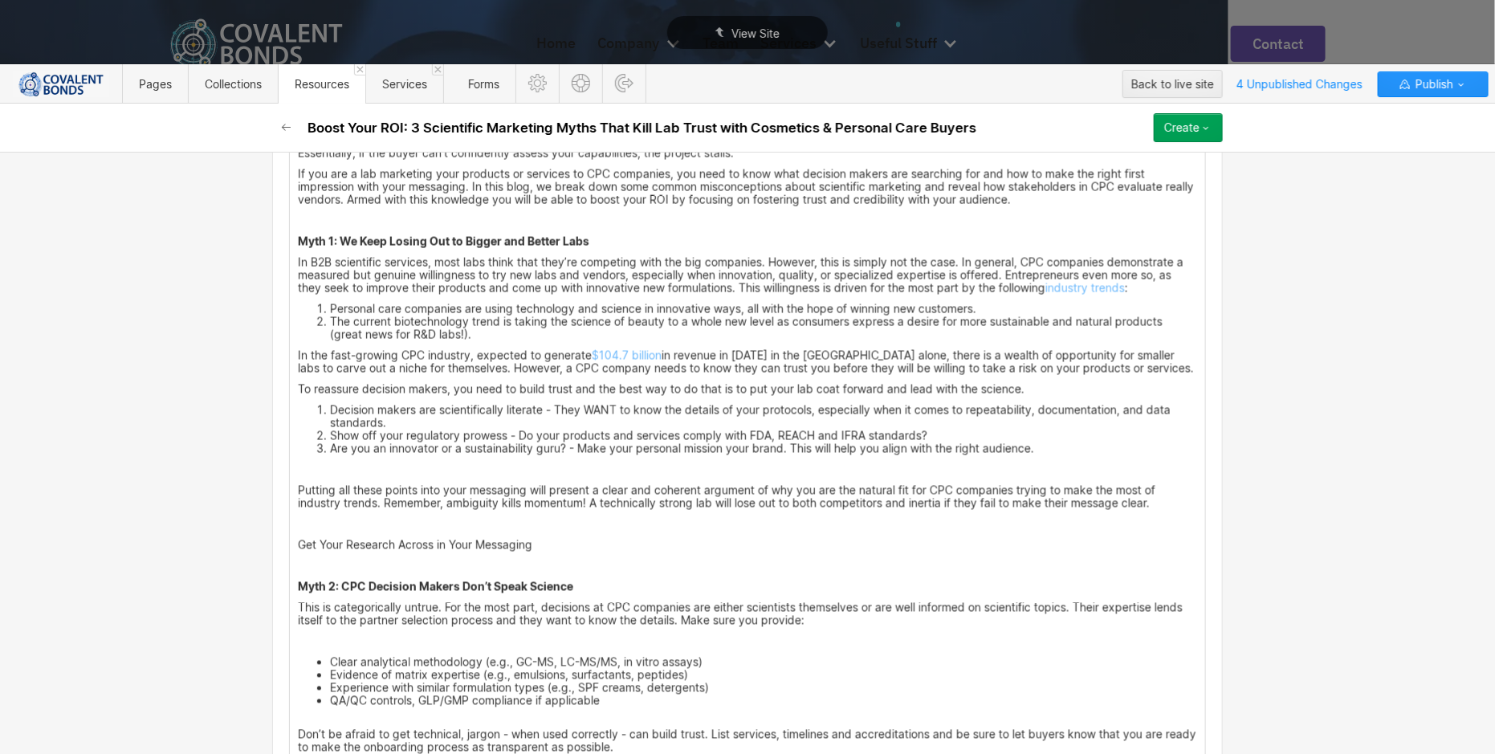
click at [1062, 442] on li "Are you an innovator or a sustainability guru? - Make your personal mission you…" at bounding box center [763, 448] width 867 height 13
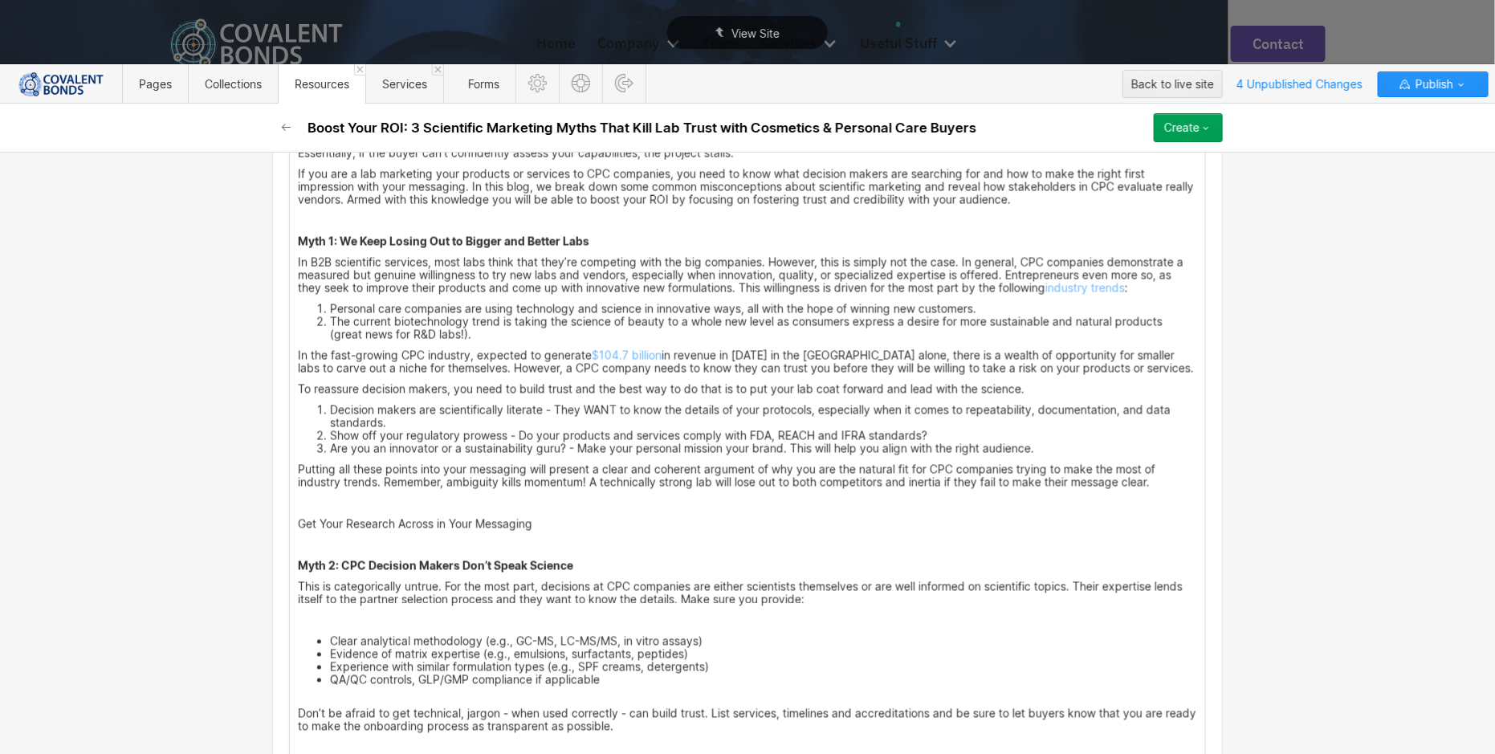
click at [666, 508] on div "Step into the shoes of a Procurement Officer at a big cosmetics and personal ca…" at bounding box center [747, 656] width 915 height 1150
click at [615, 521] on p "Get Your Research Across in Your Messaging" at bounding box center [747, 524] width 899 height 13
drag, startPoint x: 540, startPoint y: 519, endPoint x: 288, endPoint y: 515, distance: 252.1
click at [290, 515] on div "Step into the shoes of a Procurement Officer at a big cosmetics and personal ca…" at bounding box center [747, 656] width 915 height 1150
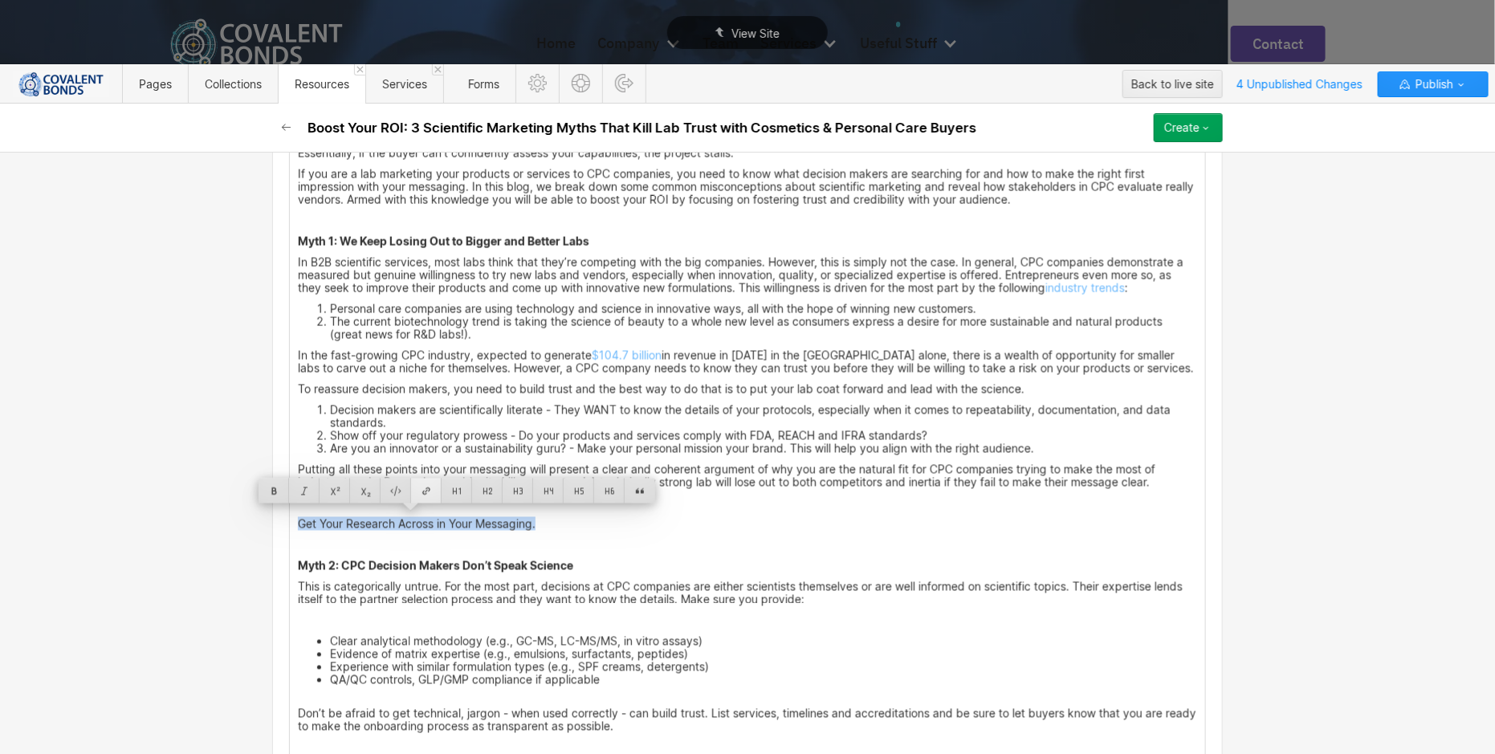
click at [427, 494] on div at bounding box center [426, 490] width 31 height 25
type input "[URL][DOMAIN_NAME]"
click at [502, 488] on div at bounding box center [509, 490] width 26 height 25
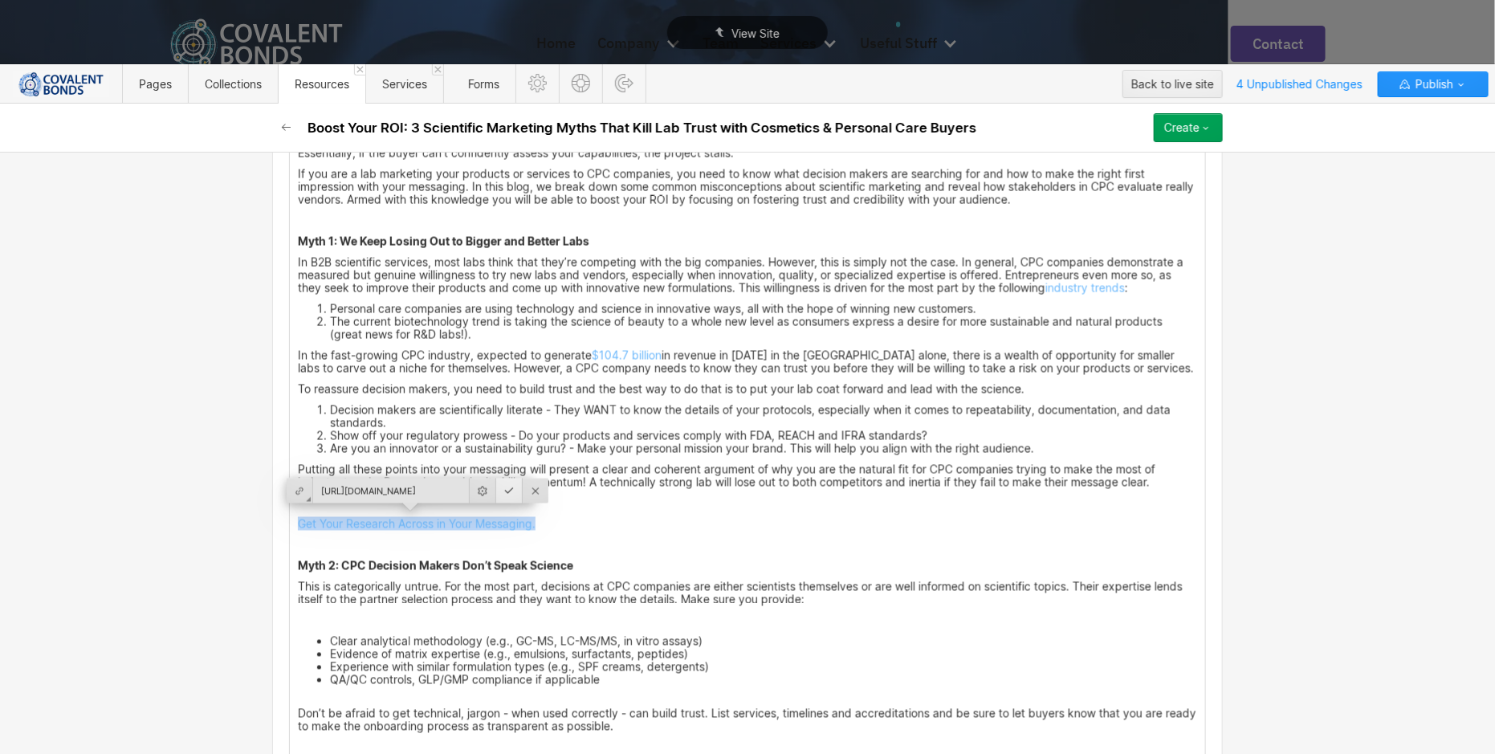
scroll to position [1180, 0]
click at [637, 519] on p "Get Your Research Across in Your Messaging." at bounding box center [747, 524] width 899 height 13
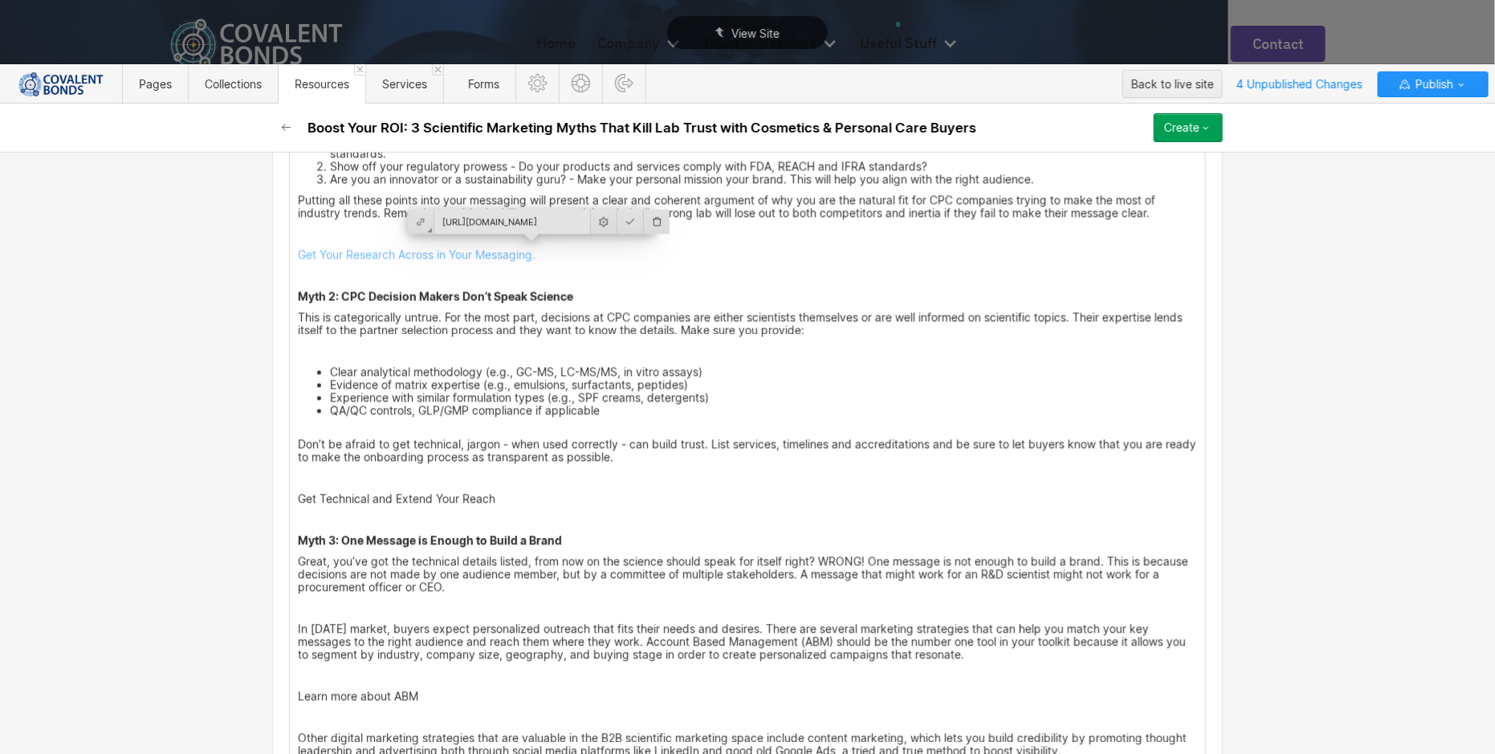
scroll to position [1473, 0]
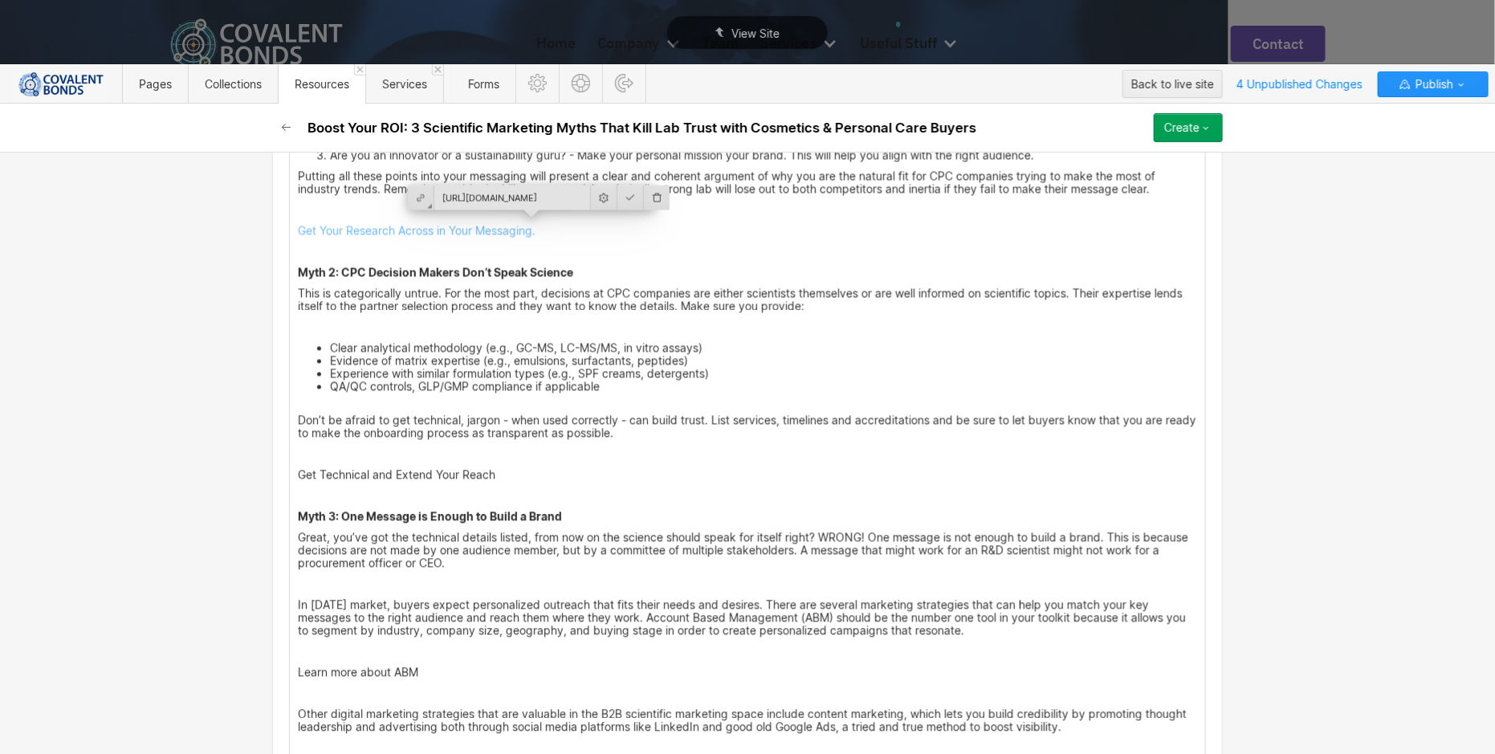
click at [495, 473] on p "Get Technical and Extend Your Reach" at bounding box center [747, 475] width 899 height 13
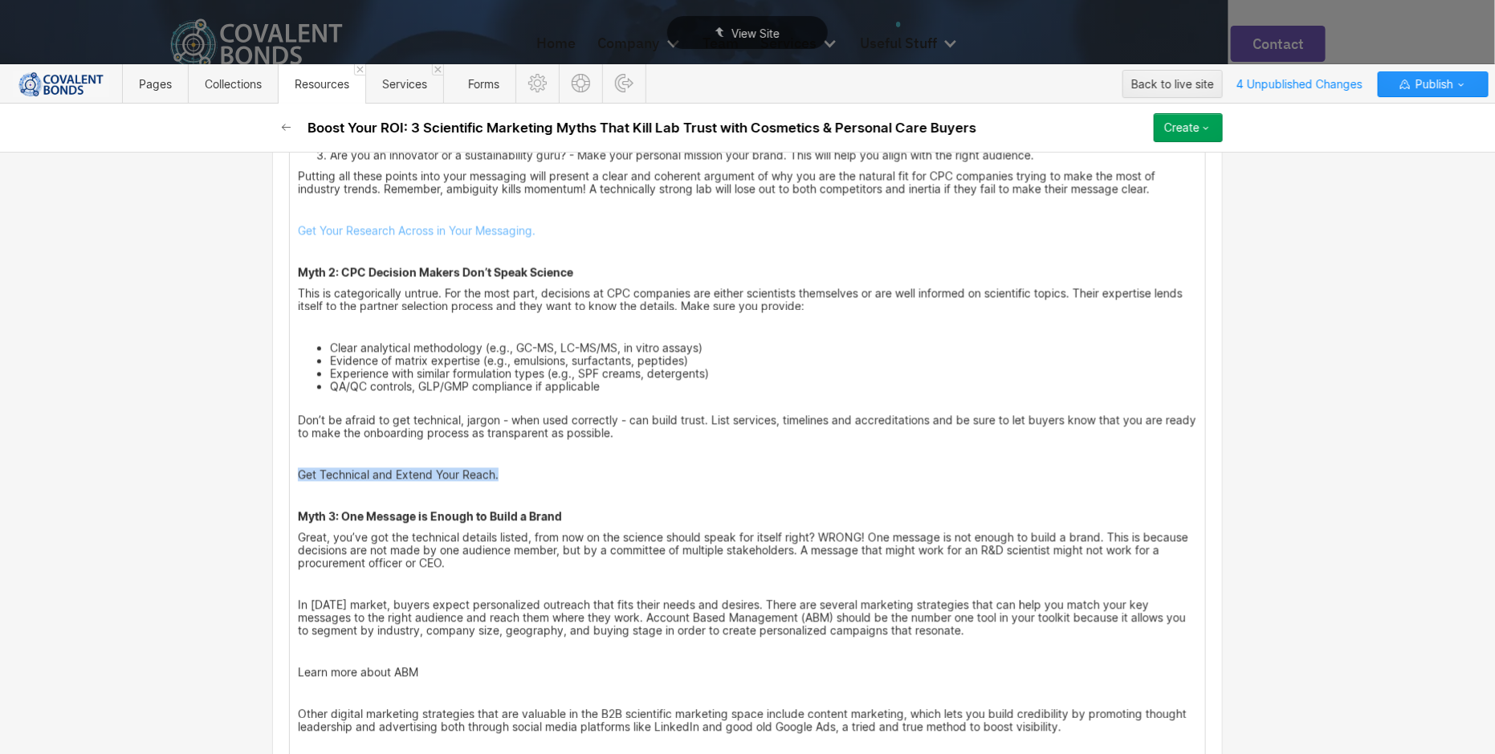
drag, startPoint x: 498, startPoint y: 473, endPoint x: 287, endPoint y: 470, distance: 211.9
click at [290, 470] on div "Step into the shoes of a Procurement Officer at a big cosmetics and personal ca…" at bounding box center [747, 363] width 915 height 1150
click at [421, 443] on div at bounding box center [426, 441] width 31 height 25
type input "[URL][DOMAIN_NAME]"
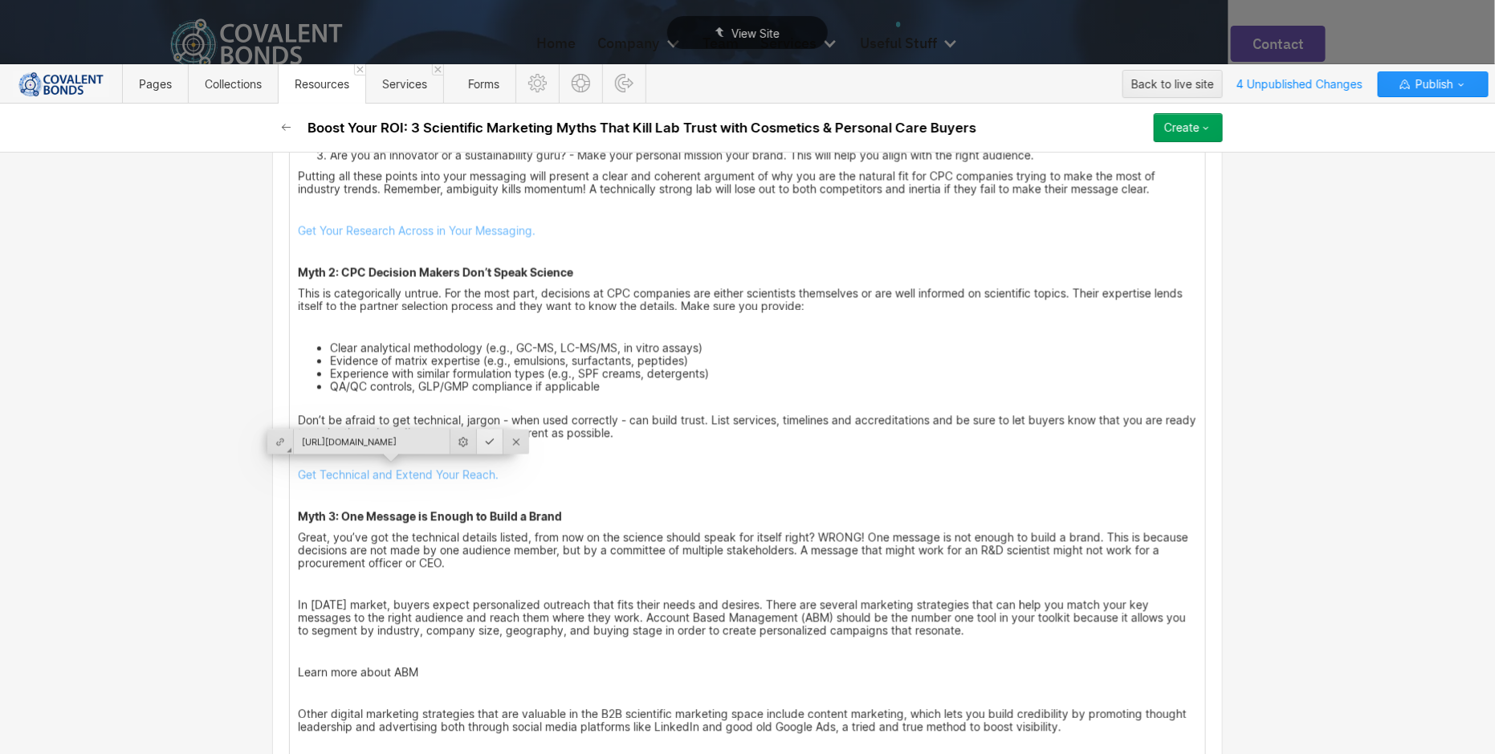
click at [477, 442] on div at bounding box center [490, 441] width 26 height 25
click at [836, 492] on p "‍" at bounding box center [747, 496] width 899 height 13
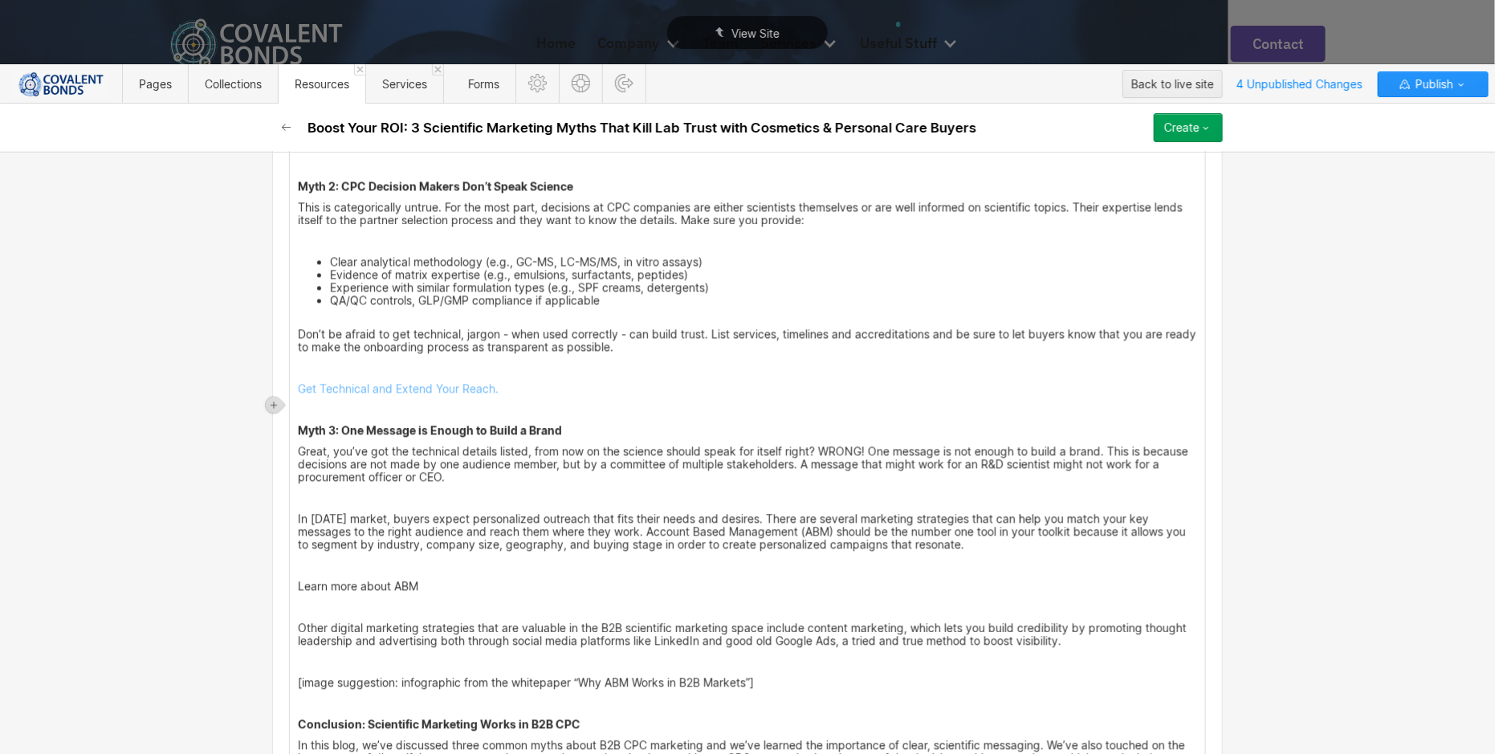
click at [724, 471] on p "Great, you’ve got the technical details listed, from now on the science should …" at bounding box center [747, 465] width 899 height 39
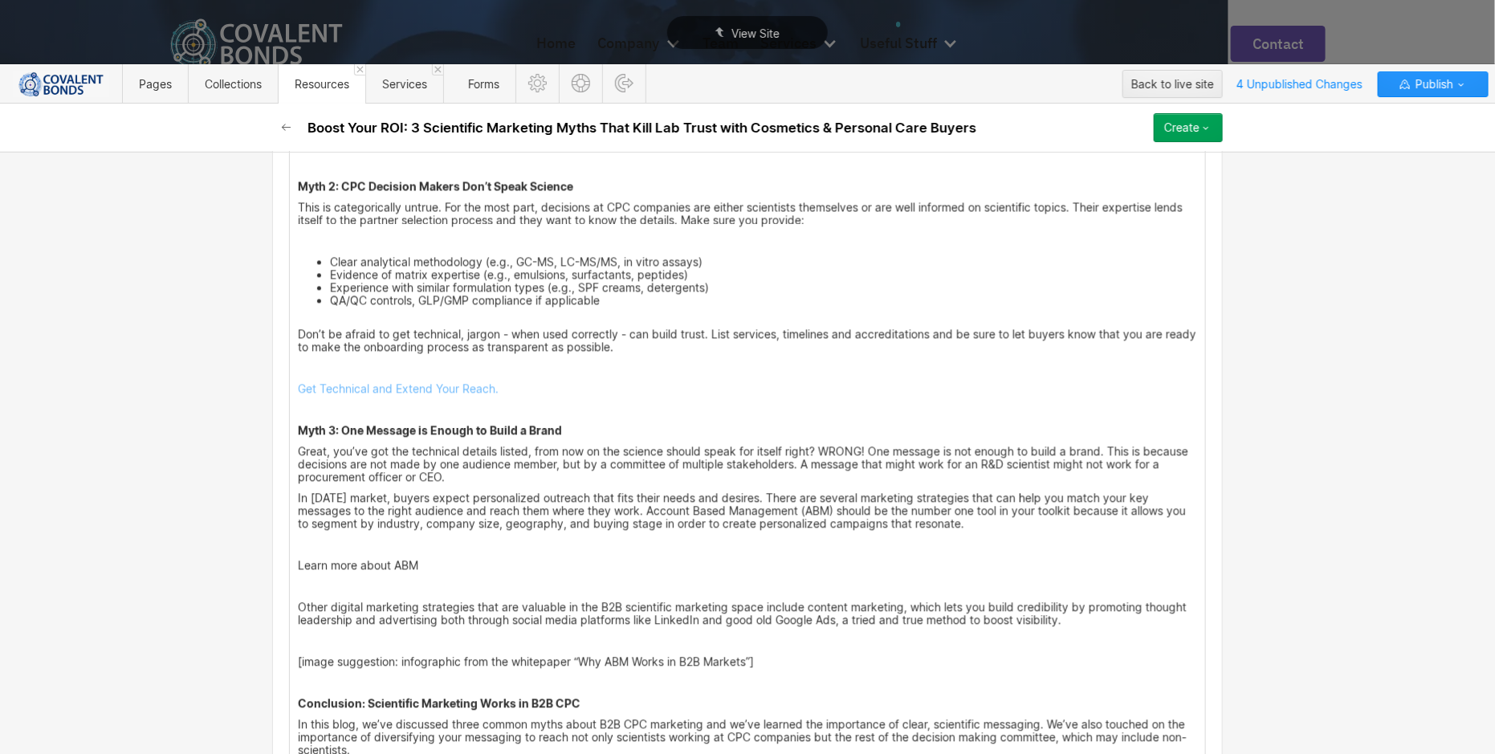
click at [1008, 522] on p "In [DATE] market, buyers expect personalized outreach that fits their needs and…" at bounding box center [747, 511] width 899 height 39
click at [824, 383] on p "Get Technical and Extend Your Reach." at bounding box center [747, 389] width 899 height 13
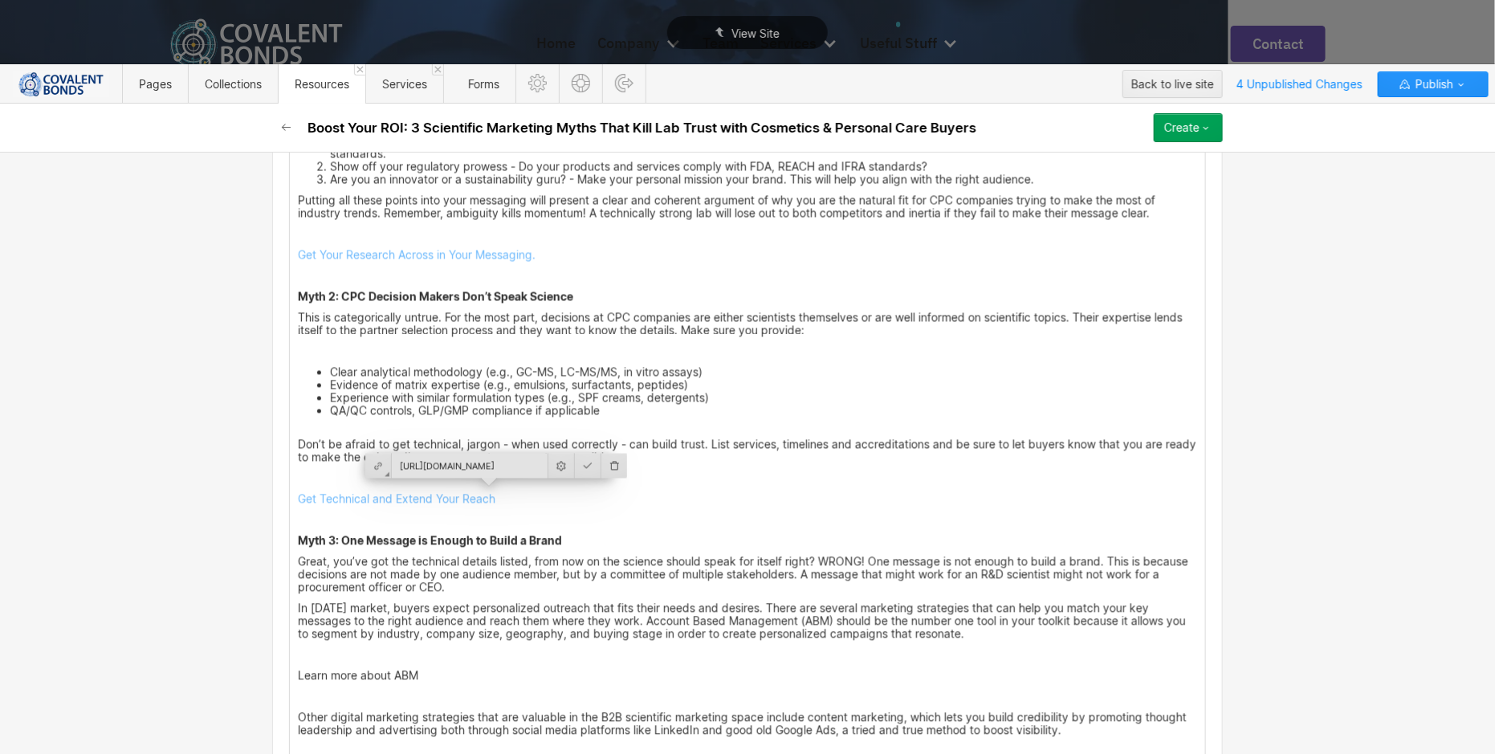
scroll to position [1441, 0]
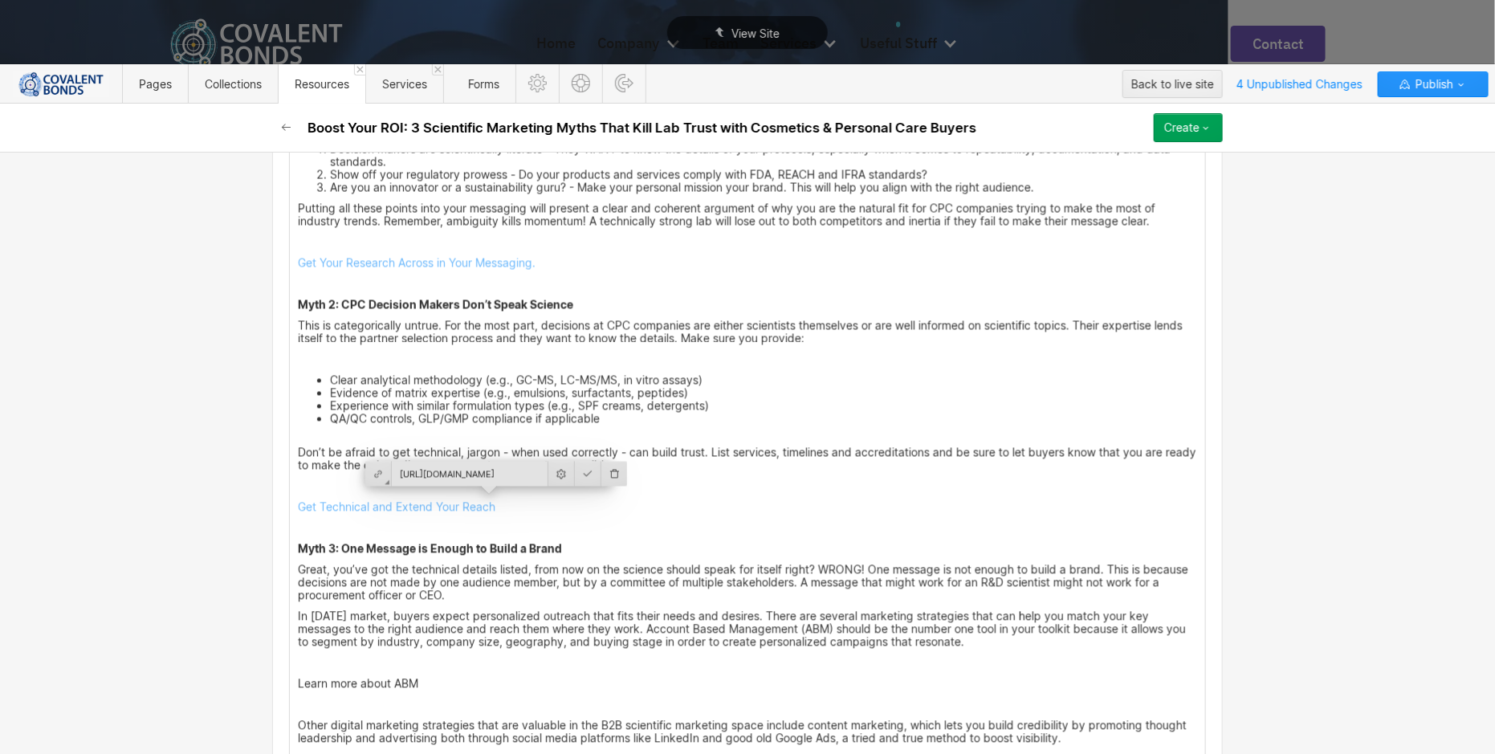
click at [737, 257] on p "Get Your Research Across in Your Messaging." at bounding box center [747, 263] width 899 height 13
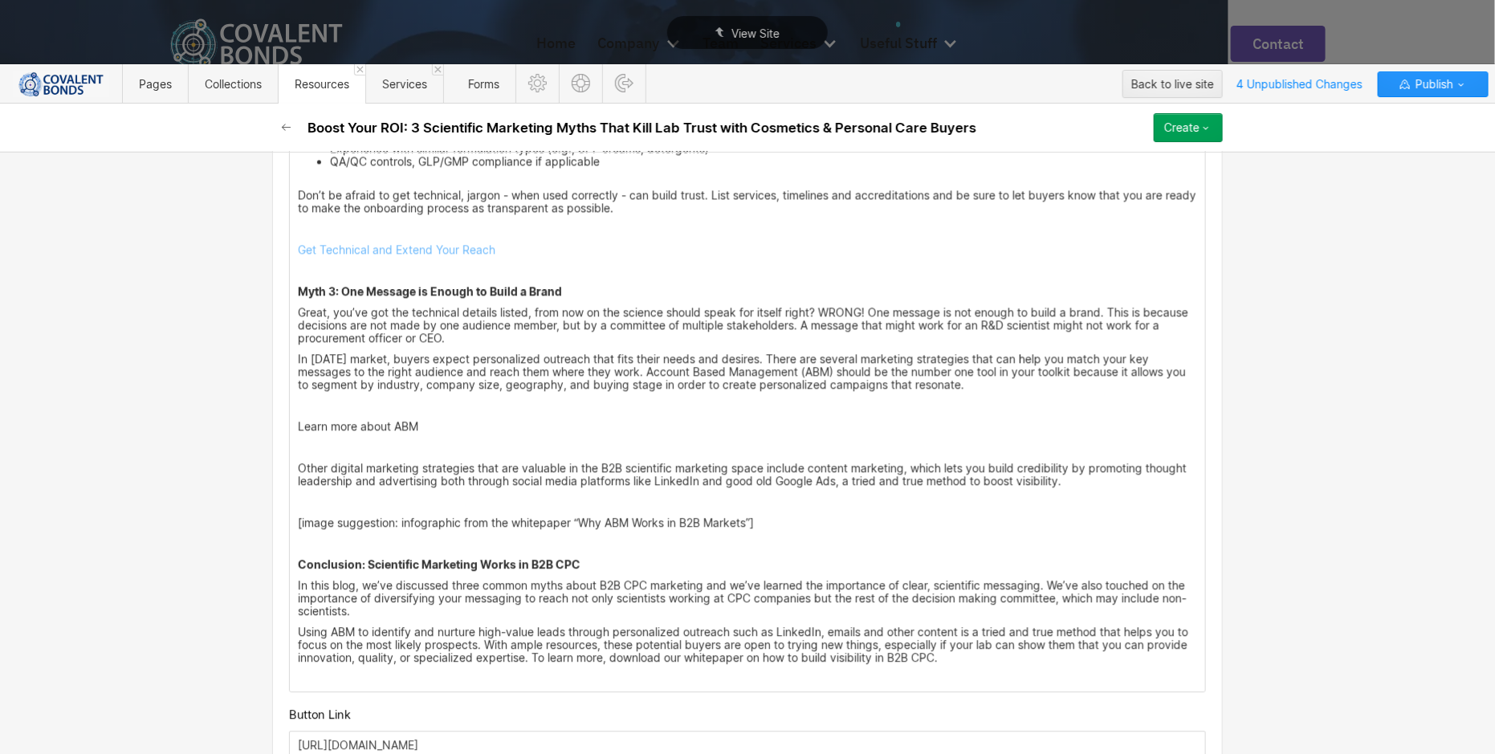
scroll to position [1715, 0]
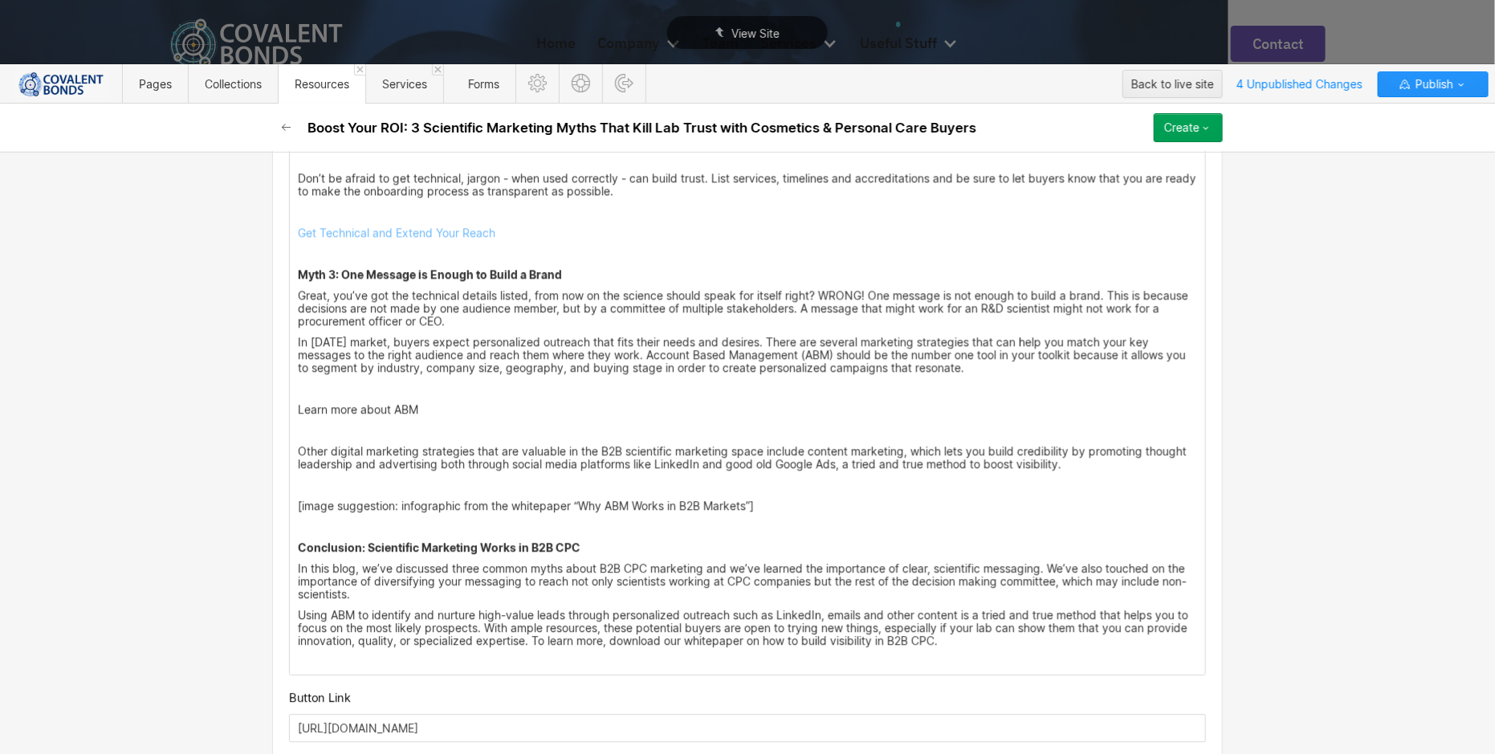
click at [471, 403] on p "Learn more about ABM" at bounding box center [747, 409] width 899 height 13
drag, startPoint x: 643, startPoint y: 347, endPoint x: 795, endPoint y: 351, distance: 151.8
click at [795, 351] on p "In [DATE] market, buyers expect personalized outreach that fits their needs and…" at bounding box center [747, 355] width 899 height 39
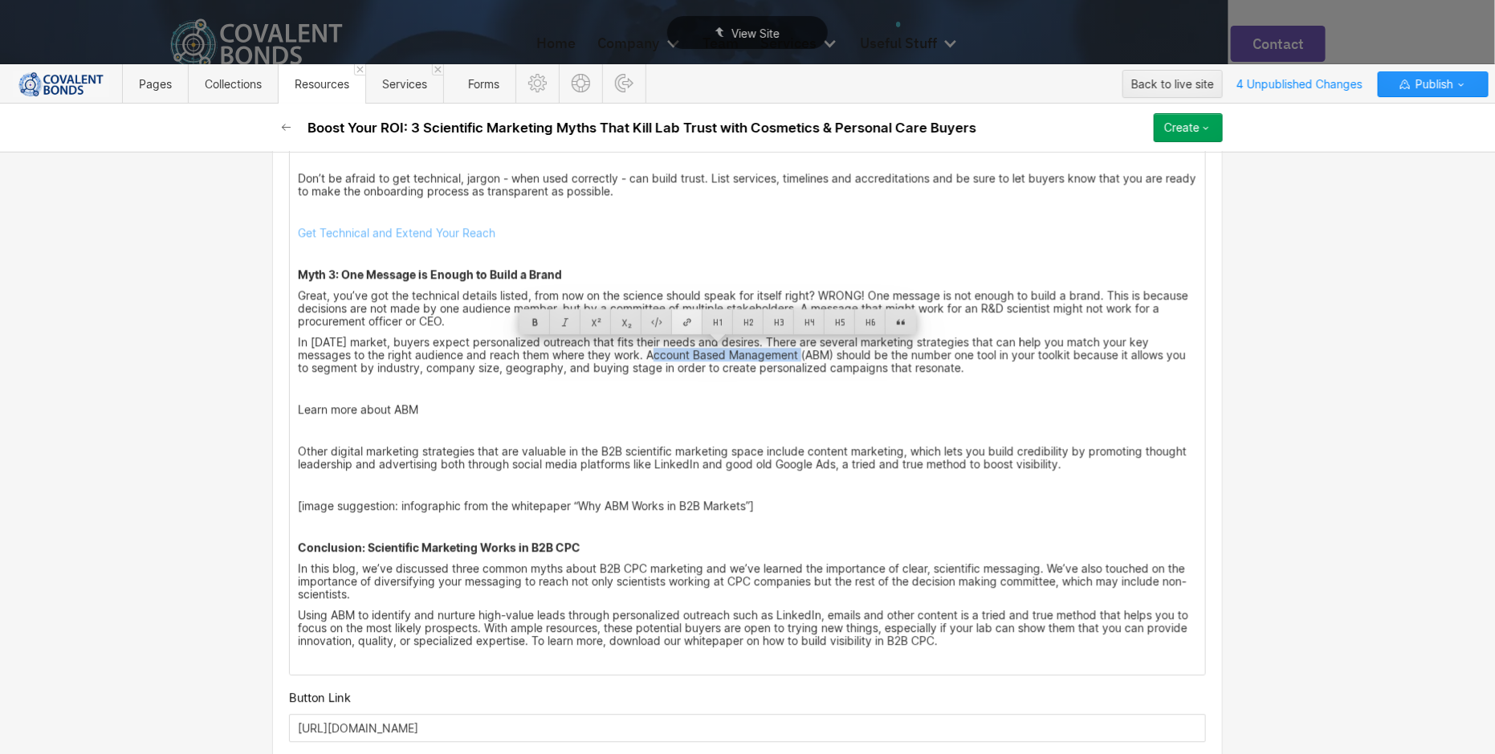
click at [695, 321] on div at bounding box center [687, 321] width 31 height 25
type input "[URL][DOMAIN_NAME]"
click at [804, 320] on div at bounding box center [817, 321] width 26 height 25
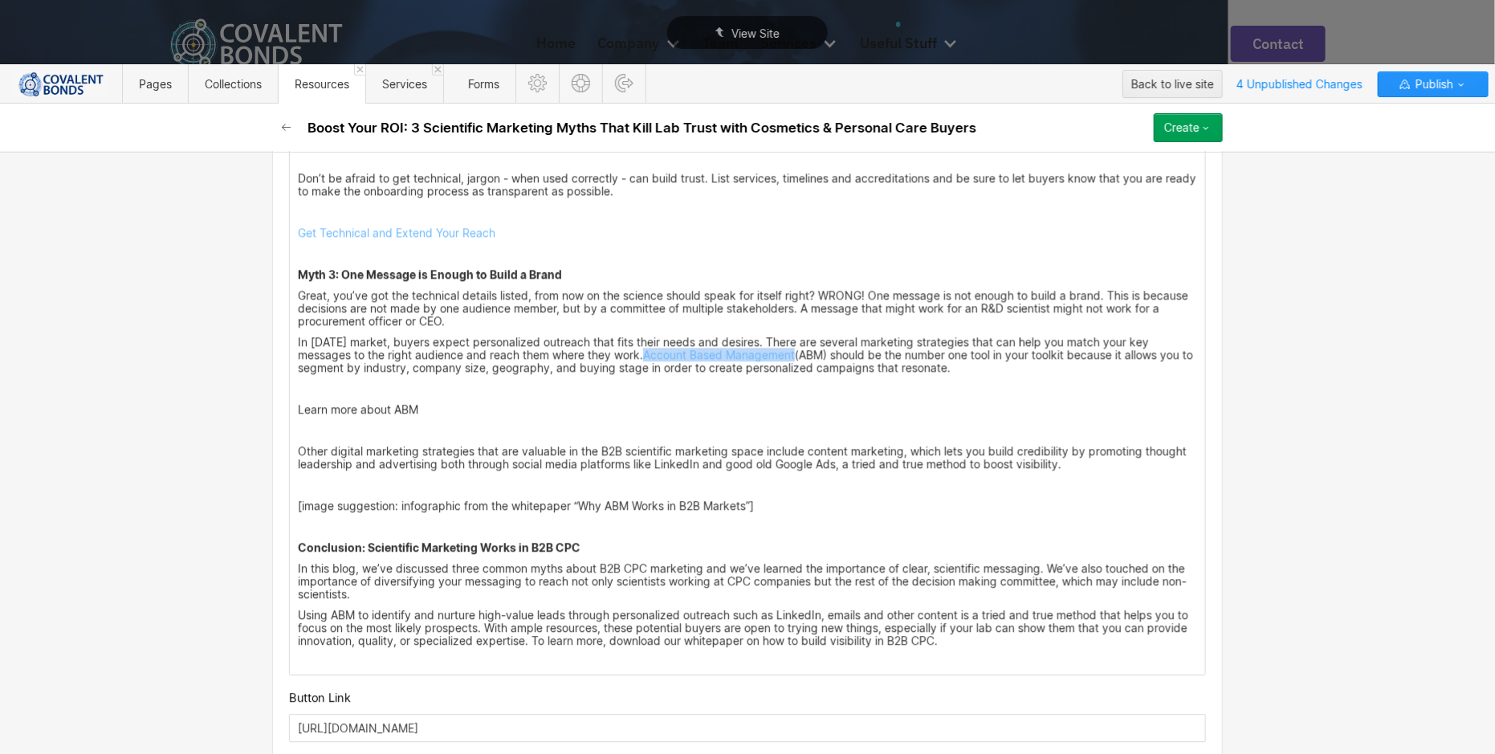
scroll to position [1715, 0]
drag, startPoint x: 435, startPoint y: 403, endPoint x: 290, endPoint y: 405, distance: 145.3
click at [298, 405] on p "Learn more about ABM" at bounding box center [747, 409] width 899 height 13
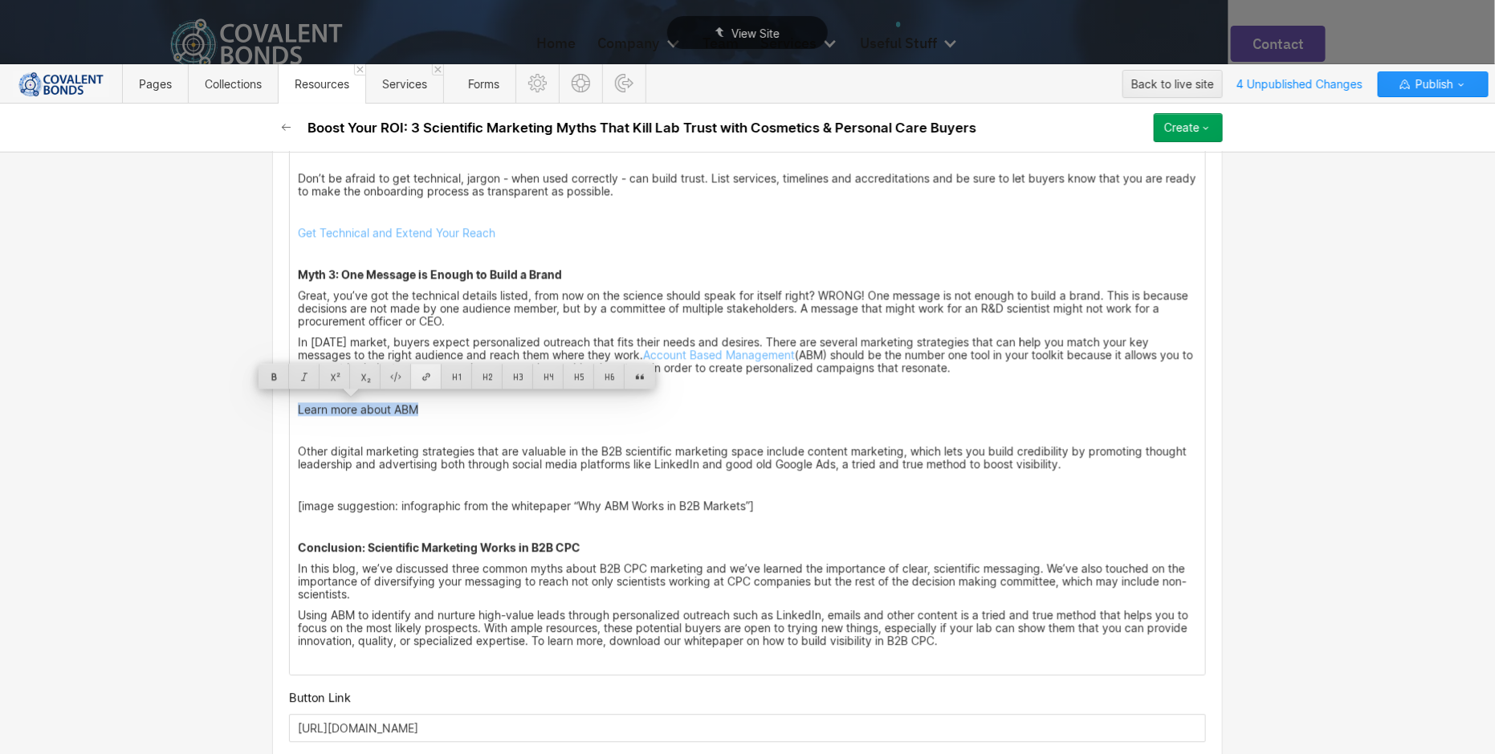
click at [426, 375] on div at bounding box center [426, 376] width 31 height 25
type input "[URL][DOMAIN_NAME]"
click at [468, 372] on div at bounding box center [481, 376] width 26 height 25
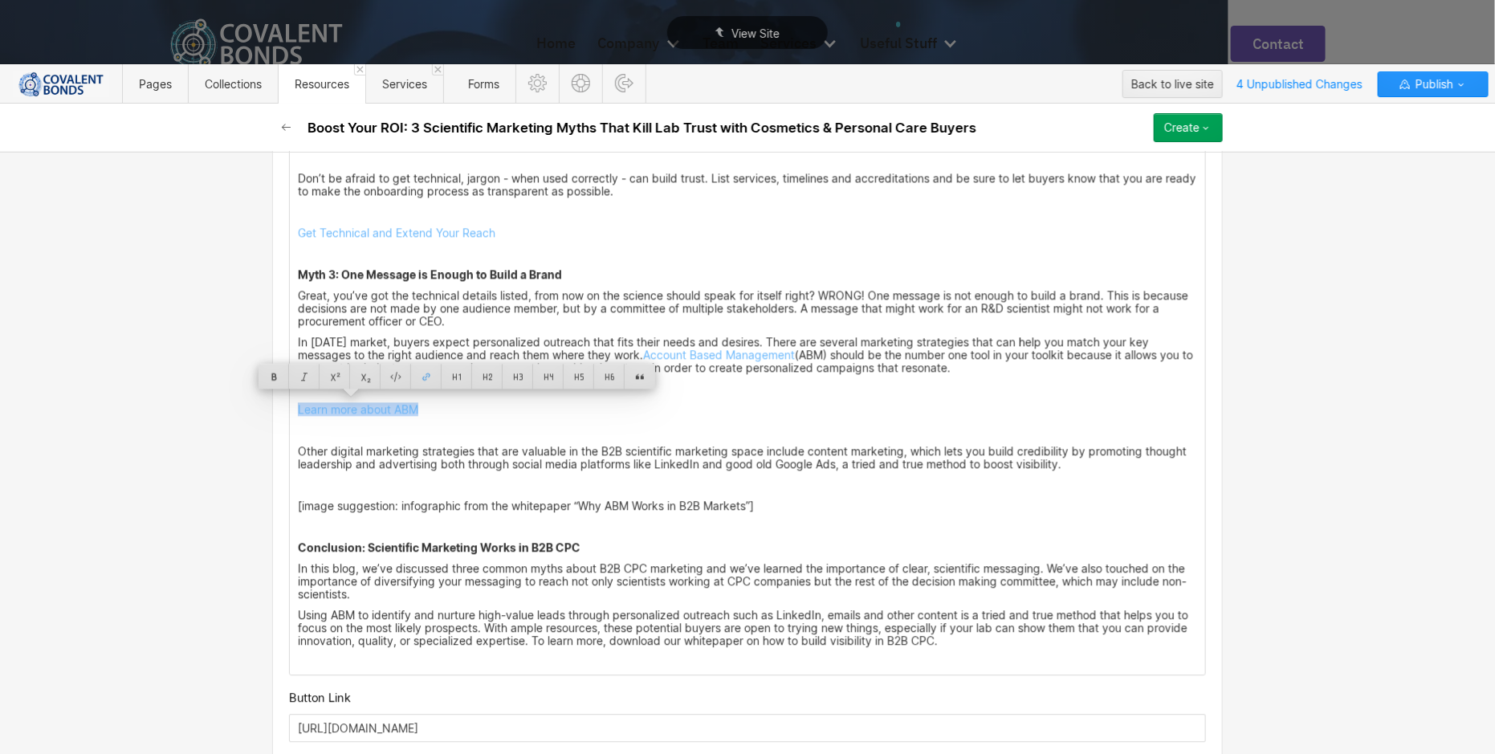
scroll to position [1715, 0]
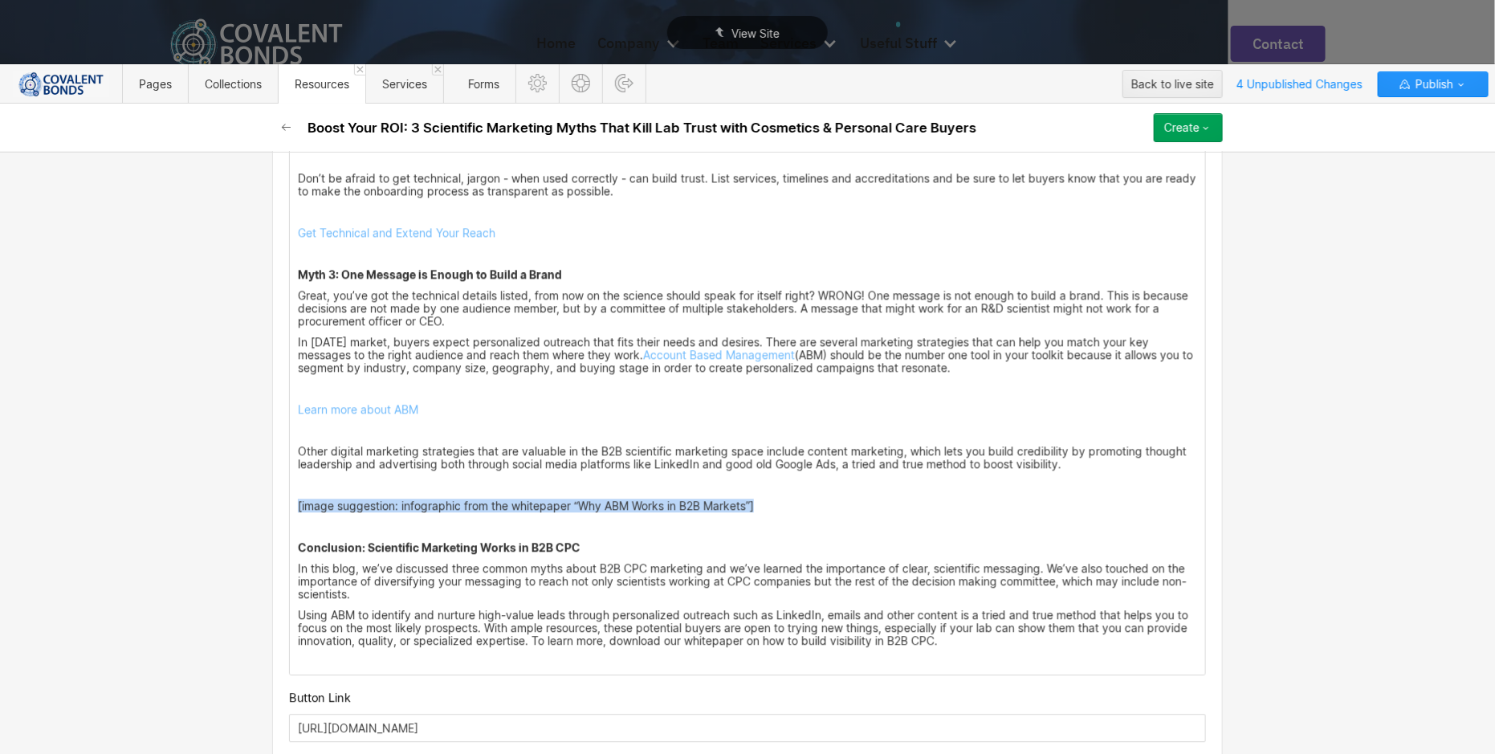
drag, startPoint x: 769, startPoint y: 503, endPoint x: 278, endPoint y: 496, distance: 491.3
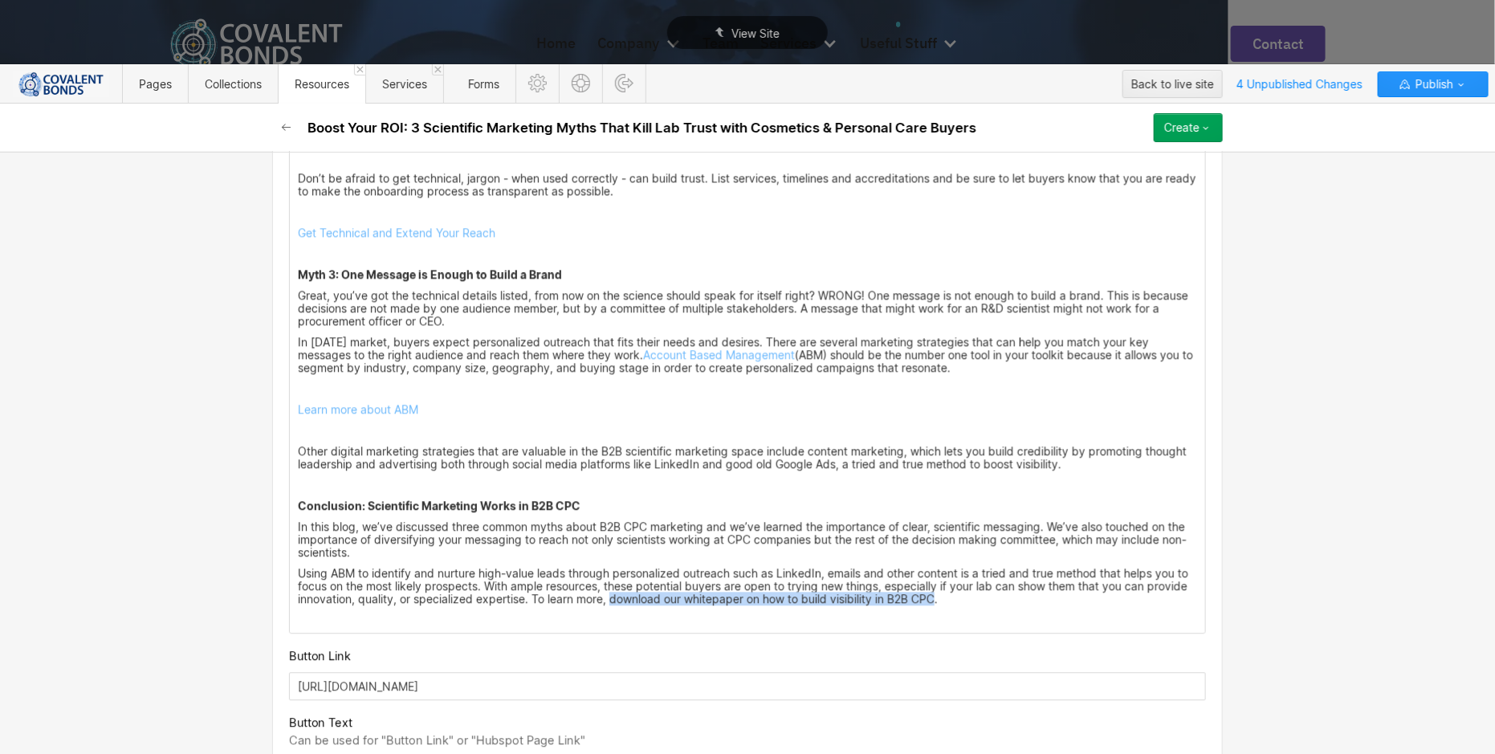
drag, startPoint x: 933, startPoint y: 596, endPoint x: 605, endPoint y: 596, distance: 327.5
click at [605, 596] on p "Using ABM to identify and nurture high-value leads through personalized outreac…" at bounding box center [747, 586] width 899 height 39
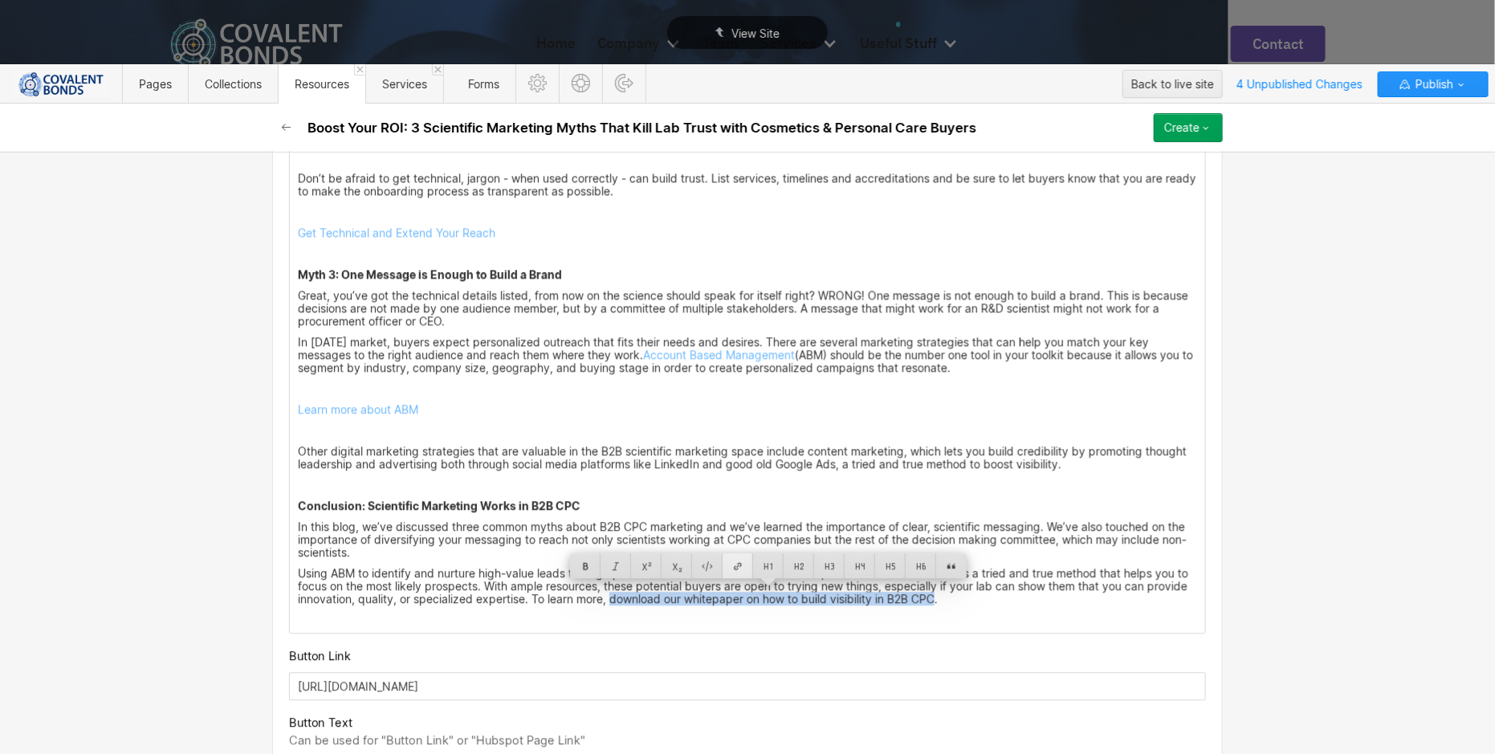
click at [739, 560] on div at bounding box center [737, 565] width 31 height 25
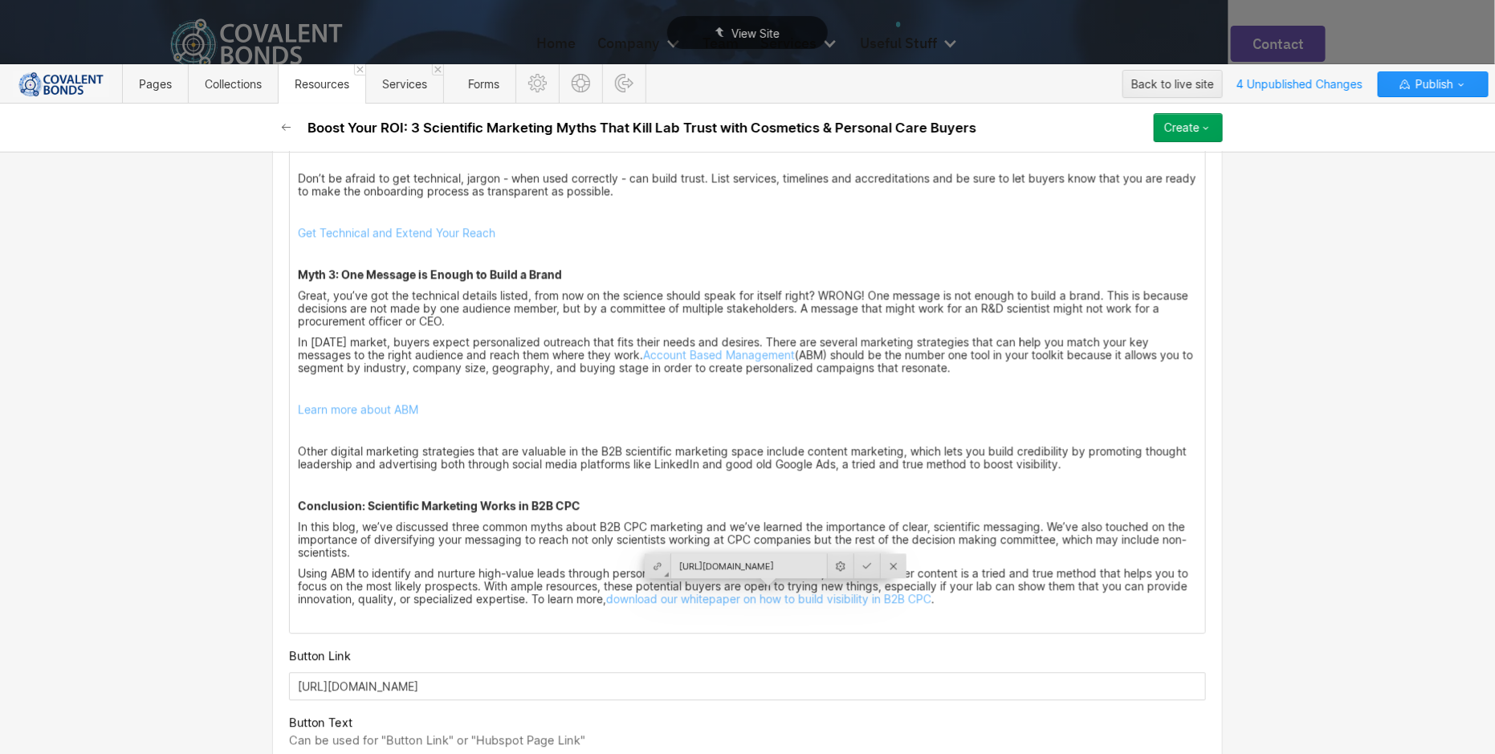
scroll to position [0, 1133]
type input "[URL][DOMAIN_NAME]"
click at [854, 567] on div at bounding box center [867, 565] width 26 height 25
click at [998, 596] on p "Using ABM to identify and nurture high-value leads through personalized outreac…" at bounding box center [747, 586] width 899 height 39
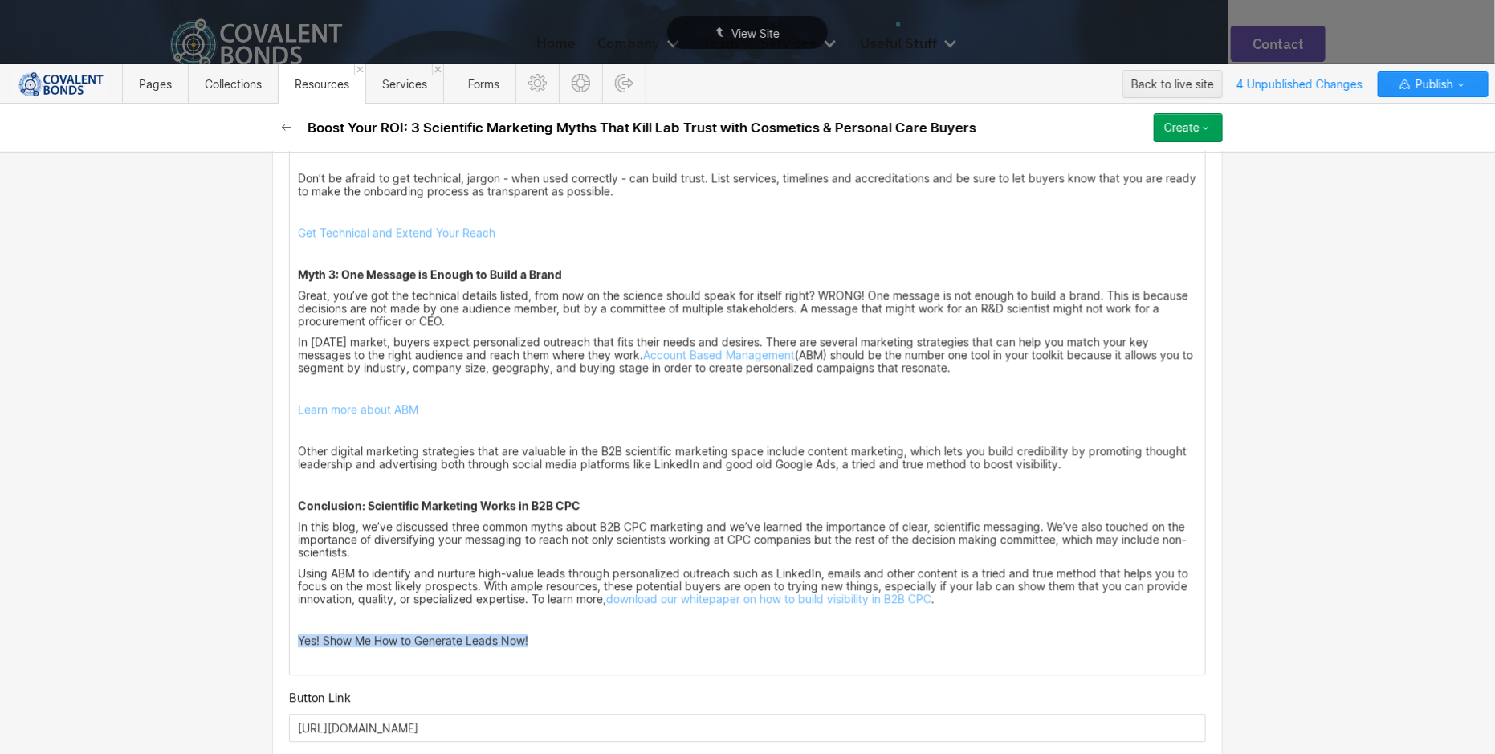
drag, startPoint x: 539, startPoint y: 632, endPoint x: 287, endPoint y: 630, distance: 252.1
click at [290, 630] on div "Step into the shoes of a Procurement Officer at a big cosmetics and personal ca…" at bounding box center [747, 110] width 915 height 1129
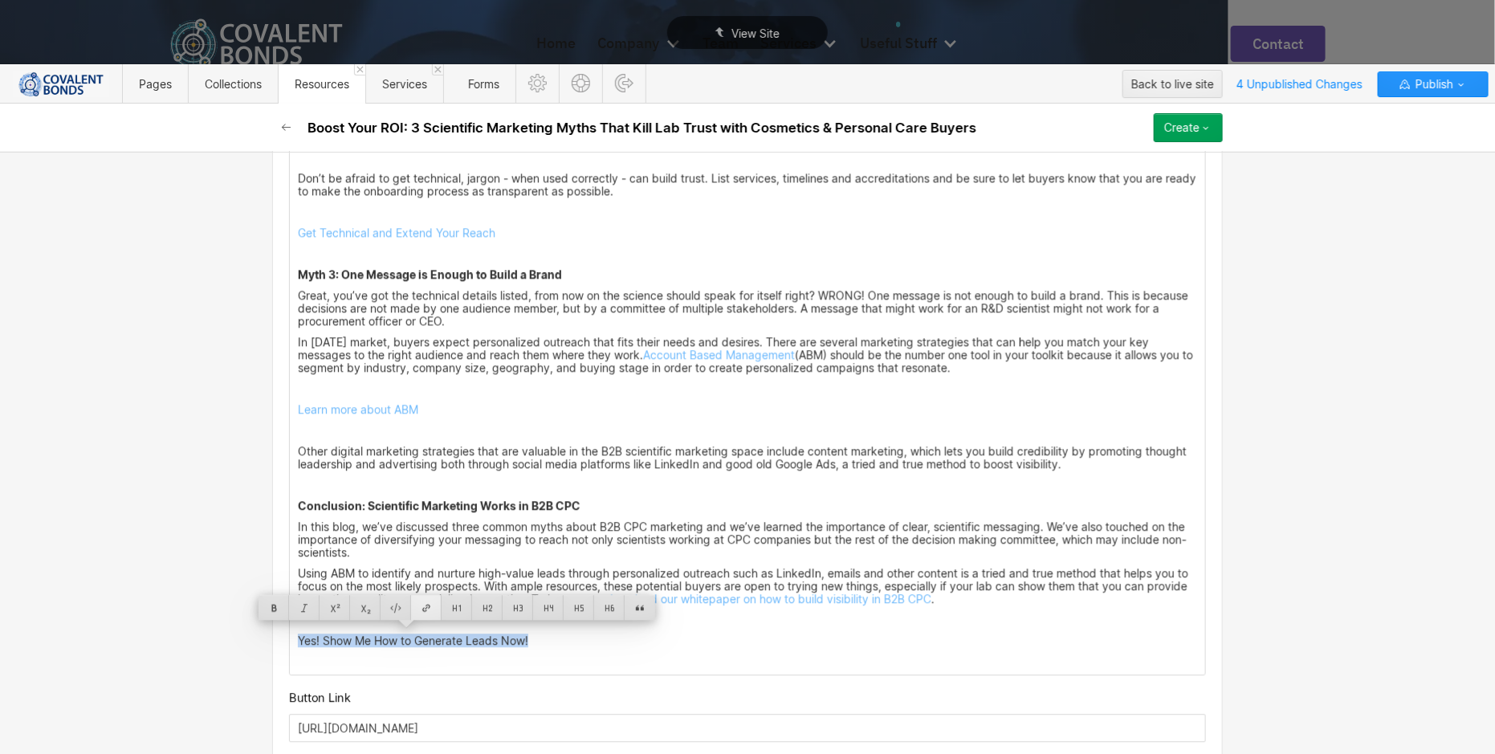
click at [420, 611] on div at bounding box center [426, 607] width 31 height 25
type input "[URL][DOMAIN_NAME]"
click at [492, 609] on div at bounding box center [505, 607] width 26 height 25
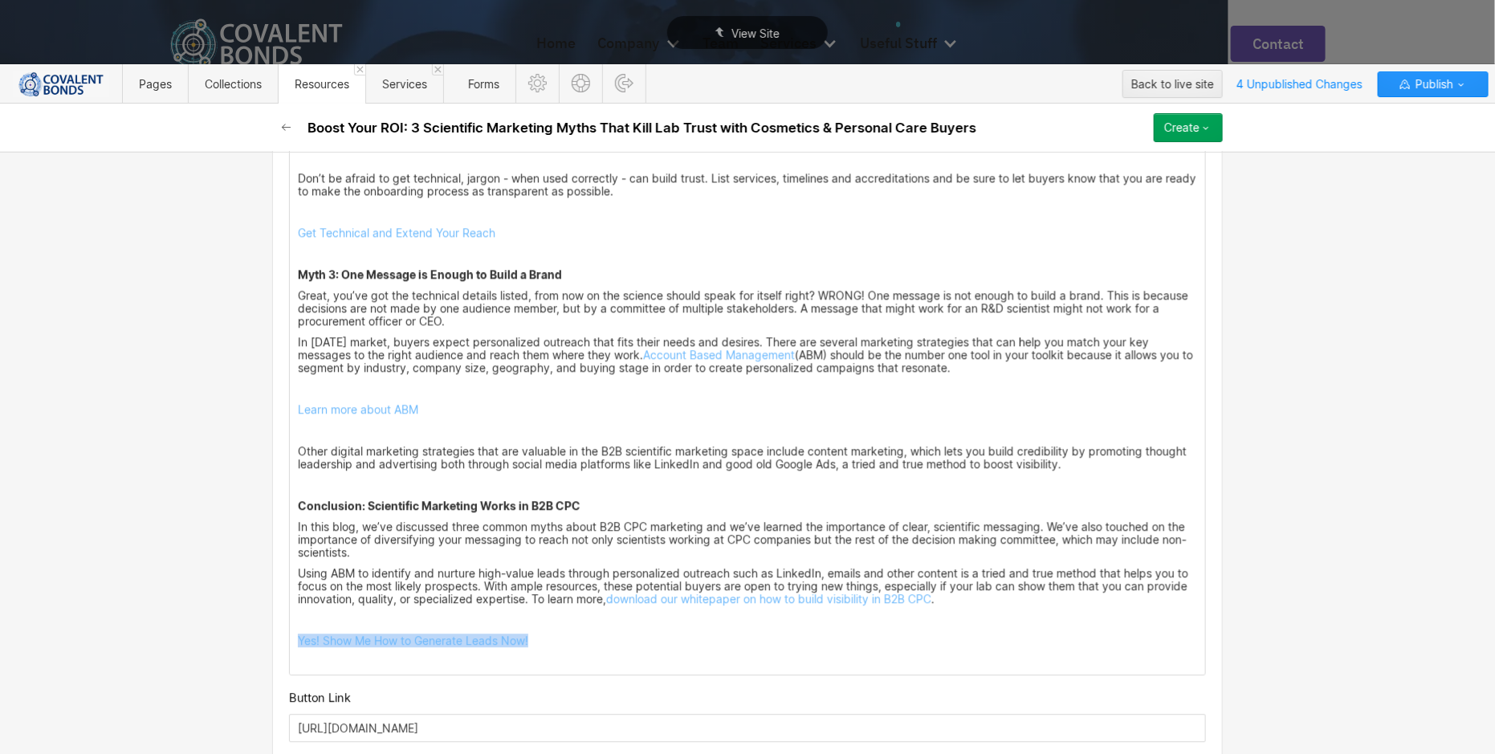
scroll to position [1715, 0]
click at [621, 638] on p "Yes! Show Me How to Generate Leads Now!" at bounding box center [747, 640] width 899 height 13
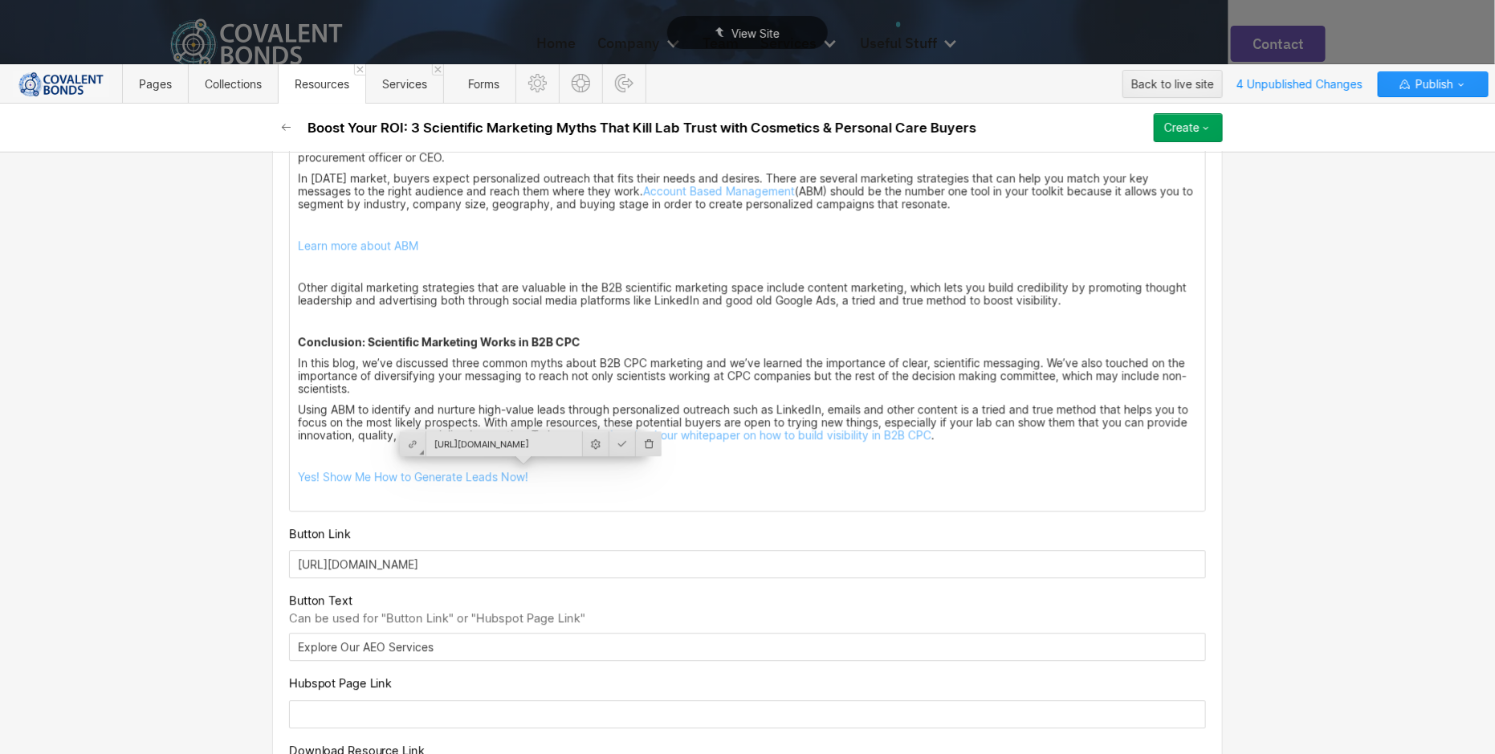
scroll to position [1437, 0]
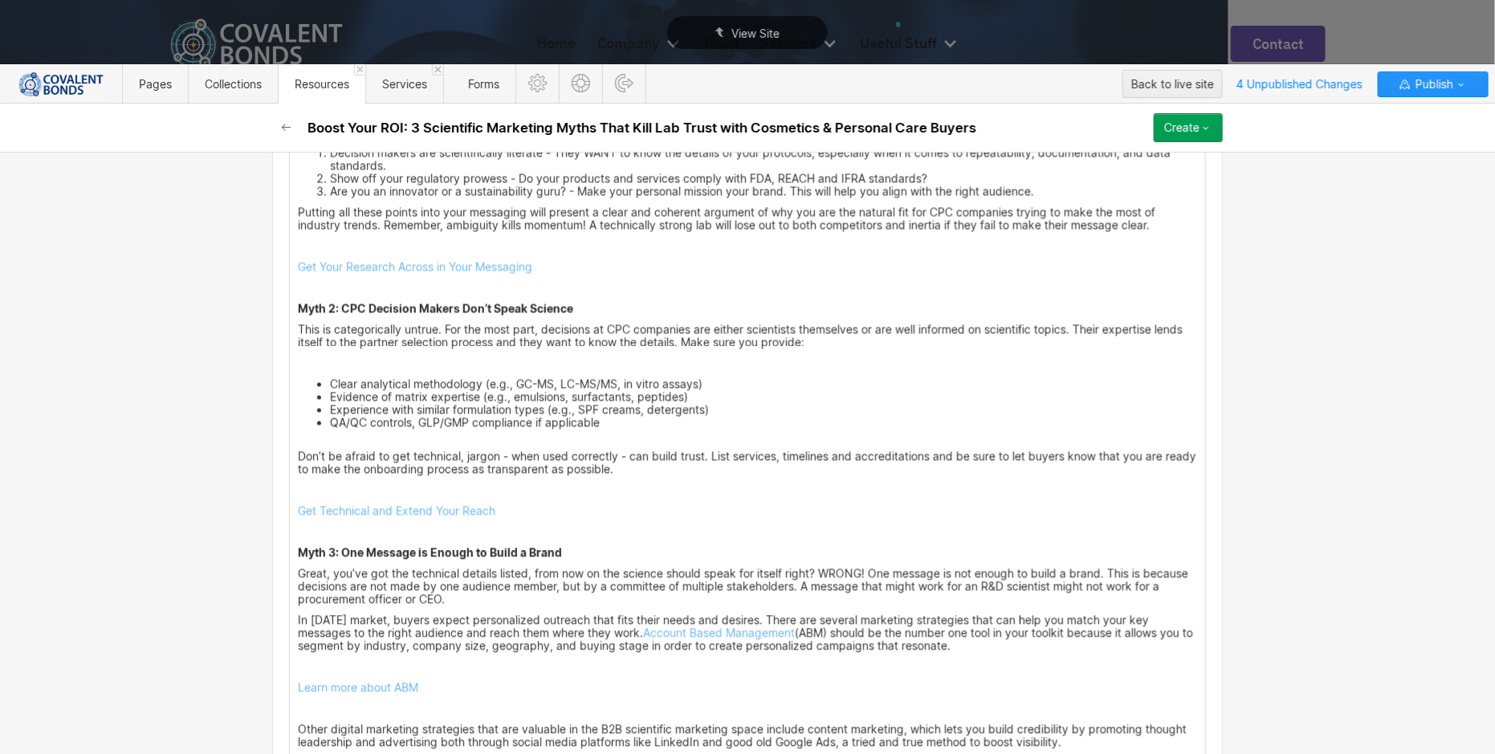
drag, startPoint x: 556, startPoint y: 555, endPoint x: 391, endPoint y: 554, distance: 165.4
click at [391, 554] on div "Custom fields Date [DATE] Meta Title Scientific Marketing: 3 Myths to Win CPC L…" at bounding box center [747, 225] width 950 height 2592
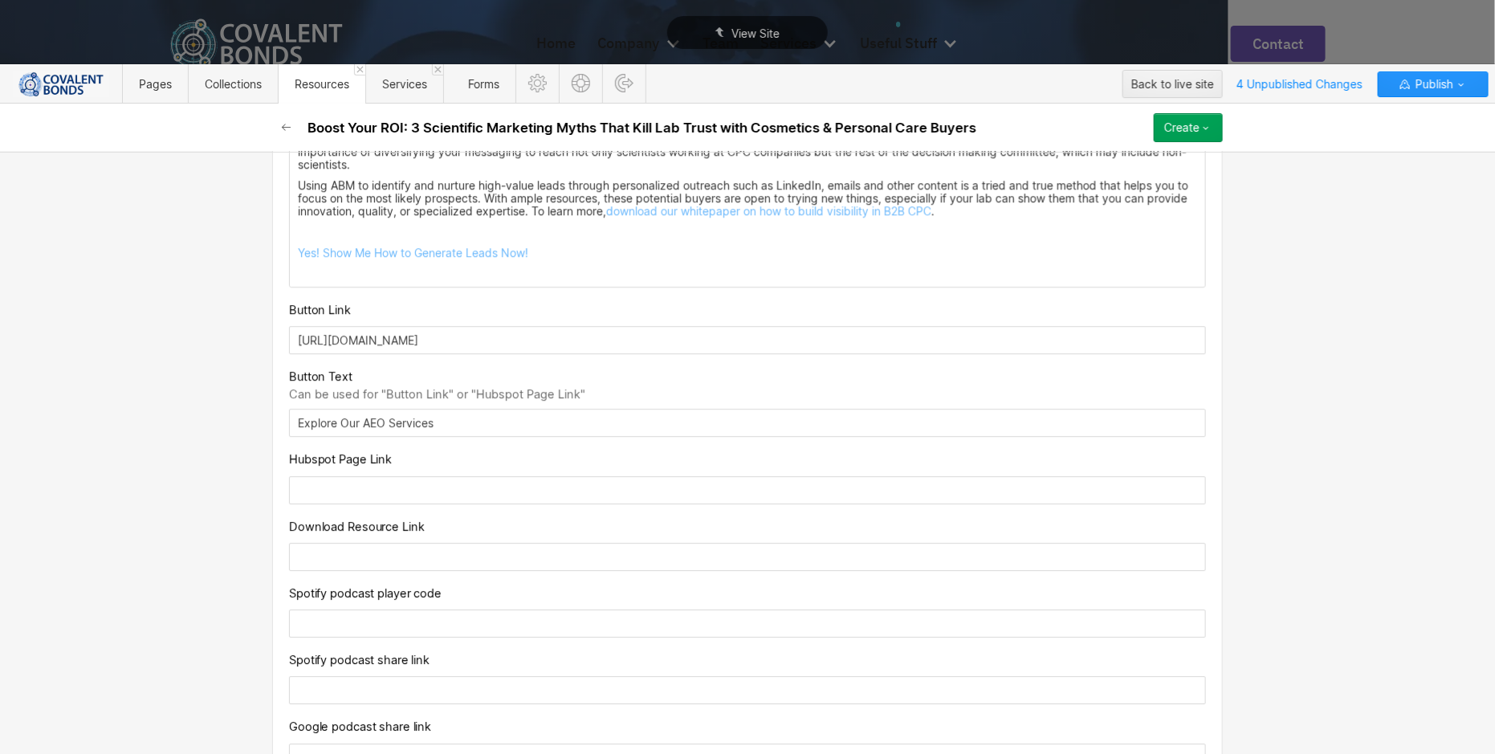
scroll to position [2106, 0]
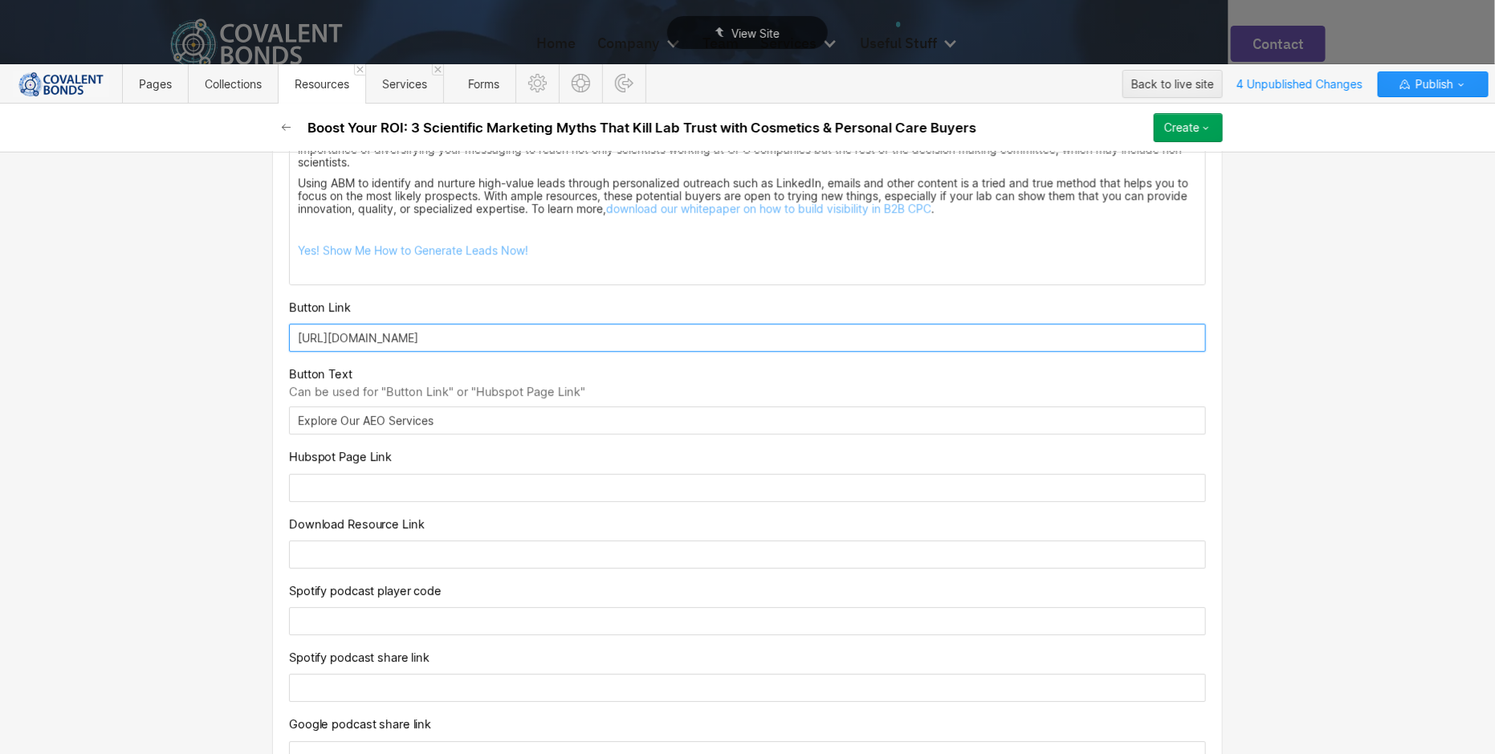
drag, startPoint x: 558, startPoint y: 328, endPoint x: 255, endPoint y: 328, distance: 302.6
click at [255, 328] on div "Basic info Name Boost Your ROI: 3 Scientific Marketing Myths That Kill Lab Trus…" at bounding box center [747, 453] width 1495 height 602
paste input "[DOMAIN_NAME][URL]"
click at [513, 341] on input "[URL][DOMAIN_NAME]" at bounding box center [747, 338] width 917 height 28
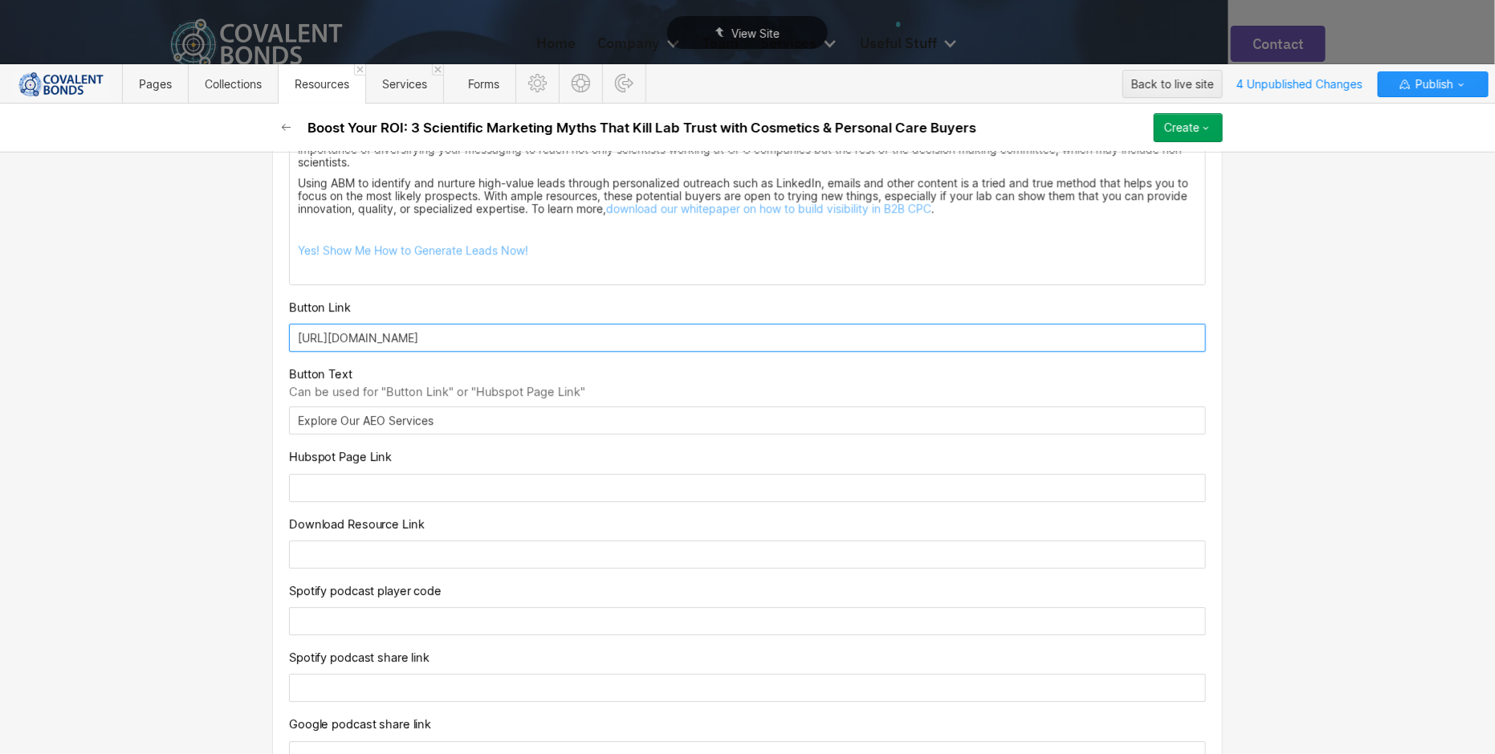
scroll to position [0, 0]
drag, startPoint x: 579, startPoint y: 325, endPoint x: 207, endPoint y: 327, distance: 371.7
click at [207, 327] on div "Basic info Name Boost Your ROI: 3 Scientific Marketing Myths That Kill Lab Trus…" at bounding box center [747, 453] width 1495 height 602
type input "[URL][DOMAIN_NAME]"
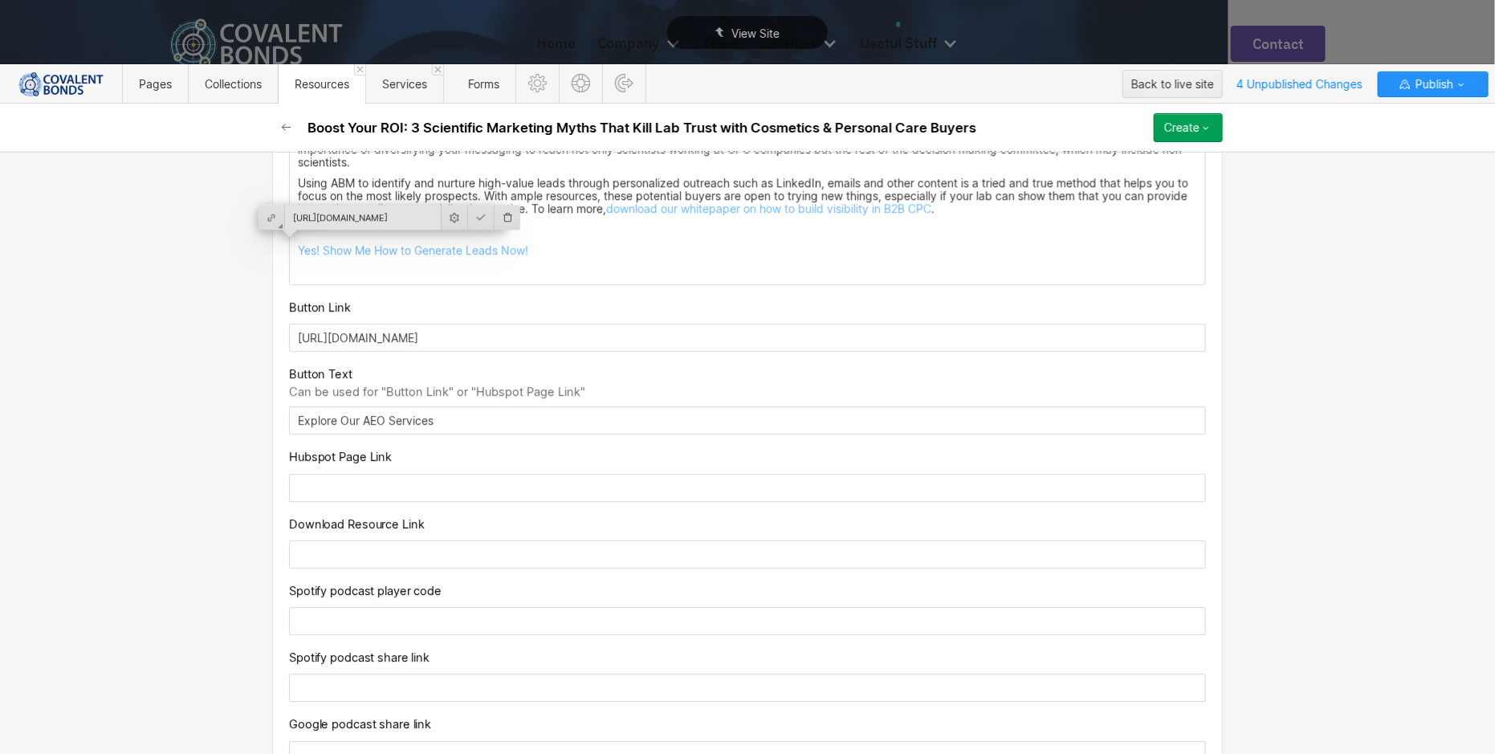
scroll to position [2106, 0]
click at [571, 244] on p "Yes! Show Me How to Generate Leads Now!" at bounding box center [747, 250] width 899 height 13
drag, startPoint x: 606, startPoint y: 242, endPoint x: 282, endPoint y: 246, distance: 324.3
copy link "Yes! Show Me How to Generate Leads Now!"
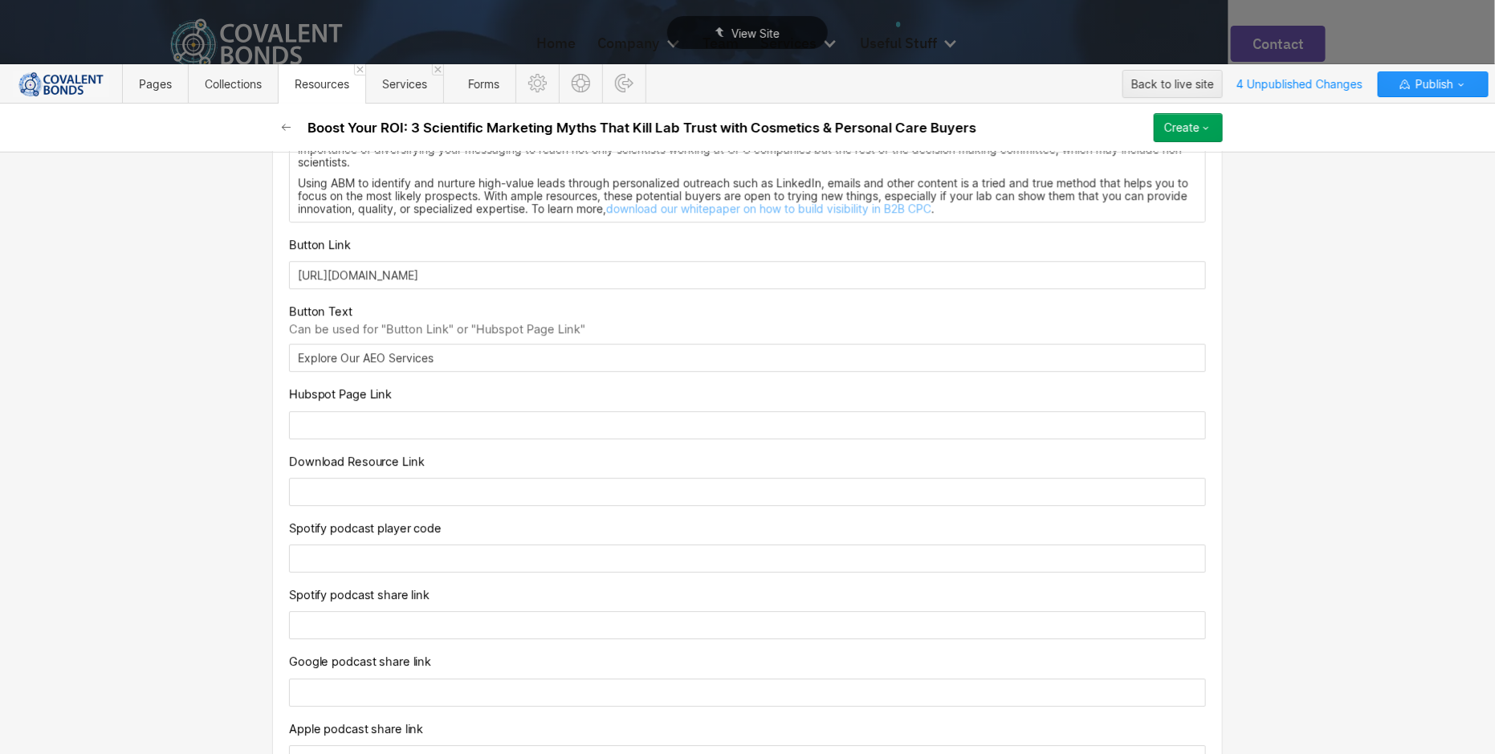
drag, startPoint x: 466, startPoint y: 341, endPoint x: 258, endPoint y: 339, distance: 207.9
drag, startPoint x: 450, startPoint y: 352, endPoint x: 264, endPoint y: 352, distance: 185.4
paste input "Yes! Show Me How to Generate Leads Now!"
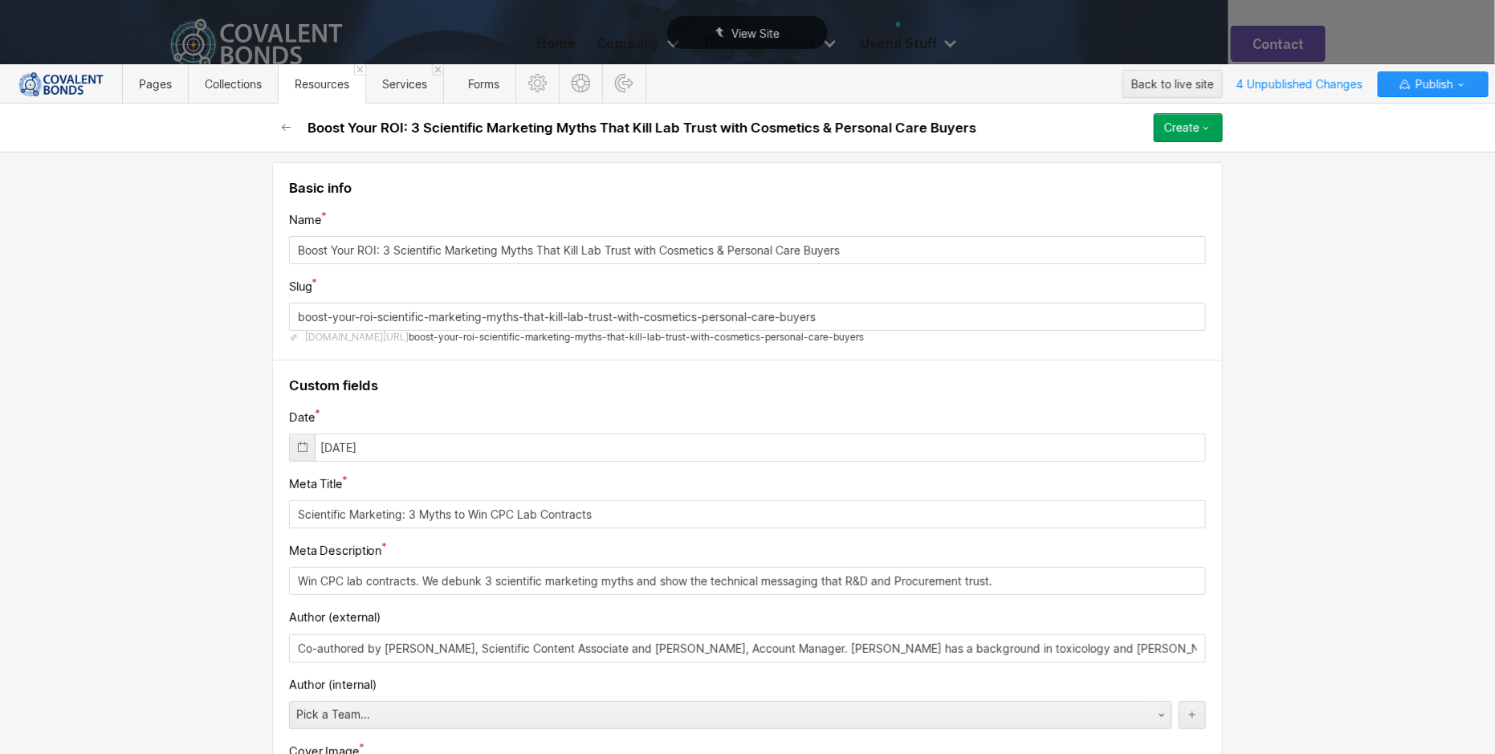
scroll to position [0, 0]
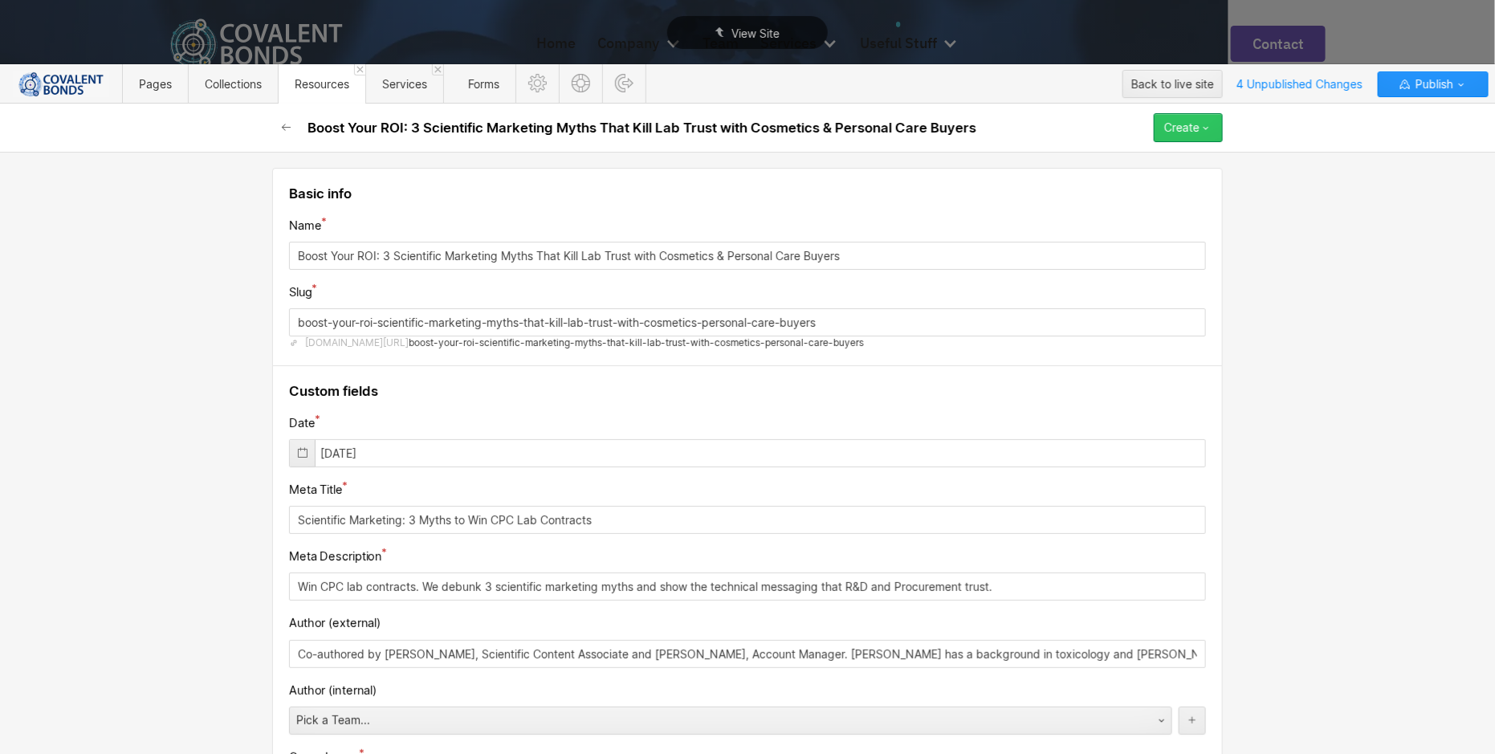
type input "Yes! Show Me How to Generate Leads Now!"
click at [1205, 133] on button "Create" at bounding box center [1188, 127] width 69 height 29
click at [1122, 180] on span "Publish now" at bounding box center [1102, 181] width 55 height 15
